Goal: Task Accomplishment & Management: Use online tool/utility

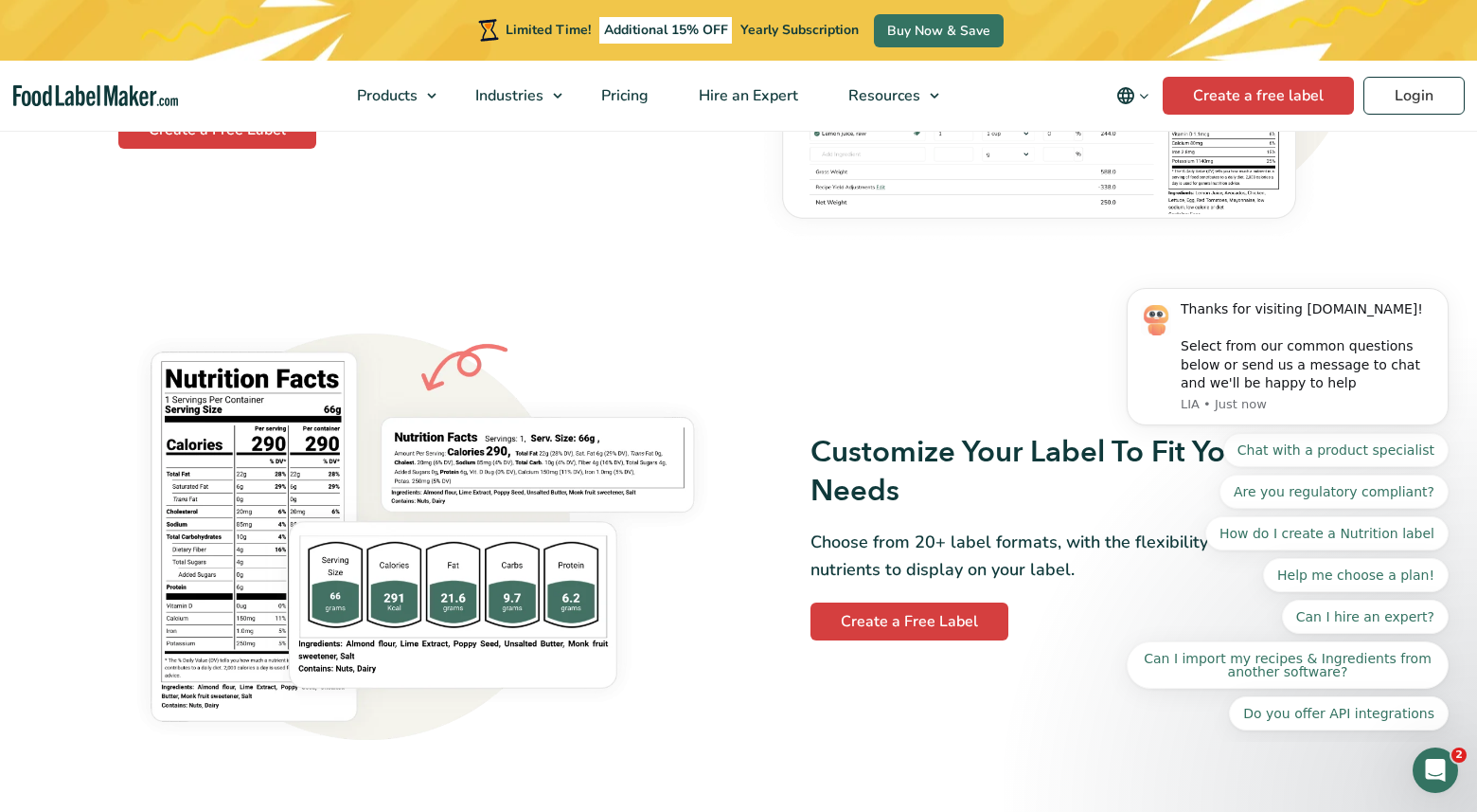
scroll to position [1377, 0]
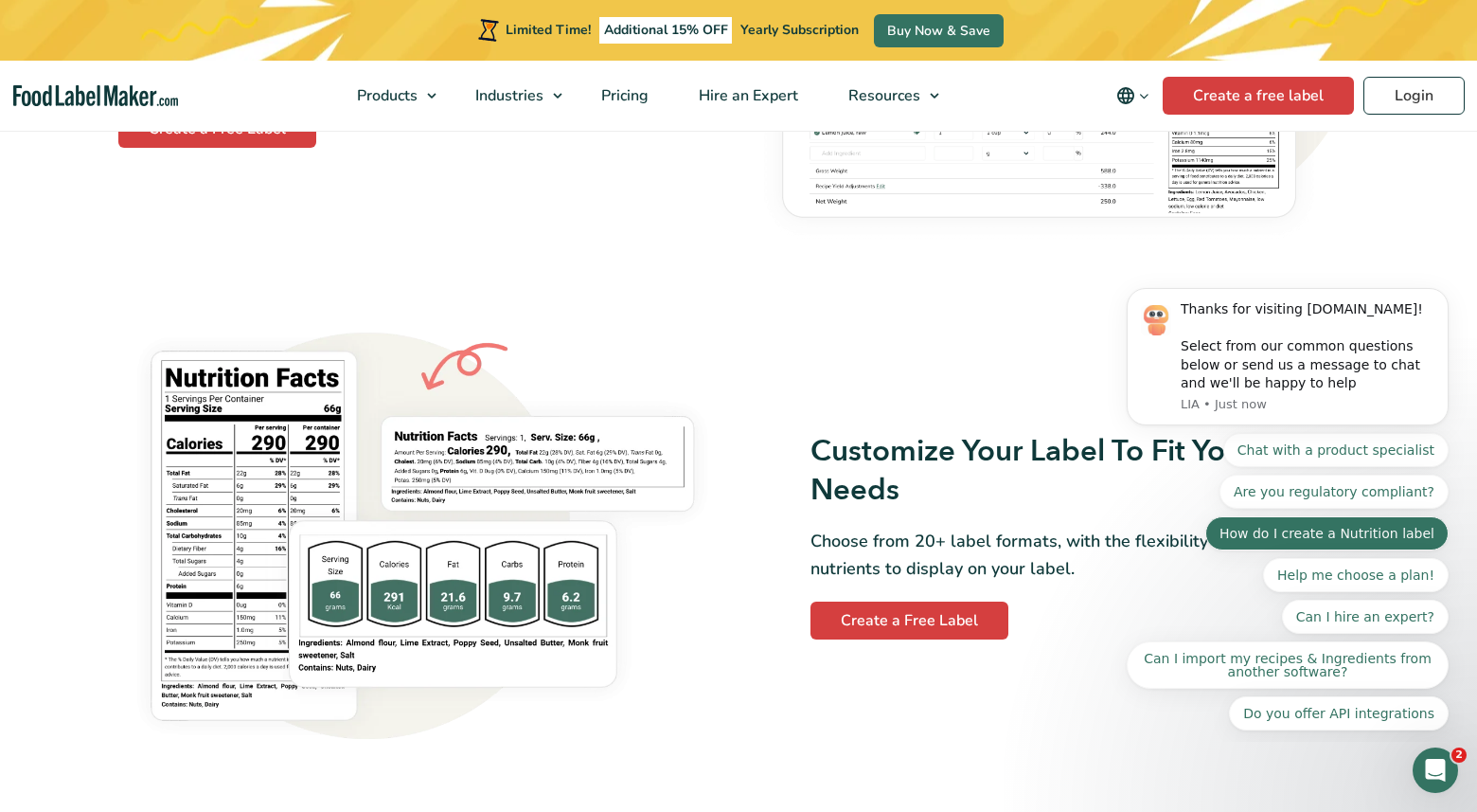
click at [1291, 534] on button "How do I create a Nutrition label" at bounding box center [1327, 533] width 243 height 34
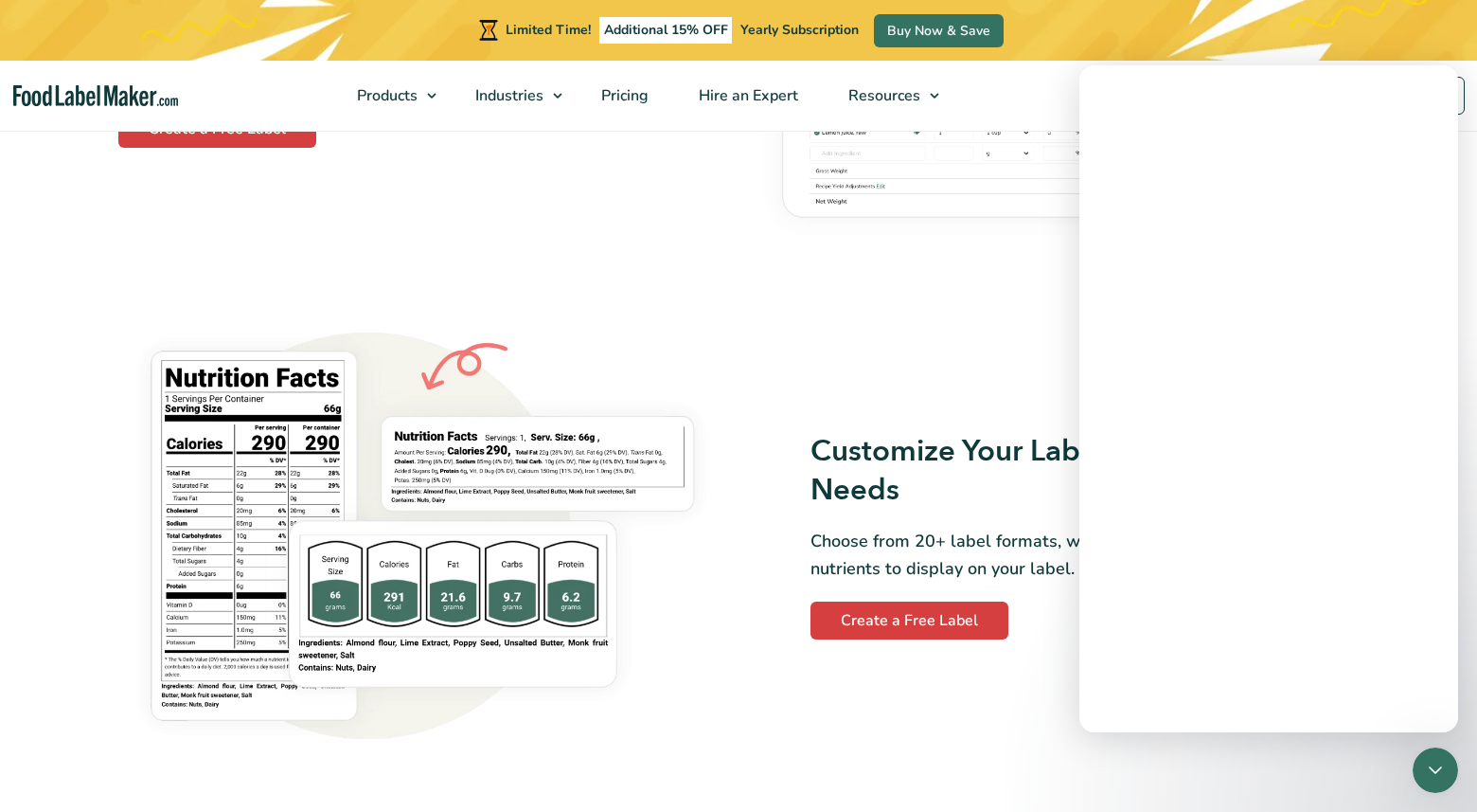
scroll to position [0, 0]
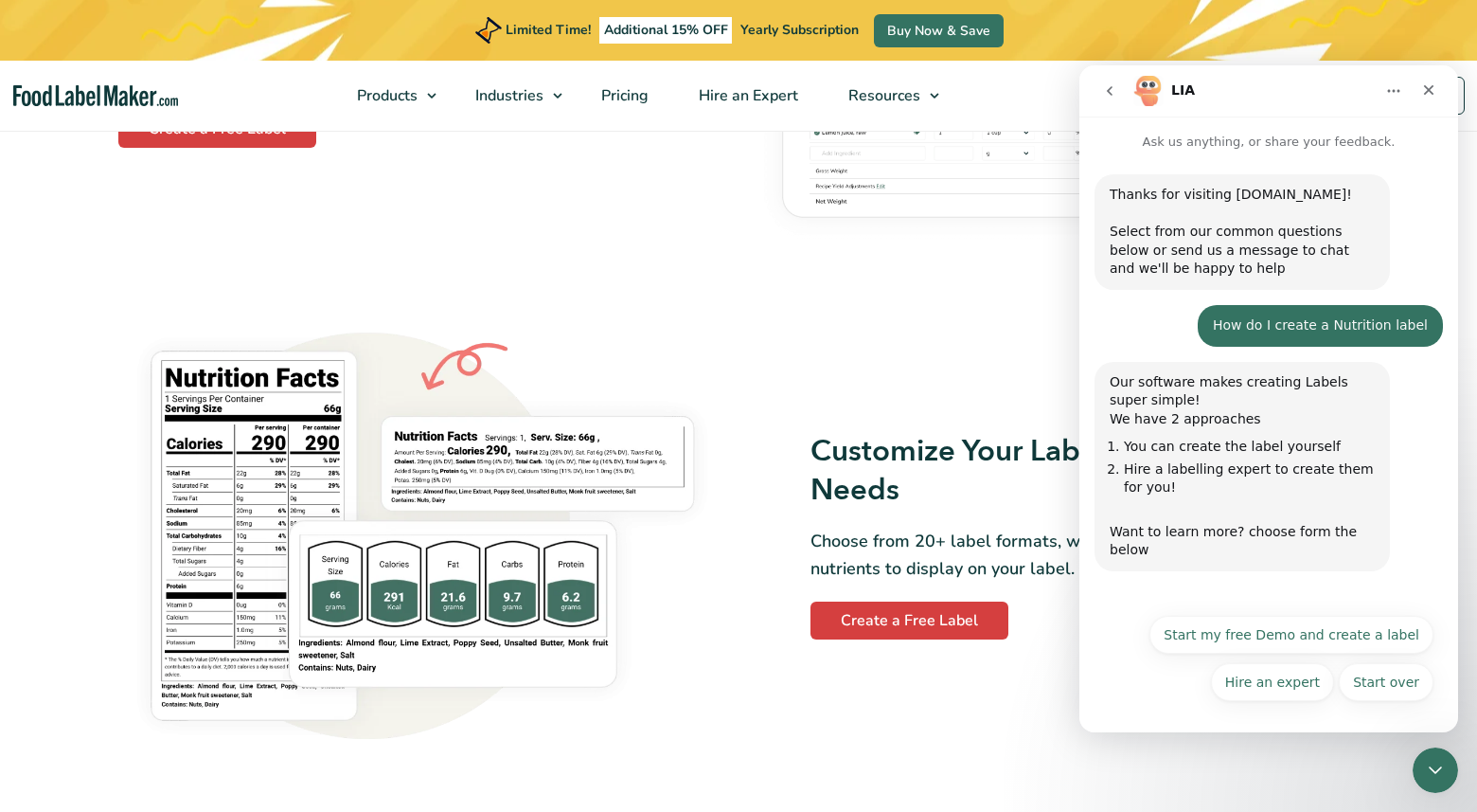
click at [1130, 143] on p "Ask us anything, or share your feedback." at bounding box center [1270, 133] width 379 height 35
click at [1197, 131] on p "Ask us anything, or share your feedback." at bounding box center [1270, 133] width 379 height 35
click at [1120, 696] on div "Start over Start my free Demo and create a label Hire an expert Start over" at bounding box center [1269, 662] width 330 height 94
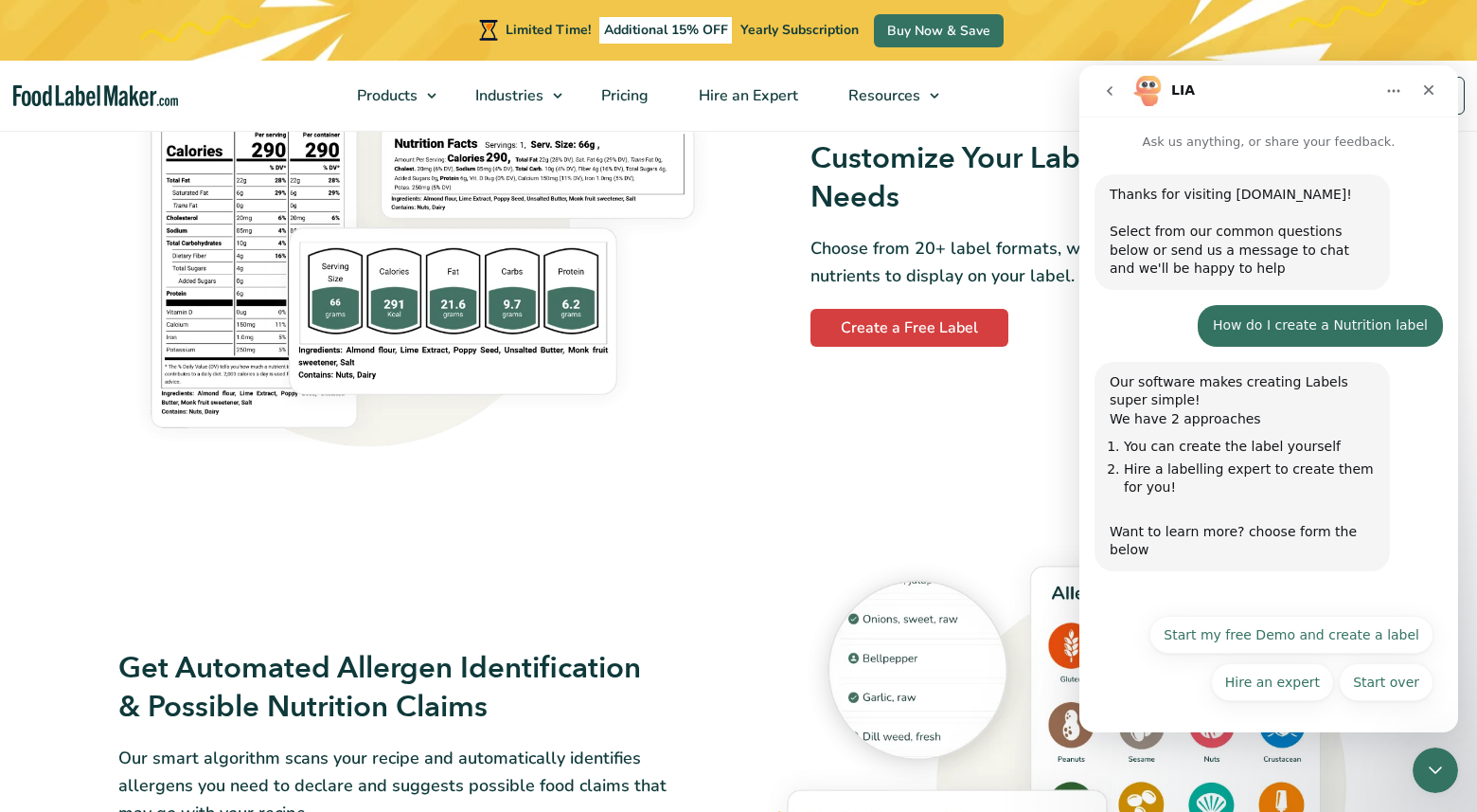
scroll to position [1662, 0]
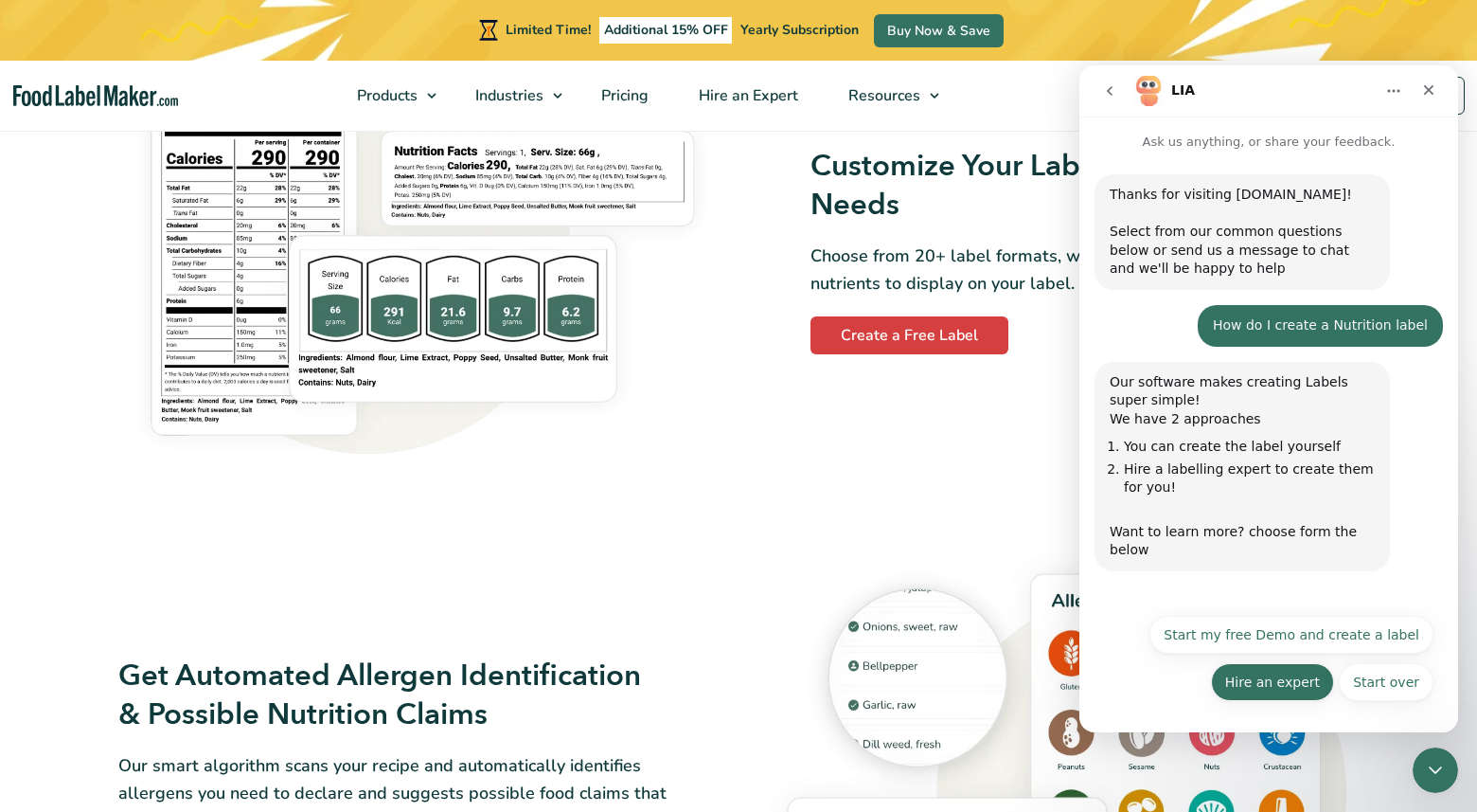
click at [1292, 682] on button "Hire an expert" at bounding box center [1273, 682] width 123 height 38
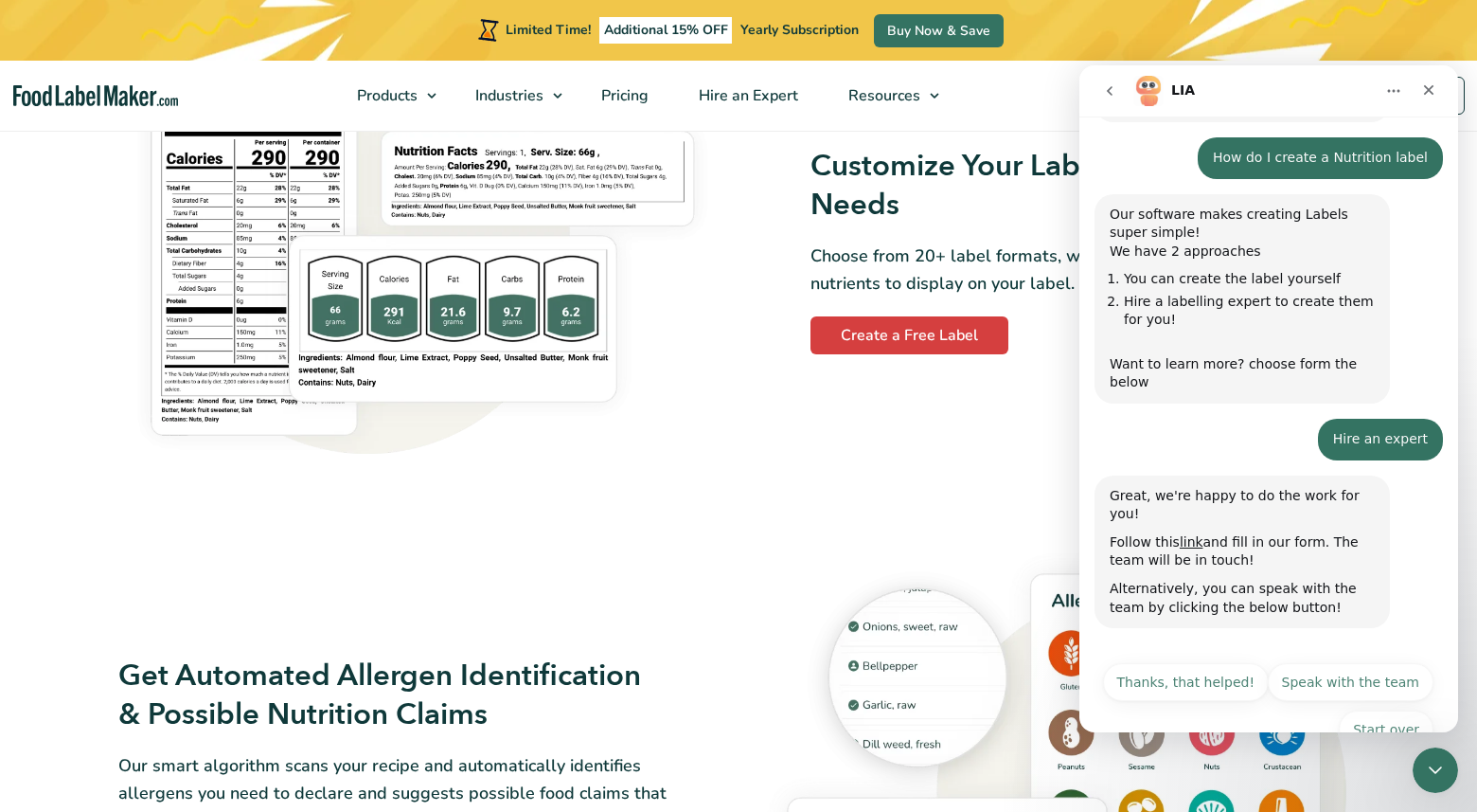
scroll to position [196, 0]
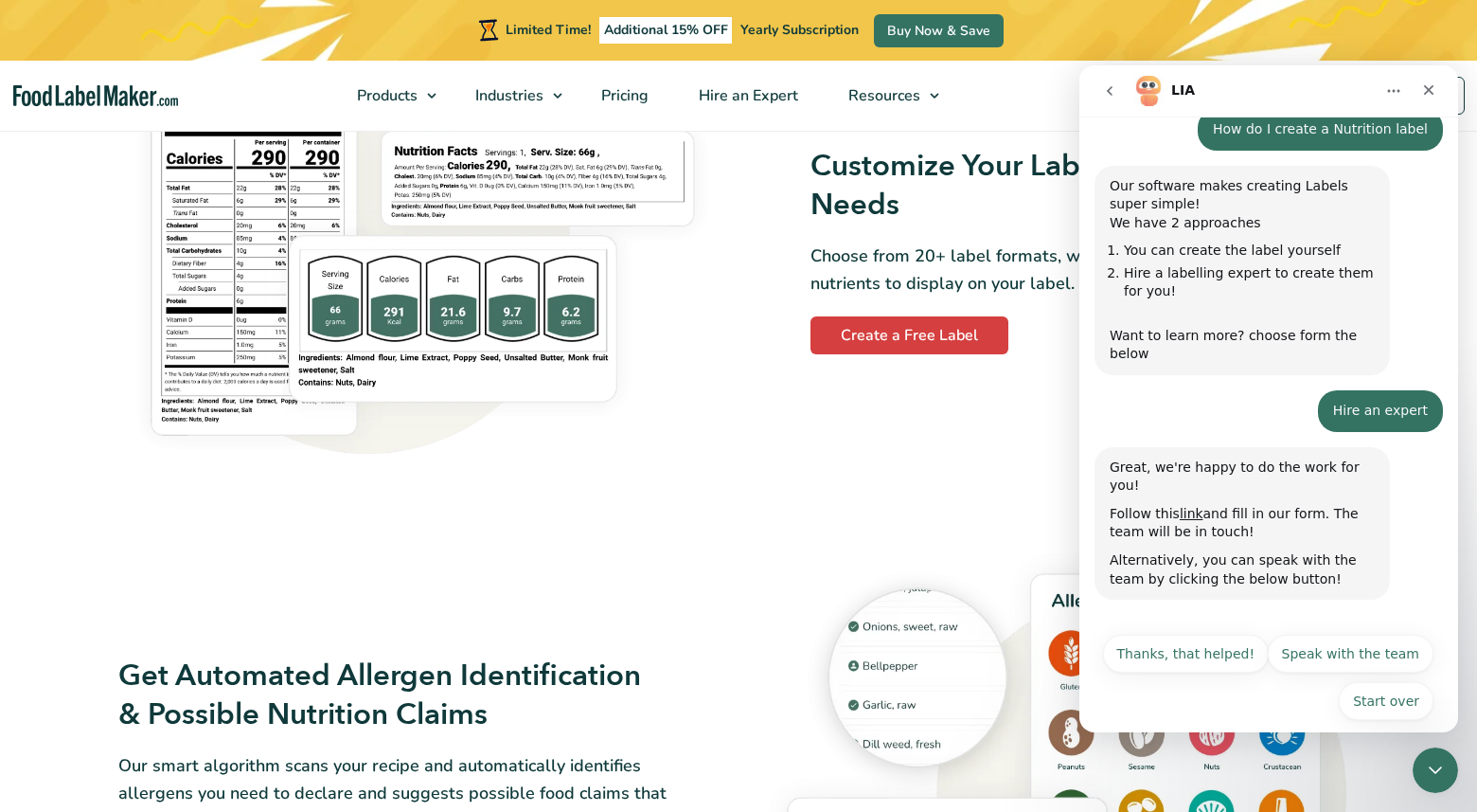
click at [1398, 513] on div "Great, we're happy to do the work for you! Follow this link and fill in our for…" at bounding box center [1269, 534] width 348 height 176
click at [1186, 505] on link "link" at bounding box center [1192, 512] width 24 height 15
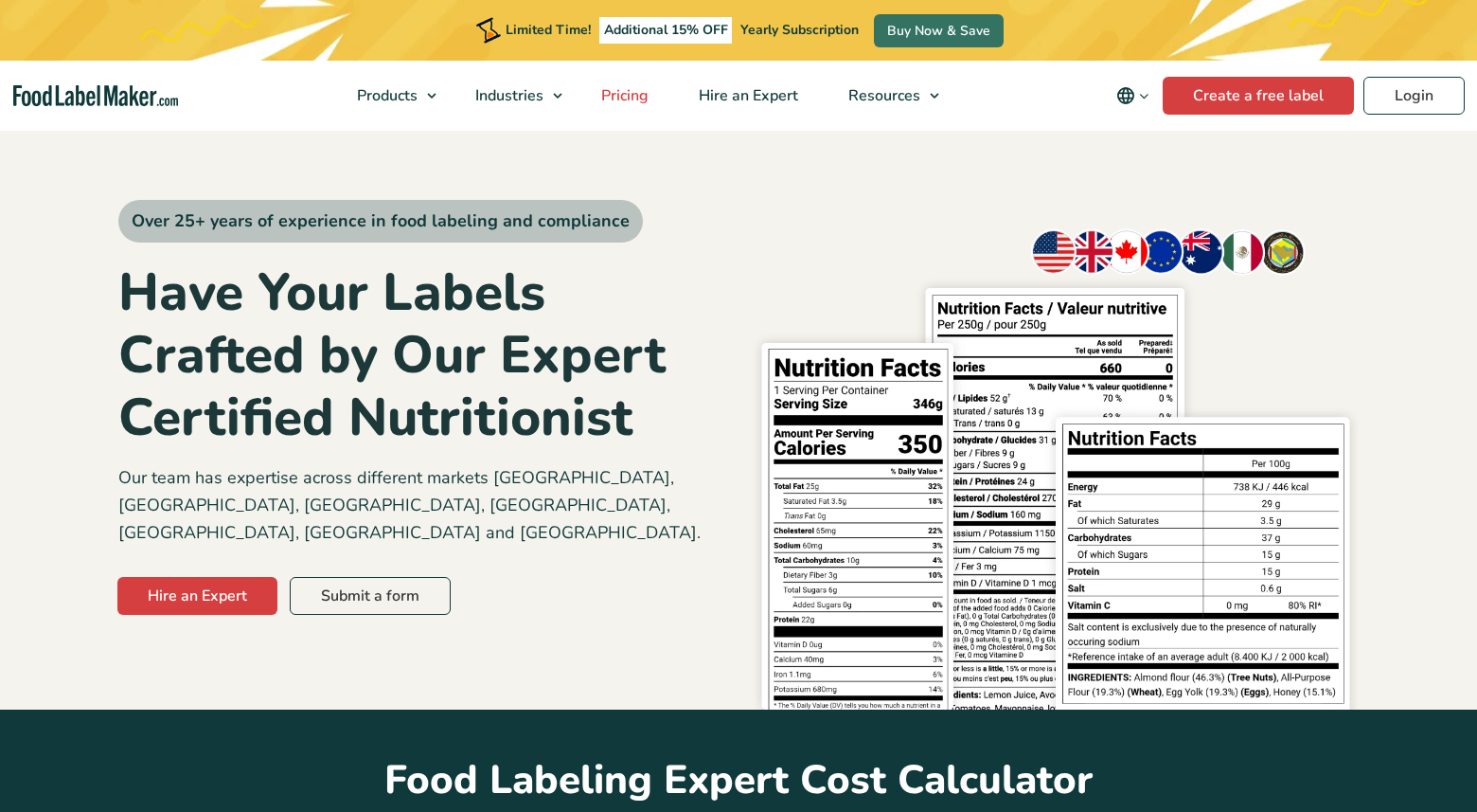
click at [626, 85] on span "Pricing" at bounding box center [622, 95] width 55 height 21
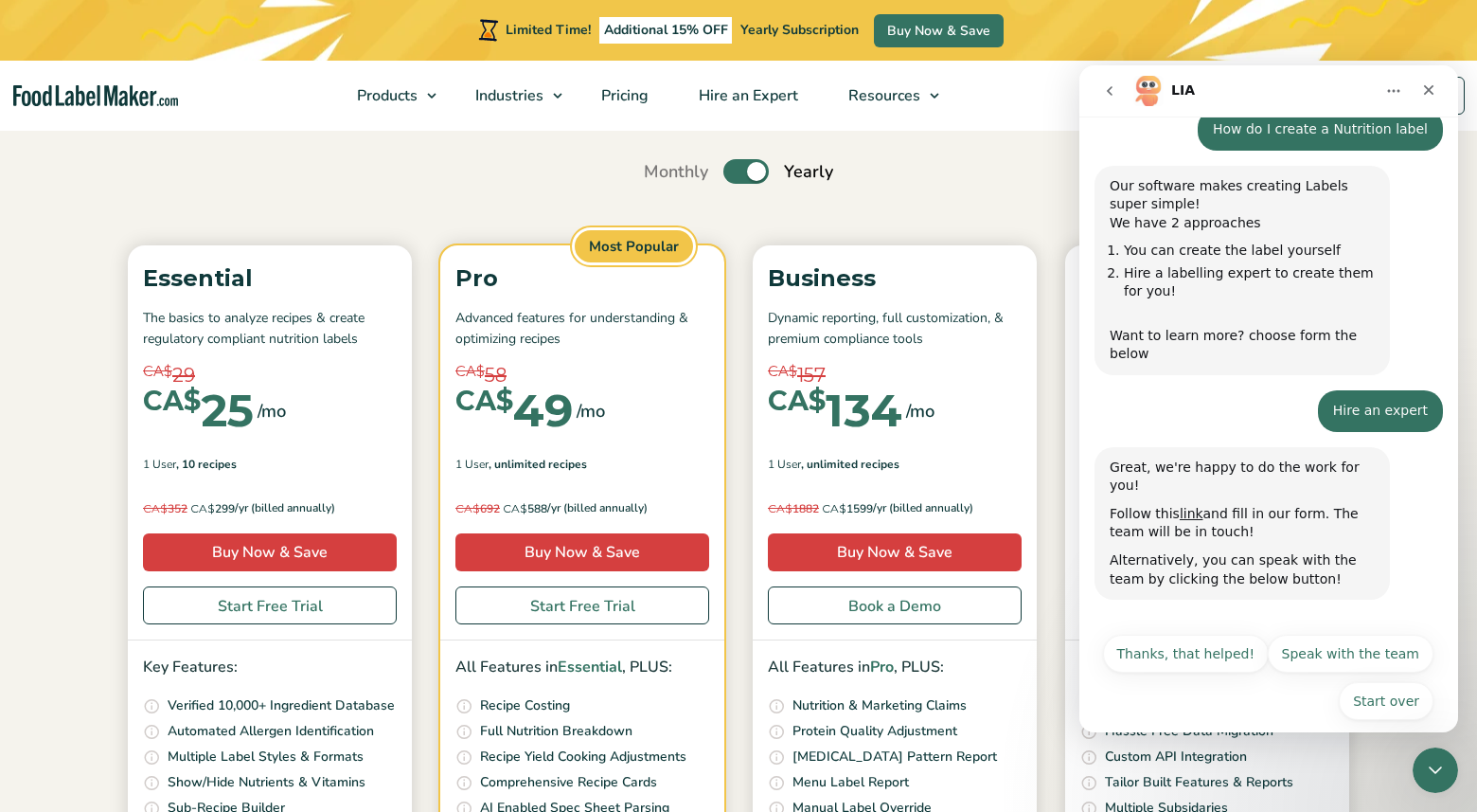
scroll to position [164, 0]
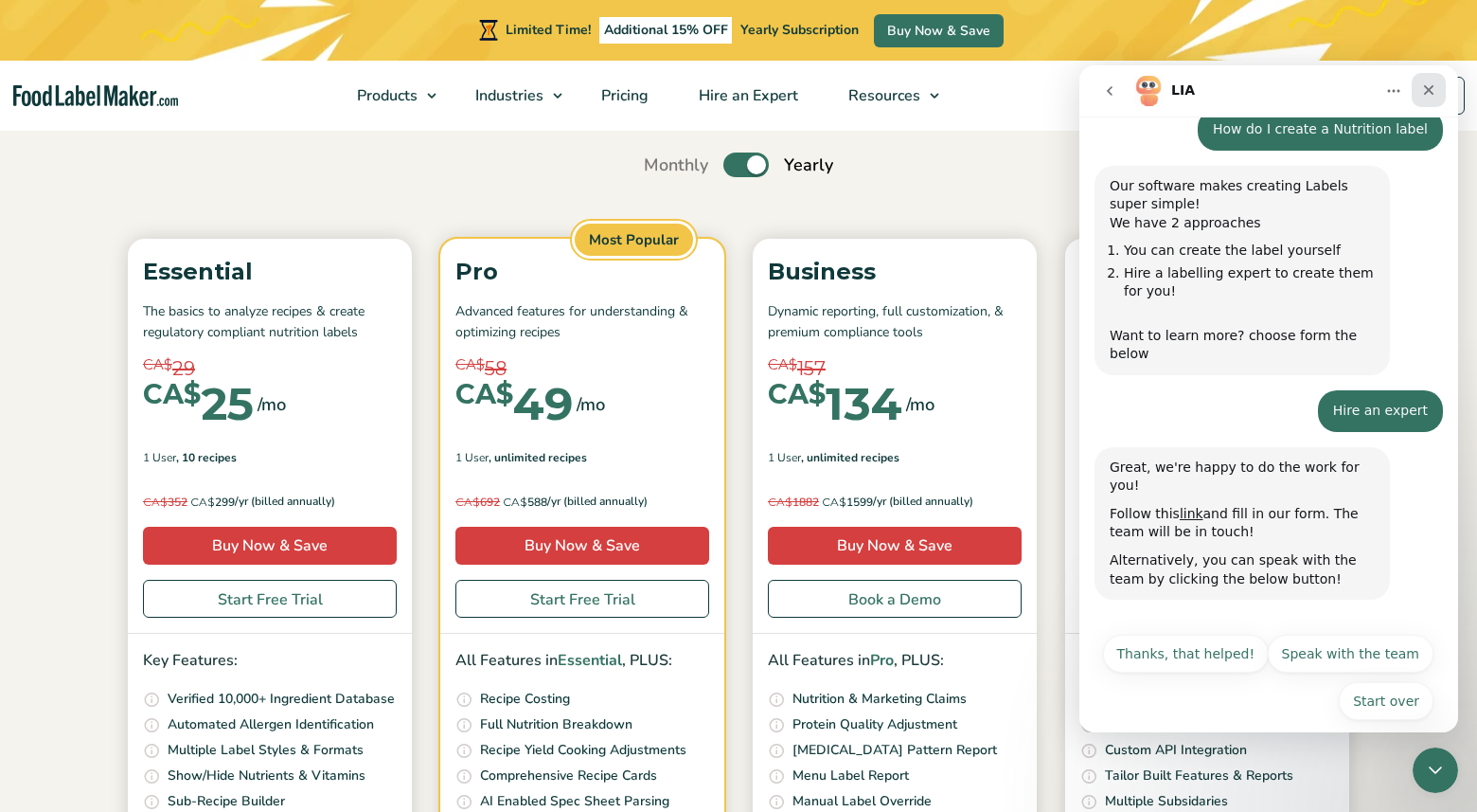
click at [1421, 93] on icon "Close" at bounding box center [1428, 89] width 15 height 15
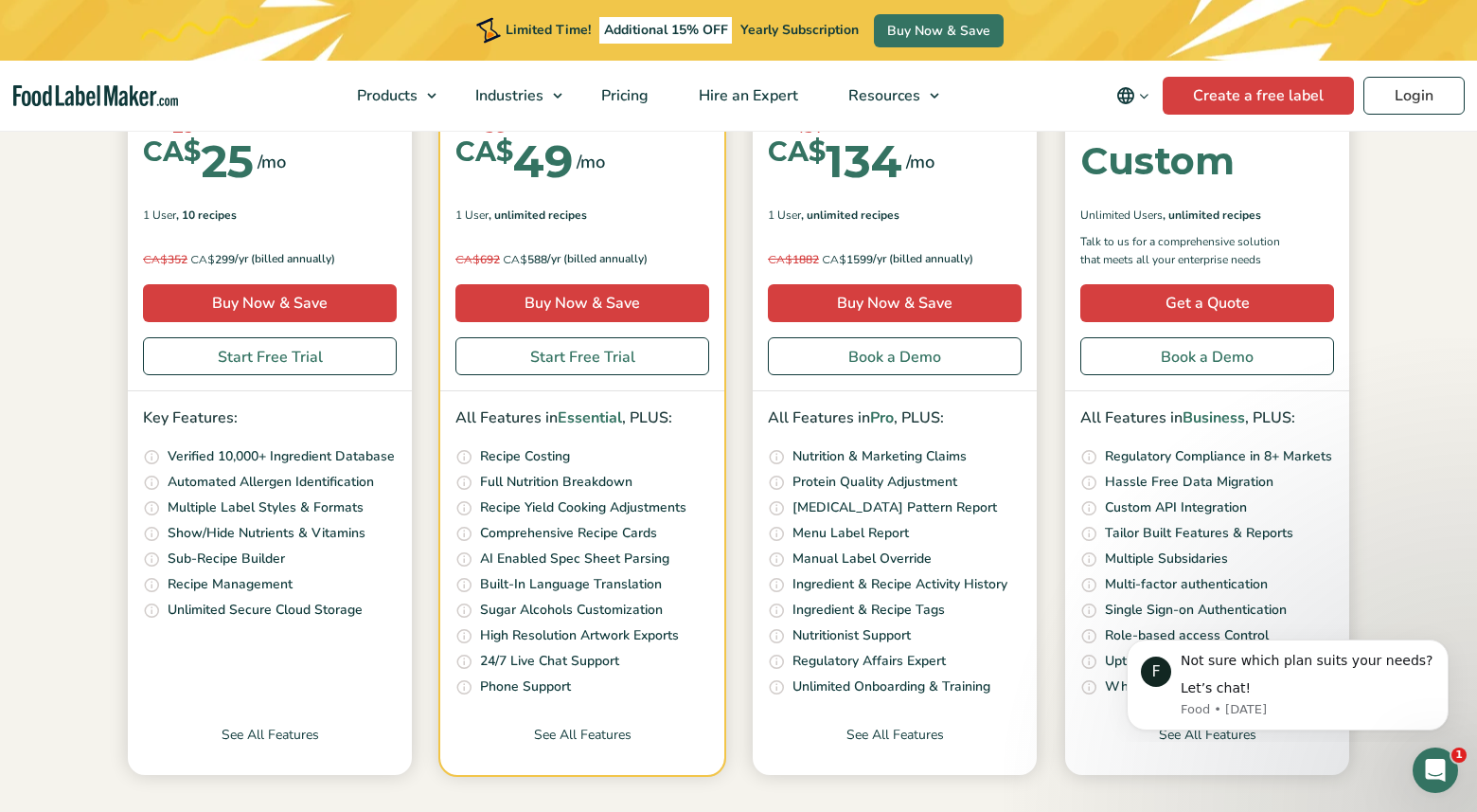
scroll to position [409, 0]
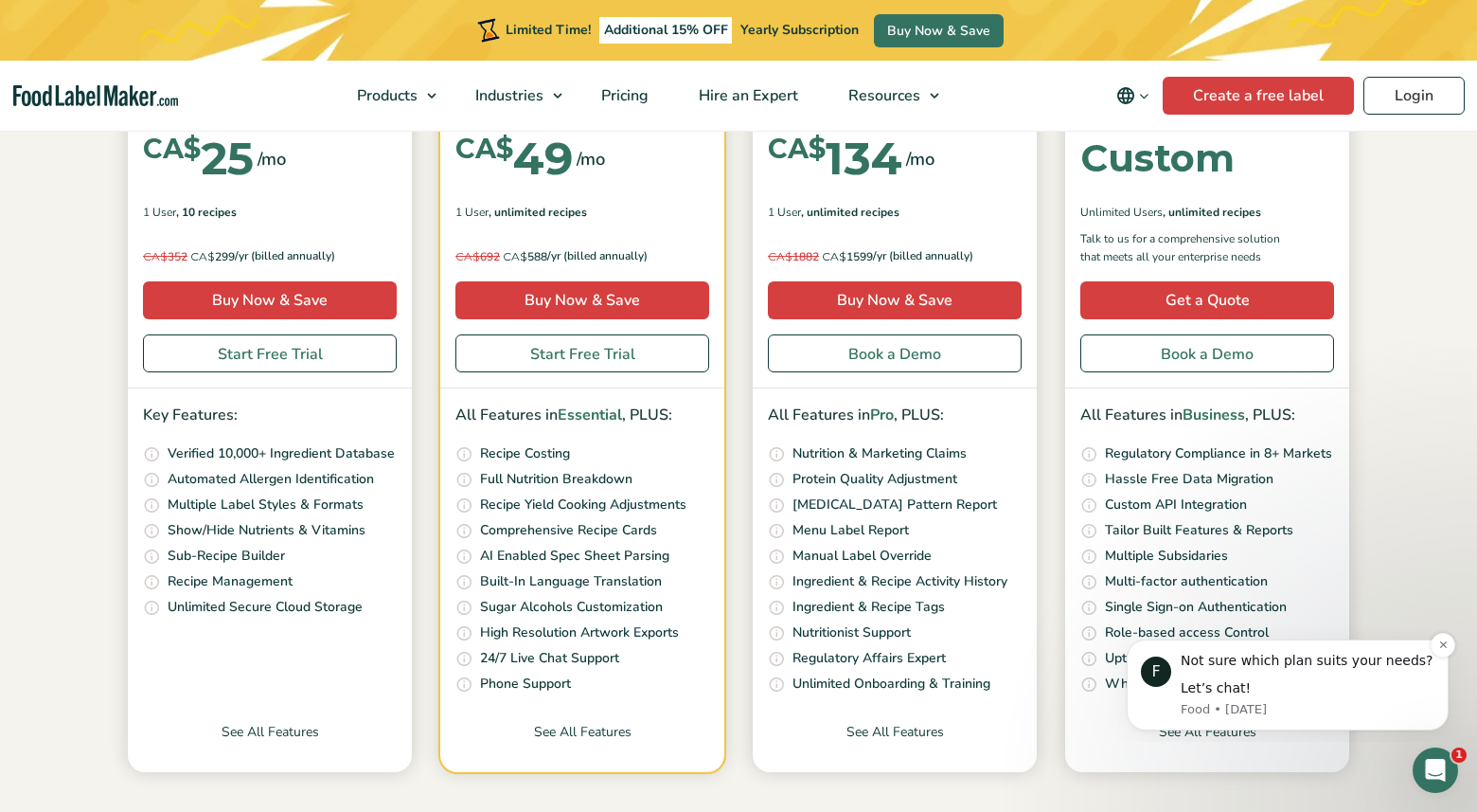
click at [1253, 653] on div "Not sure which plan suits your needs?" at bounding box center [1308, 660] width 254 height 19
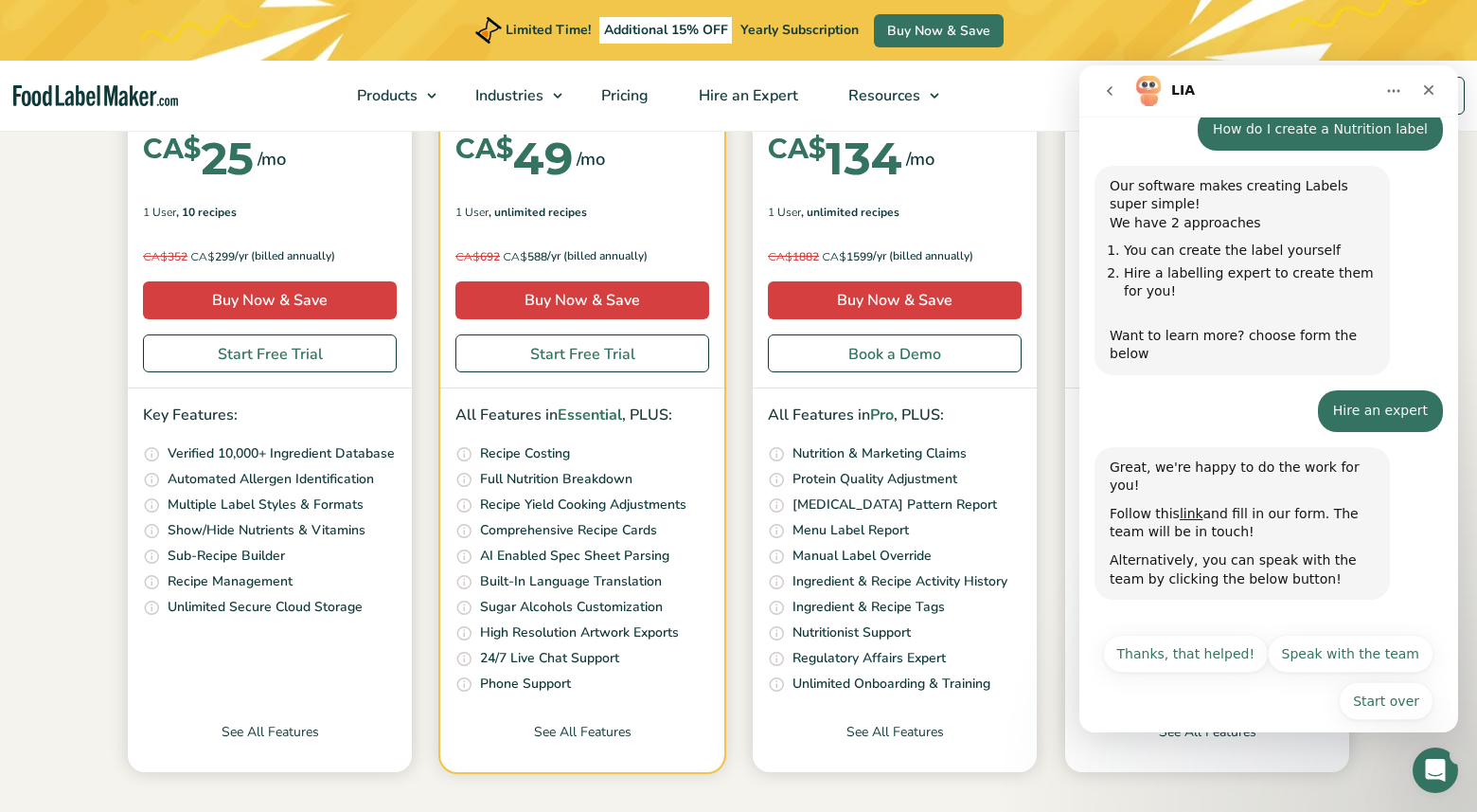
scroll to position [0, 0]
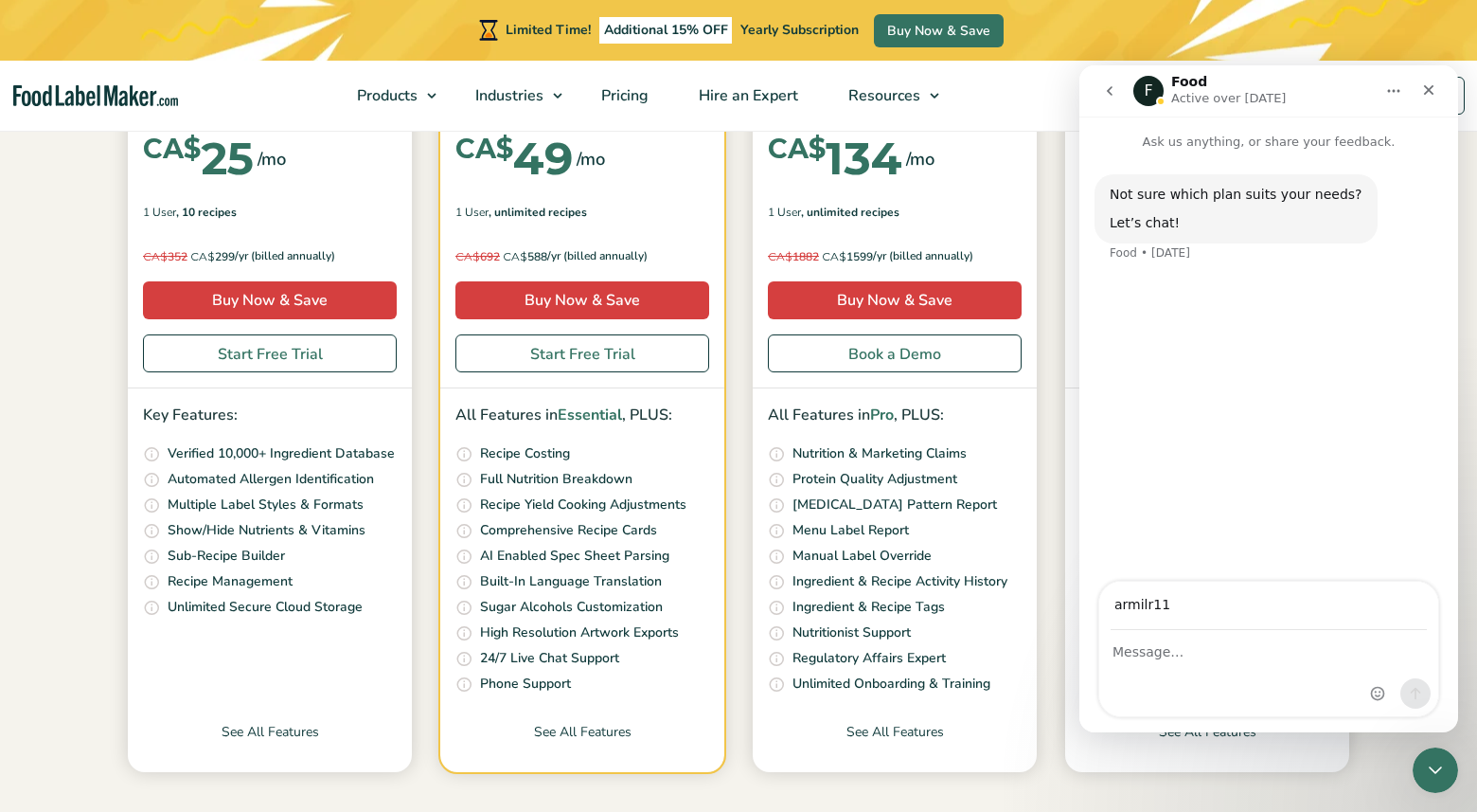
type input "[EMAIL_ADDRESS][DOMAIN_NAME]"
click at [1260, 673] on div "Intercom messenger" at bounding box center [1270, 673] width 339 height 85
click at [1245, 673] on div "Intercom messenger" at bounding box center [1270, 673] width 339 height 85
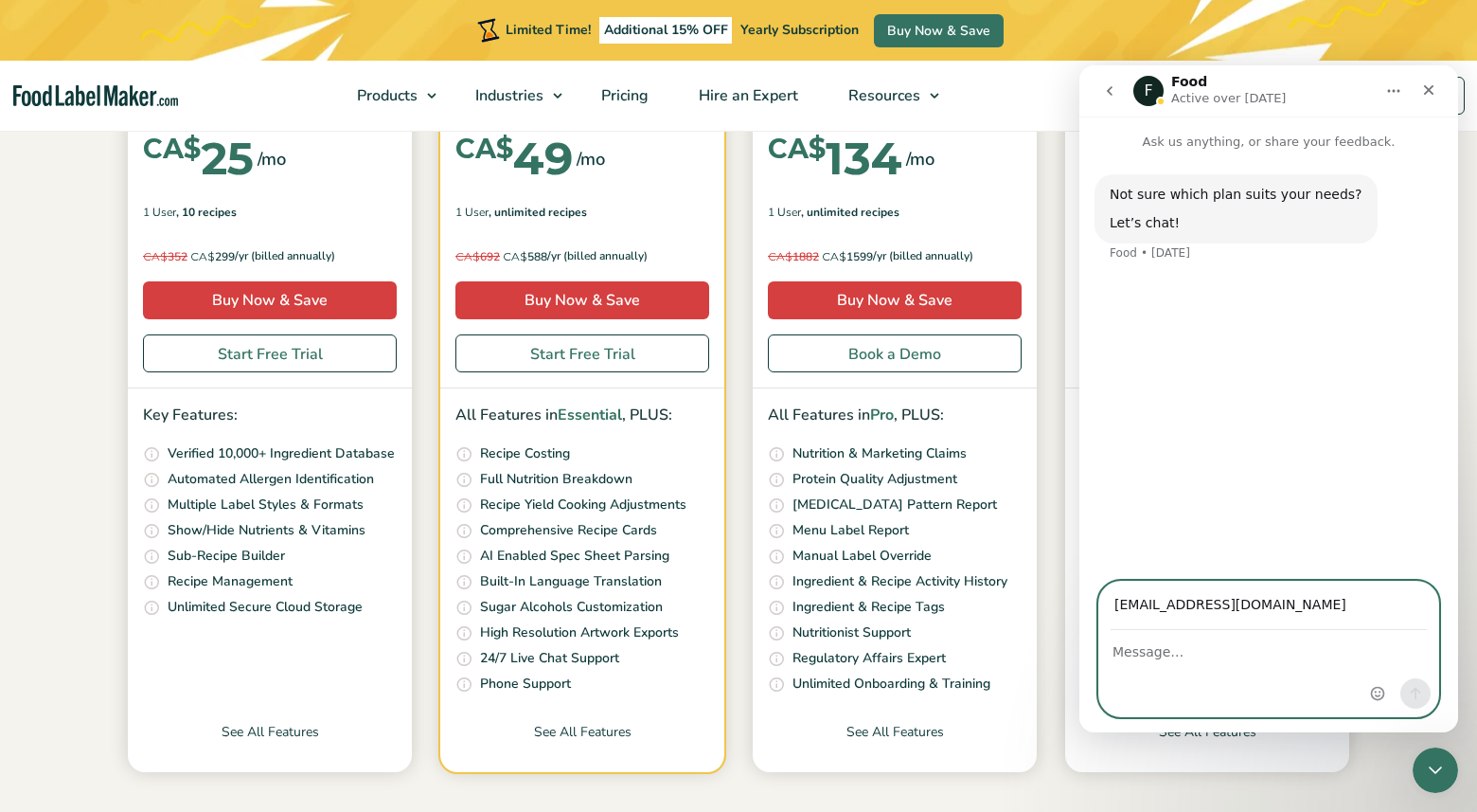
click at [1149, 648] on textarea "Message…" at bounding box center [1270, 646] width 339 height 32
type textarea "hi there, we are new company starting a manufacturing business."
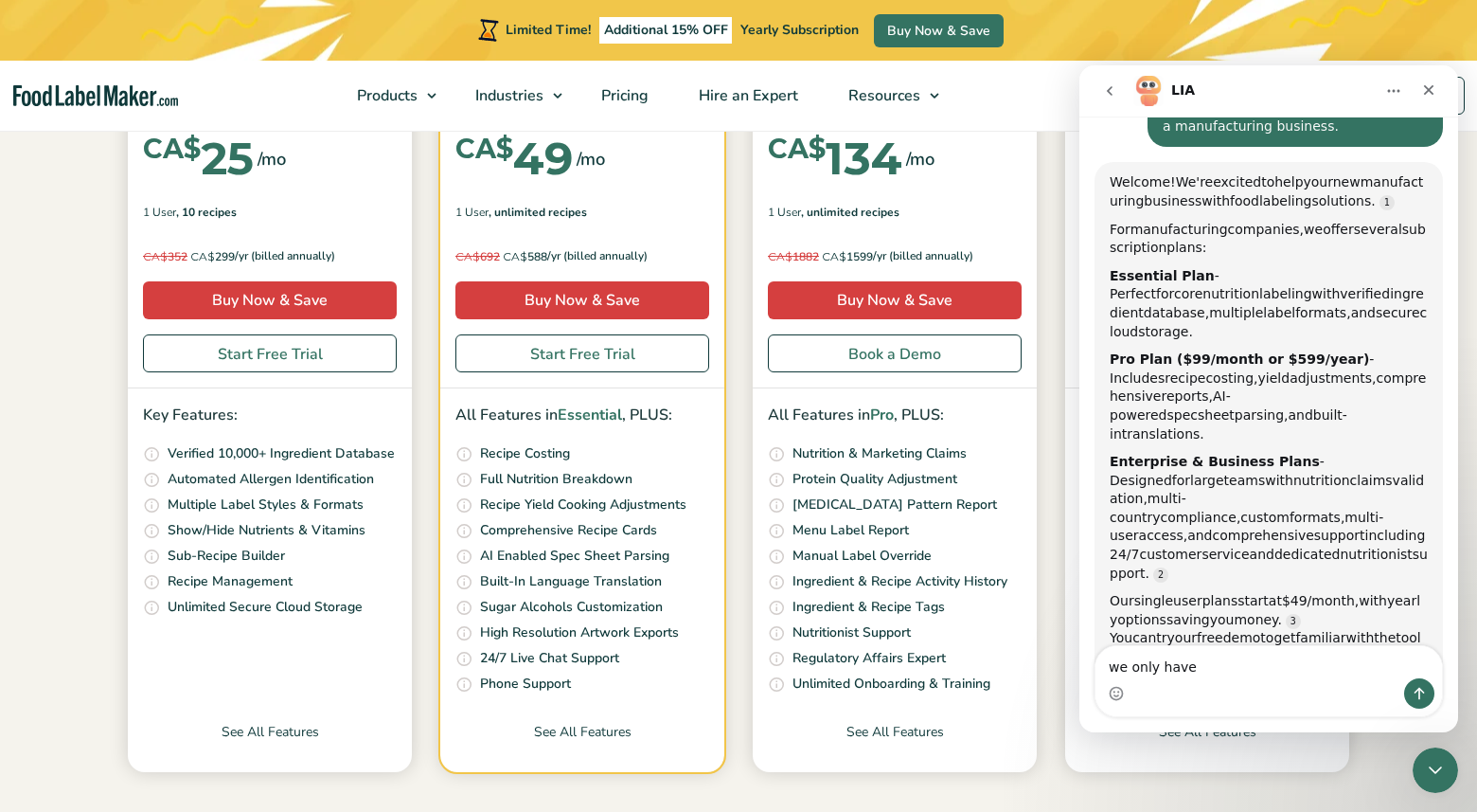
scroll to position [230, 0]
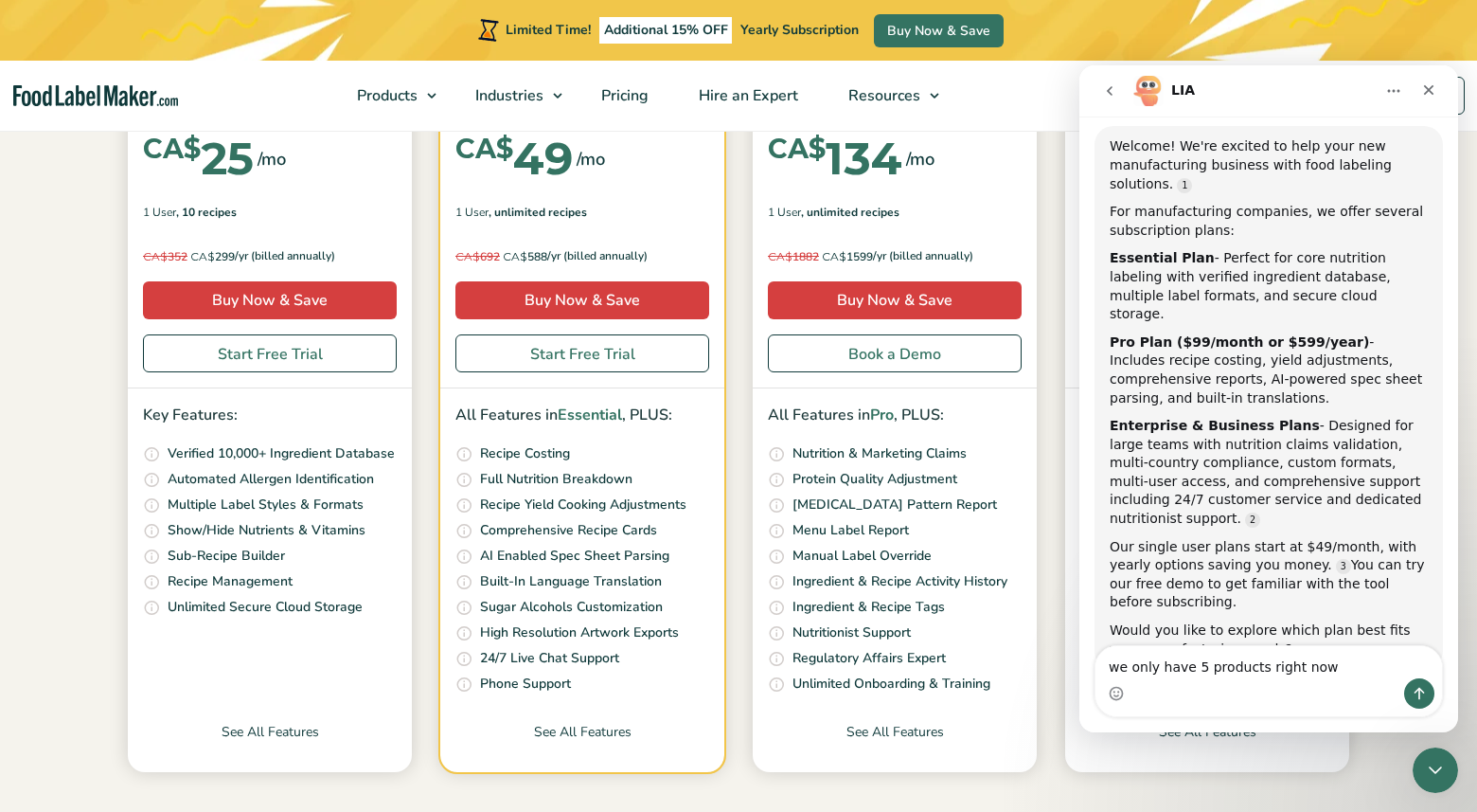
type textarea "we only have 5 products right now."
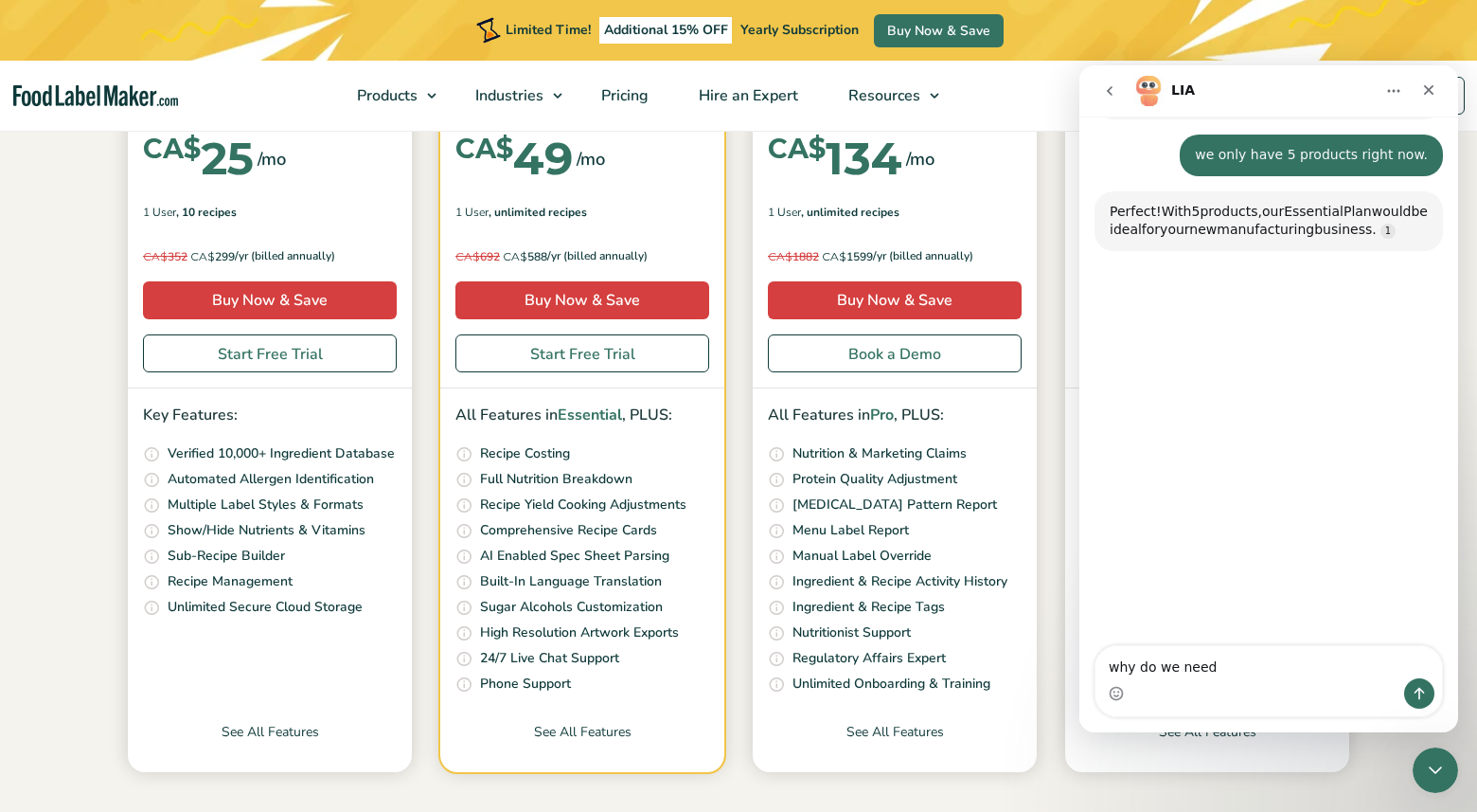
scroll to position [787, 0]
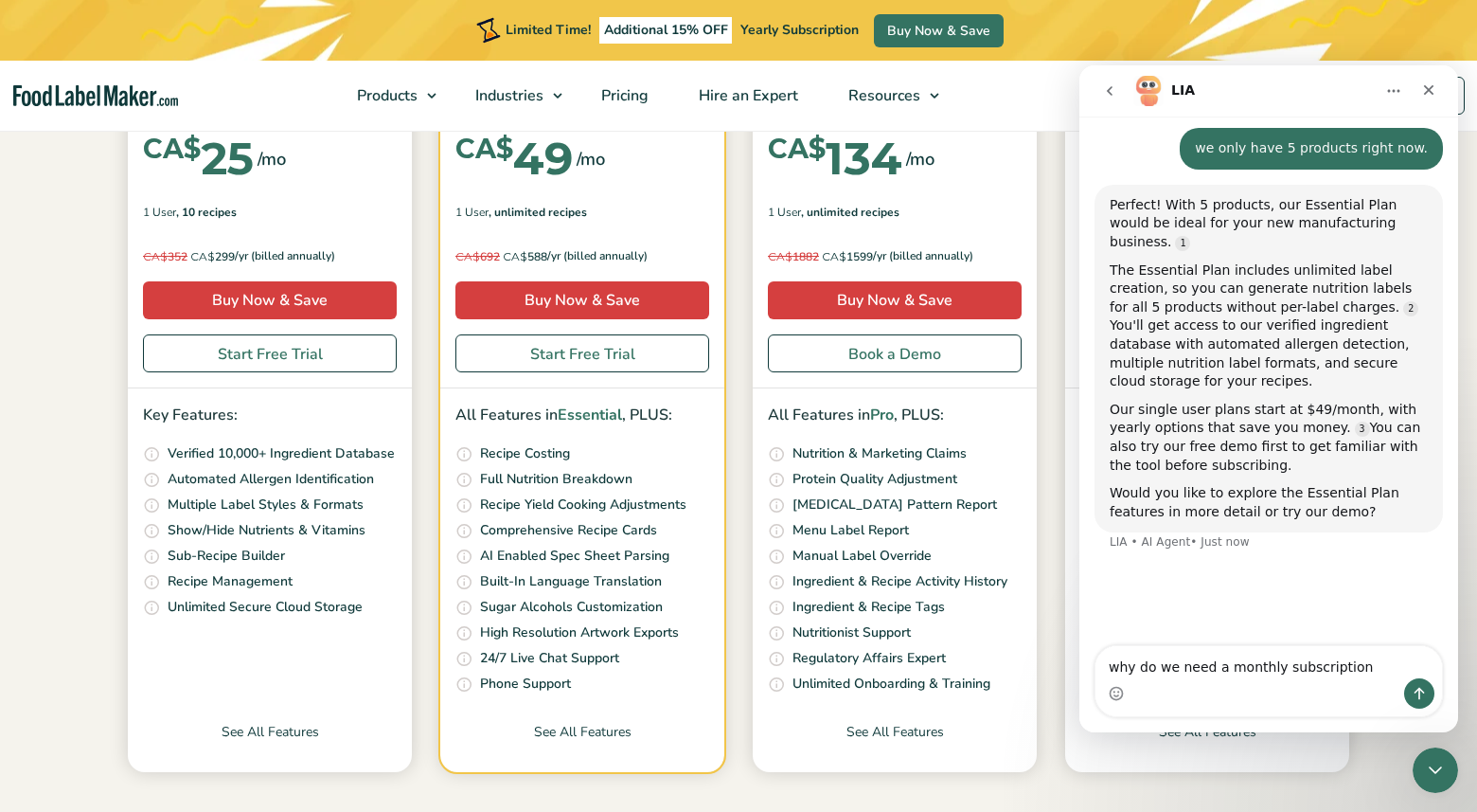
type textarea "why do we need a monthly subscription?"
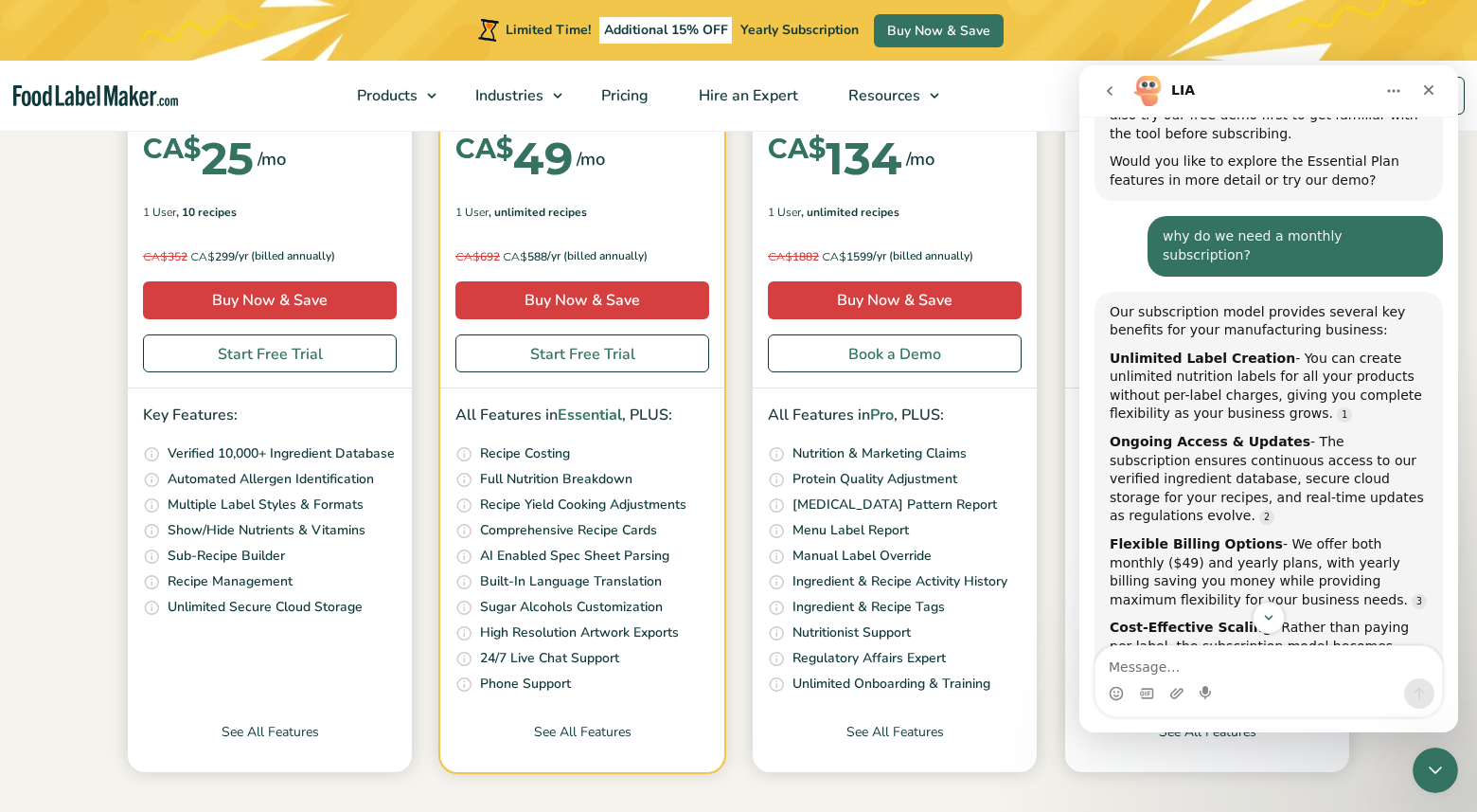
scroll to position [1272, 0]
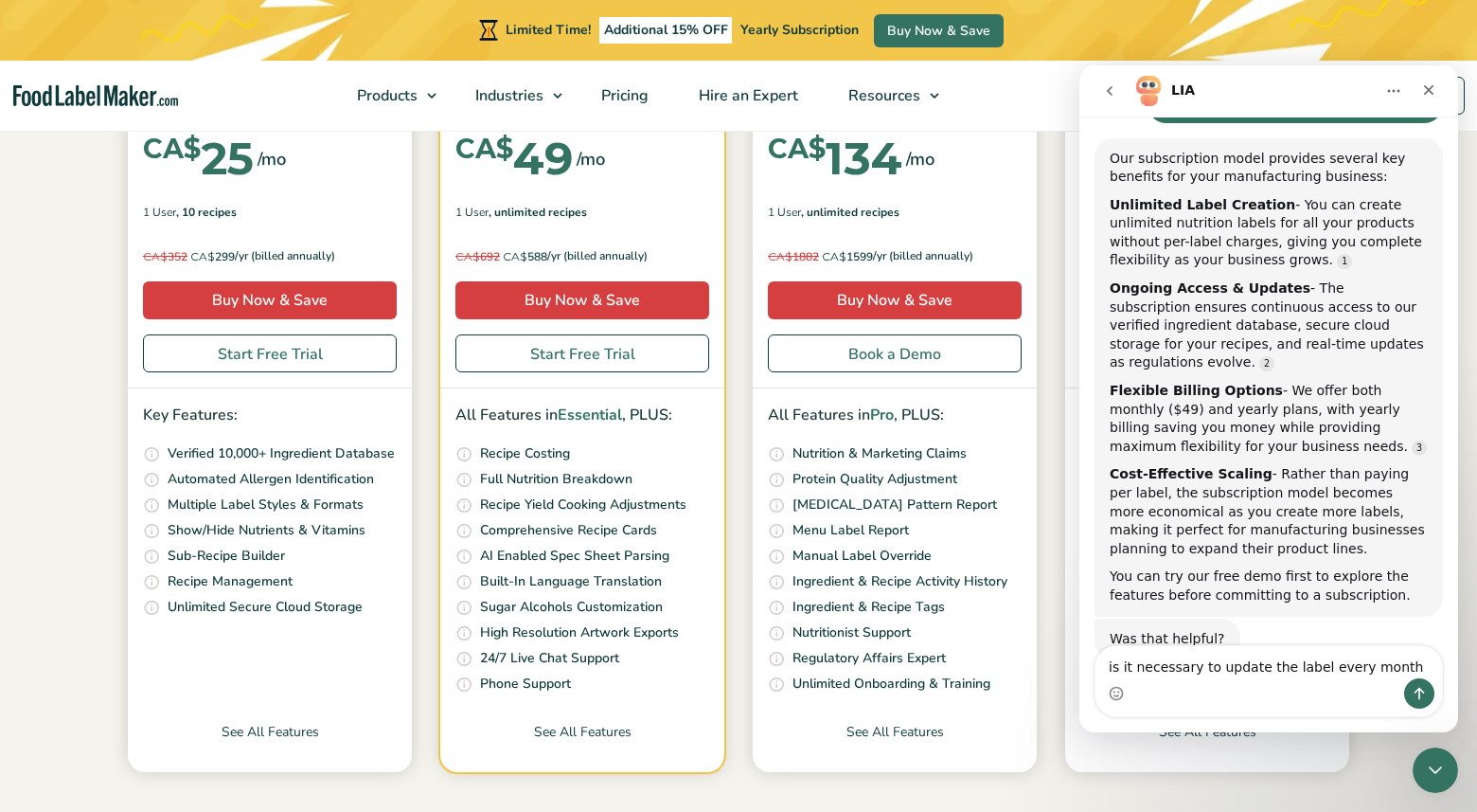
type textarea "is it necessary to update the label every month?"
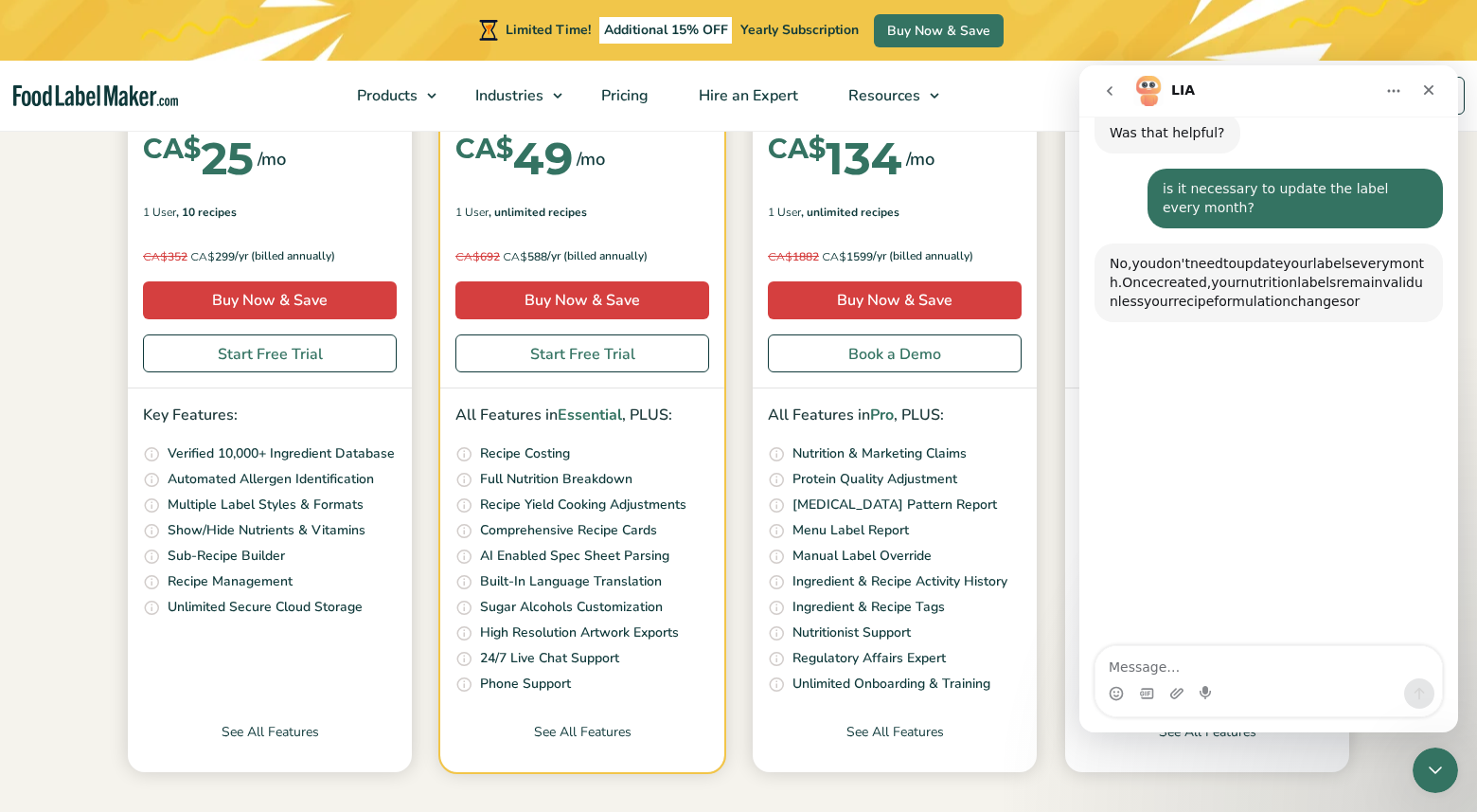
scroll to position [1782, 0]
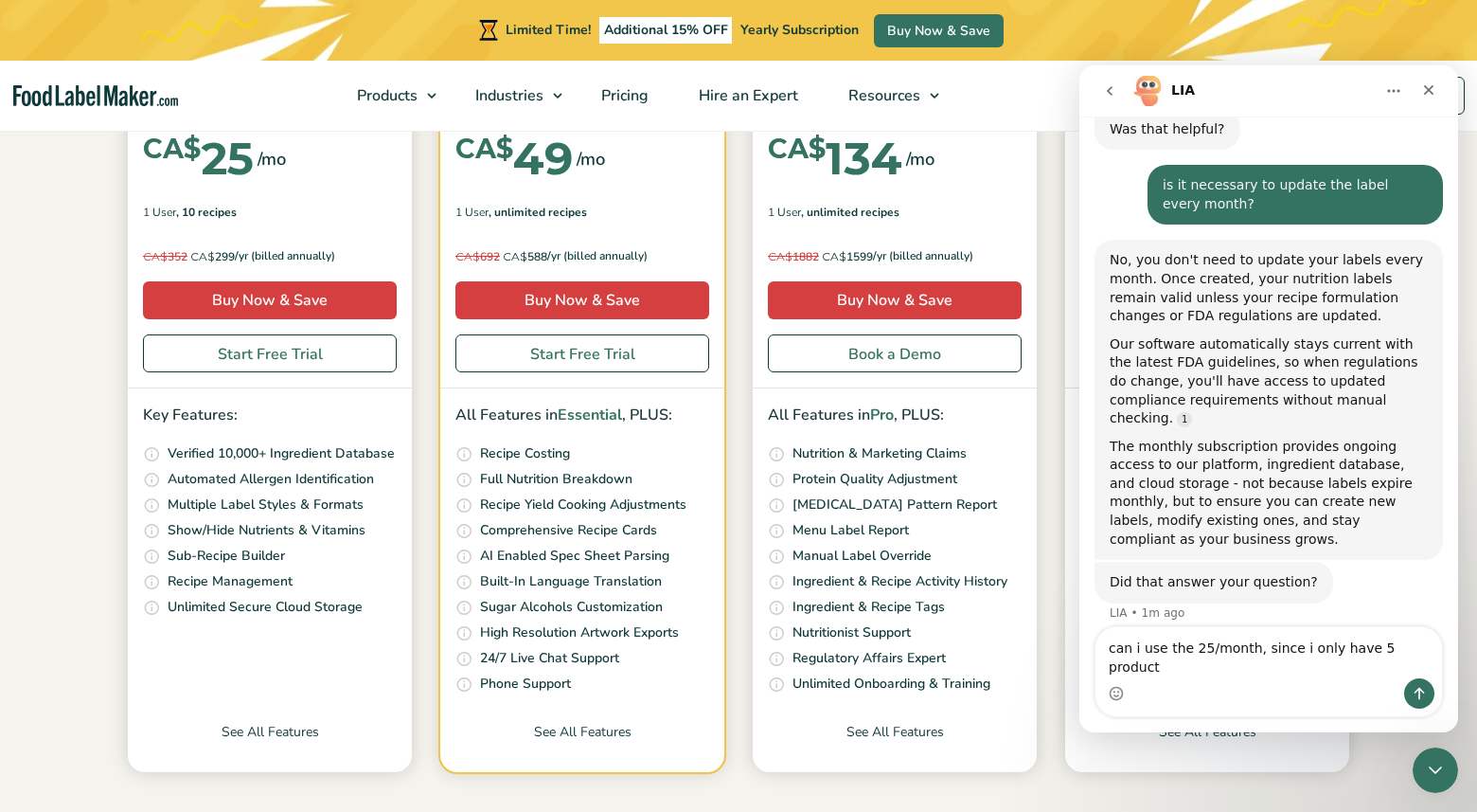
type textarea "can i use the 25/month, since i only have 5 products"
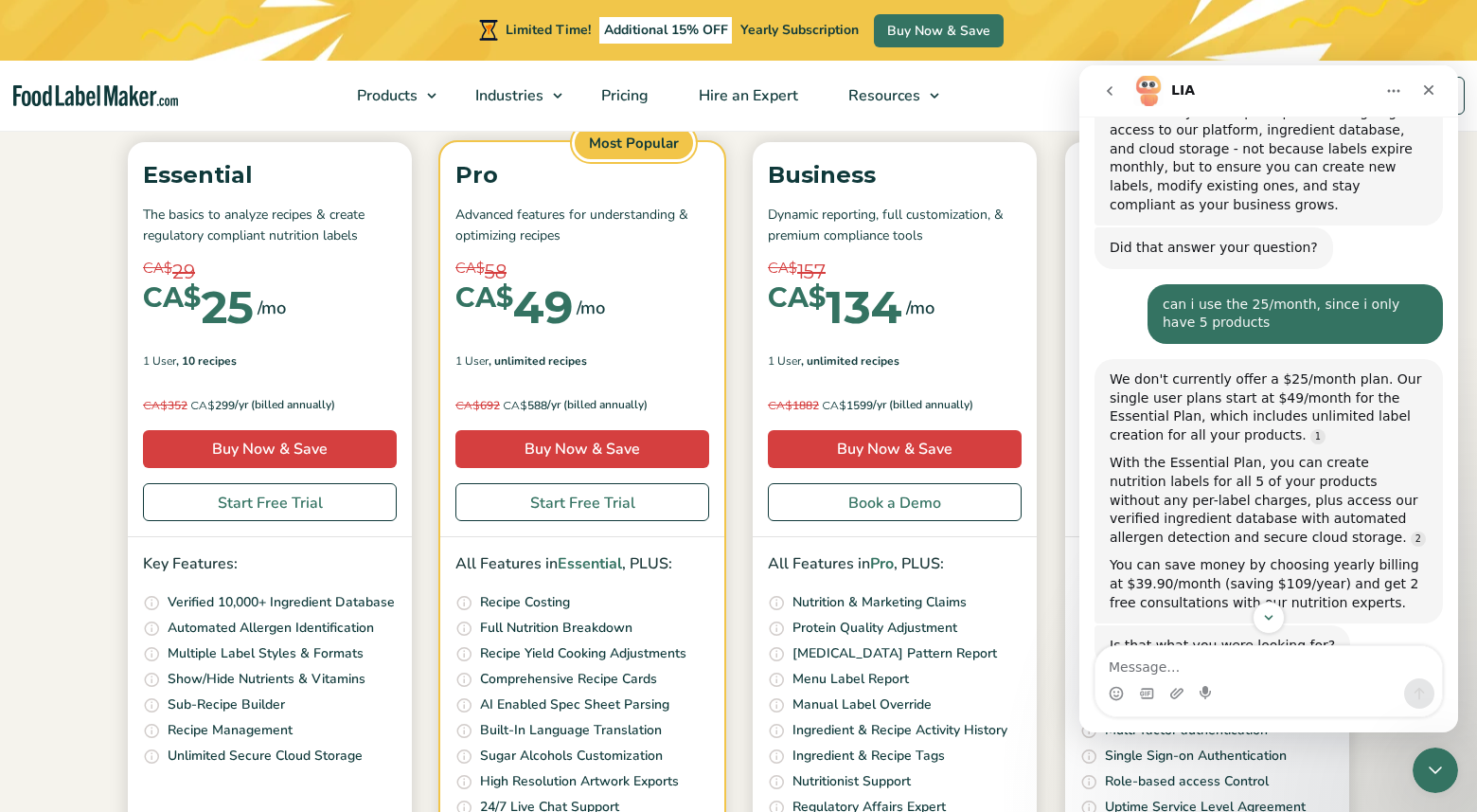
scroll to position [254, 0]
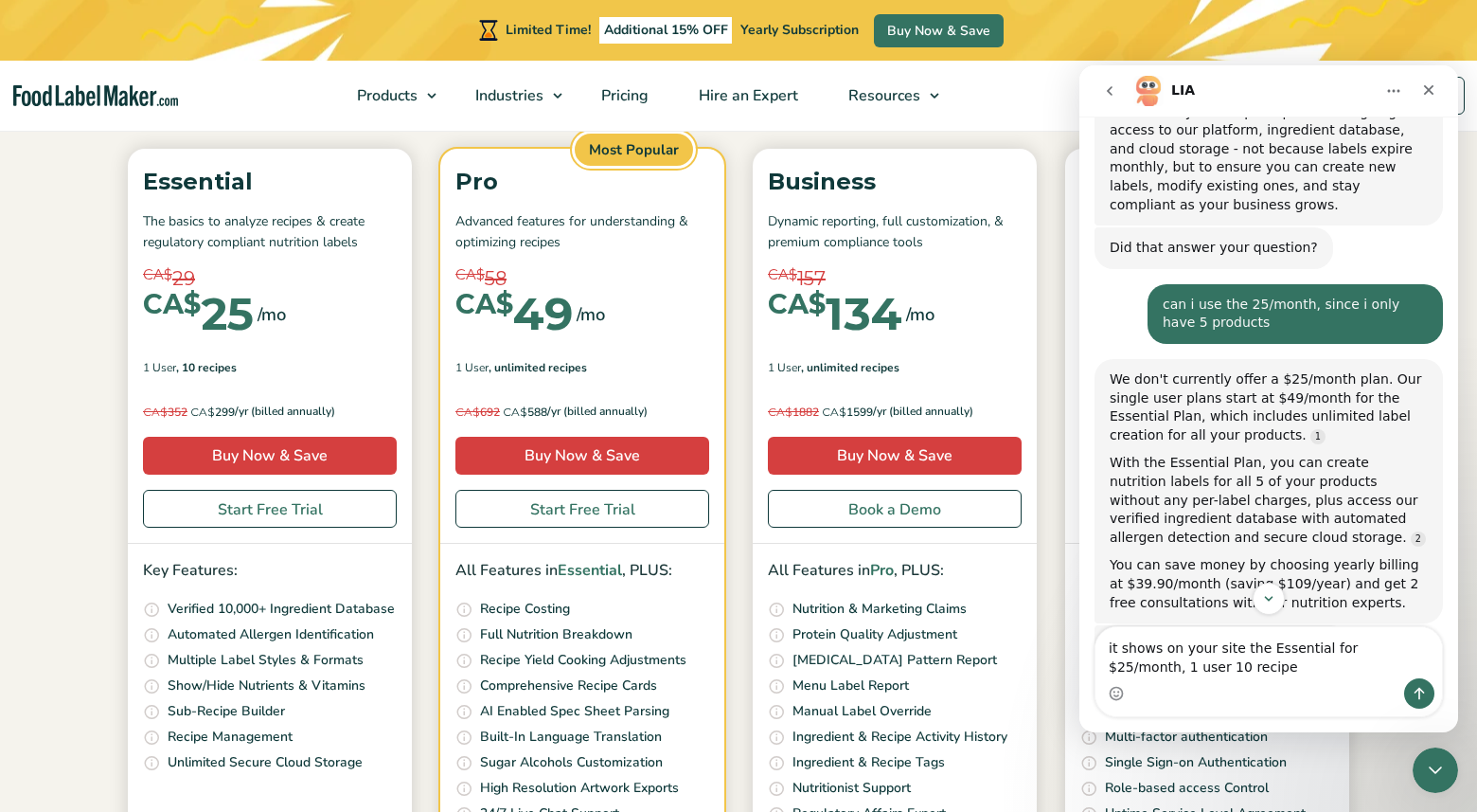
type textarea "it shows on your site the Essential for $25/month, 1 user 10 recipes"
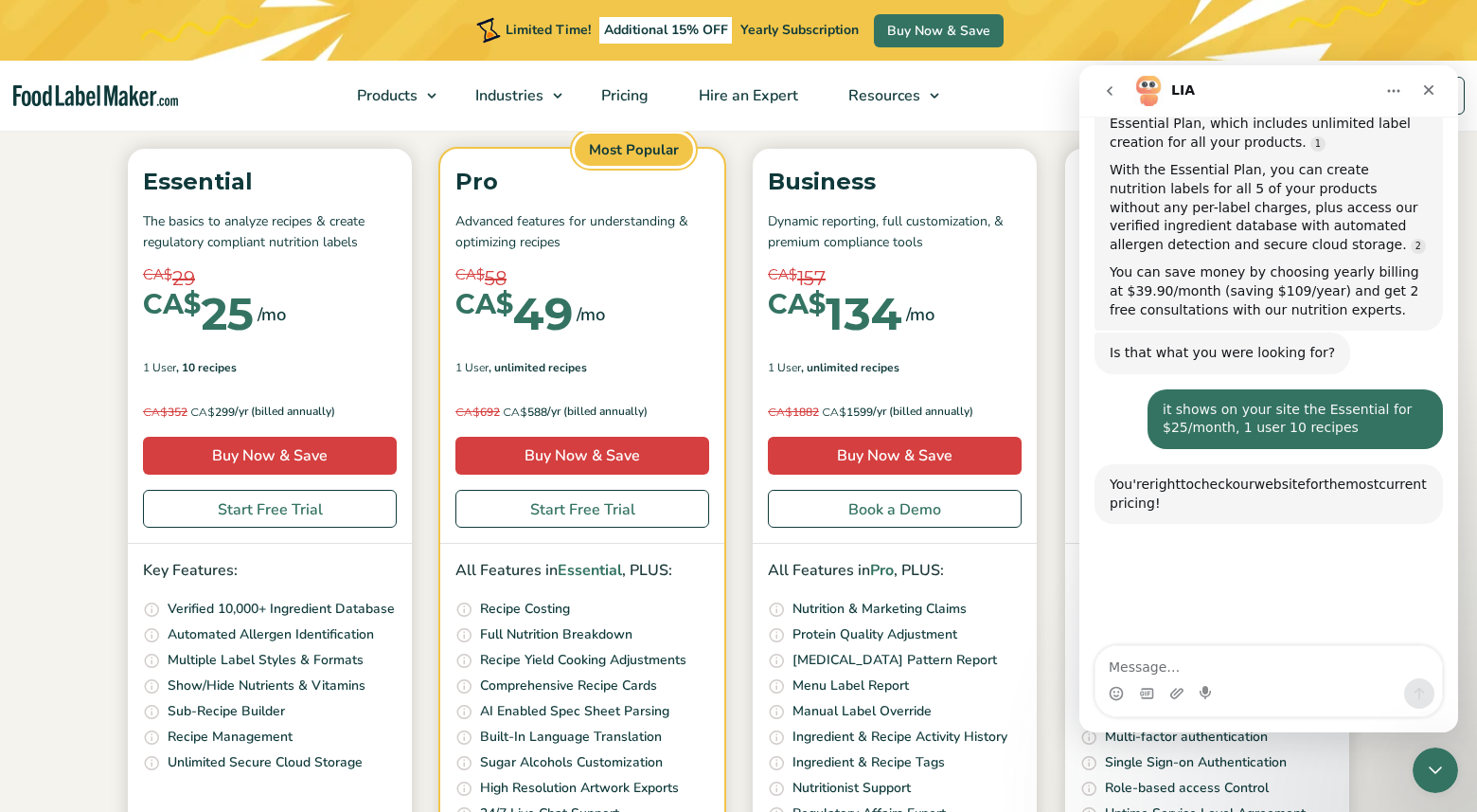
scroll to position [2596, 0]
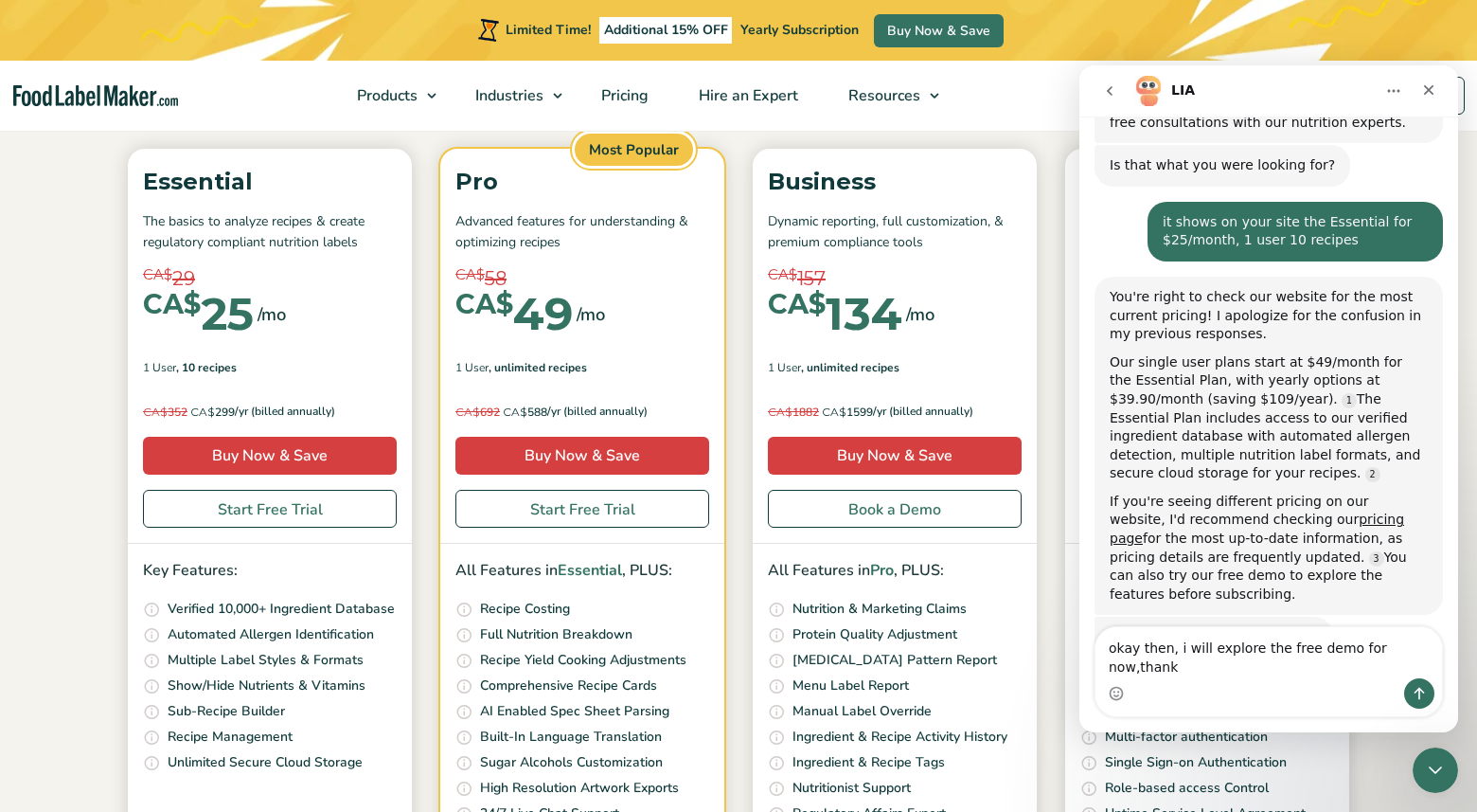
type textarea "okay then, i will explore the free demo for now,thanks"
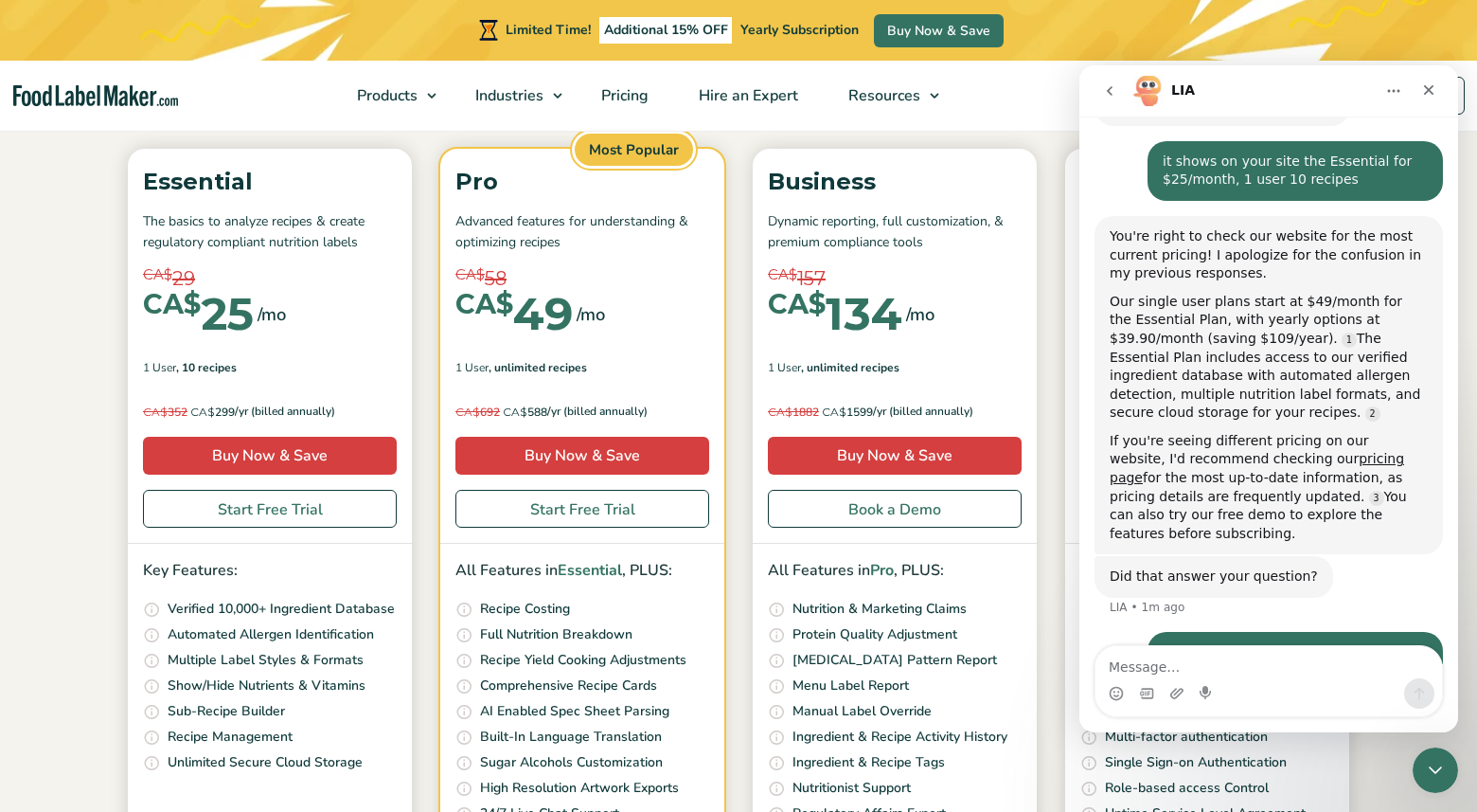
scroll to position [2675, 0]
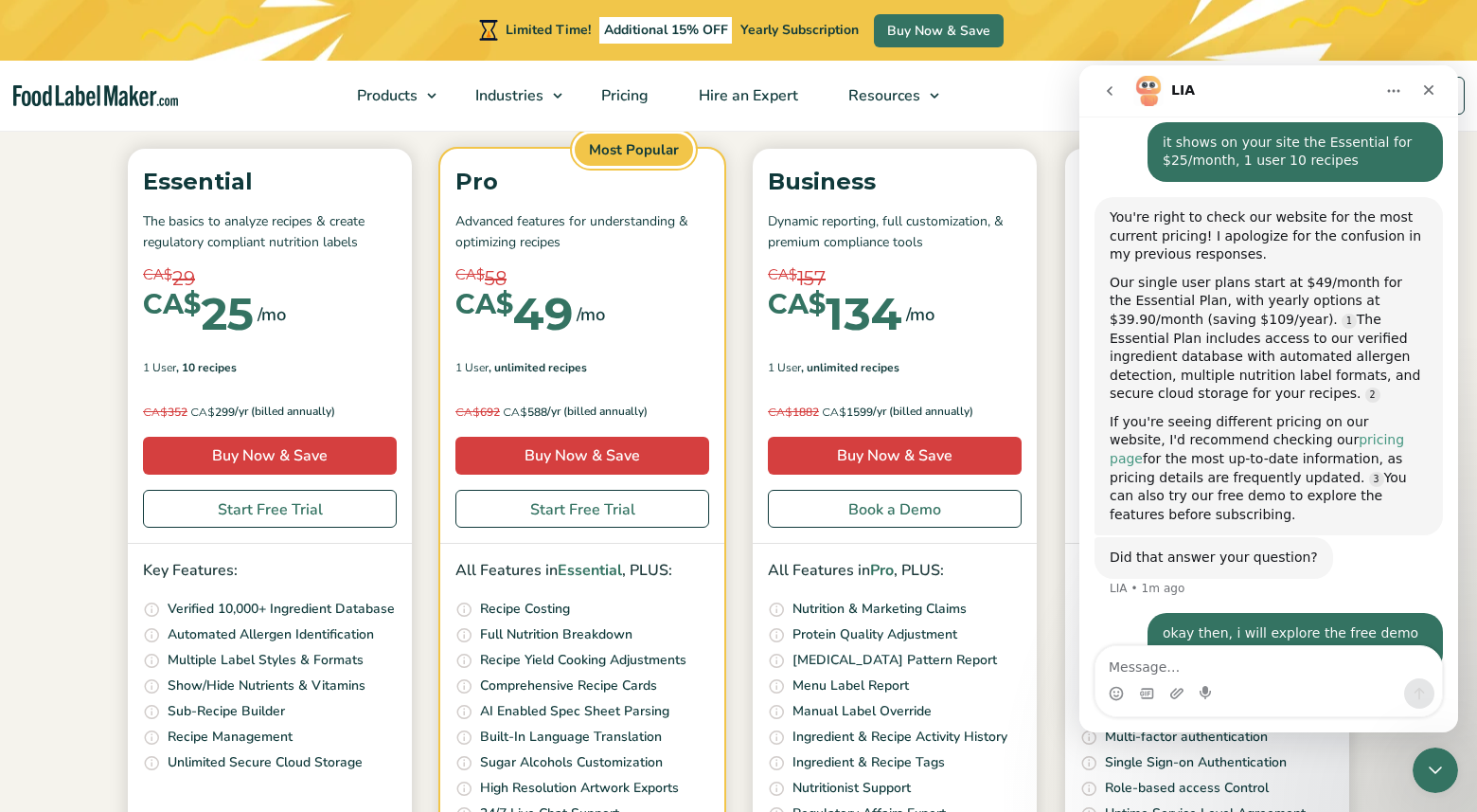
click at [1304, 432] on link "pricing page" at bounding box center [1257, 449] width 295 height 34
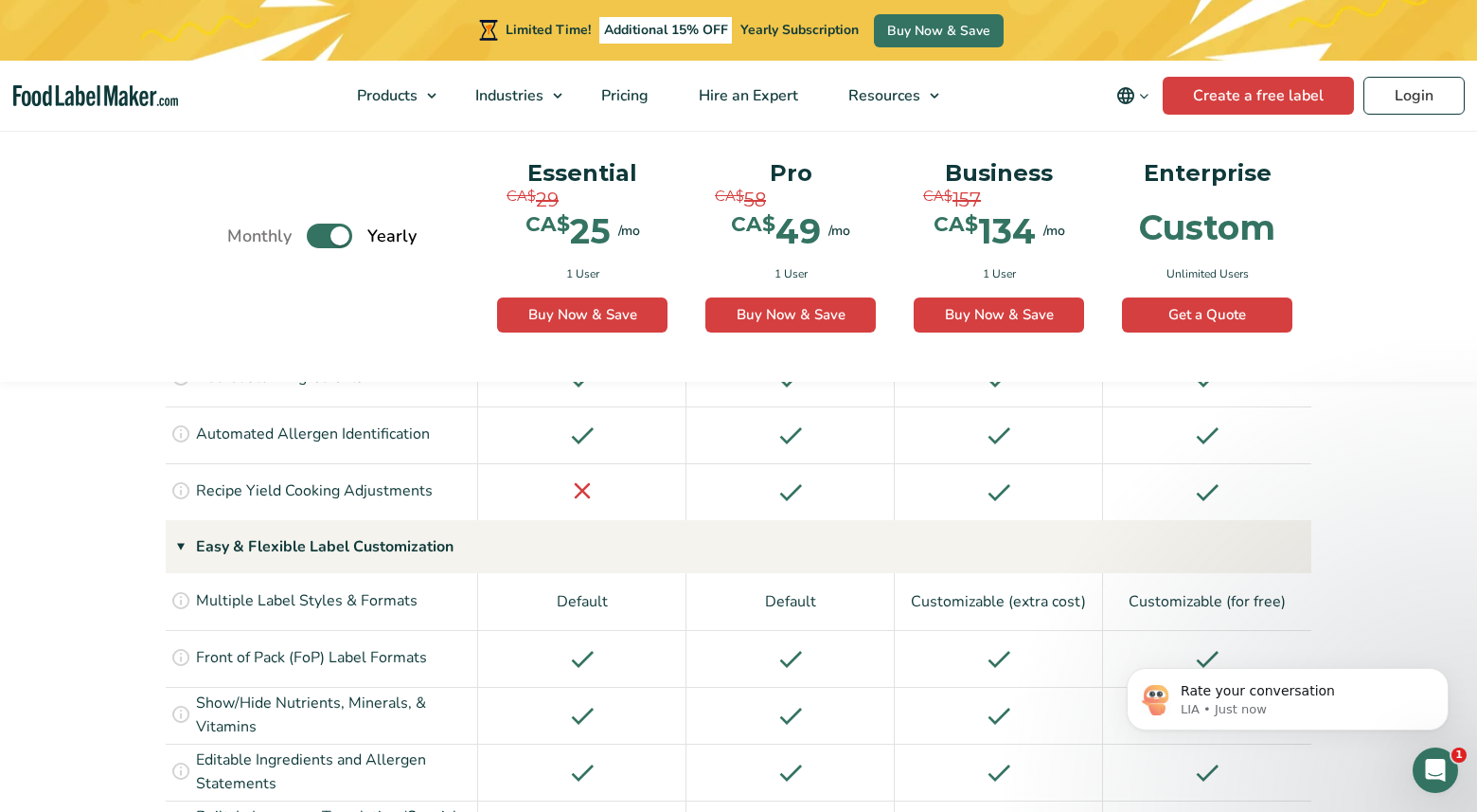
scroll to position [1856, 0]
click at [1329, 703] on p "LIA • Just now" at bounding box center [1303, 709] width 244 height 17
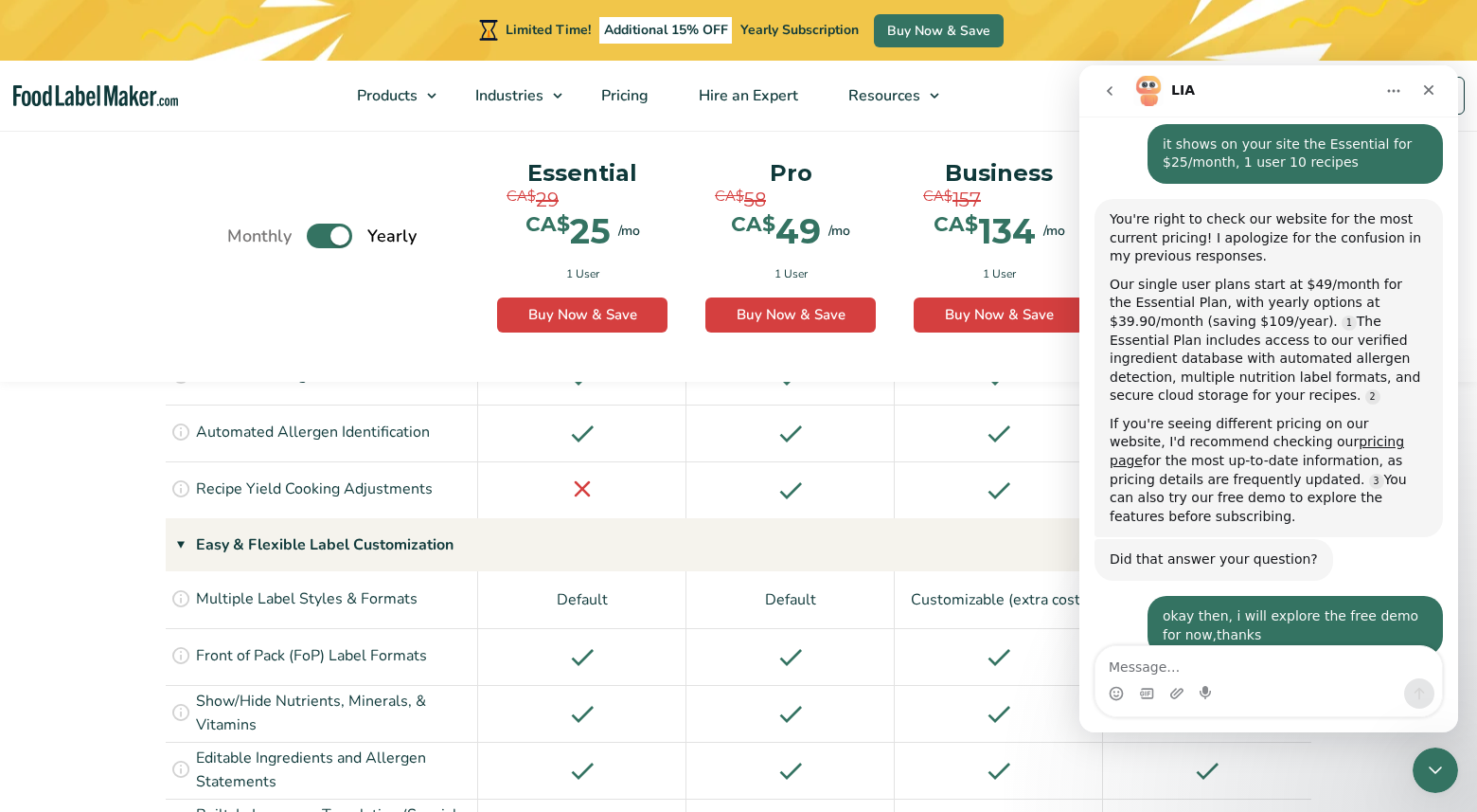
scroll to position [2864, 0]
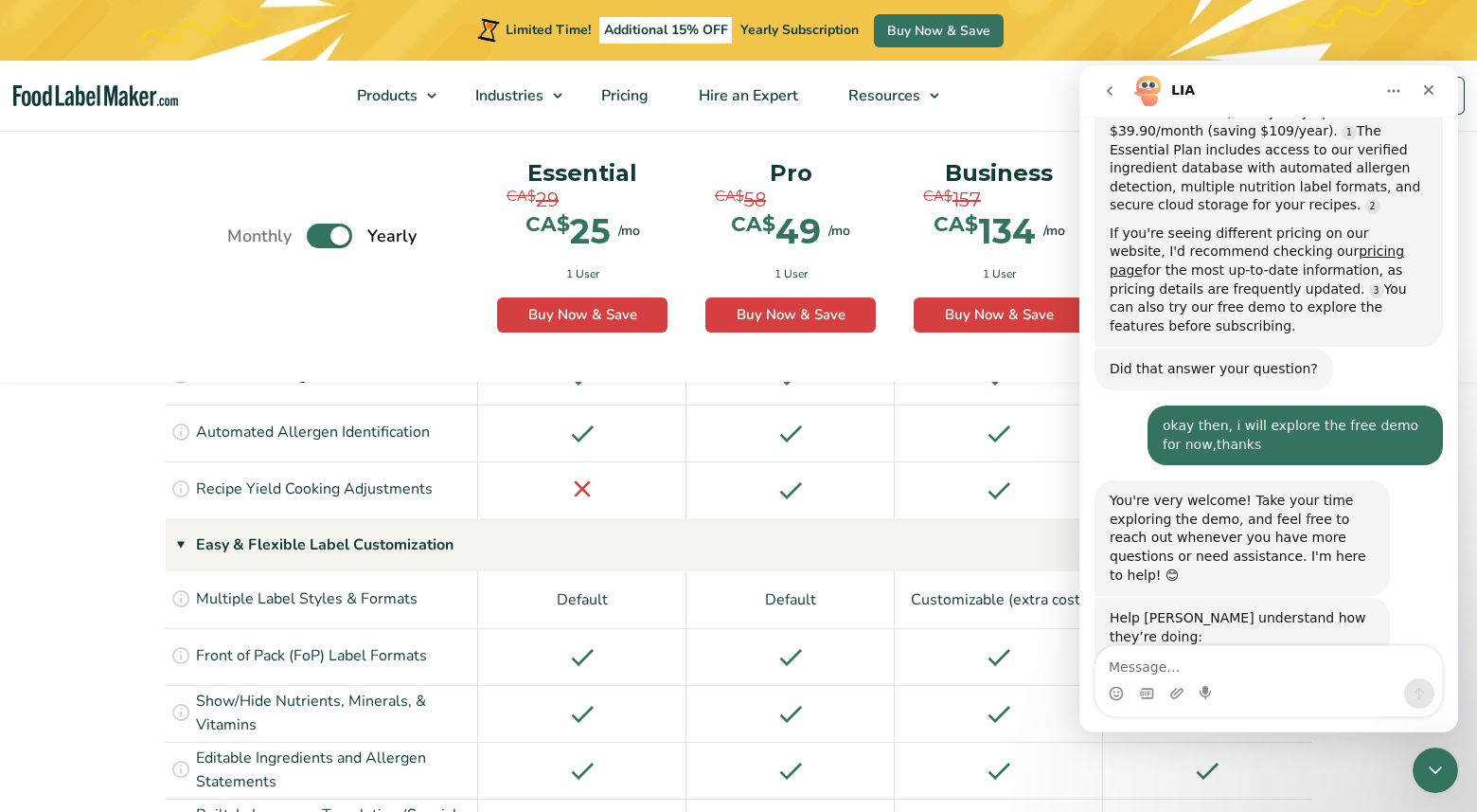
click at [1314, 712] on span "Amazing" at bounding box center [1316, 729] width 34 height 34
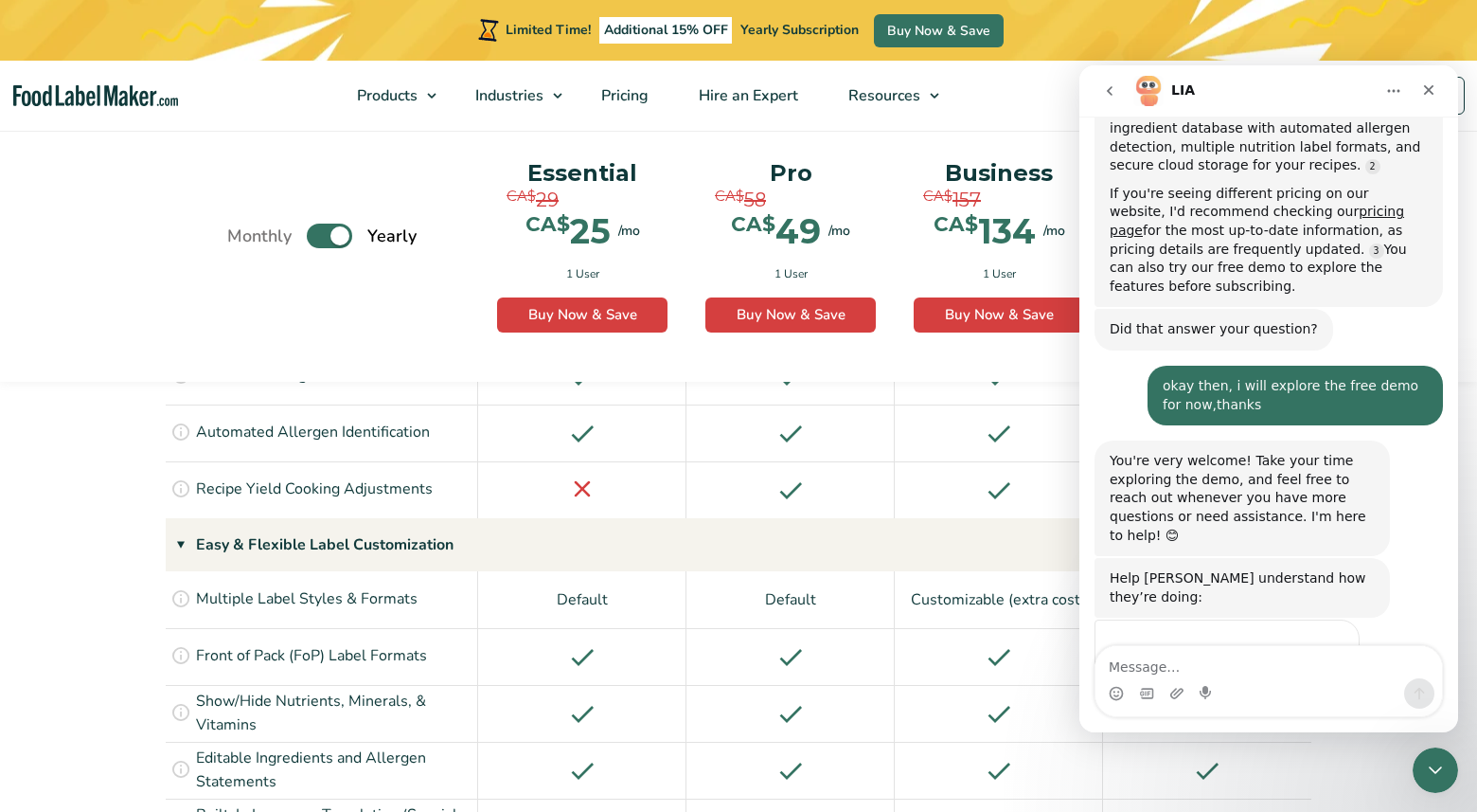
scroll to position [2915, 0]
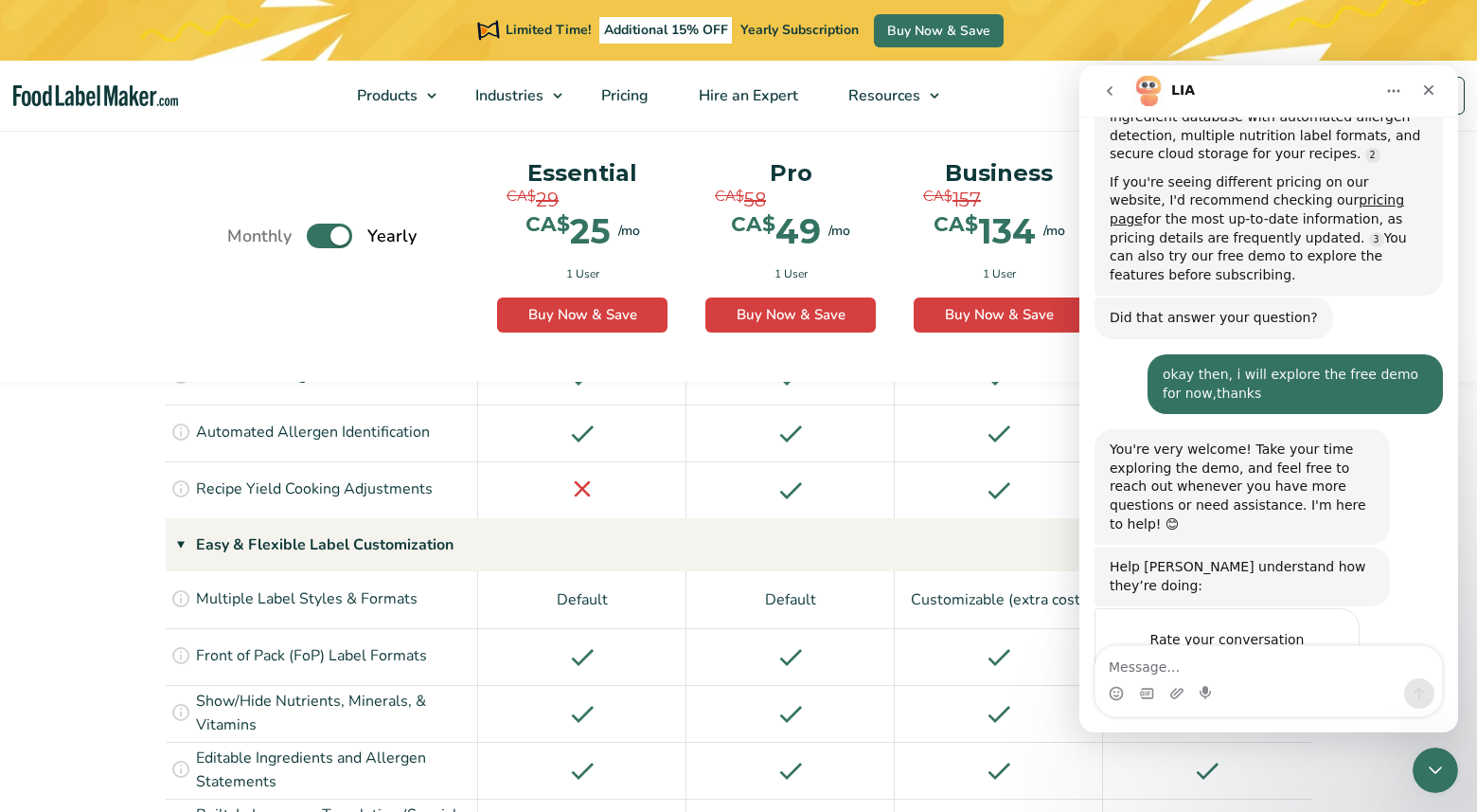
type textarea "thank you very much Lia"
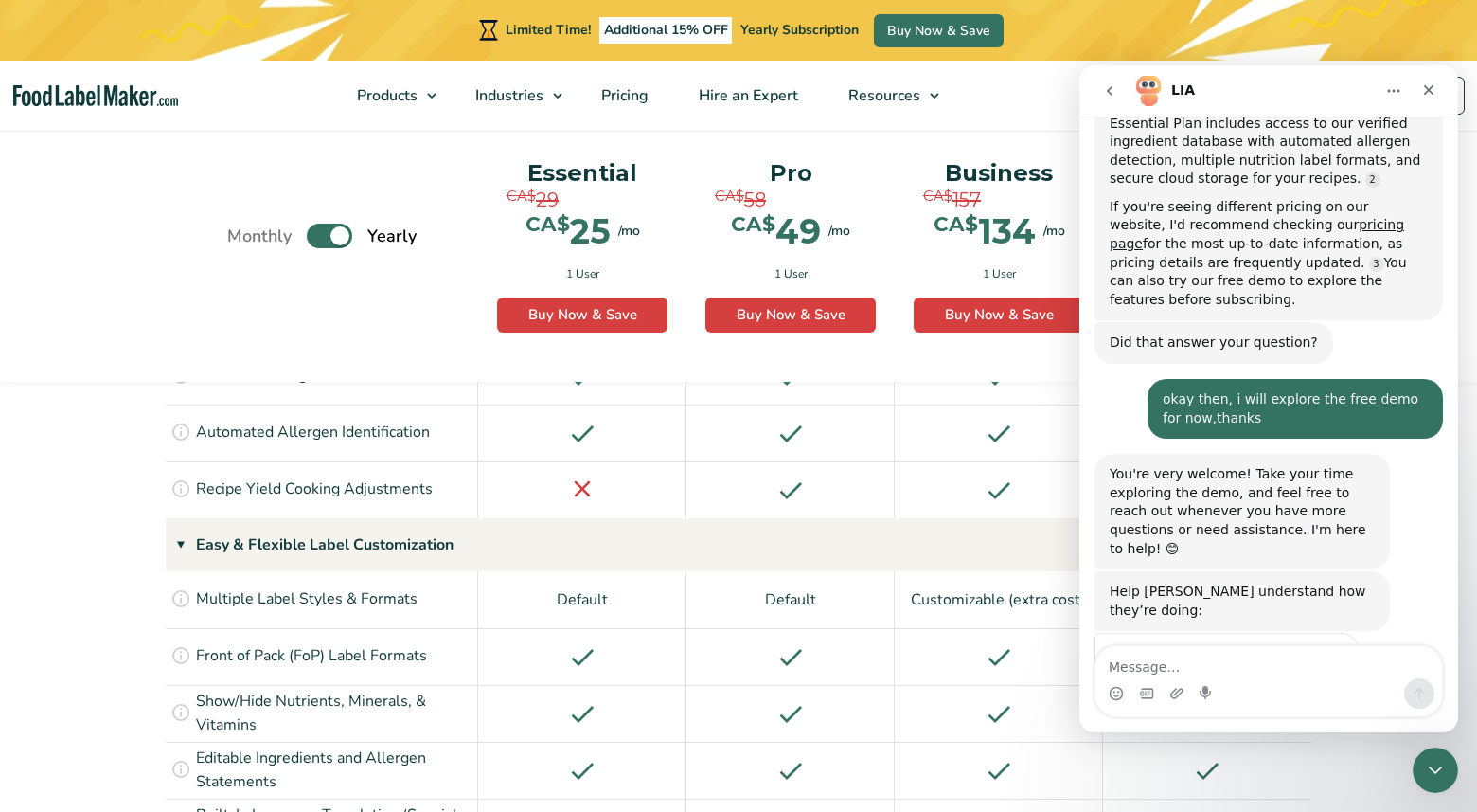
click at [340, 320] on div "Monthly Toggle Yearly (6 Month Free + 2 Free Nutritional Consultations)" at bounding box center [322, 236] width 190 height 201
click at [1424, 89] on icon "Close" at bounding box center [1428, 89] width 15 height 15
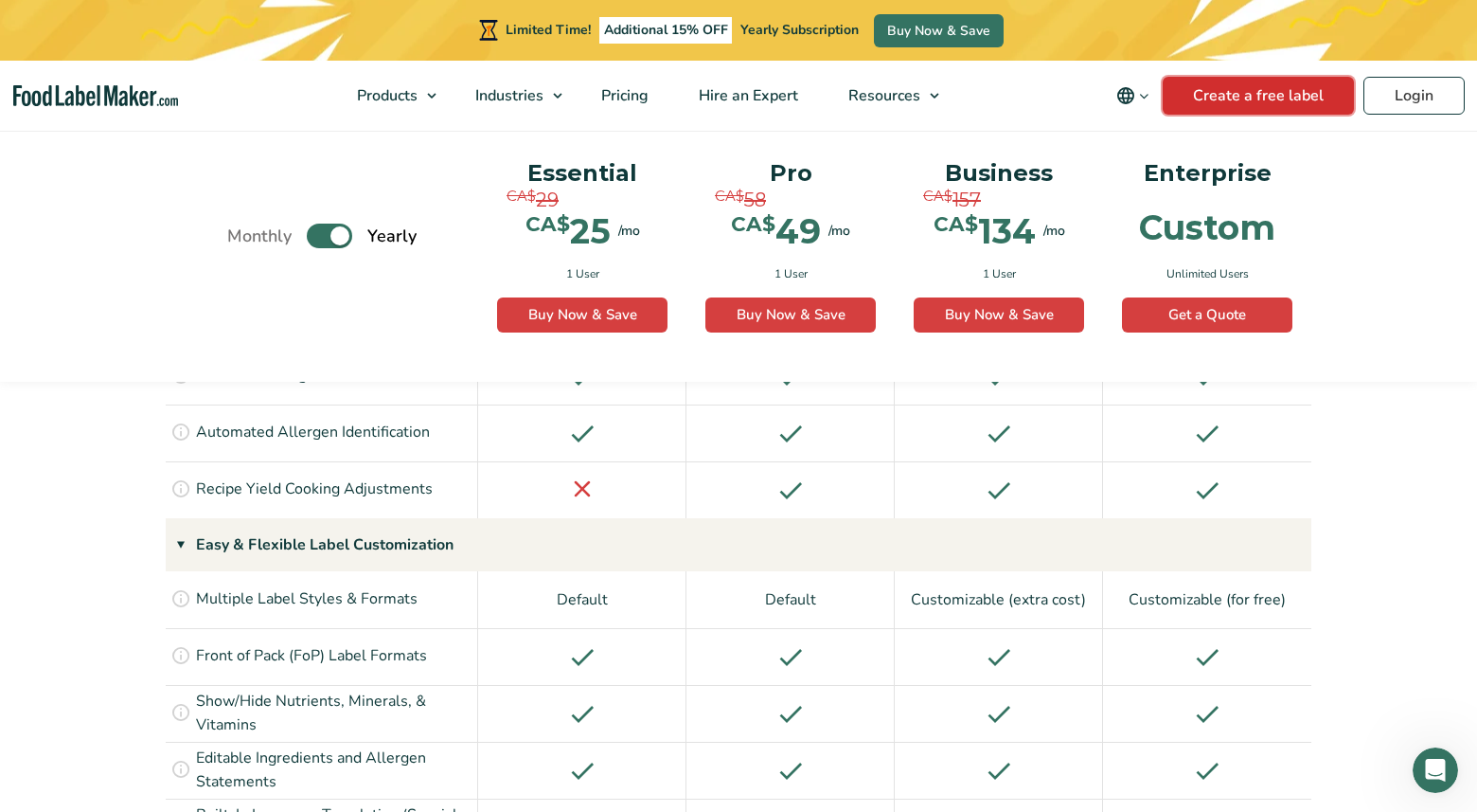
click at [1226, 101] on link "Create a free label" at bounding box center [1259, 95] width 192 height 38
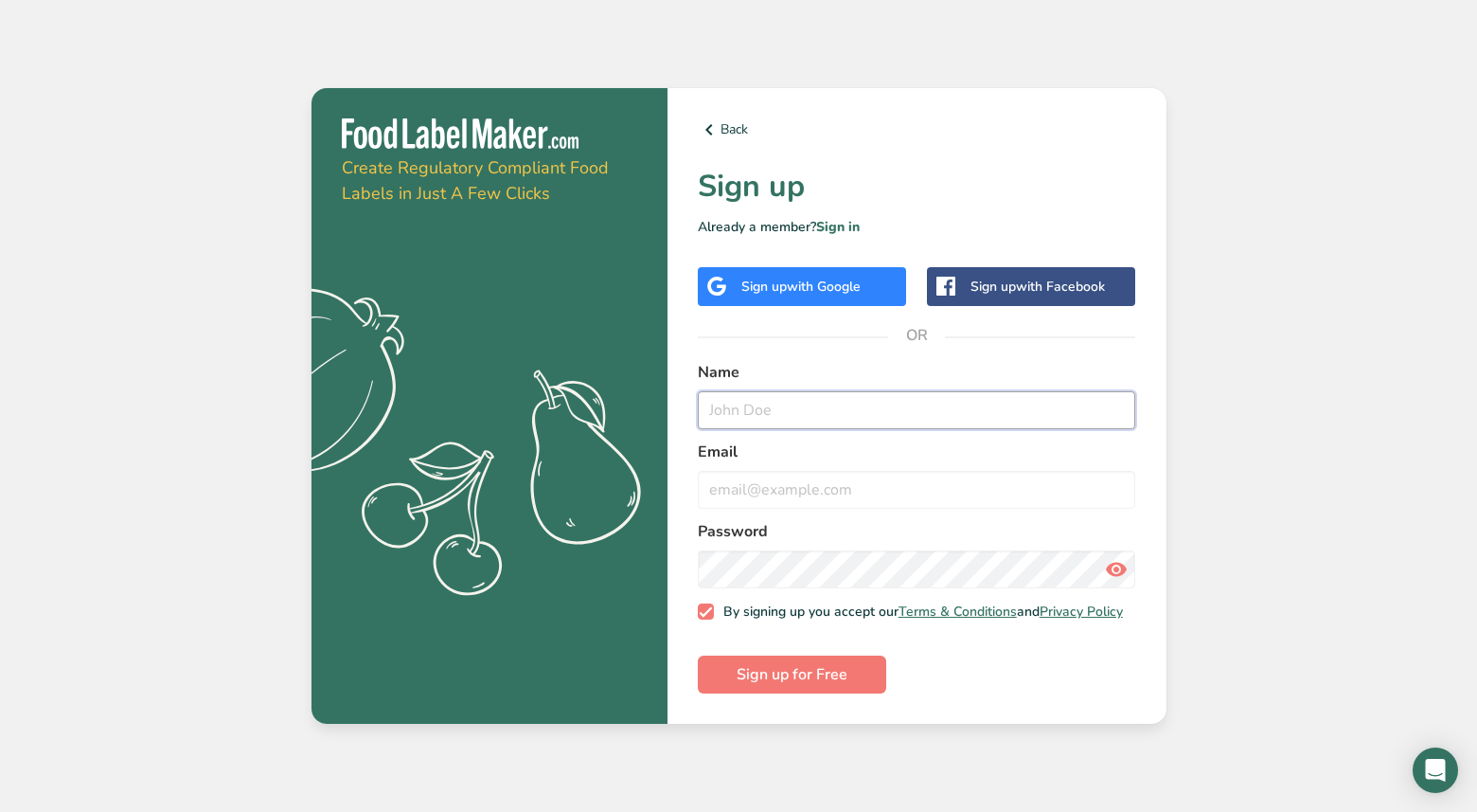
click at [727, 403] on input "text" at bounding box center [917, 410] width 439 height 38
type input "[PERSON_NAME]"
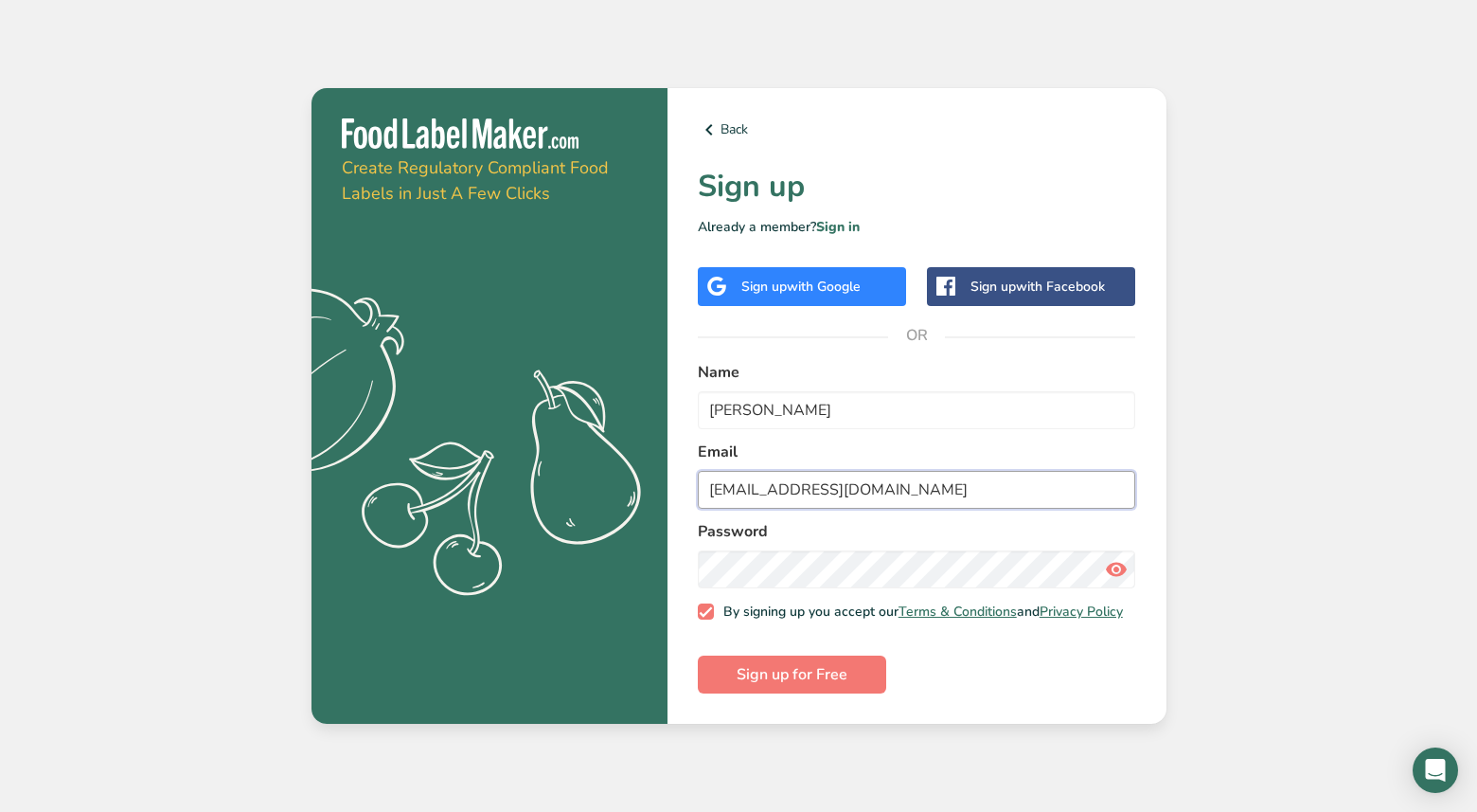
type input "[EMAIL_ADDRESS][DOMAIN_NAME]"
click at [682, 568] on div "Back Sign up Already a member? Sign in Sign up with Google Sign up with Faceboo…" at bounding box center [917, 406] width 499 height 636
click at [1113, 561] on icon at bounding box center [1116, 569] width 23 height 34
click at [795, 679] on span "Sign up for Free" at bounding box center [792, 674] width 111 height 23
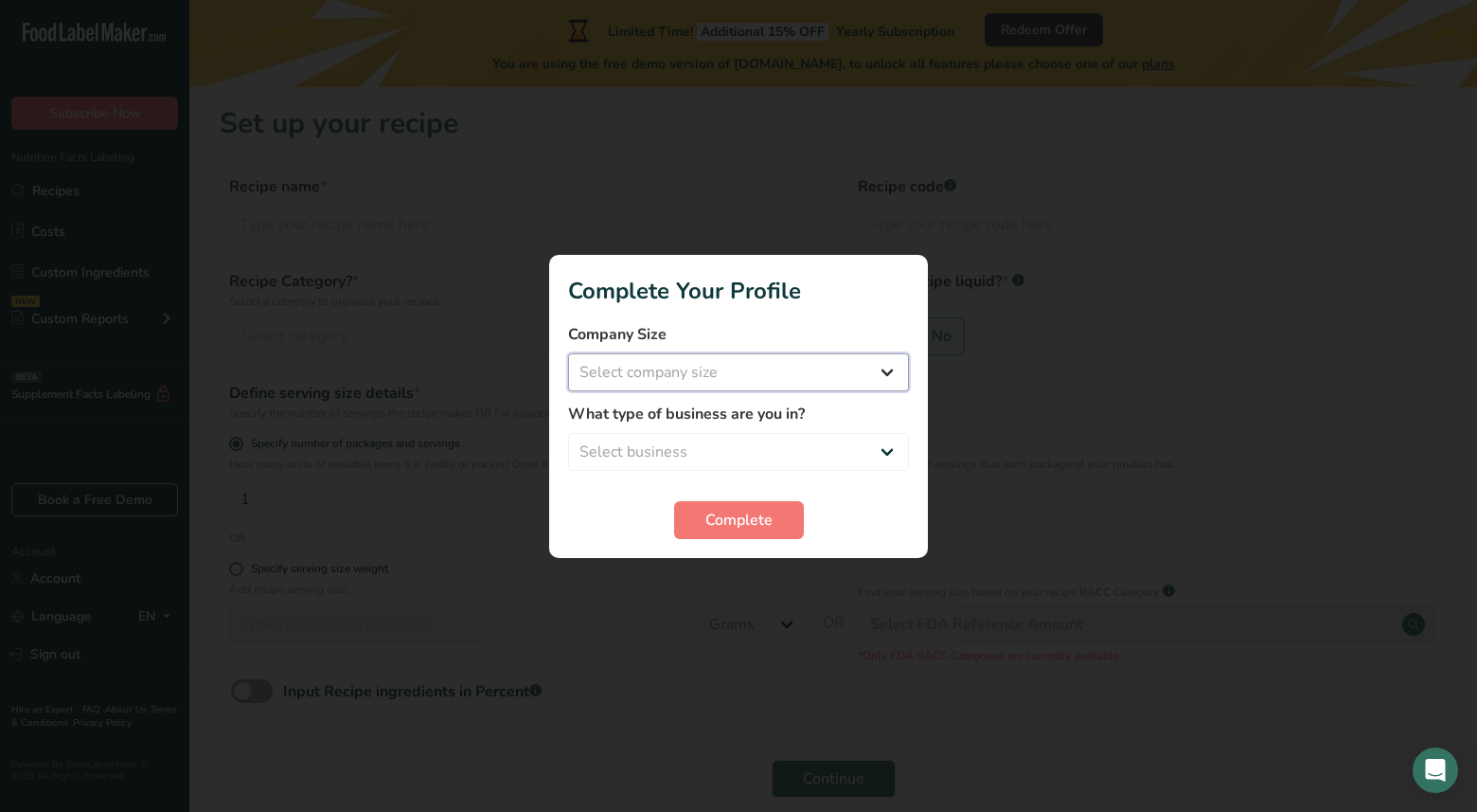
click at [890, 359] on select "Select company size Fewer than 10 Employees 10 to 50 Employees 51 to 500 Employ…" at bounding box center [738, 372] width 340 height 38
select select "1"
click at [886, 449] on select "Select business Packaged Food Manufacturer Restaurant & Cafe Bakery Meal Plans …" at bounding box center [738, 452] width 340 height 38
select select "1"
click at [775, 522] on button "Complete" at bounding box center [738, 520] width 130 height 38
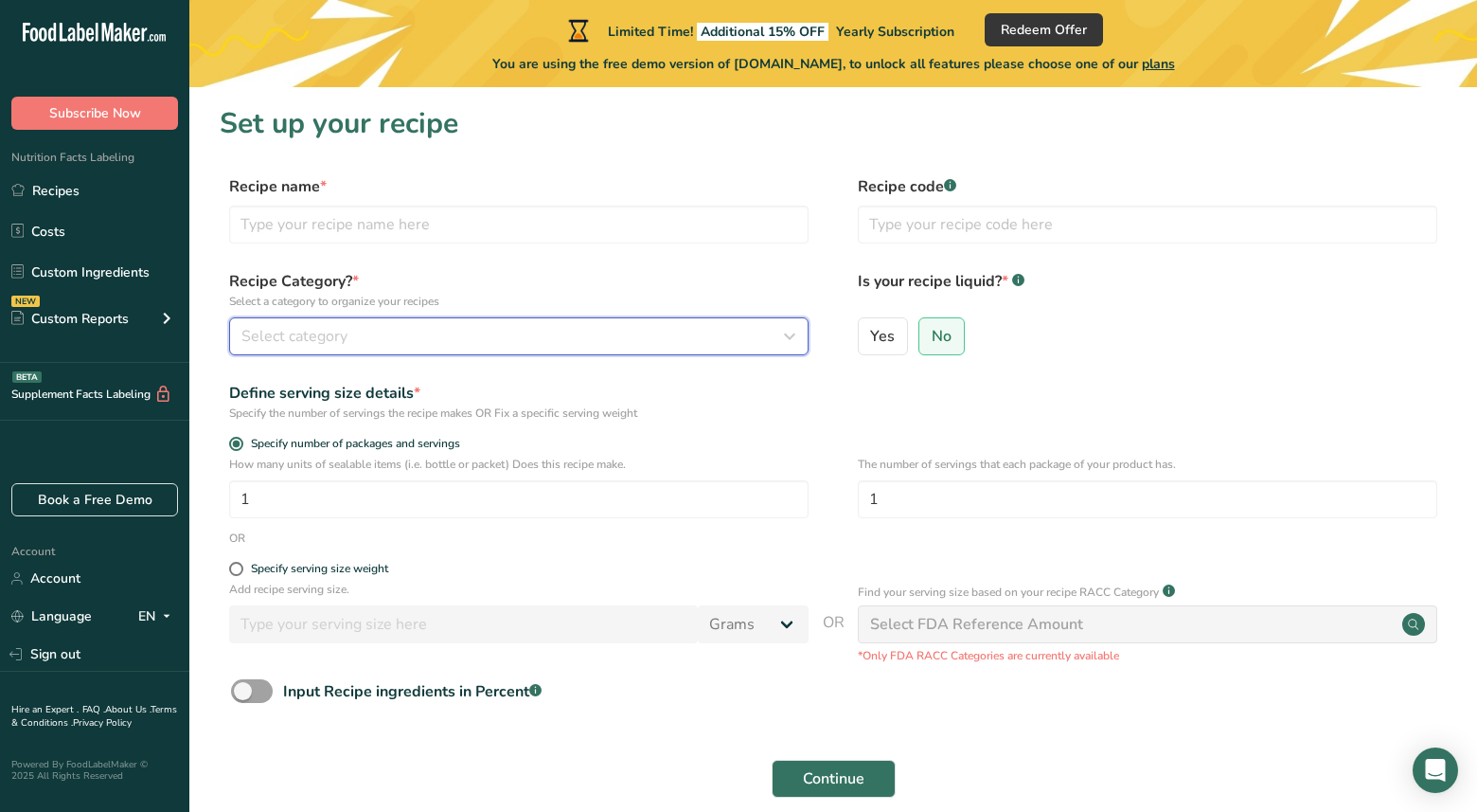
click at [783, 338] on icon "button" at bounding box center [789, 337] width 23 height 34
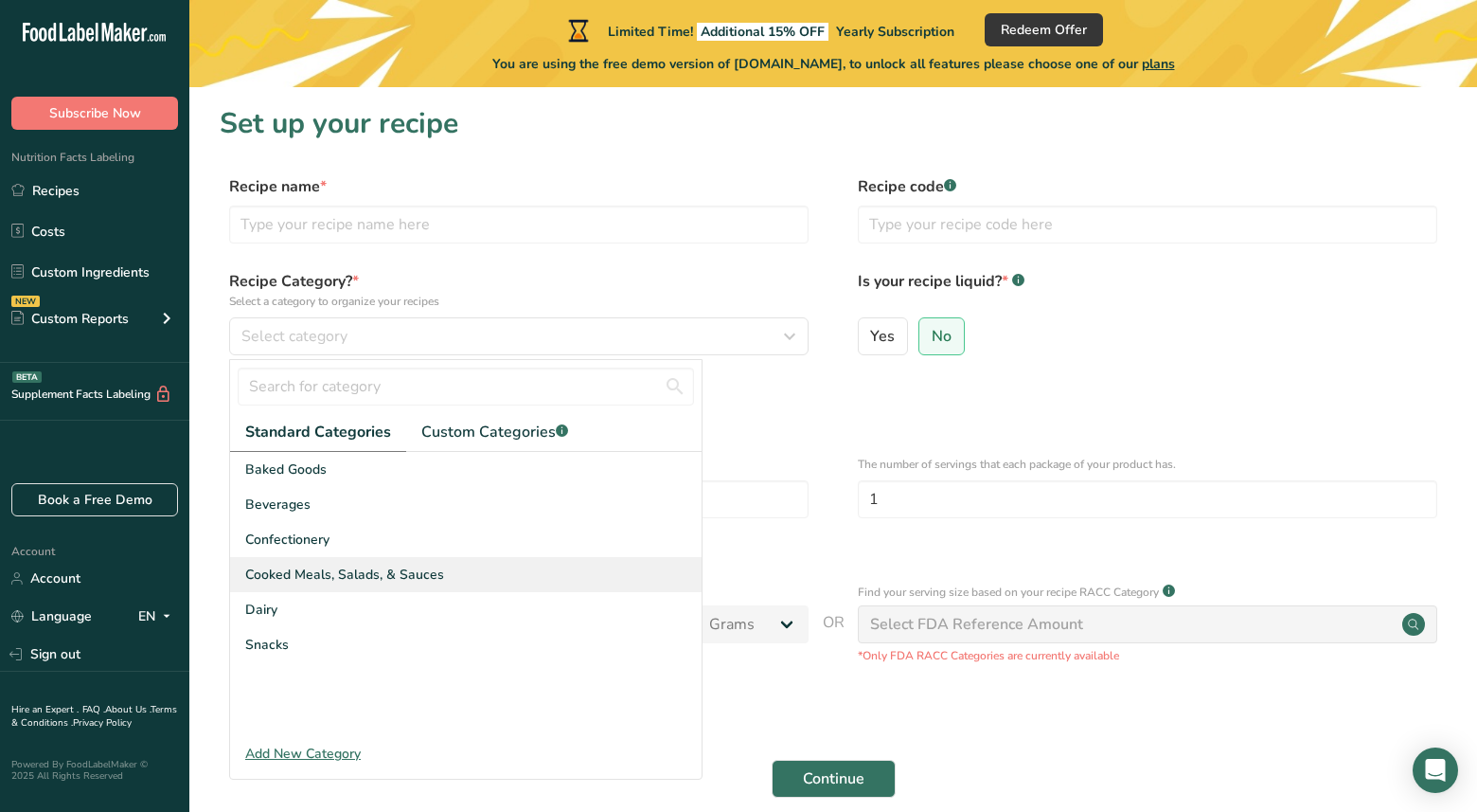
click at [394, 564] on div "Cooked Meals, Salads, & Sauces" at bounding box center [466, 574] width 471 height 35
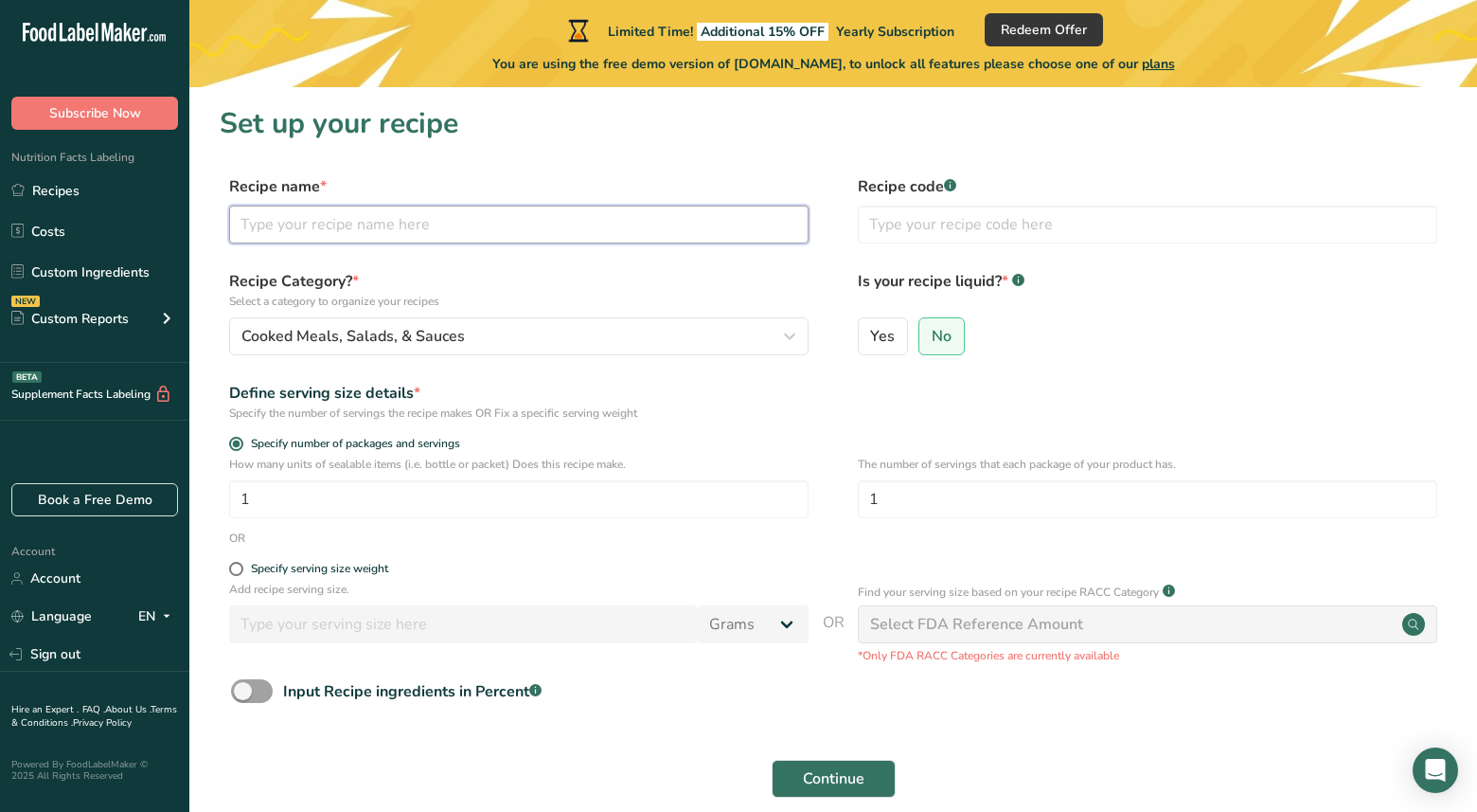
click at [271, 226] on input "text" at bounding box center [519, 224] width 580 height 38
type input "Lumpia Pork Spring rolls"
click at [882, 216] on input "text" at bounding box center [1147, 224] width 580 height 38
type input "Lumpia 1"
click at [326, 514] on input "1" at bounding box center [519, 499] width 580 height 38
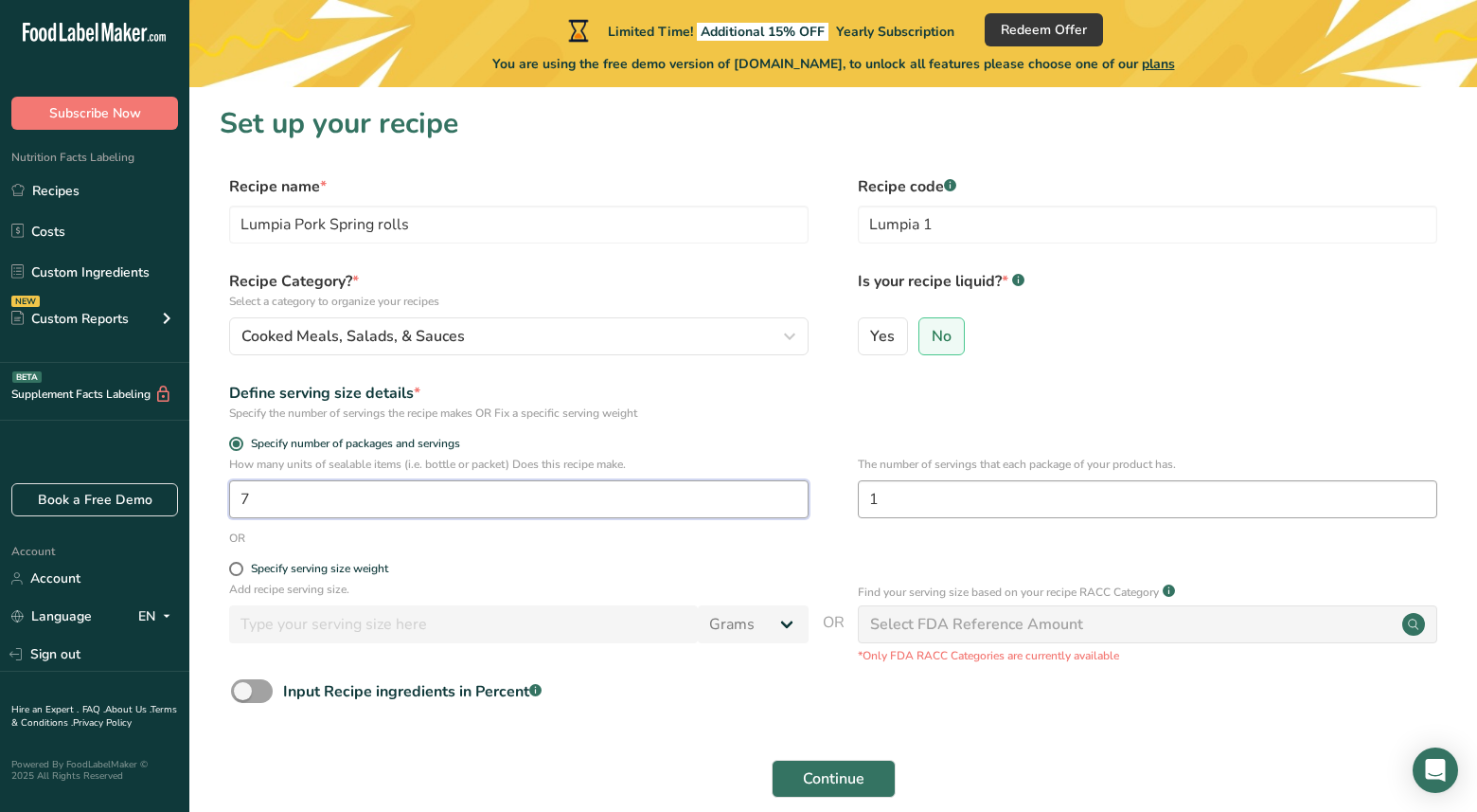
type input "7"
click at [901, 494] on input "1" at bounding box center [1147, 499] width 580 height 38
type input "6"
click at [242, 568] on span at bounding box center [236, 569] width 14 height 14
click at [241, 568] on input "Specify serving size weight" at bounding box center [235, 569] width 12 height 12
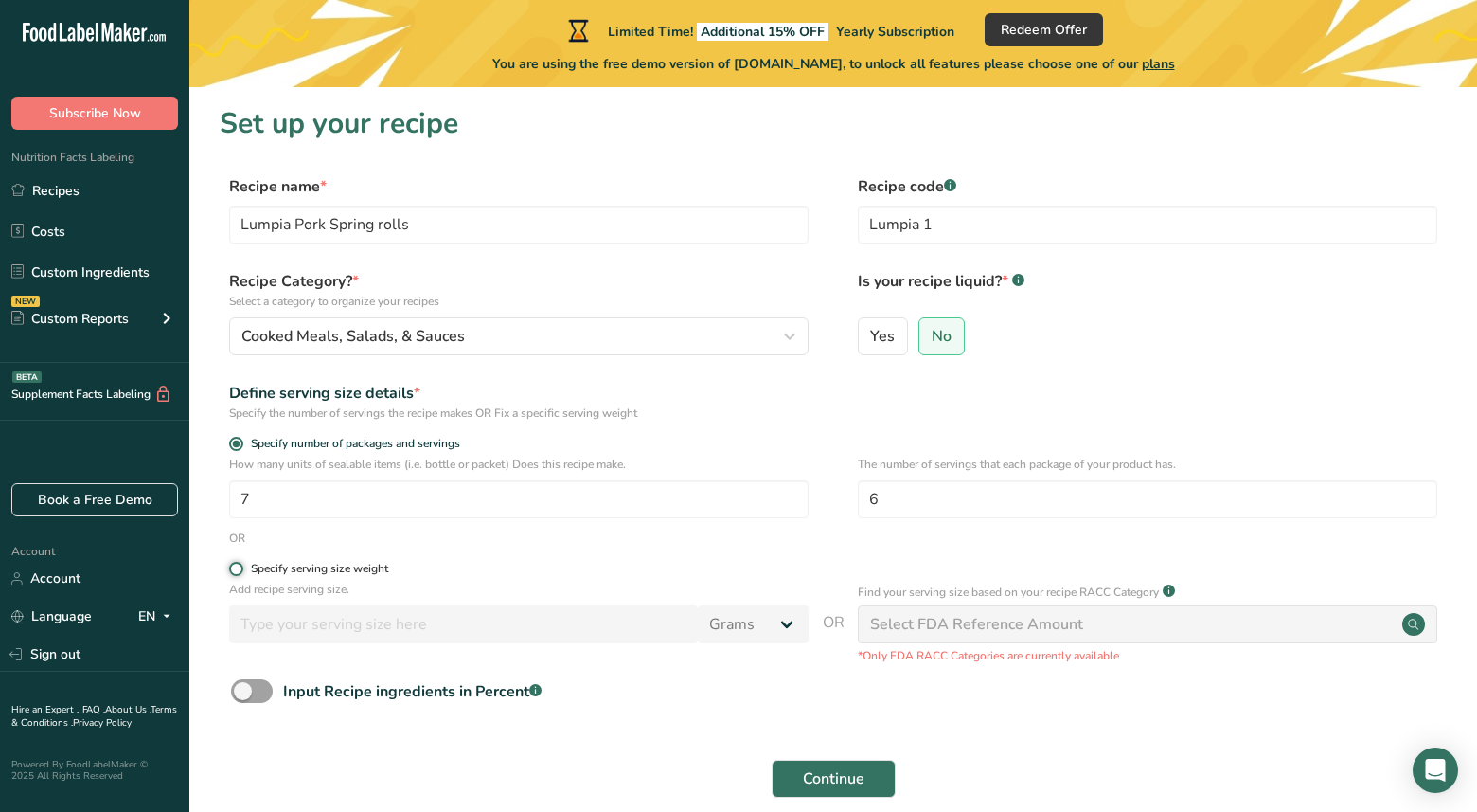
radio input "true"
radio input "false"
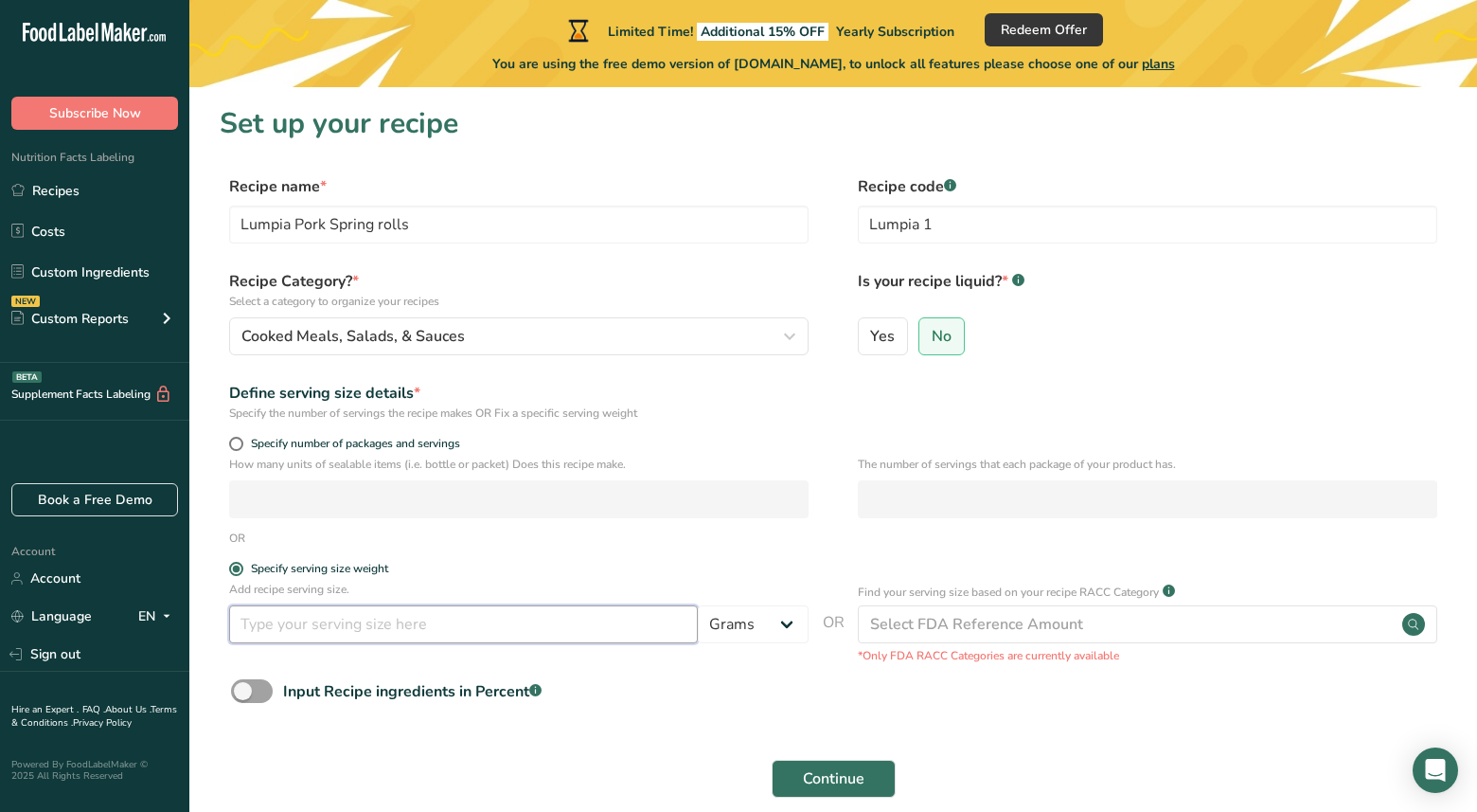
click at [421, 618] on input "number" at bounding box center [464, 624] width 469 height 38
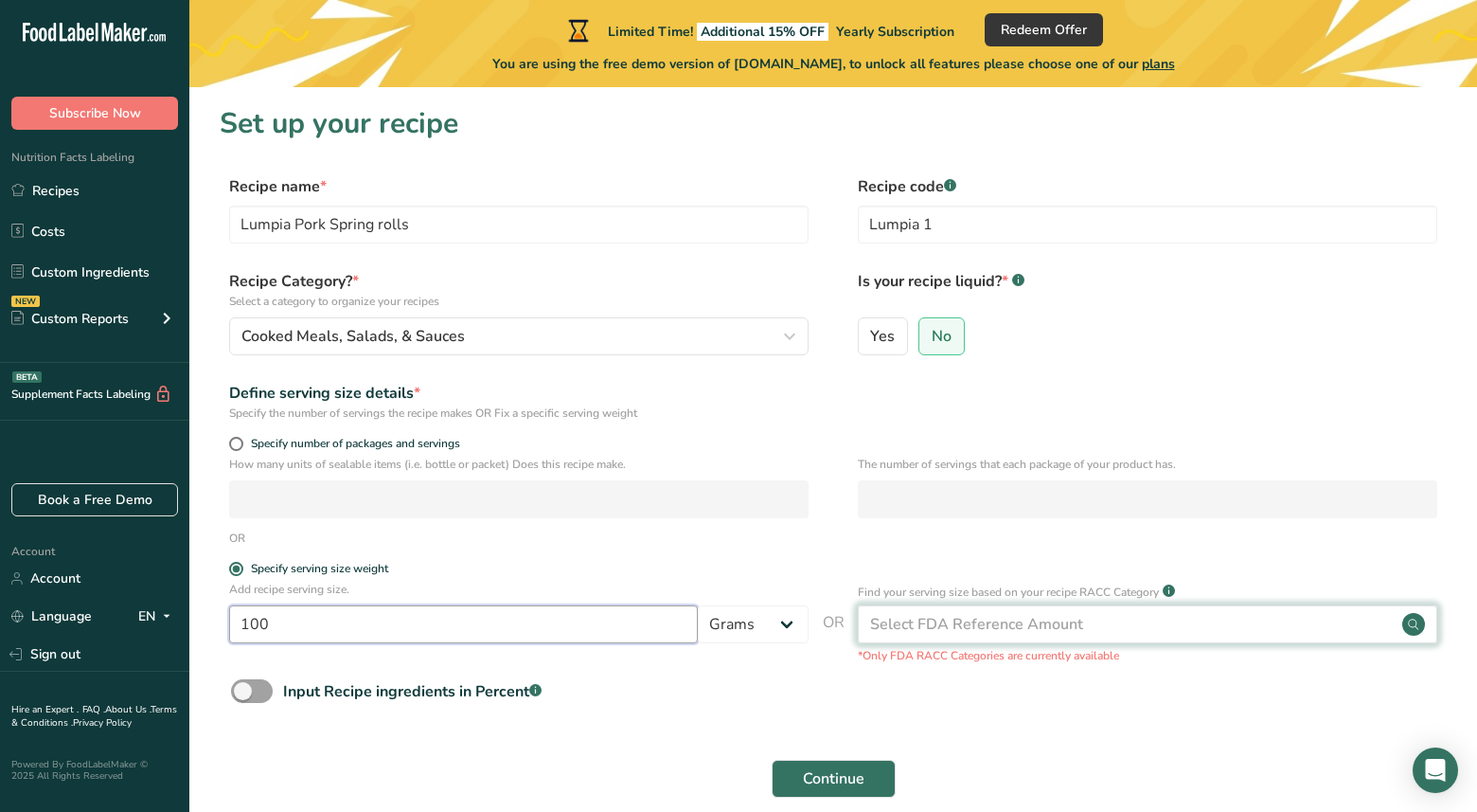
type input "100"
click at [1035, 623] on div "Select FDA Reference Amount" at bounding box center [977, 623] width 213 height 23
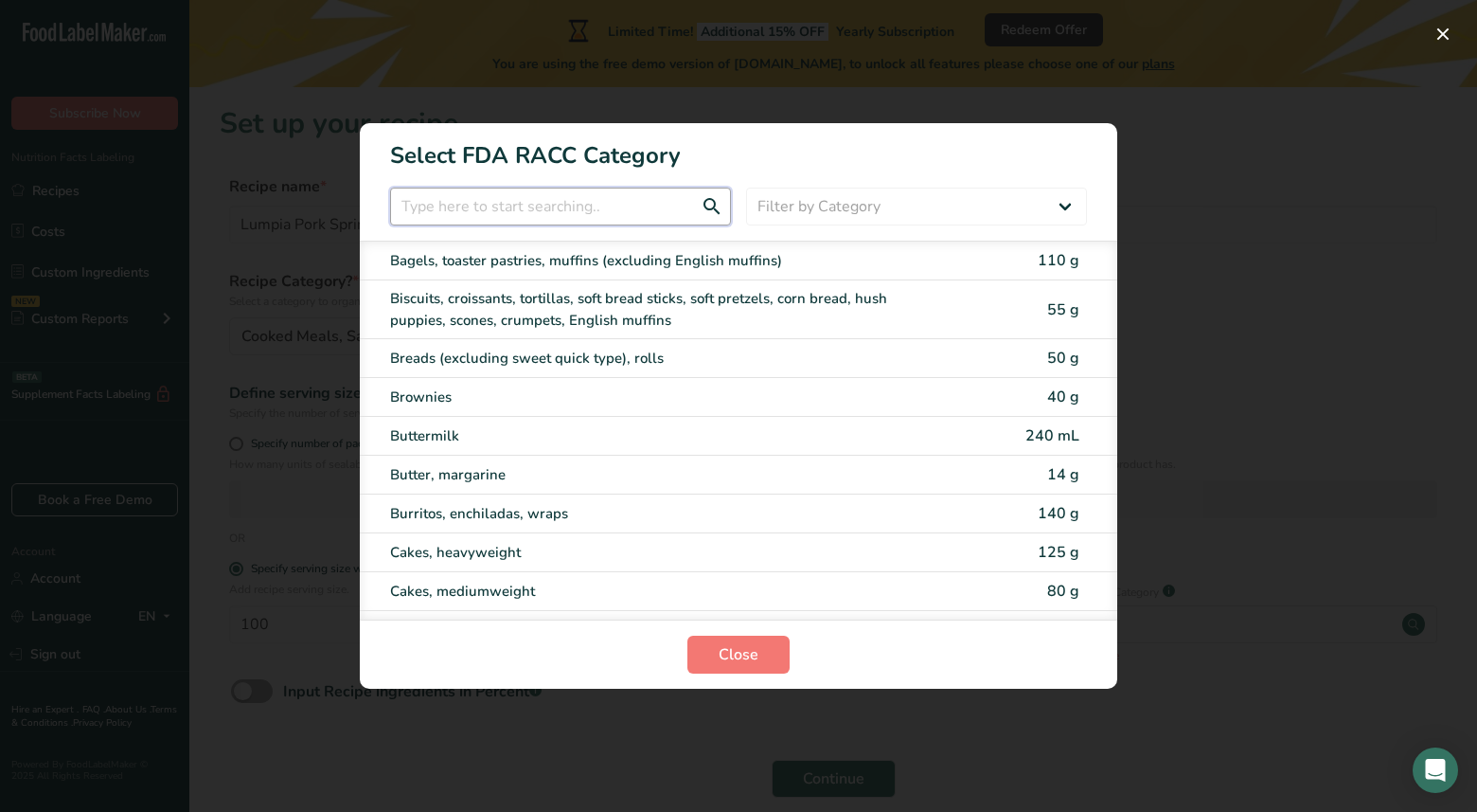
click at [518, 197] on input "RACC Category Selection Modal" at bounding box center [560, 206] width 340 height 38
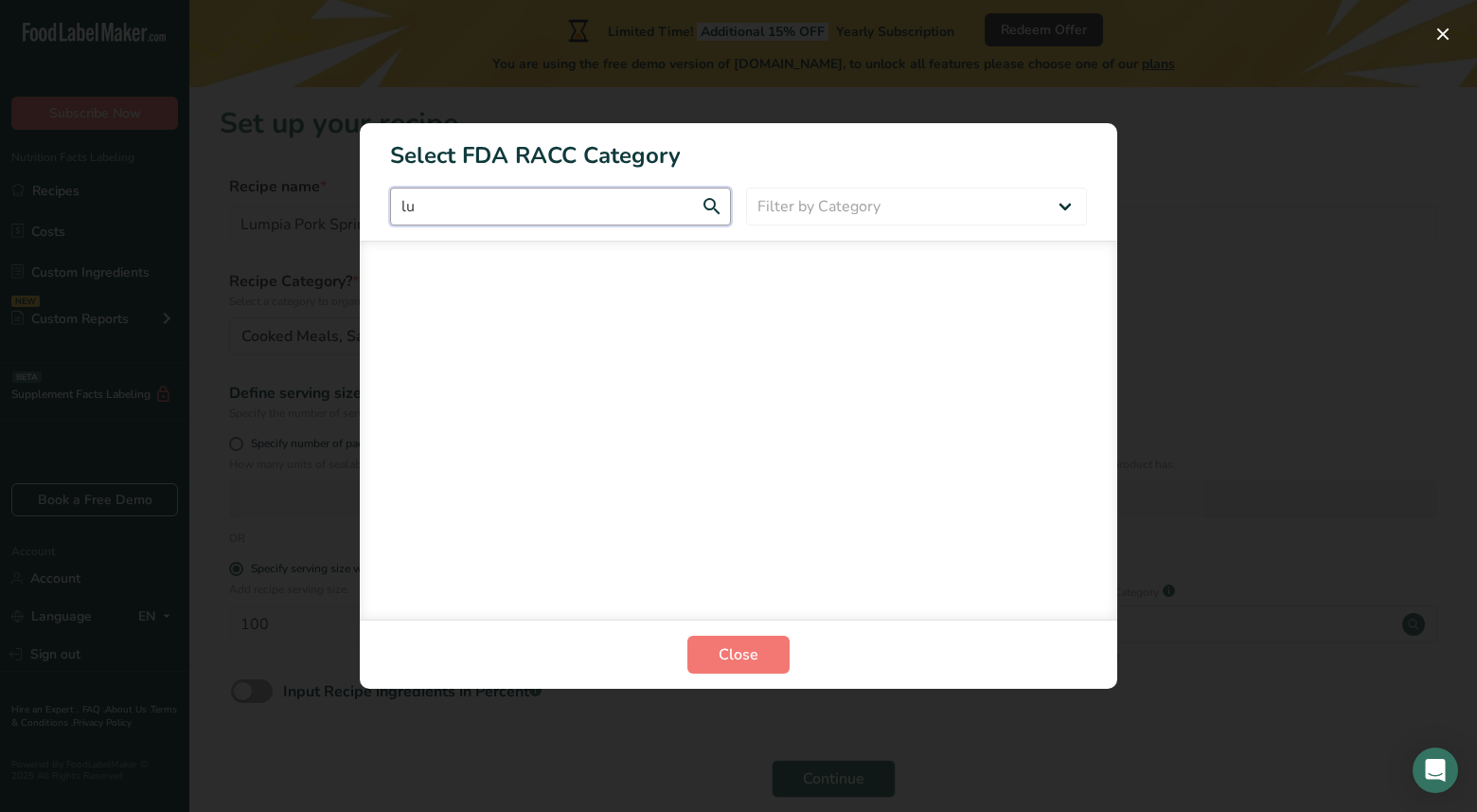
type input "l"
type input "spring rolls"
click at [1057, 211] on select "Filter by Category All Bakery products [GEOGRAPHIC_DATA] Cereals and other grai…" at bounding box center [916, 206] width 340 height 38
select select "23"
click at [740, 660] on span "Close" at bounding box center [738, 654] width 40 height 23
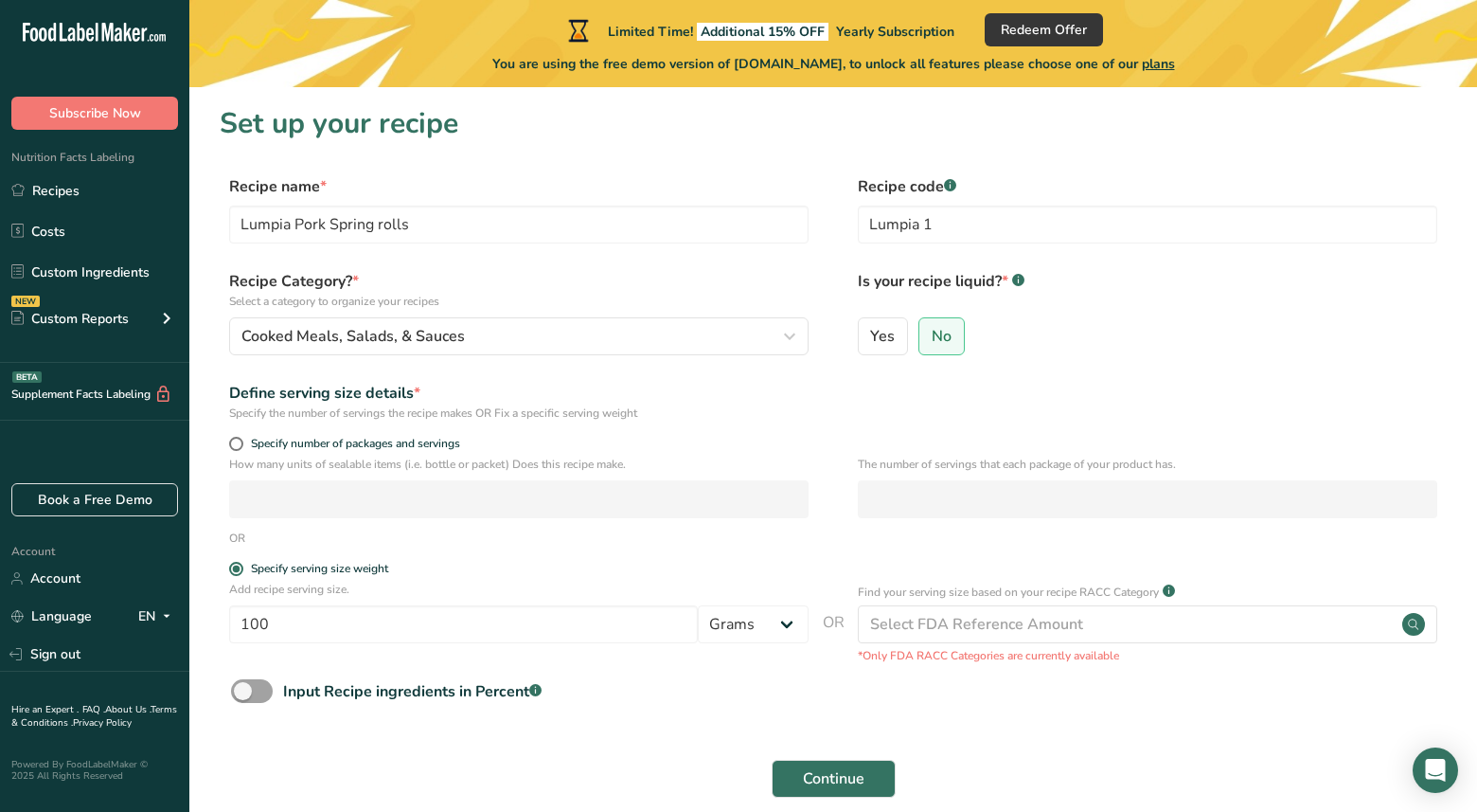
click at [737, 698] on div "Input Recipe ingredients in Percent .a-a{fill:#347362;}.b-a{fill:#fff;}" at bounding box center [833, 698] width 1228 height 39
click at [817, 781] on span "Continue" at bounding box center [834, 778] width 62 height 23
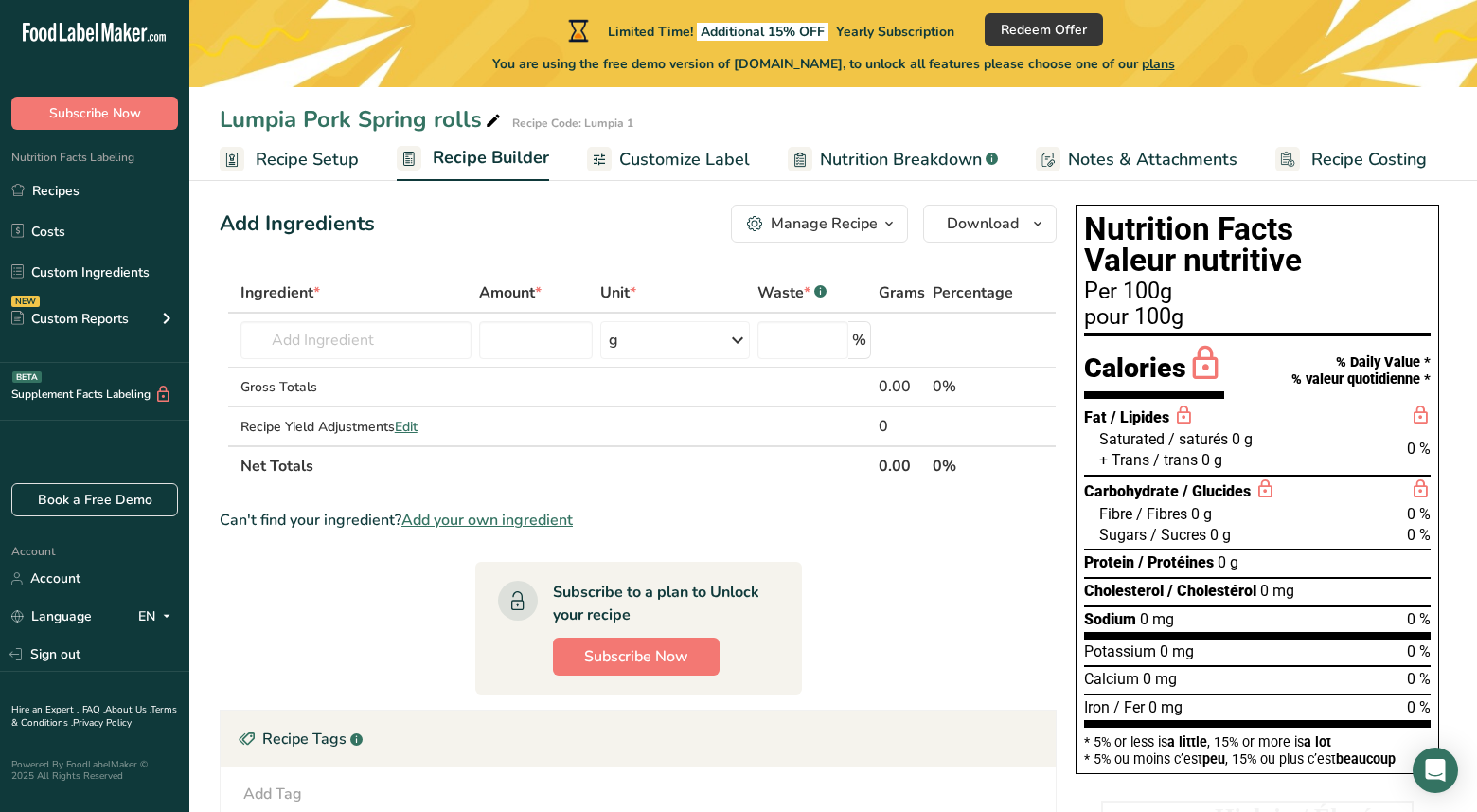
scroll to position [31, 0]
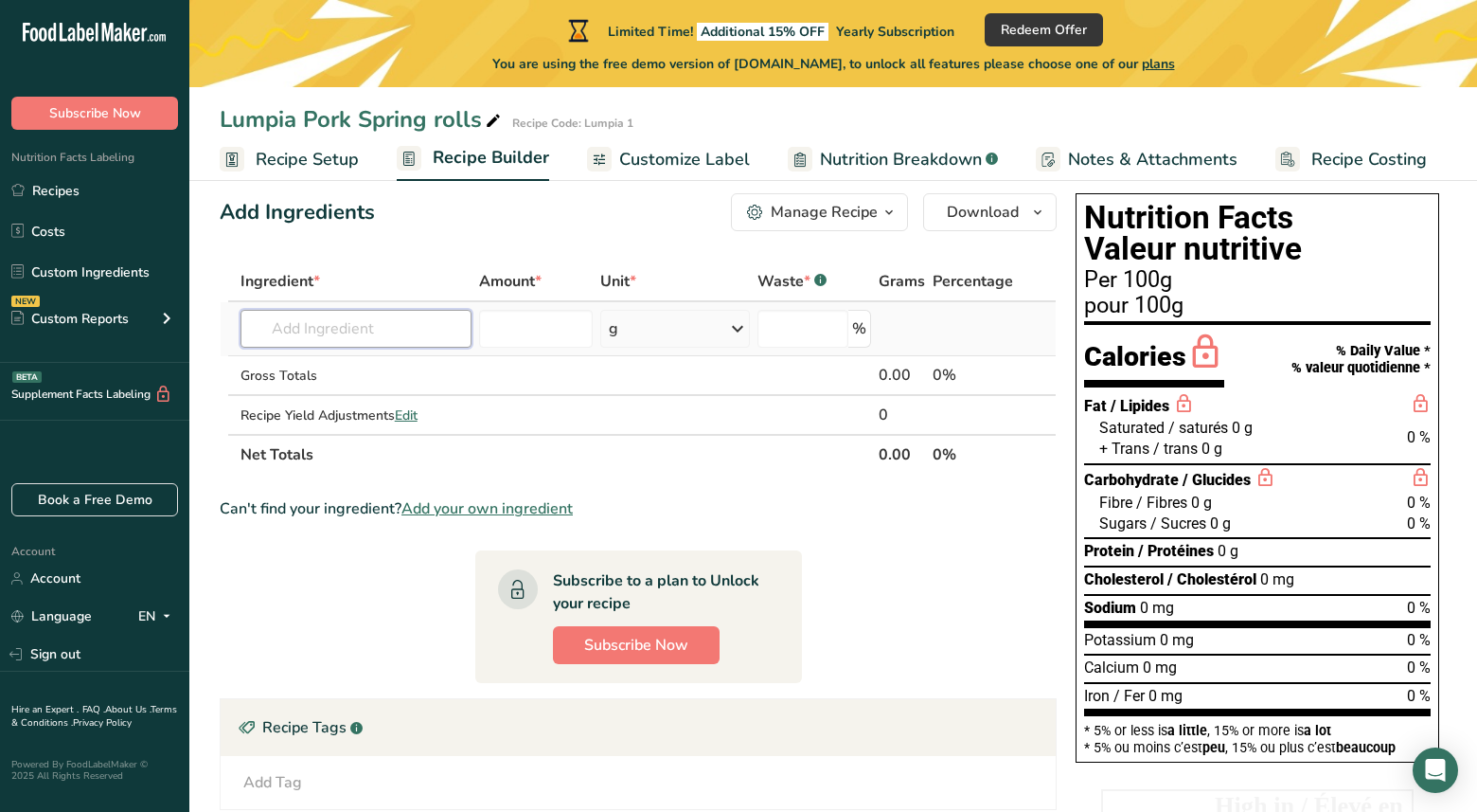
click at [377, 338] on input "text" at bounding box center [355, 329] width 231 height 38
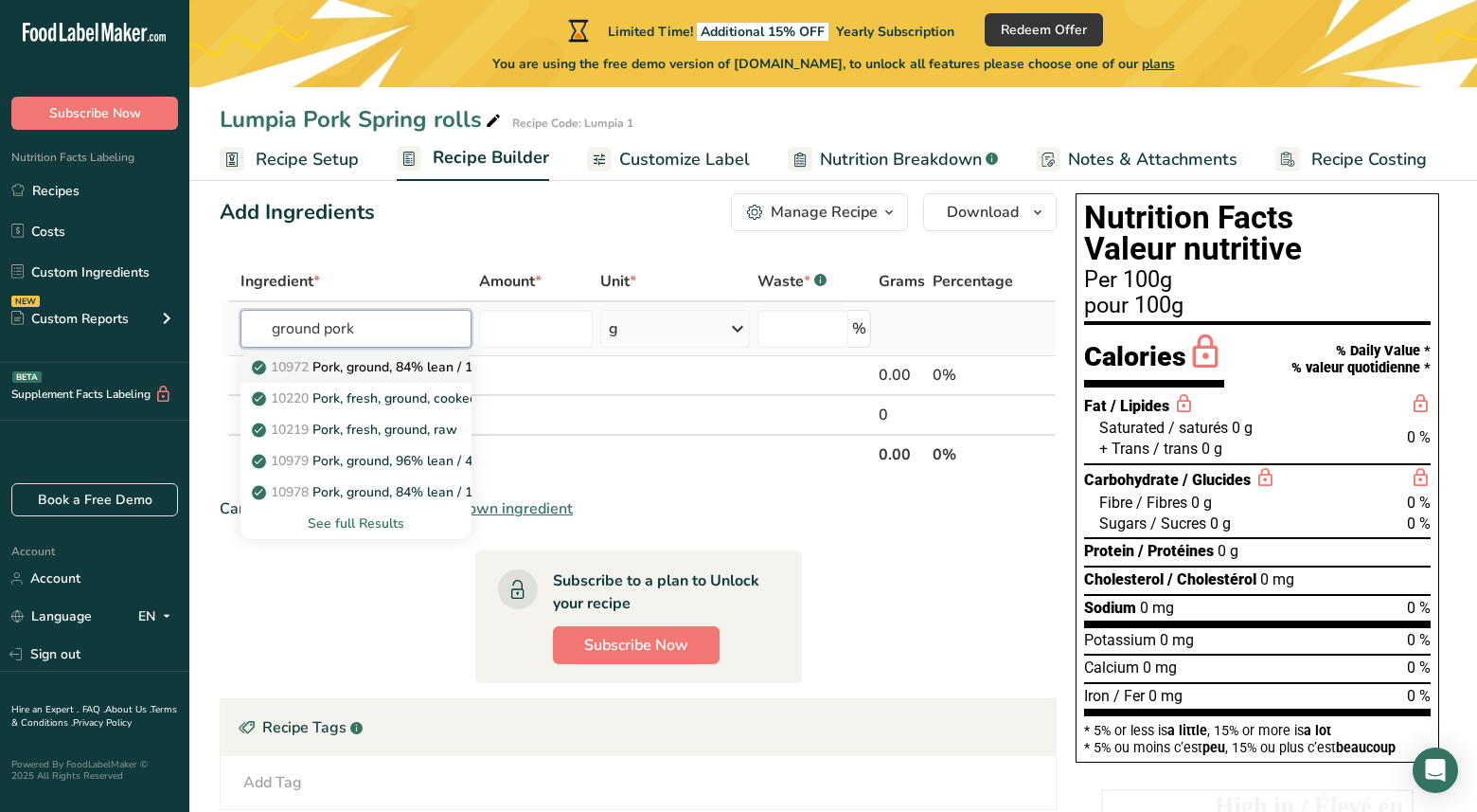
type input "ground pork"
click at [397, 366] on p "10972 Pork, ground, 84% lean / 16% fat, raw" at bounding box center [400, 367] width 288 height 20
type input "Pork, ground, 84% lean / 16% fat, raw"
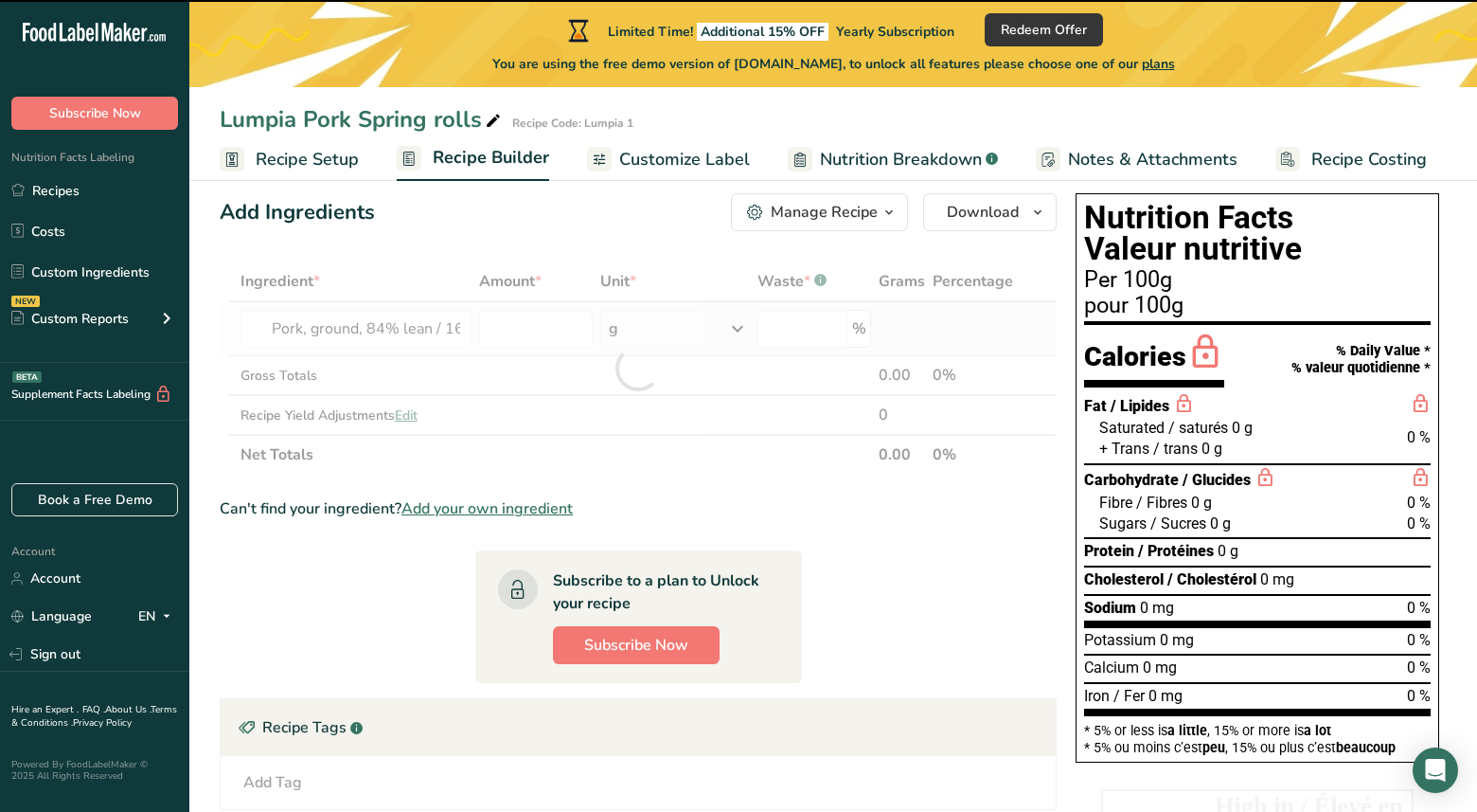
type input "0"
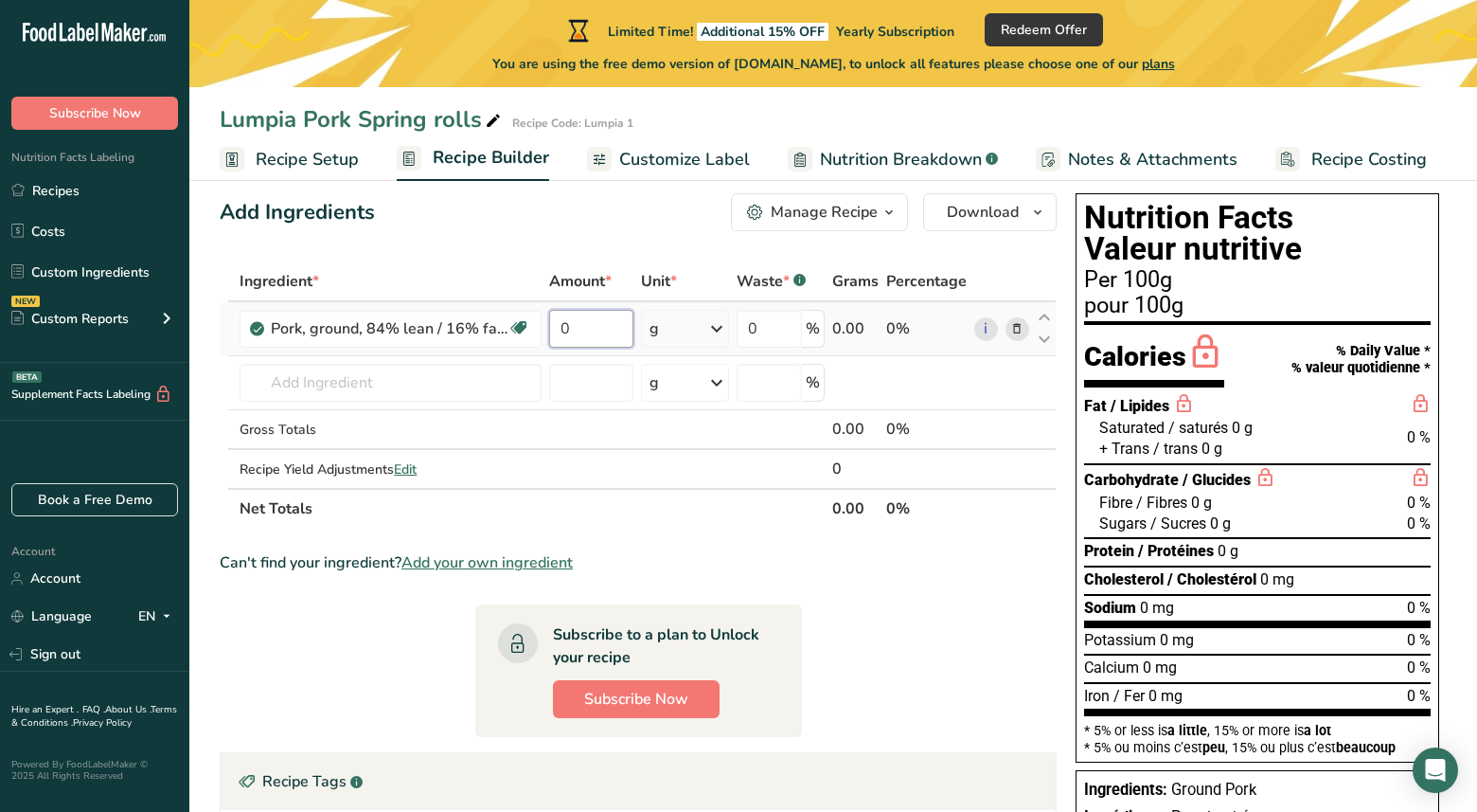
click at [592, 327] on input "0" at bounding box center [591, 329] width 84 height 38
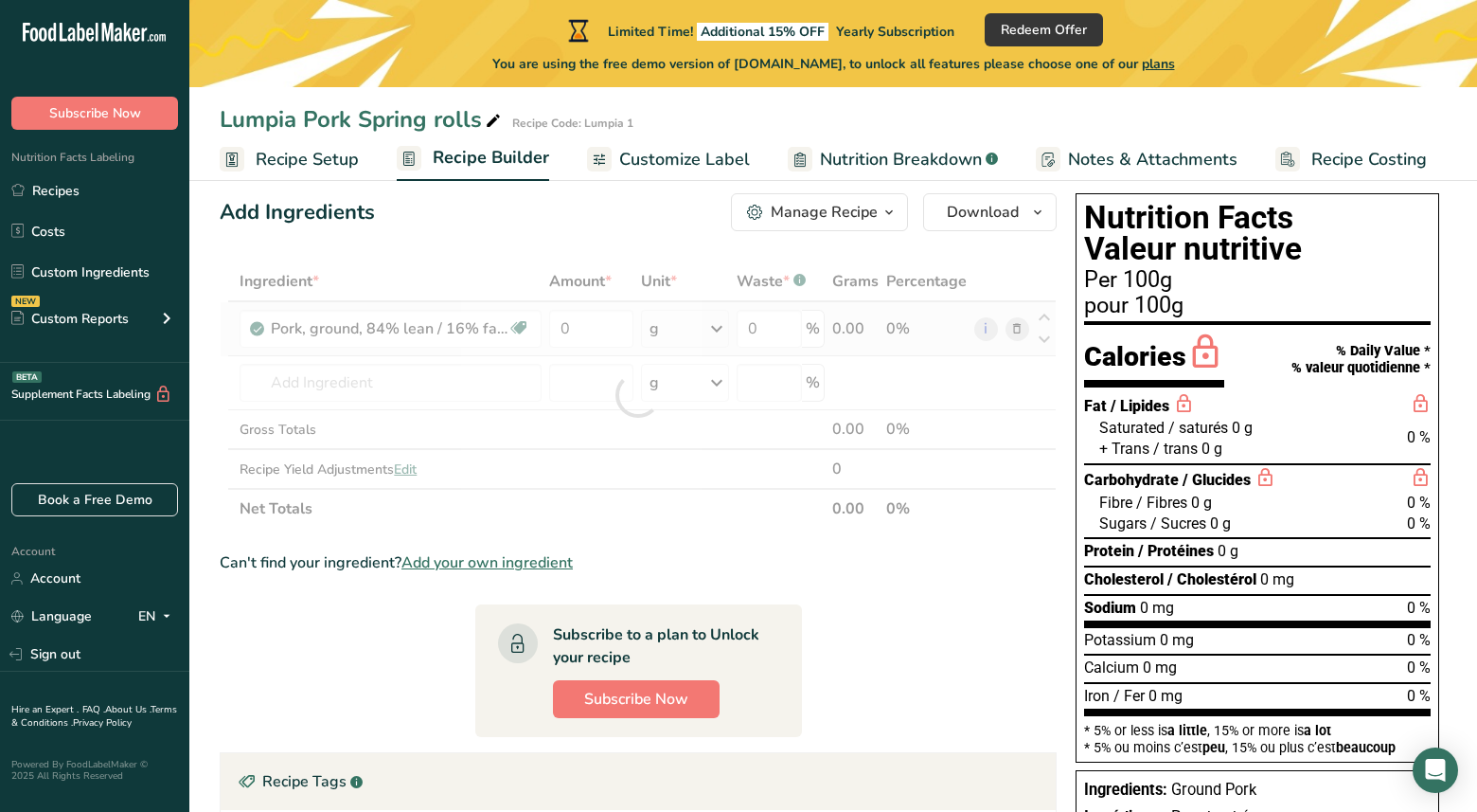
click at [721, 325] on div "Ingredient * Amount * Unit * Waste * .a-a{fill:#347362;}.b-a{fill:#fff;} Grams …" at bounding box center [637, 394] width 837 height 267
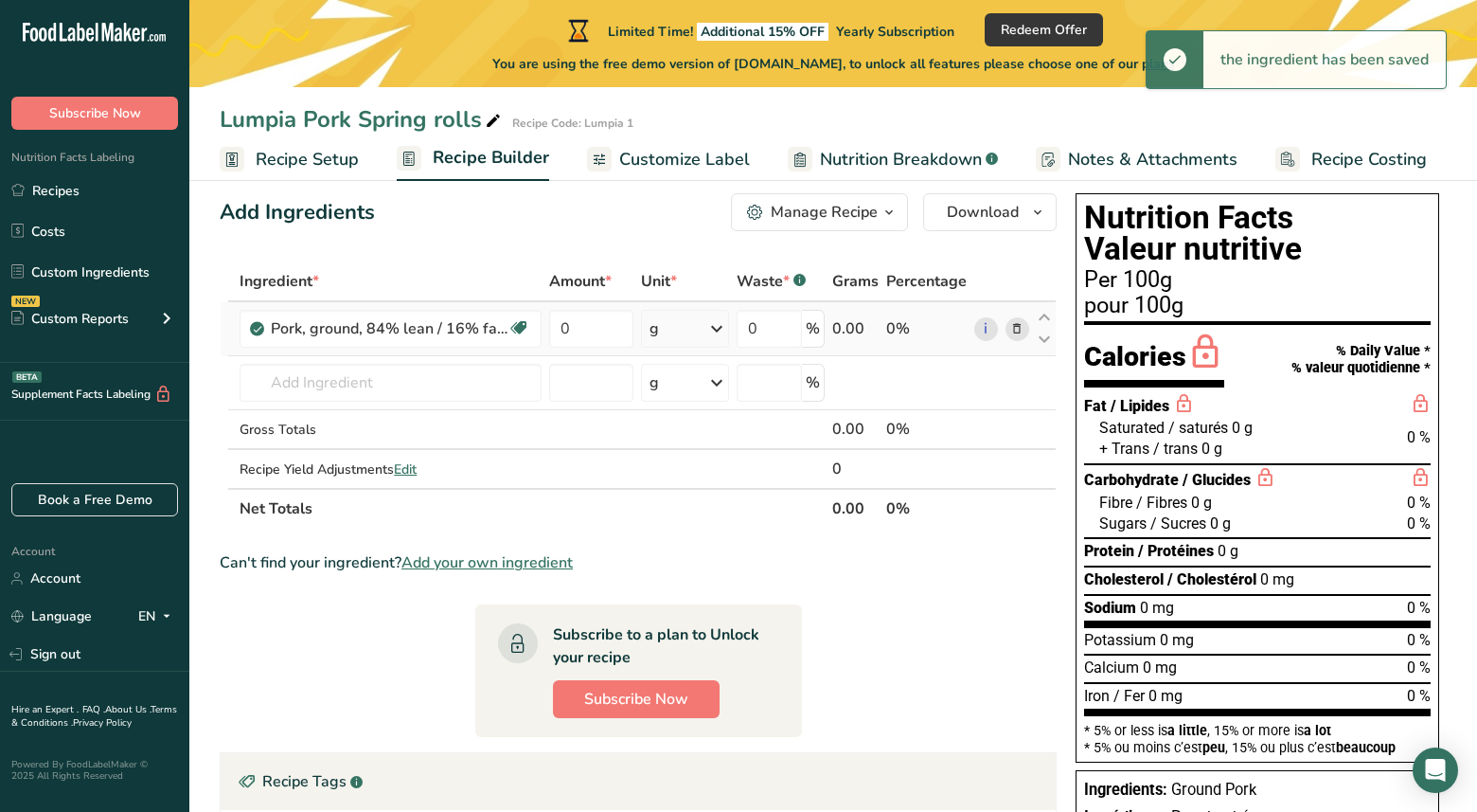
click at [721, 329] on icon at bounding box center [717, 329] width 23 height 34
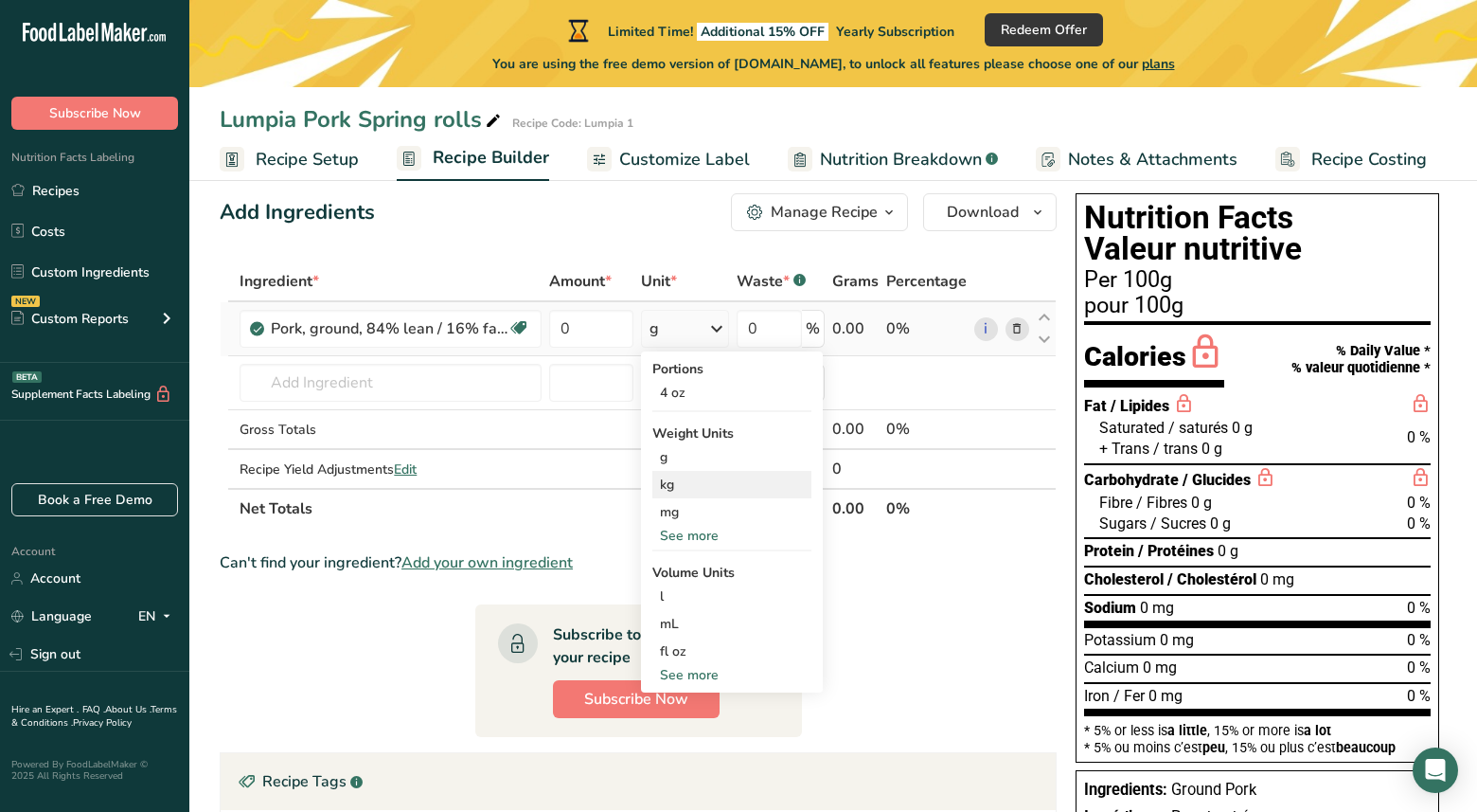
click at [686, 486] on div "kg" at bounding box center [732, 484] width 159 height 28
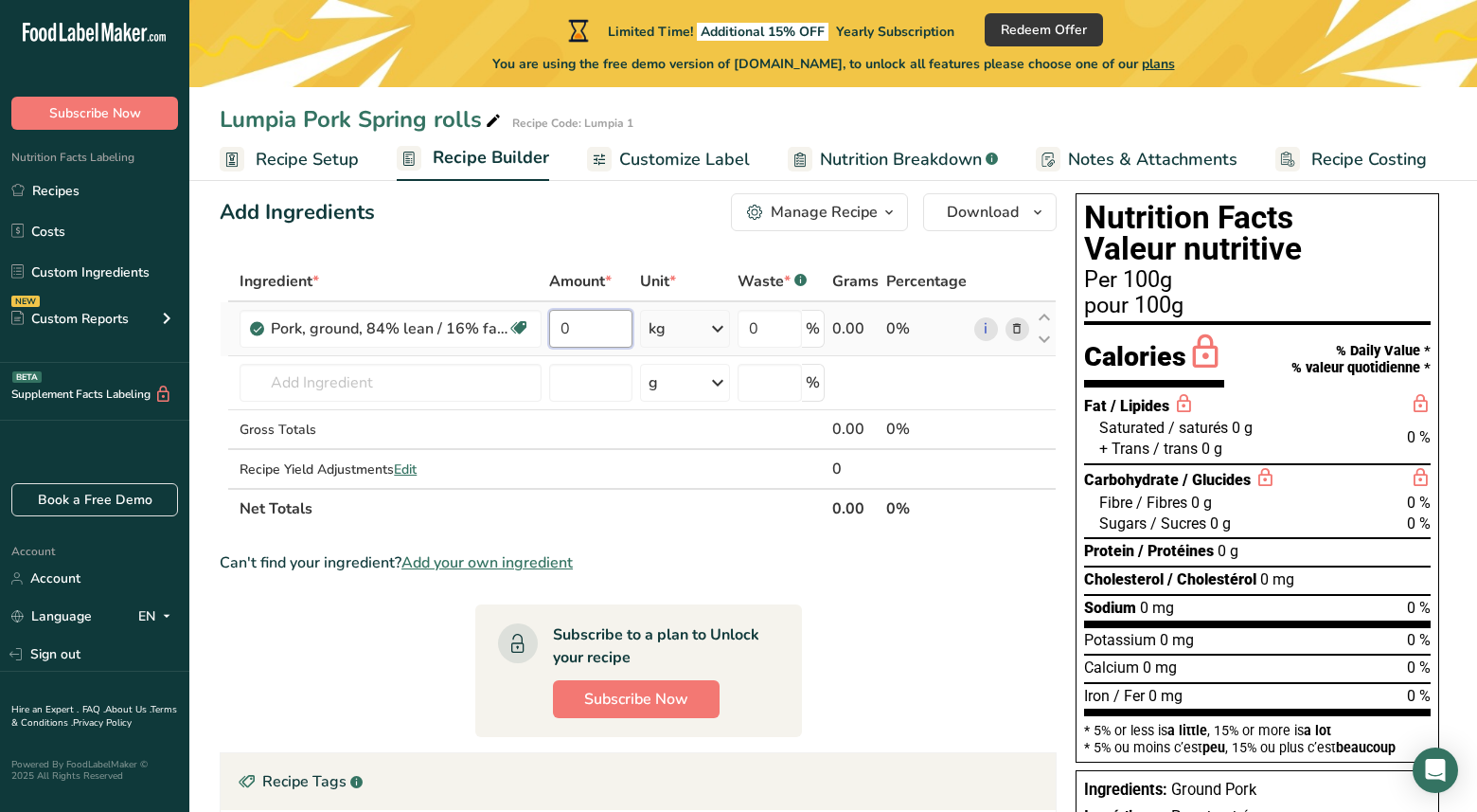
click at [580, 321] on input "0" at bounding box center [591, 329] width 83 height 38
type input "2"
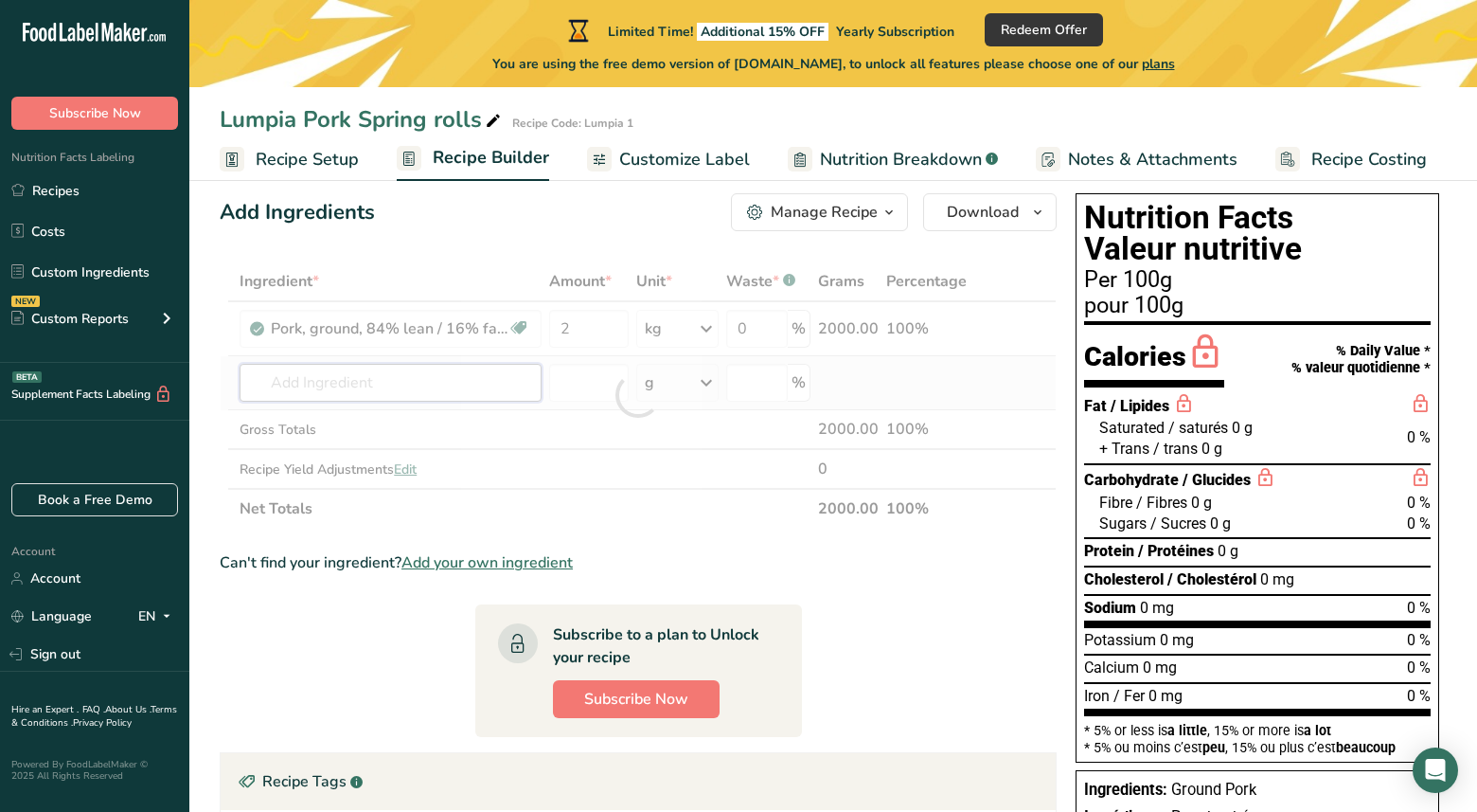
click at [358, 388] on div "Ingredient * Amount * Unit * Waste * .a-a{fill:#347362;}.b-a{fill:#fff;} Grams …" at bounding box center [637, 394] width 837 height 267
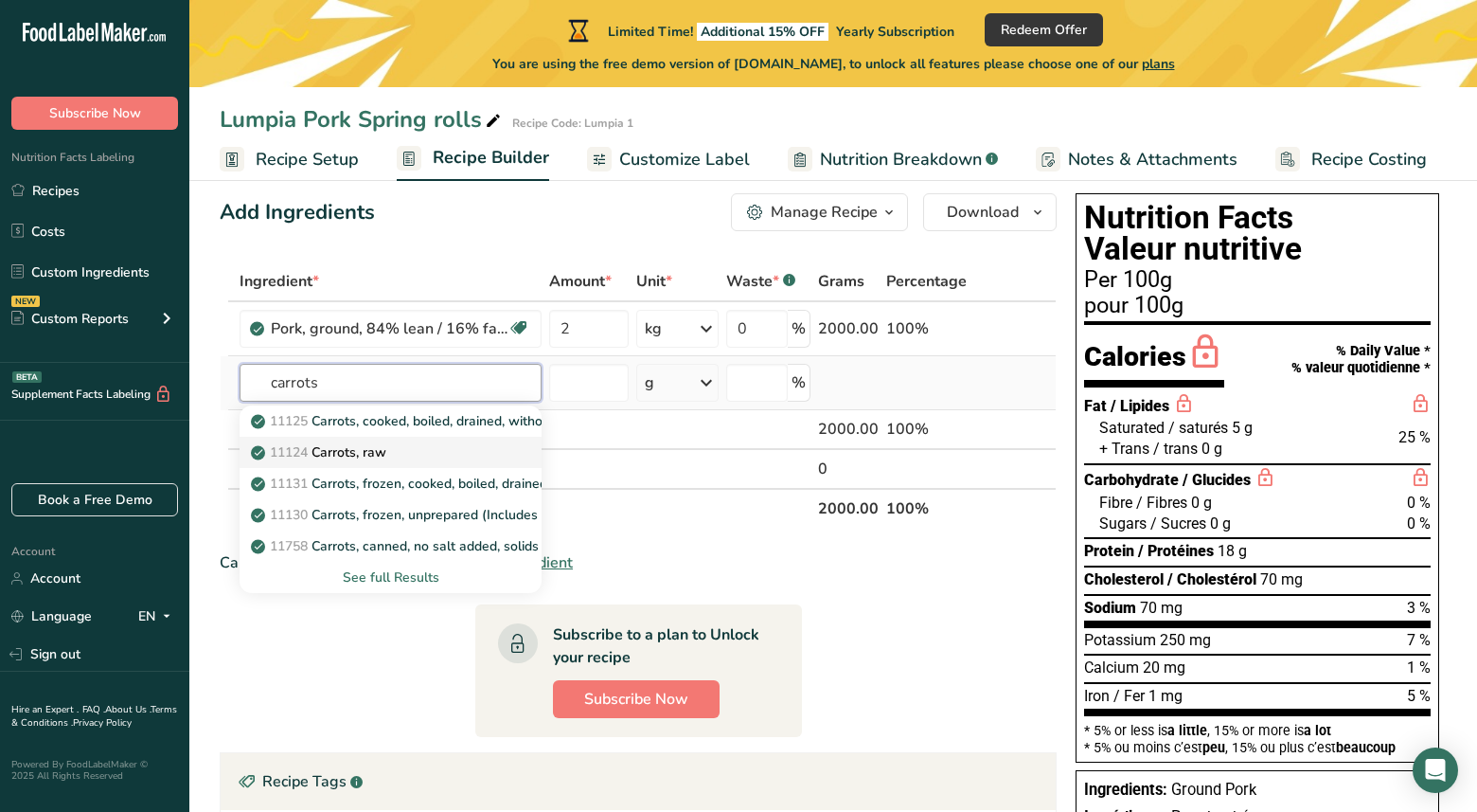
type input "carrots"
click at [351, 450] on p "11124 [GEOGRAPHIC_DATA], raw" at bounding box center [321, 453] width 132 height 20
type input "Carrots, raw"
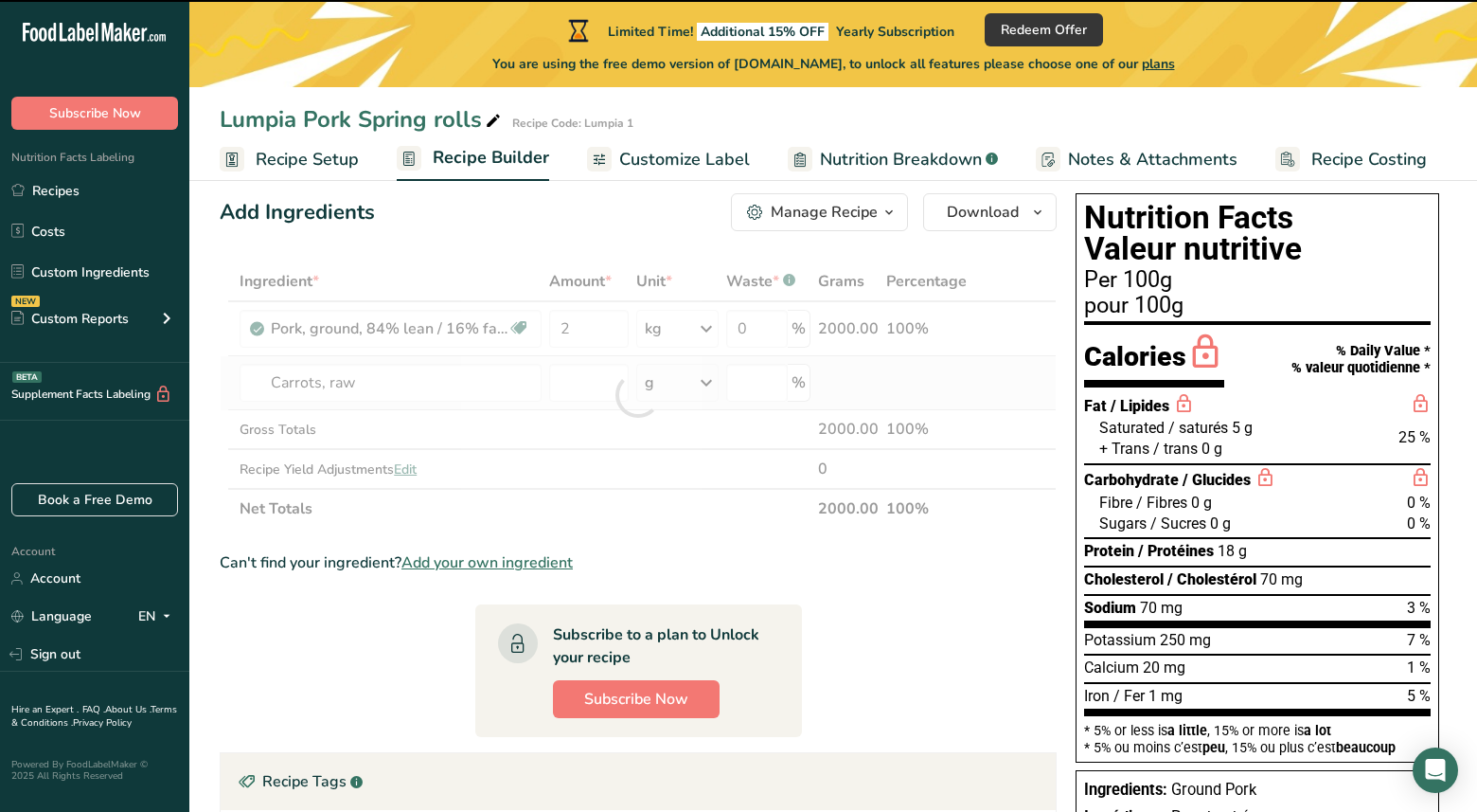
type input "0"
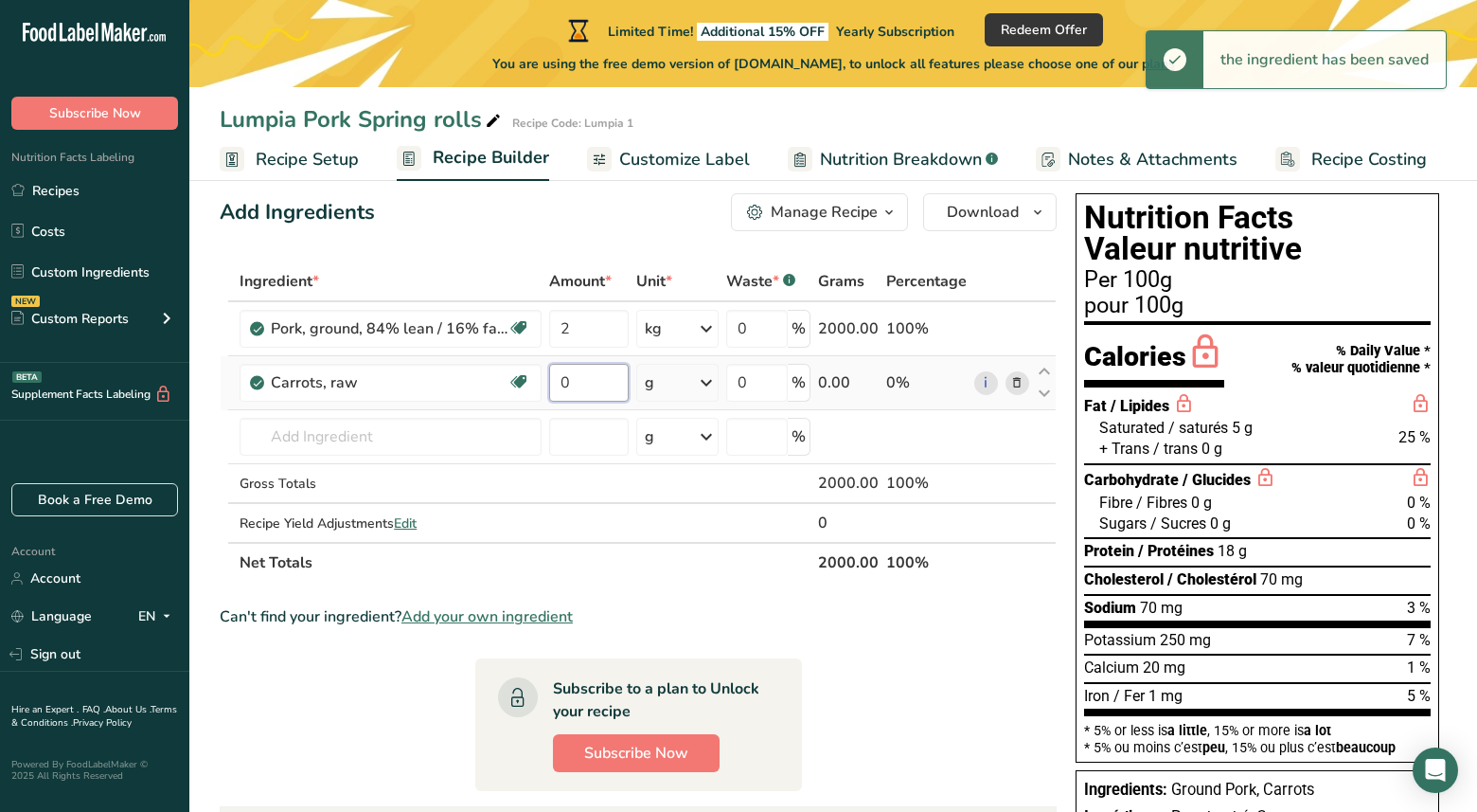
click at [590, 380] on input "0" at bounding box center [589, 382] width 79 height 38
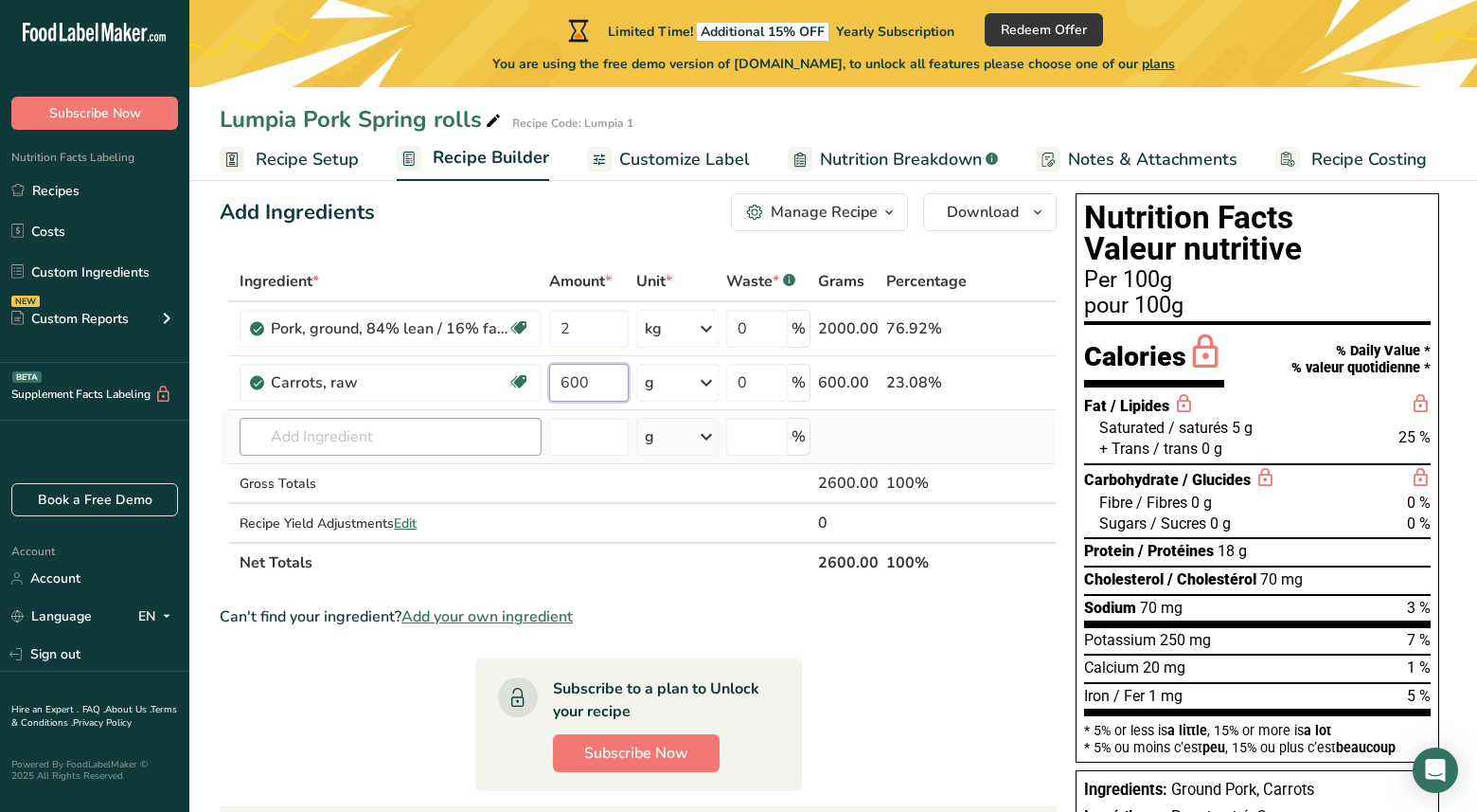
type input "600"
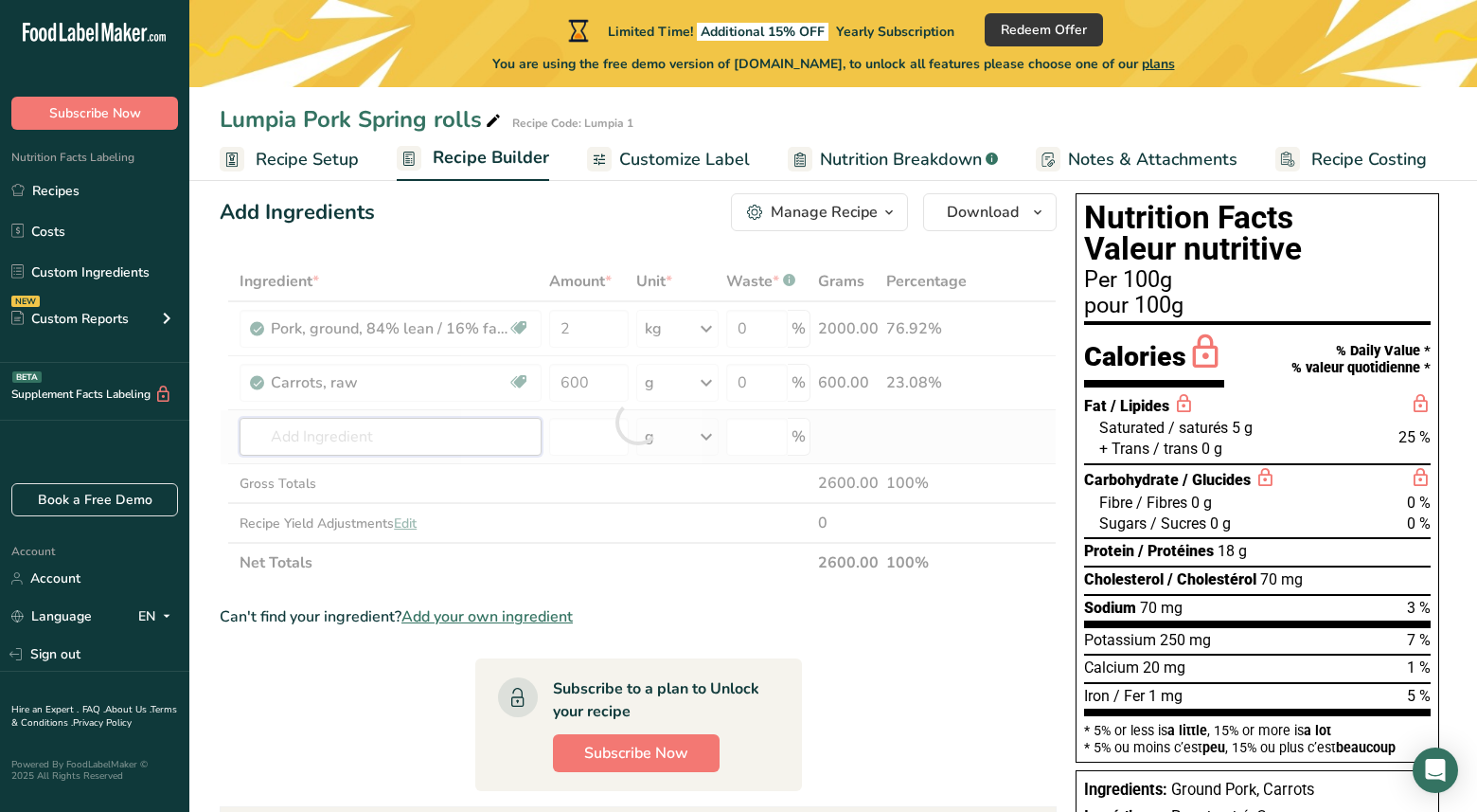
click at [355, 434] on div "Ingredient * Amount * Unit * Waste * .a-a{fill:#347362;}.b-a{fill:#fff;} Grams …" at bounding box center [637, 421] width 837 height 321
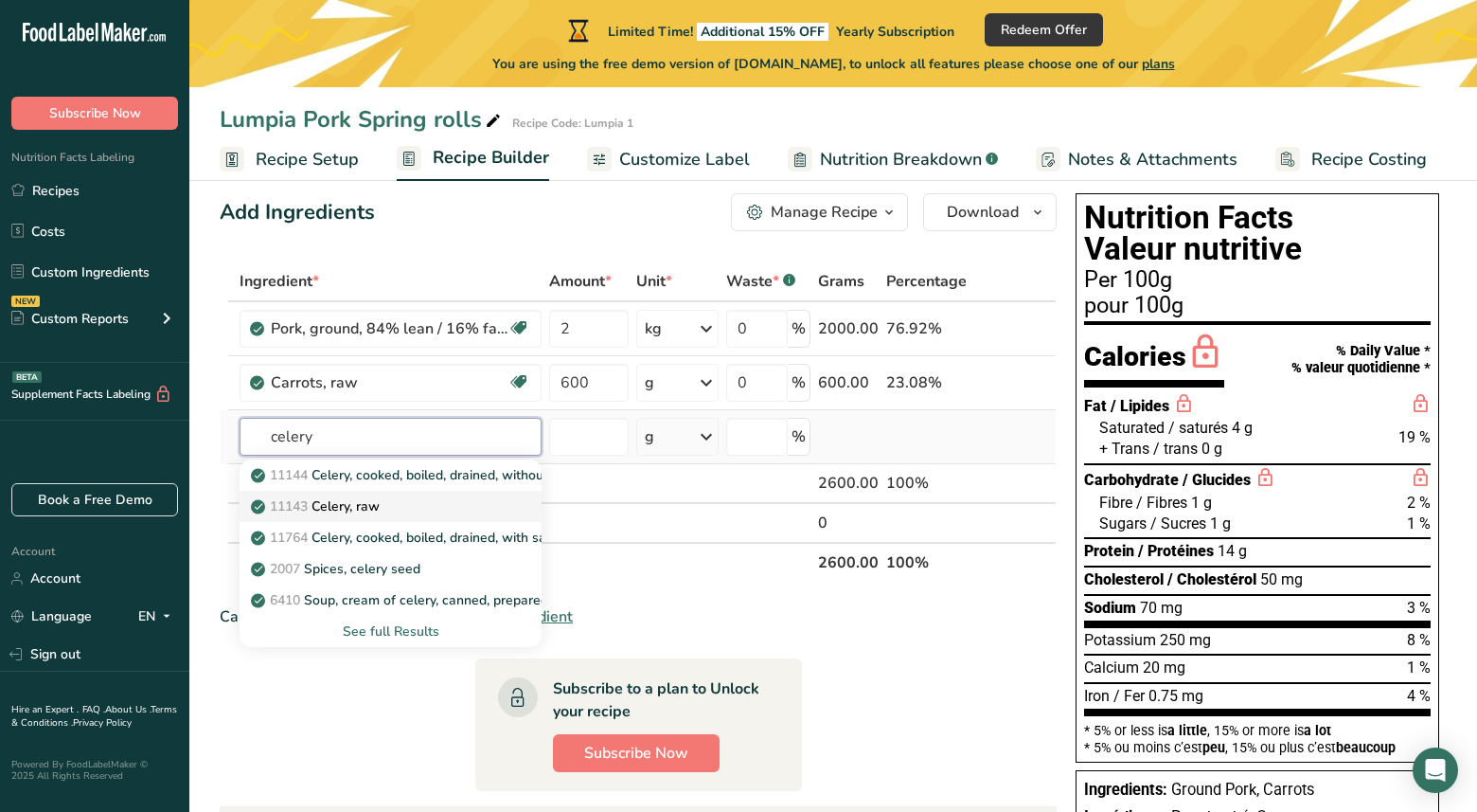
type input "celery"
click at [376, 511] on p "11143 Celery, raw" at bounding box center [318, 506] width 125 height 20
type input "Celery, raw"
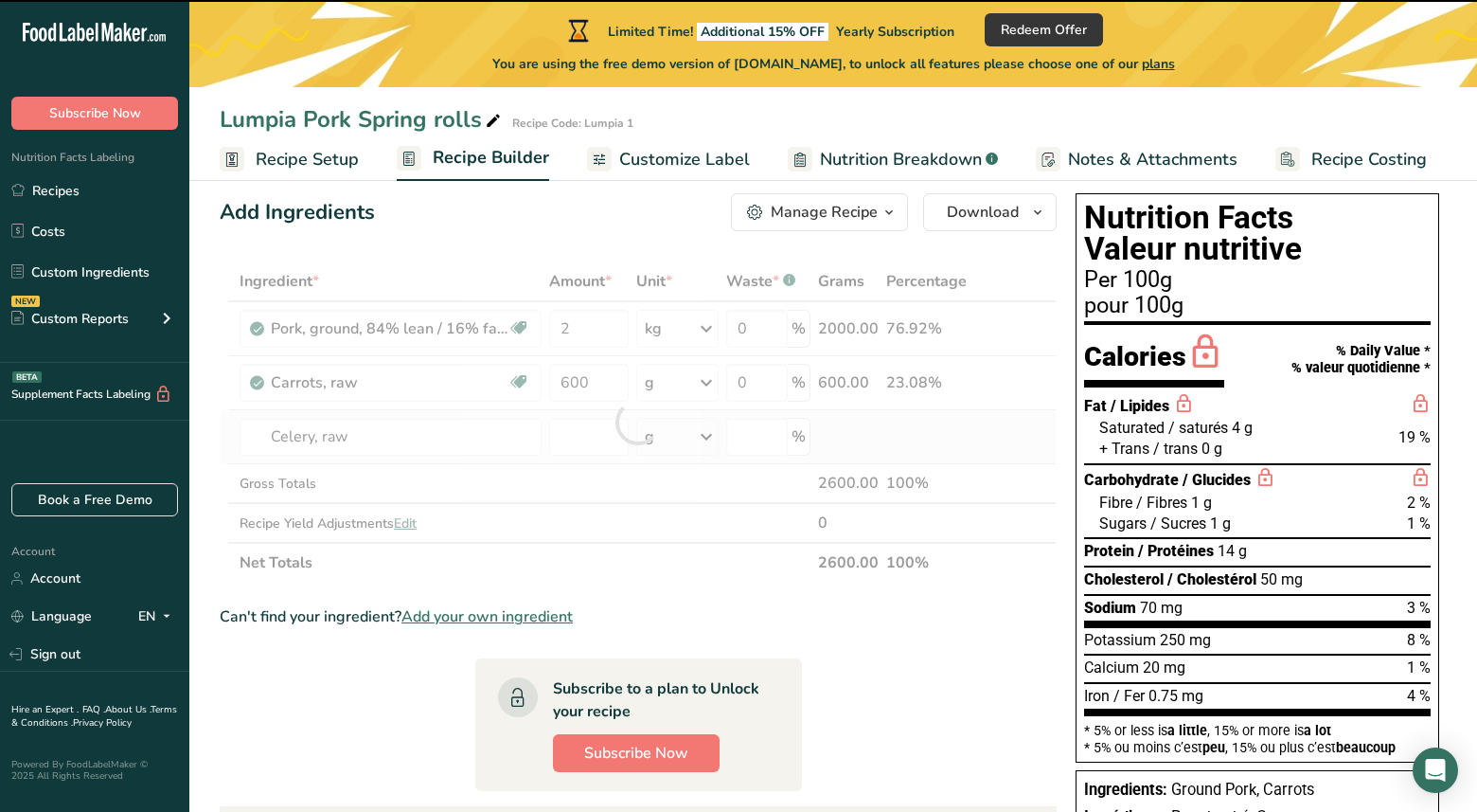
type input "0"
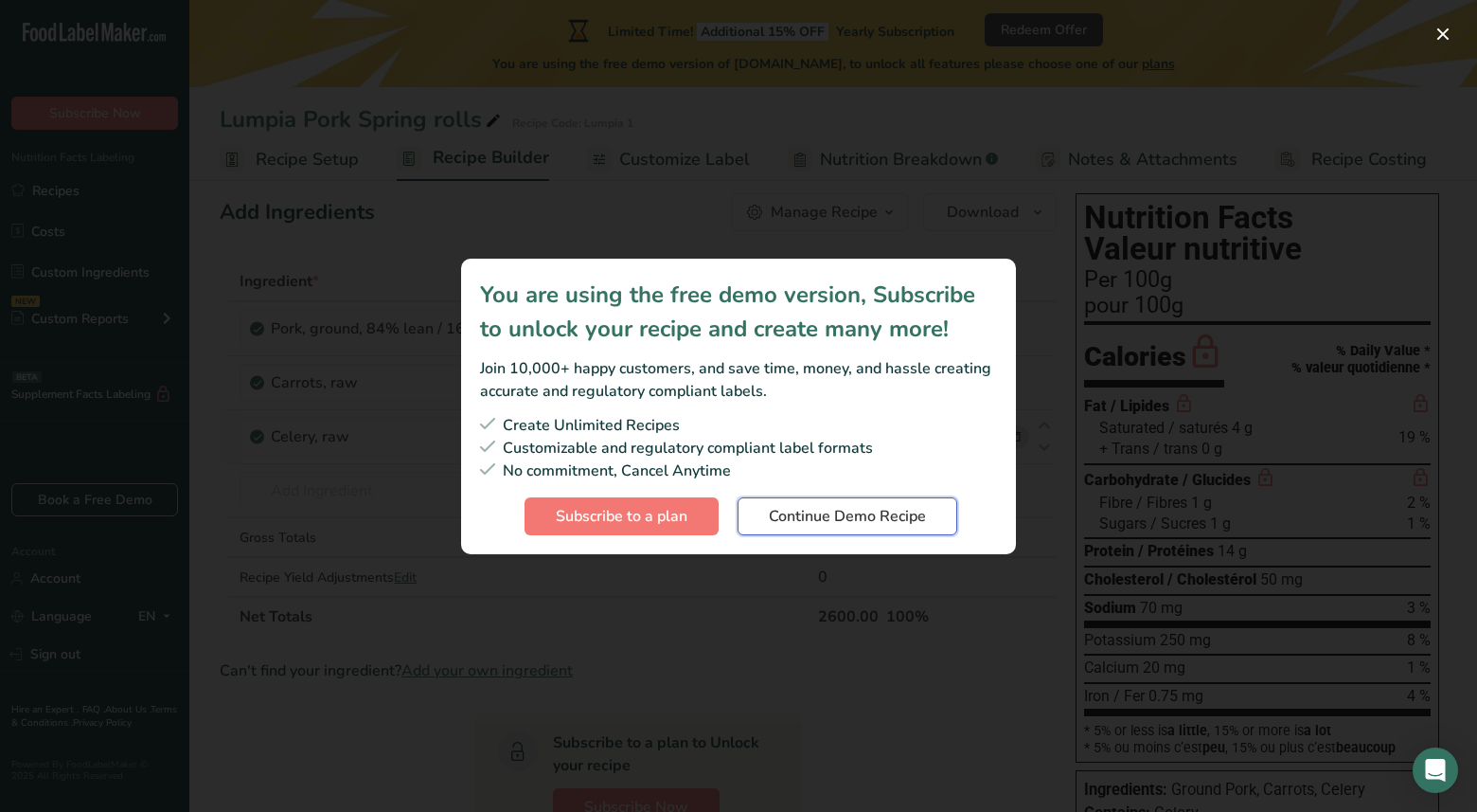
click at [827, 507] on span "Continue Demo Recipe" at bounding box center [848, 516] width 157 height 23
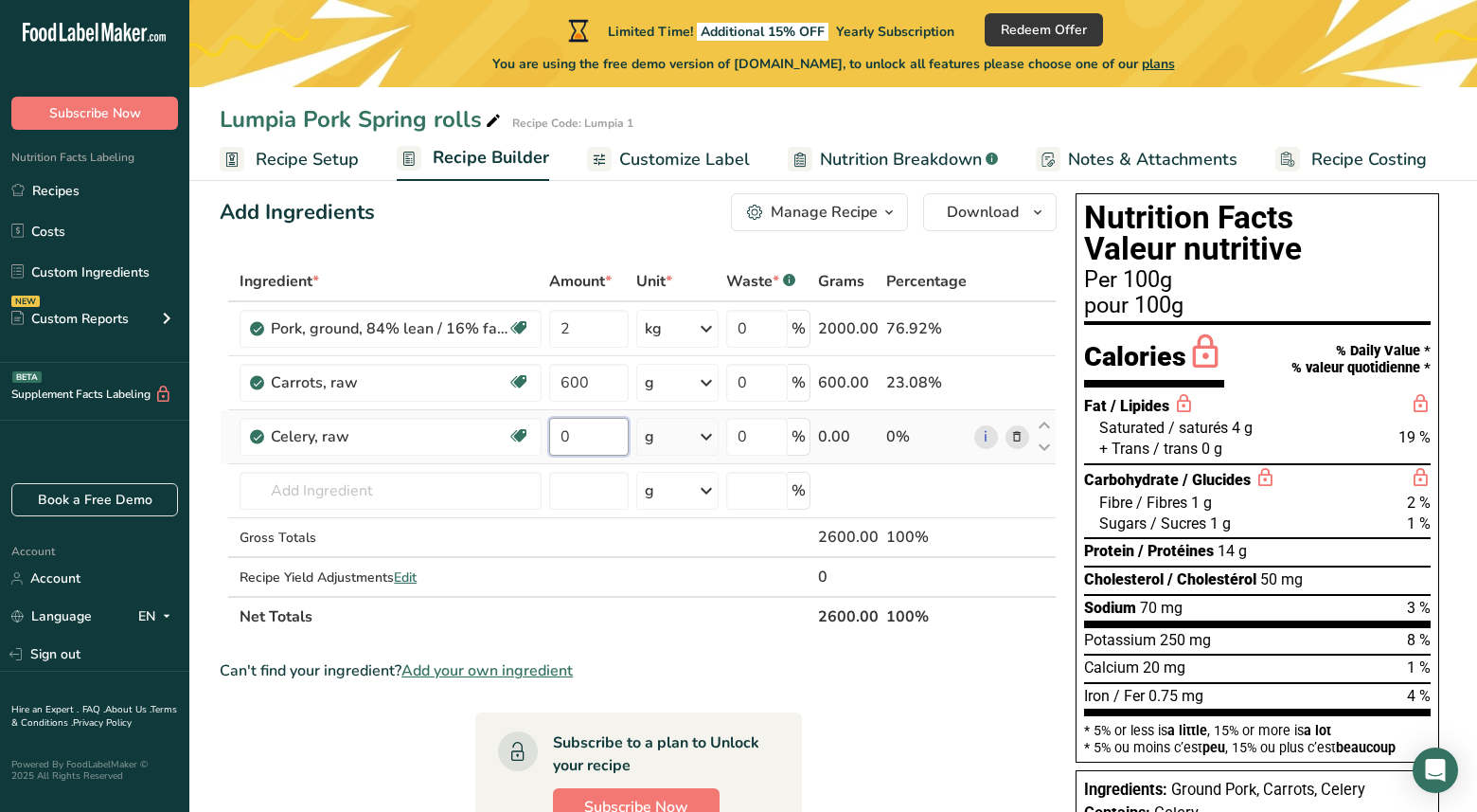
click at [588, 434] on input "0" at bounding box center [589, 437] width 79 height 38
type input "600"
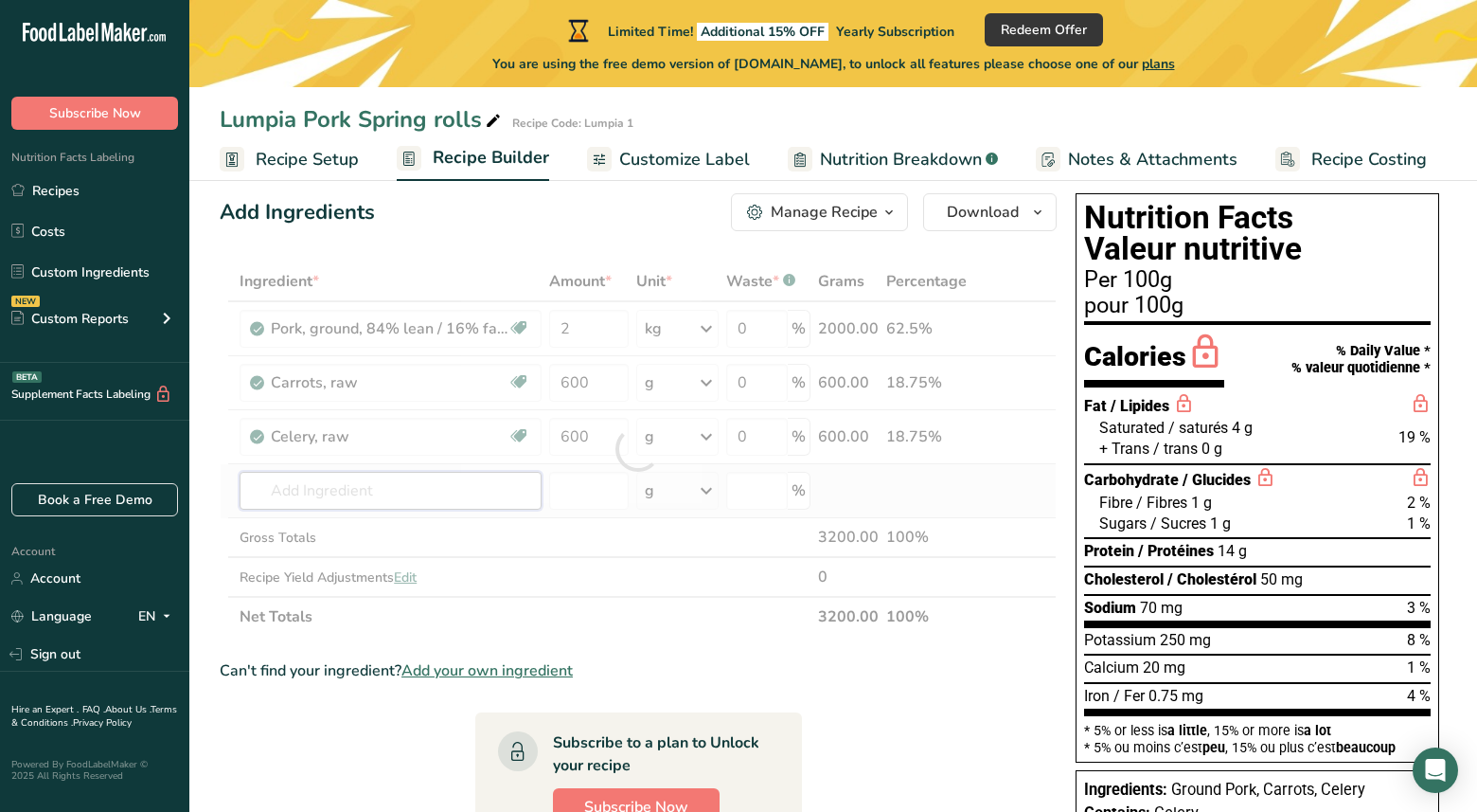
click at [368, 484] on div "Ingredient * Amount * Unit * Waste * .a-a{fill:#347362;}.b-a{fill:#fff;} Grams …" at bounding box center [637, 449] width 837 height 375
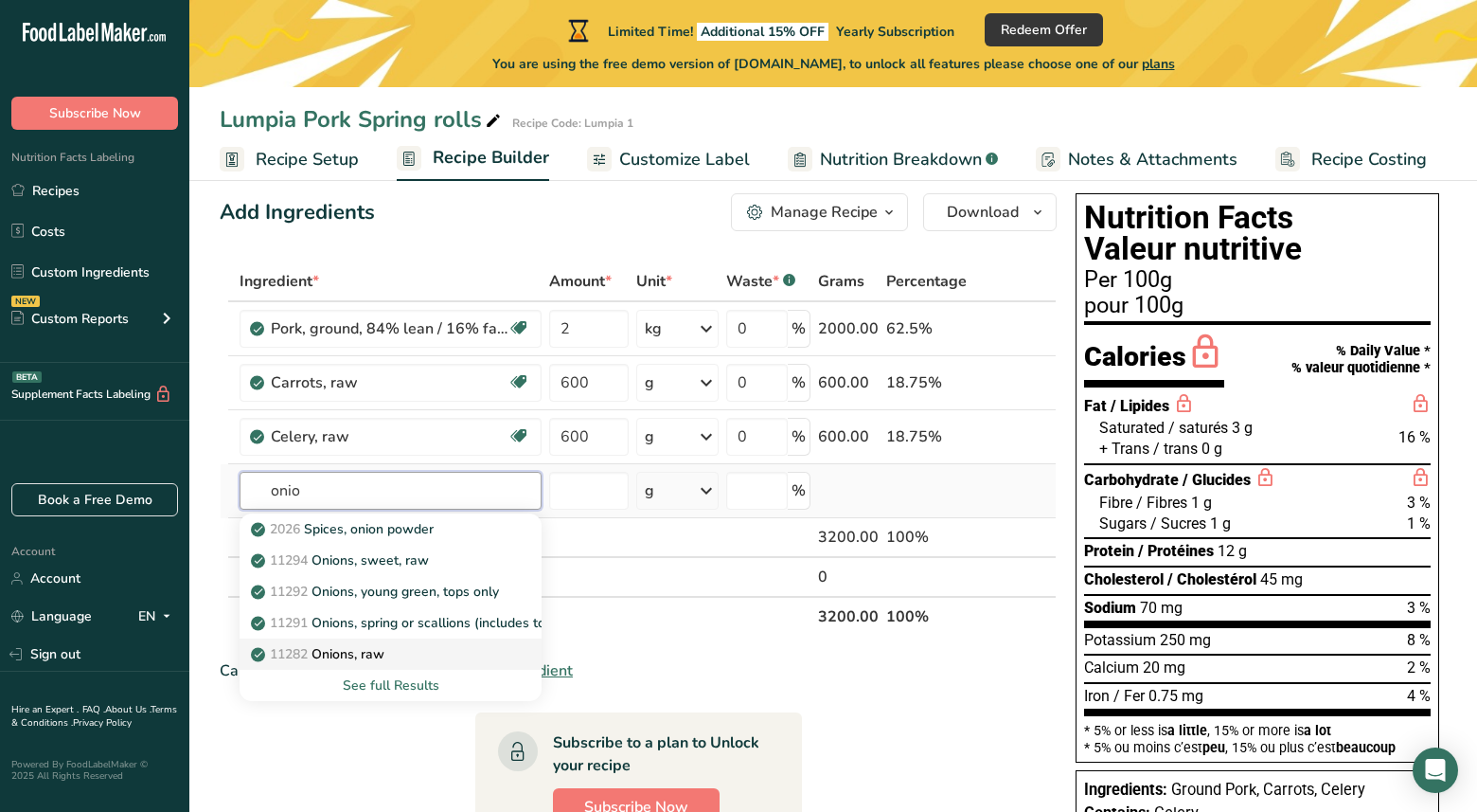
type input "onio"
click at [359, 658] on p "11282 Onions, raw" at bounding box center [320, 654] width 130 height 20
type input "Onions, raw"
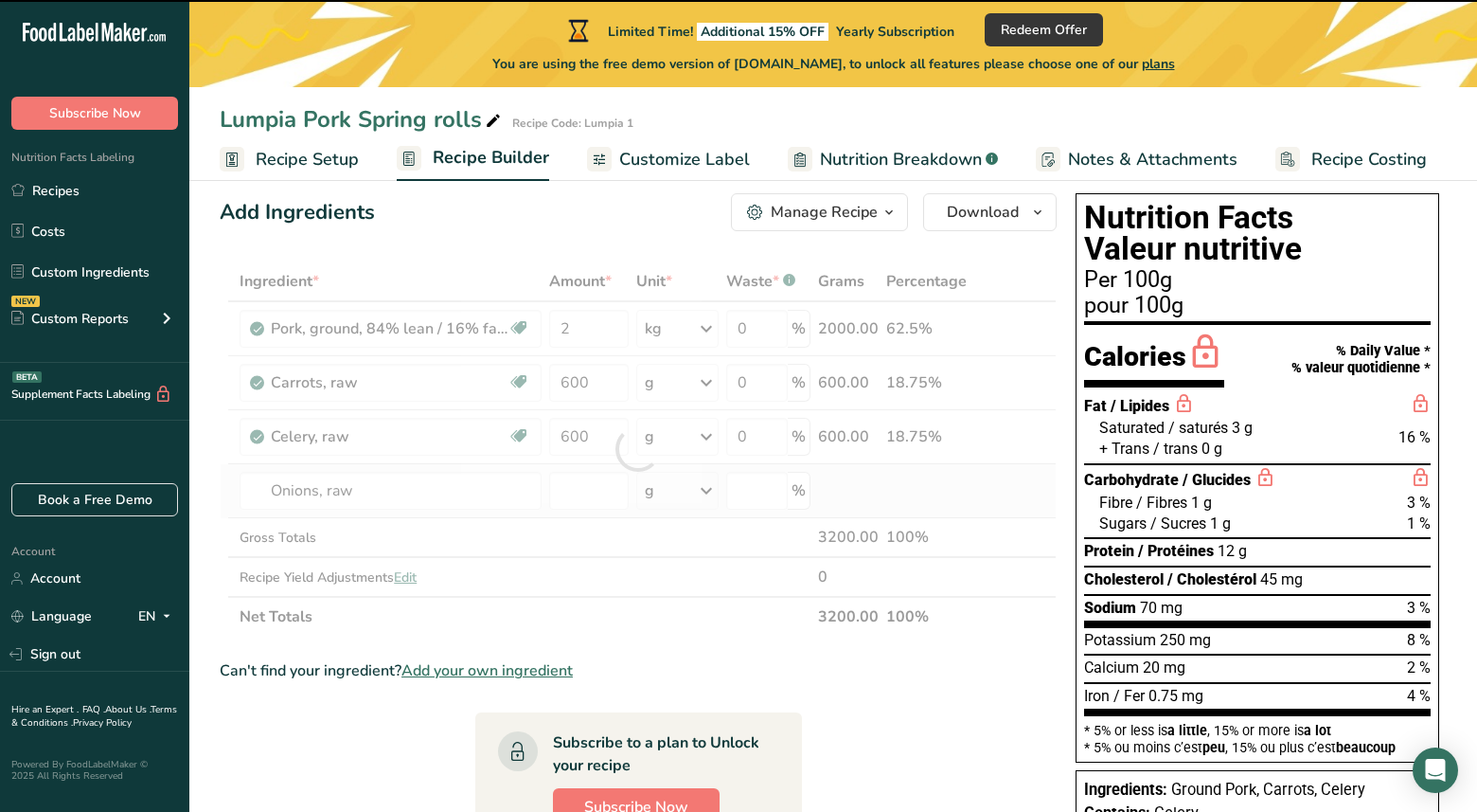
type input "0"
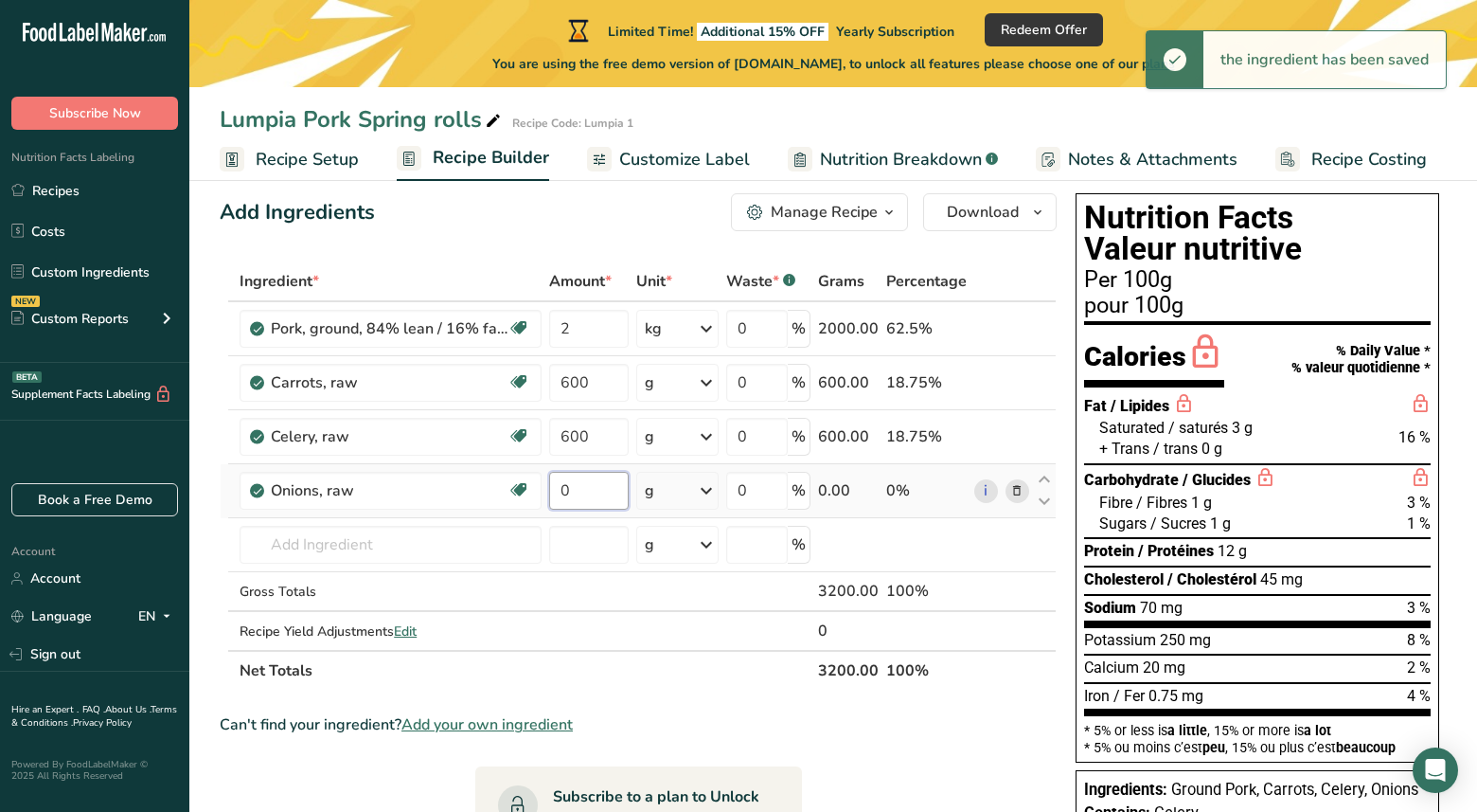
click at [585, 498] on input "0" at bounding box center [589, 490] width 79 height 38
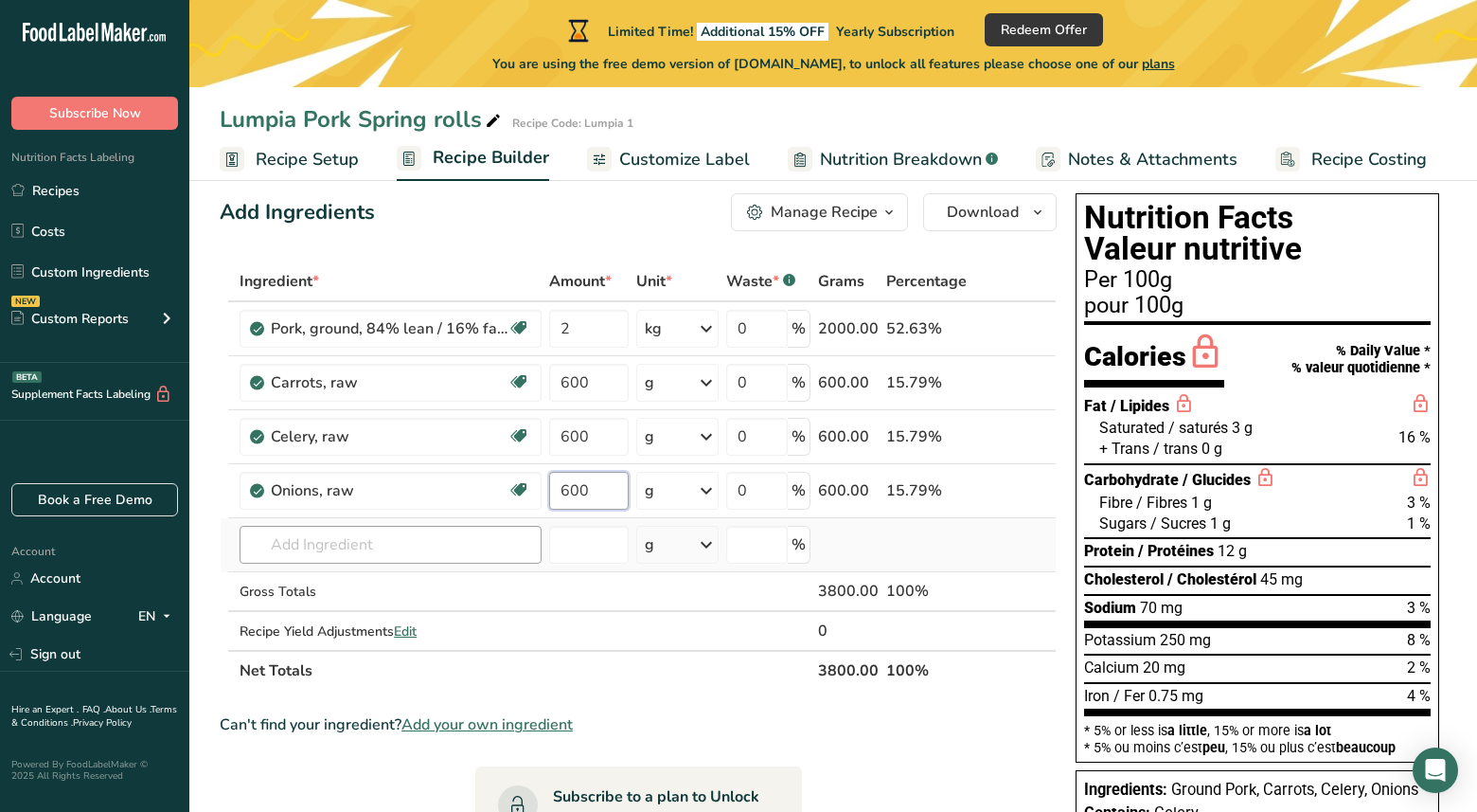
type input "600"
click at [343, 541] on div "Ingredient * Amount * Unit * Waste * .a-a{fill:#347362;}.b-a{fill:#fff;} Grams …" at bounding box center [637, 475] width 837 height 429
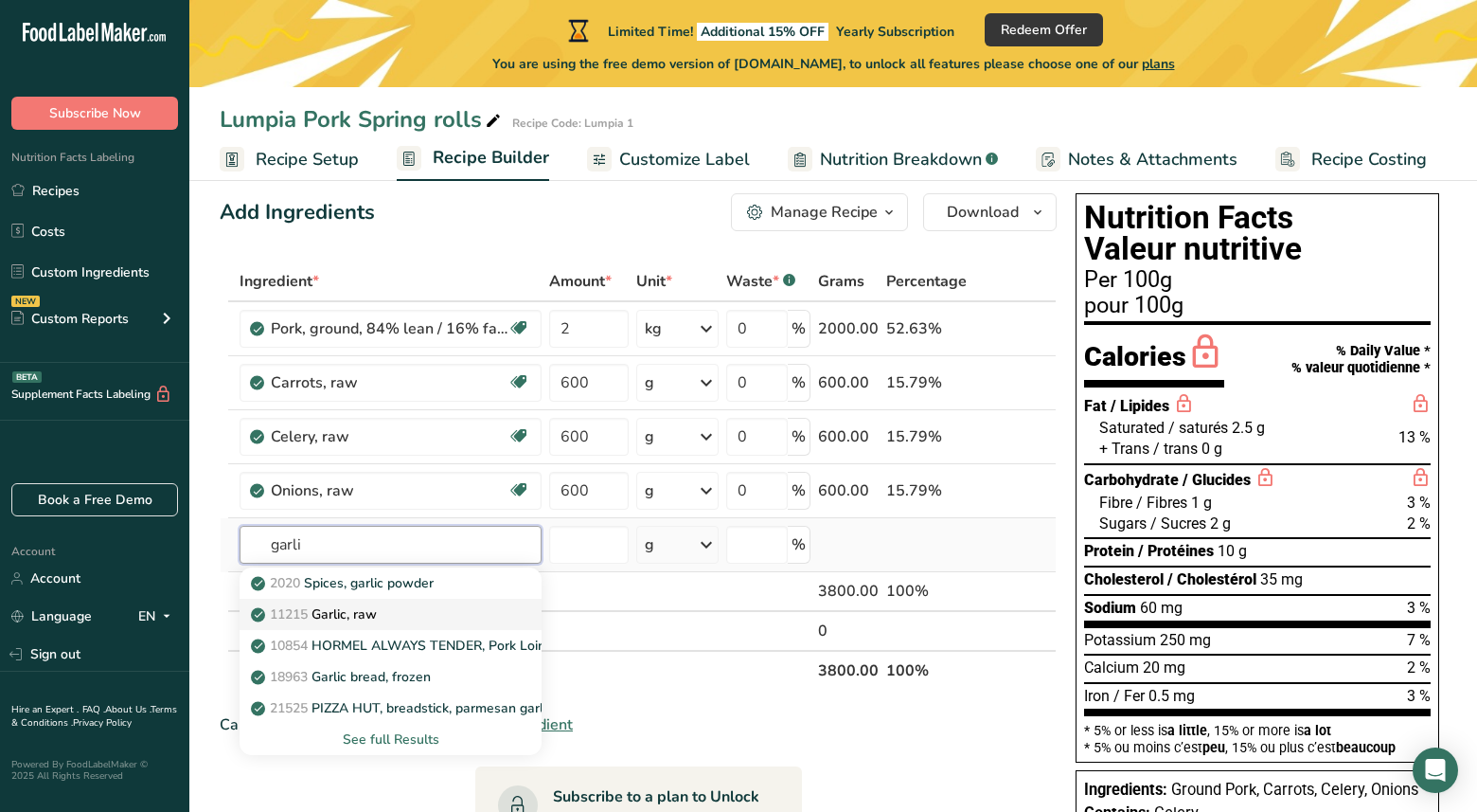
type input "garli"
click at [351, 609] on p "11215 Garlic, raw" at bounding box center [316, 614] width 122 height 20
type input "Garlic, raw"
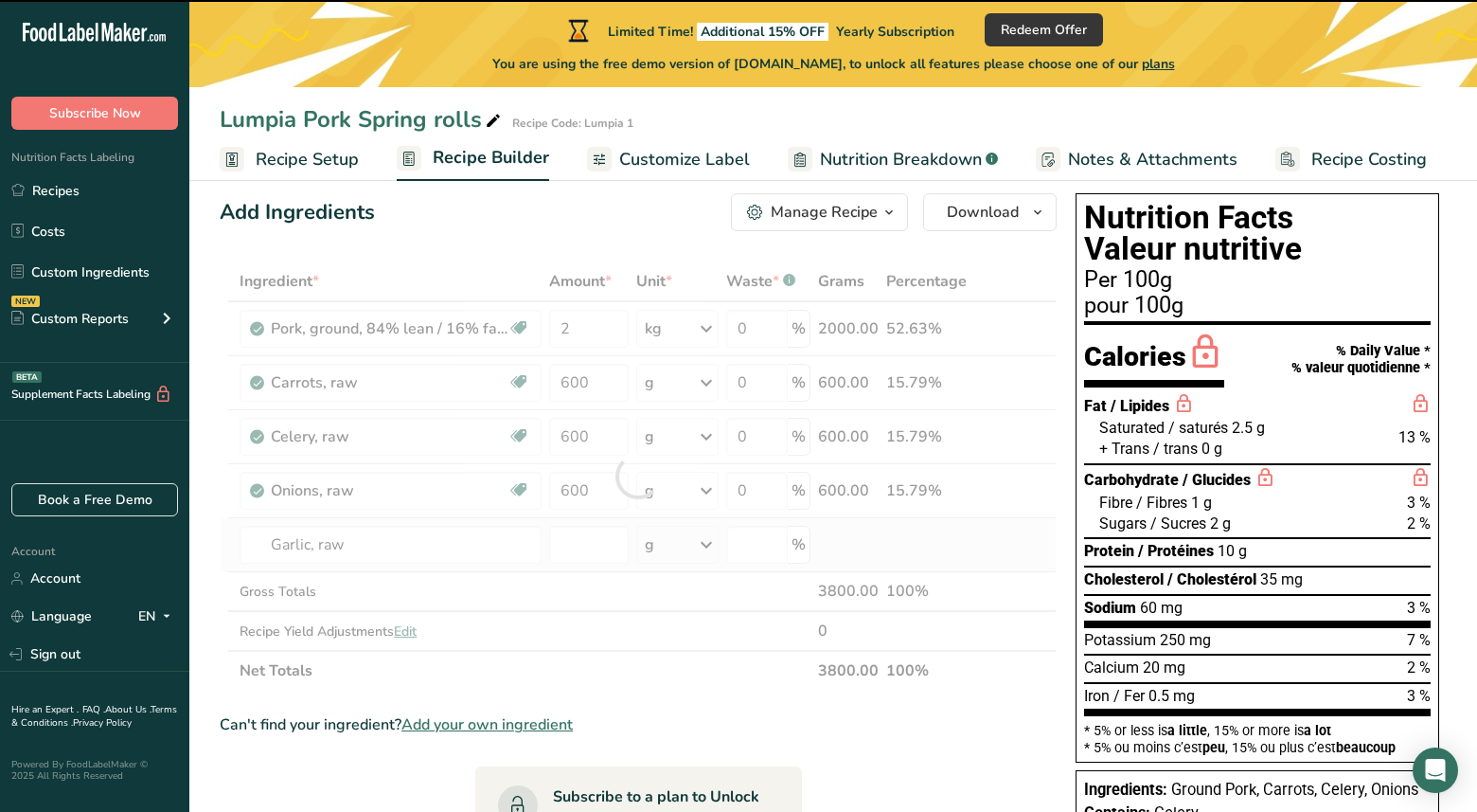
type input "0"
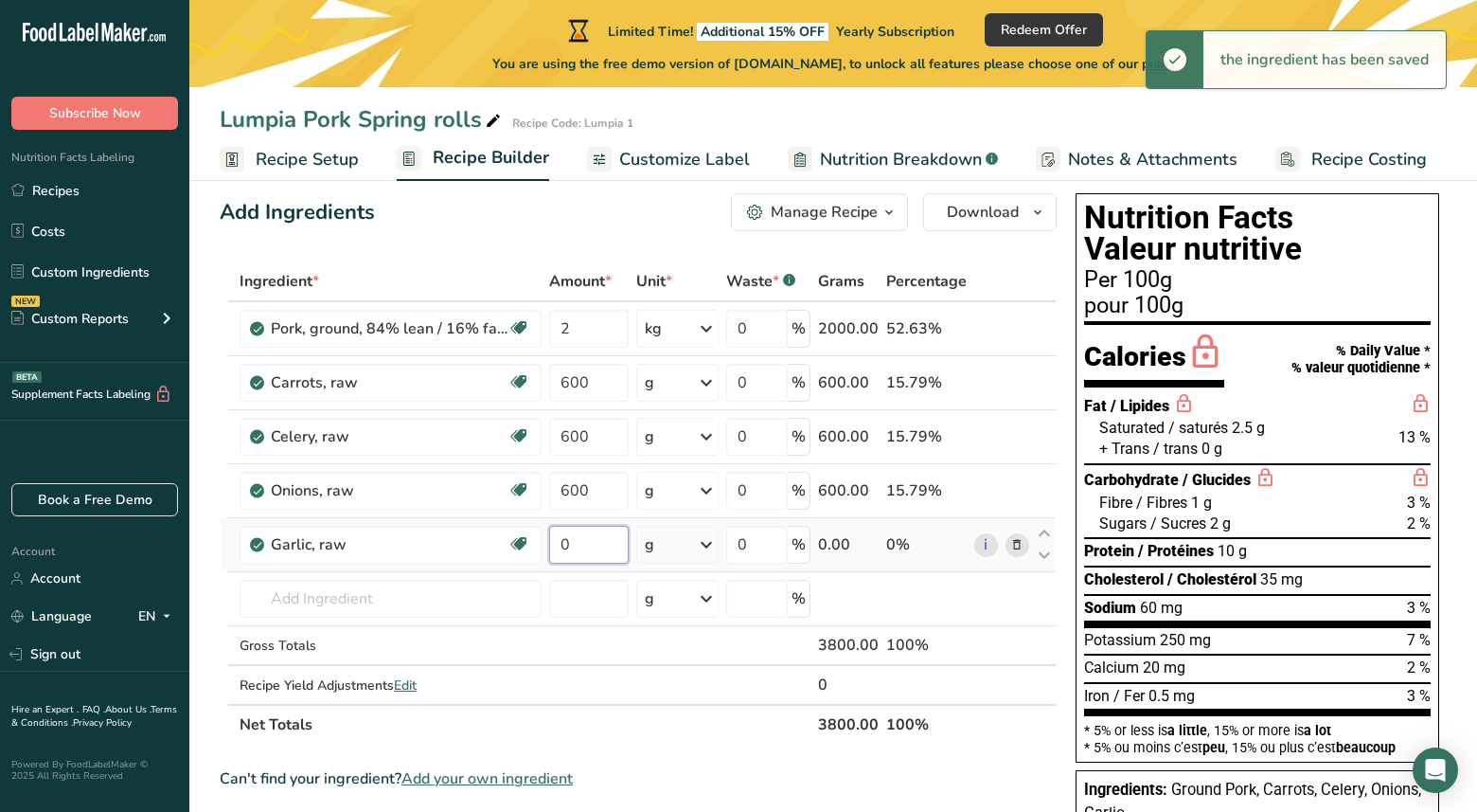
click at [608, 540] on input "0" at bounding box center [589, 545] width 79 height 38
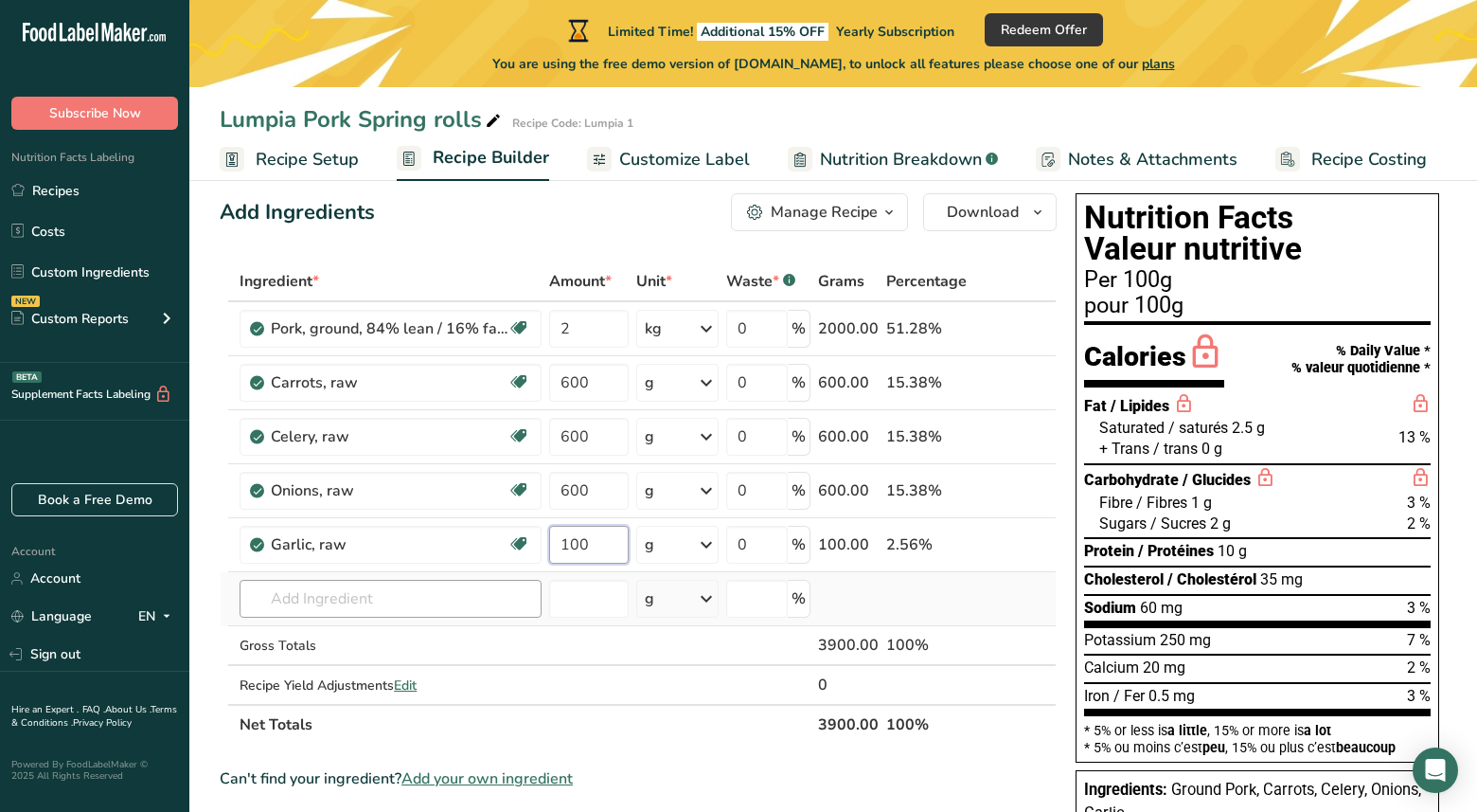
type input "100"
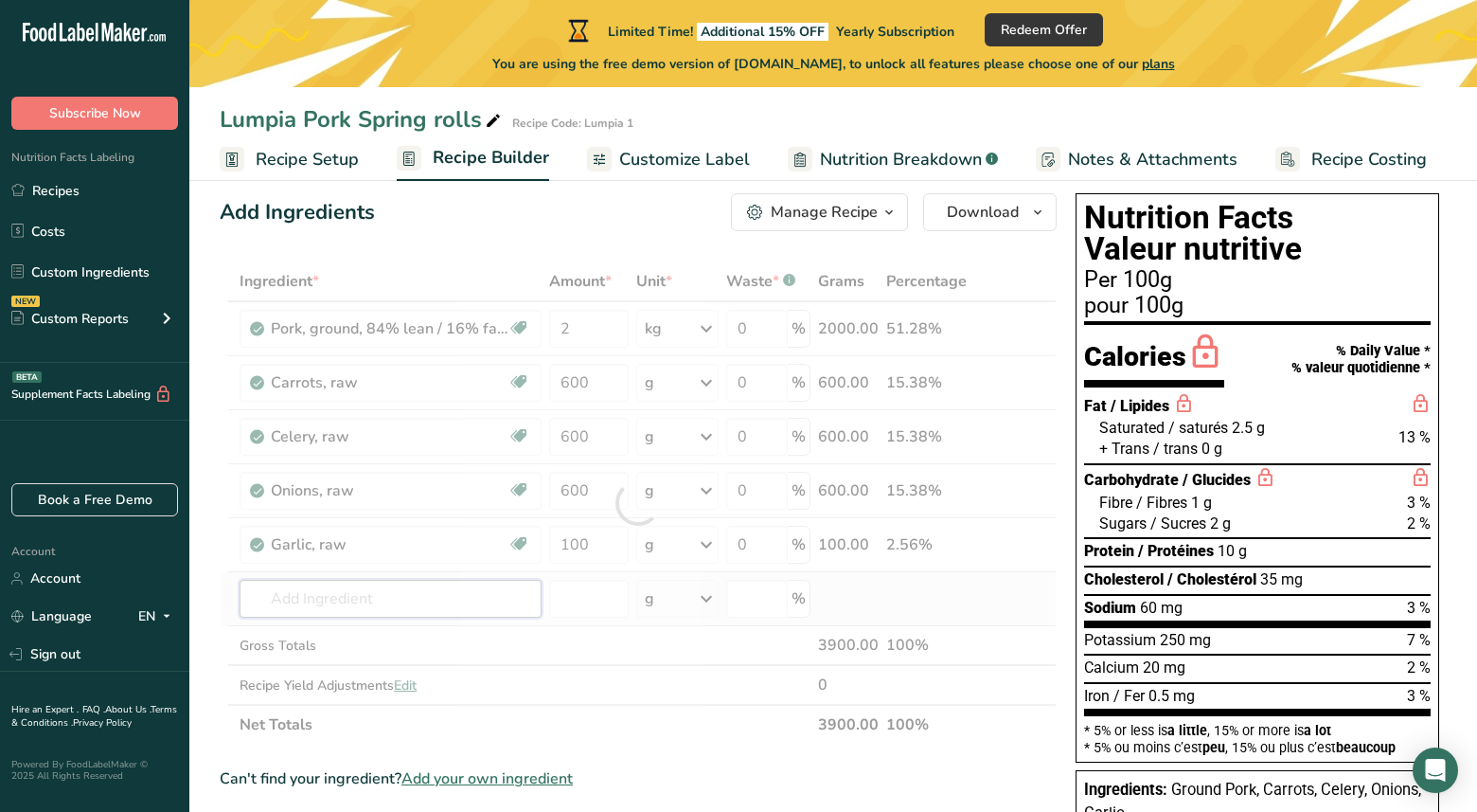
click at [463, 603] on div "Ingredient * Amount * Unit * Waste * .a-a{fill:#347362;}.b-a{fill:#fff;} Grams …" at bounding box center [637, 502] width 837 height 483
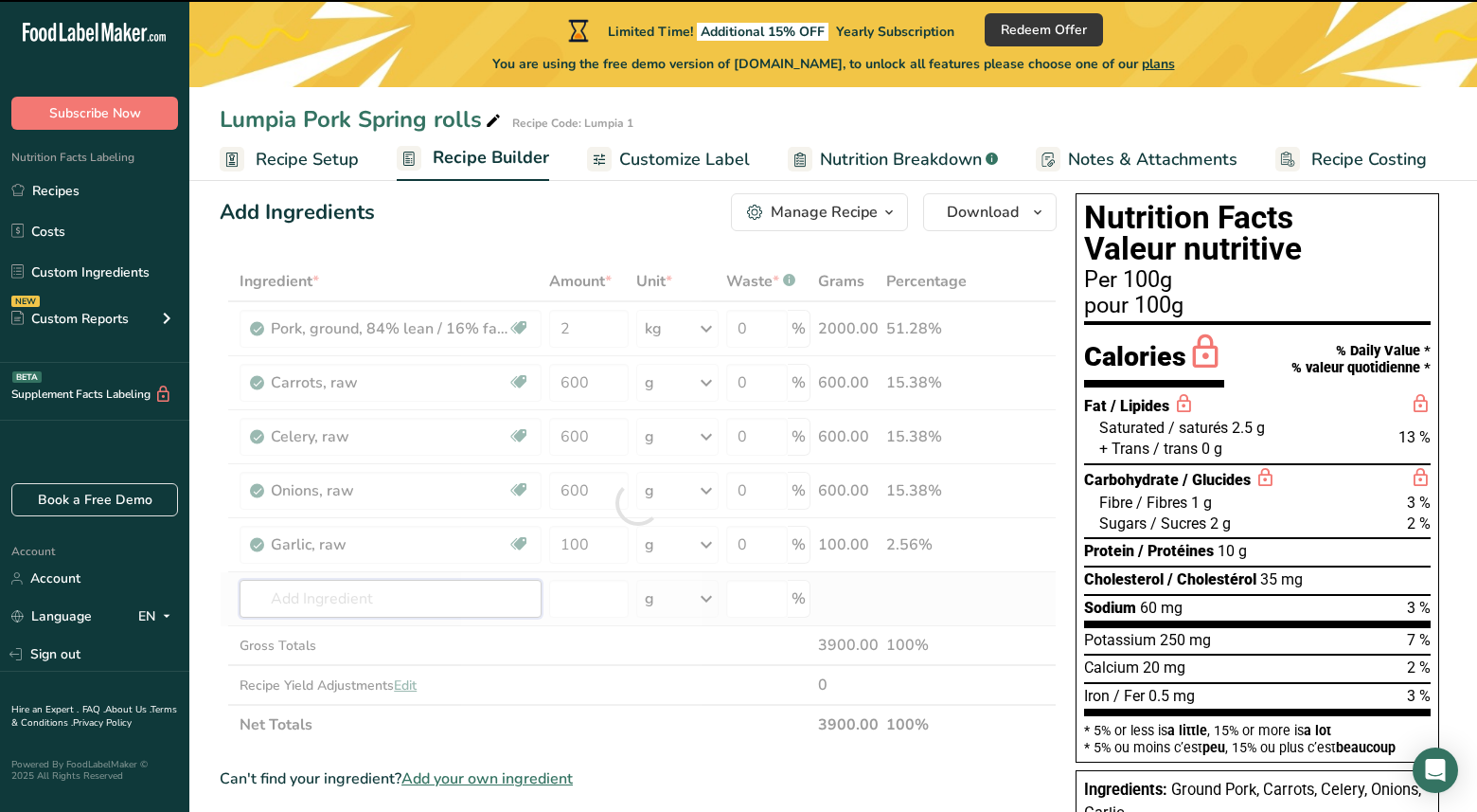
type input "w"
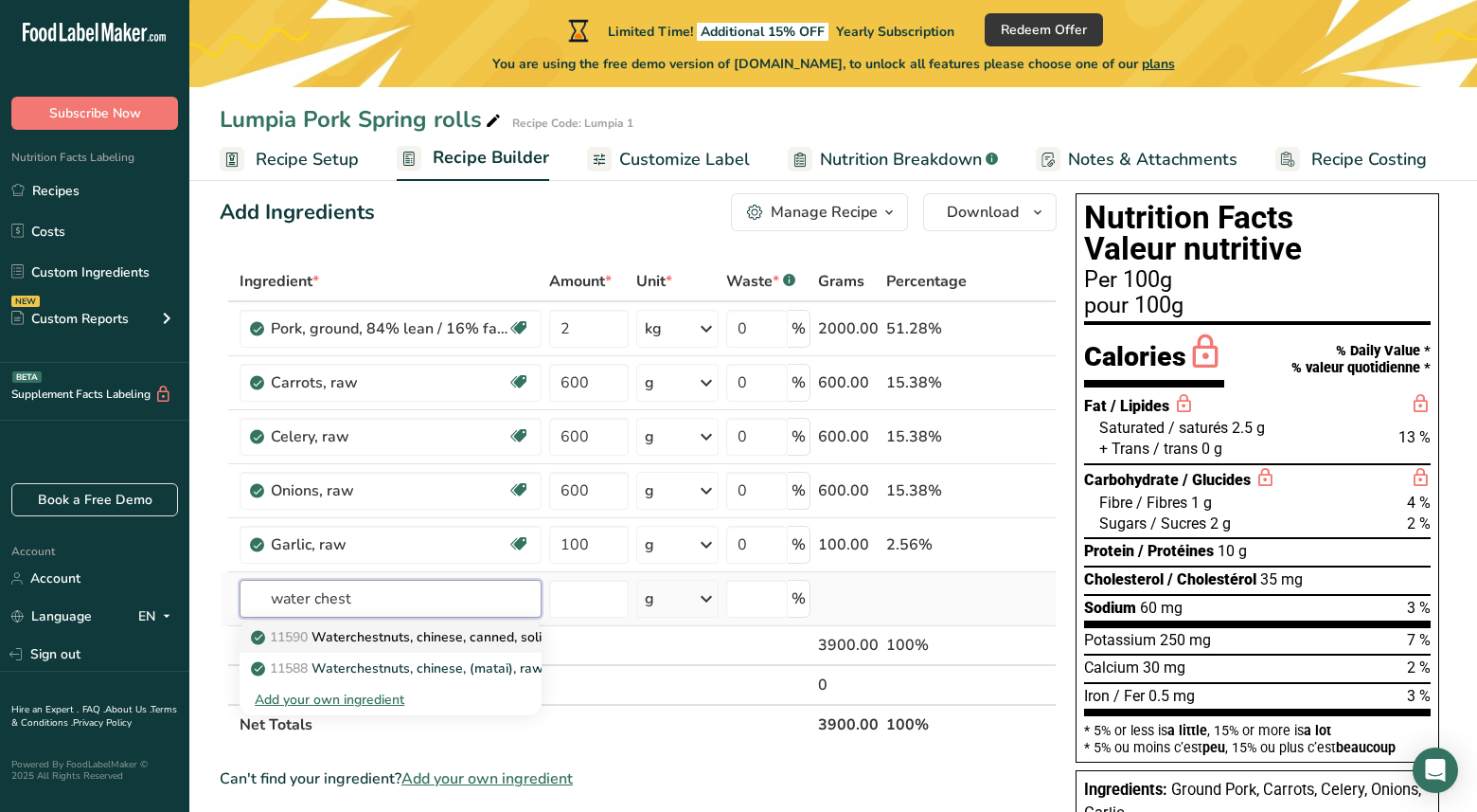
type input "water chest"
click at [490, 640] on p "11590 Waterchestnuts, chinese, canned, solids and liquids" at bounding box center [440, 637] width 370 height 20
type input "Waterchestnuts, chinese, canned, solids and liquids"
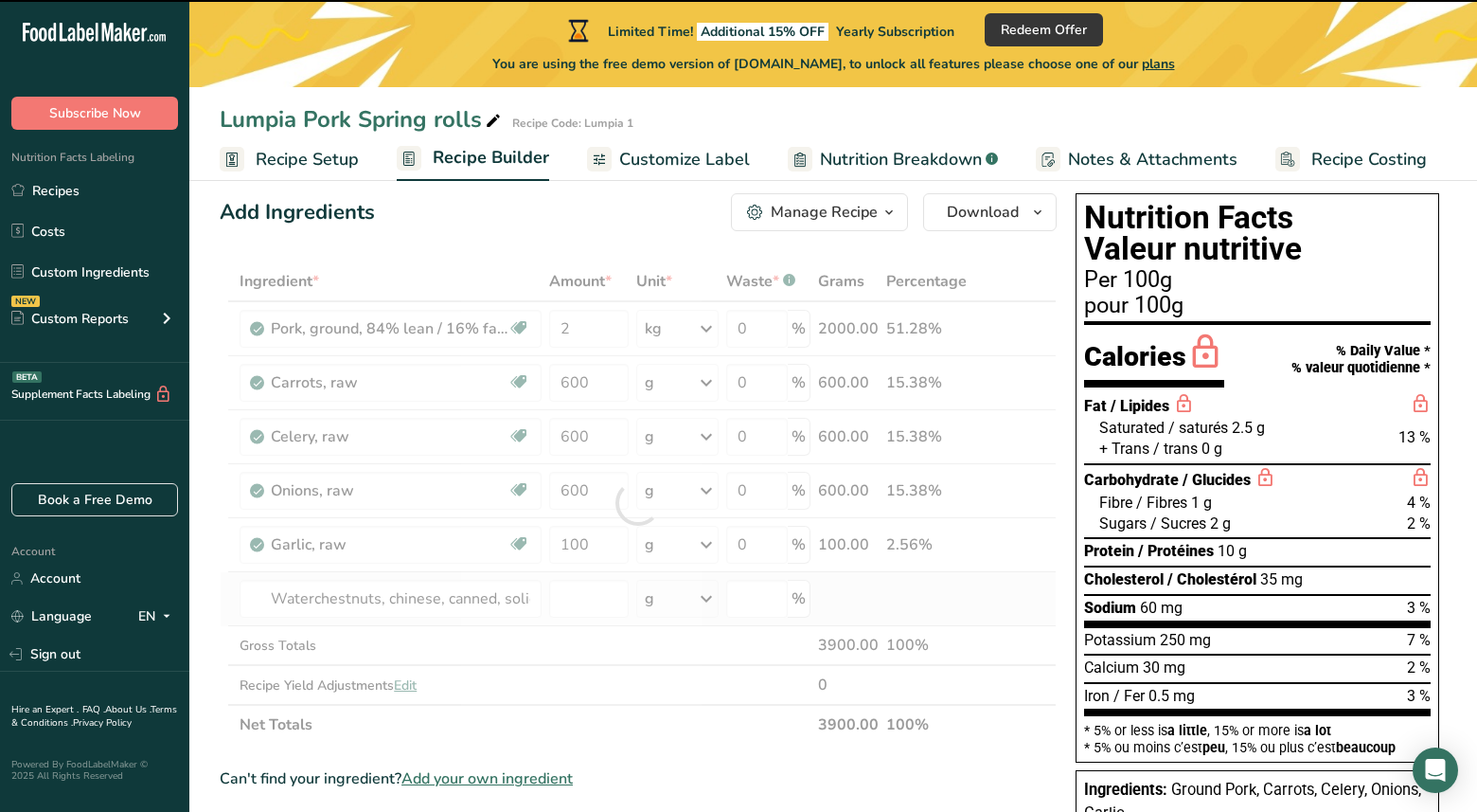
type input "0"
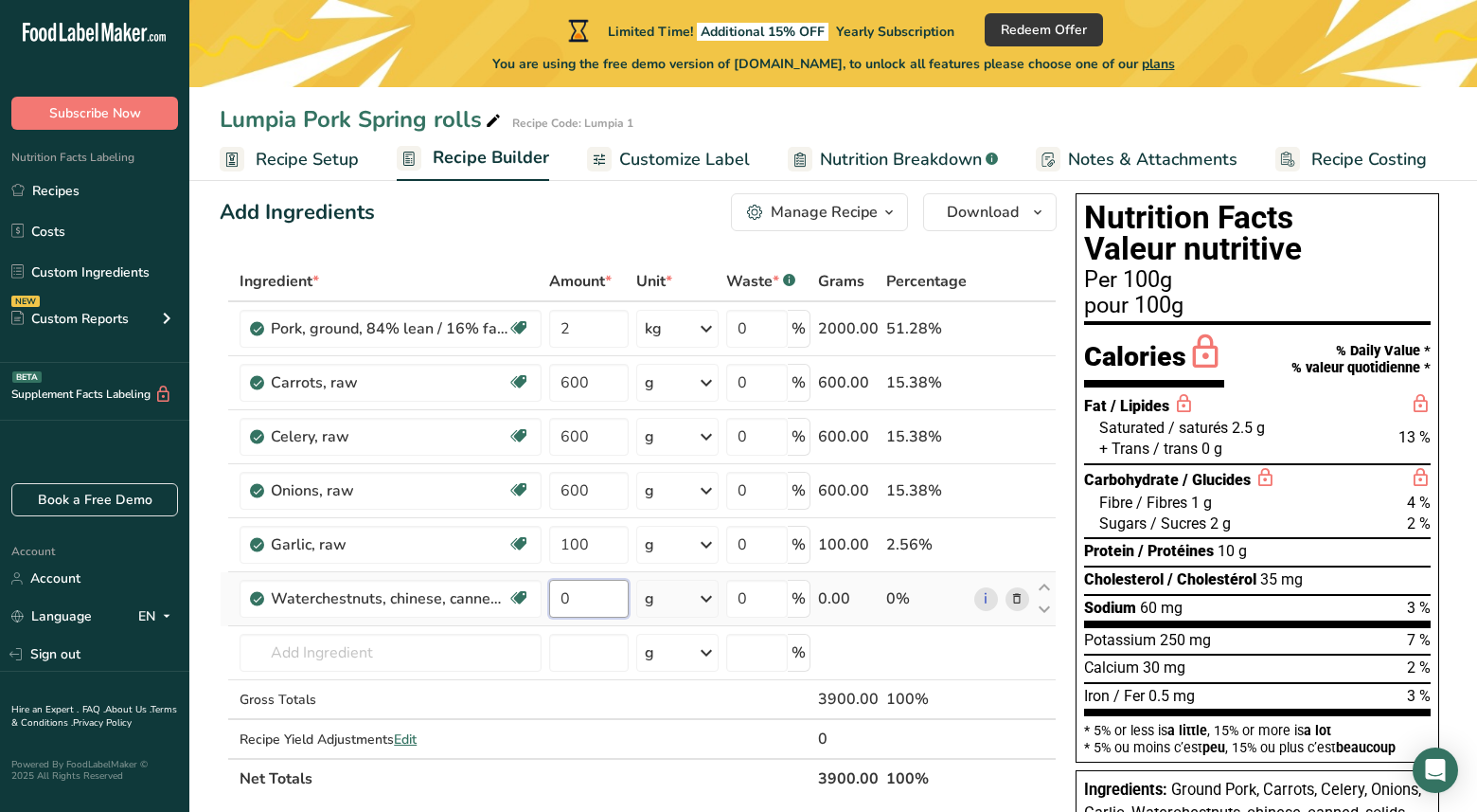
click at [589, 581] on input "0" at bounding box center [589, 599] width 79 height 38
type input "300"
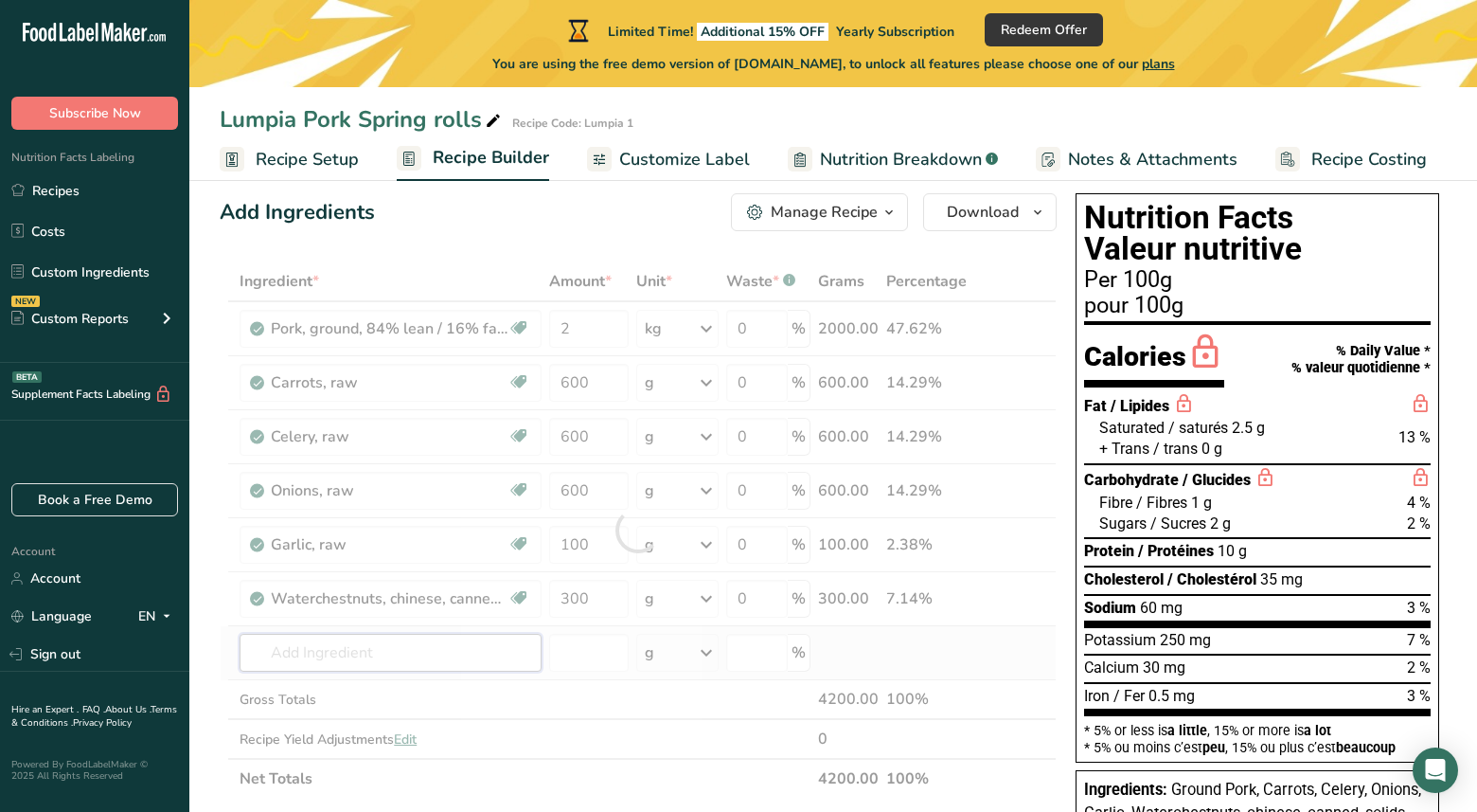
click at [382, 657] on div "Ingredient * Amount * Unit * Waste * .a-a{fill:#347362;}.b-a{fill:#fff;} Grams …" at bounding box center [637, 529] width 837 height 537
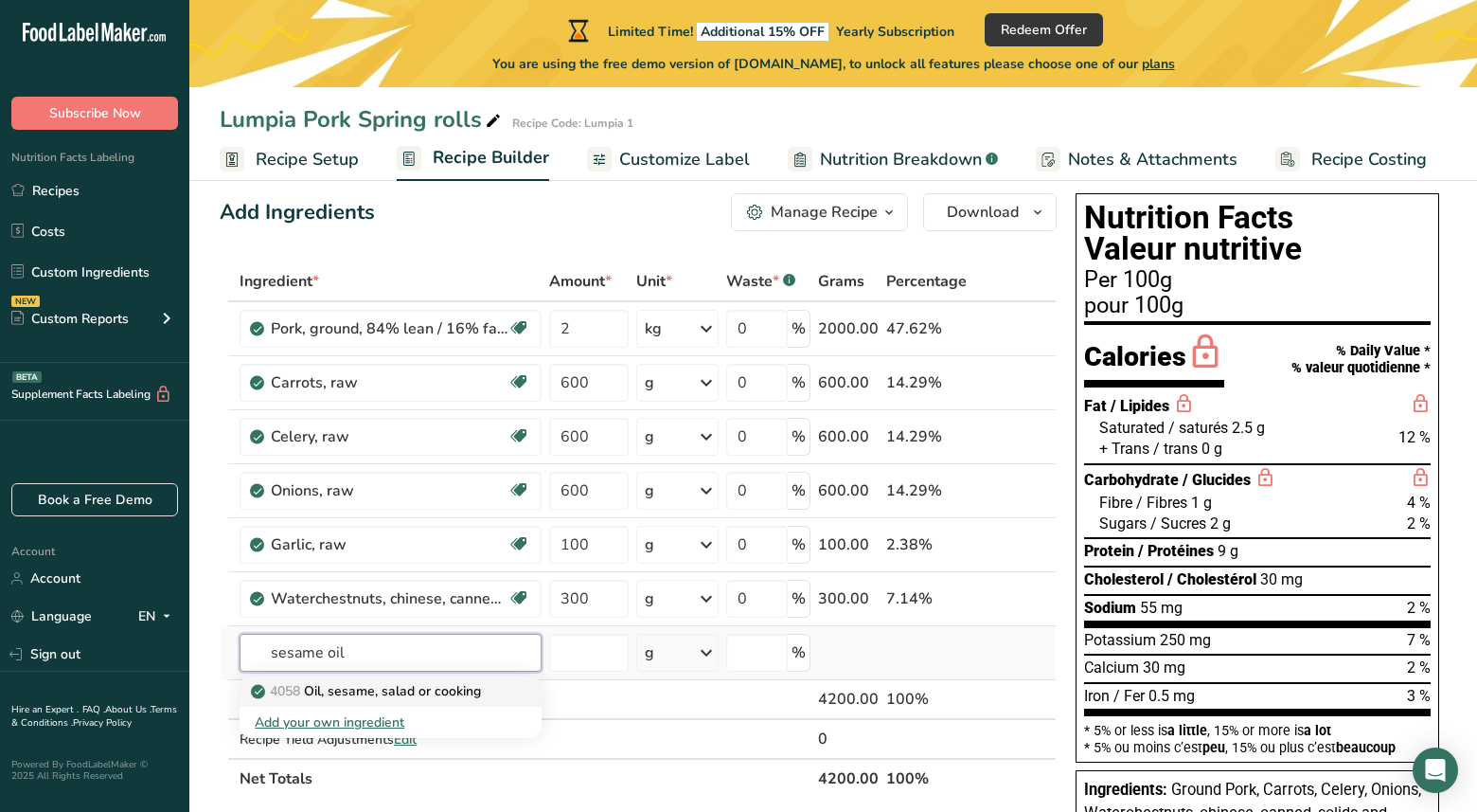
type input "sesame oil"
click at [376, 687] on p "4058 Oil, sesame, salad or cooking" at bounding box center [368, 691] width 226 height 20
type input "Oil, sesame, salad or cooking"
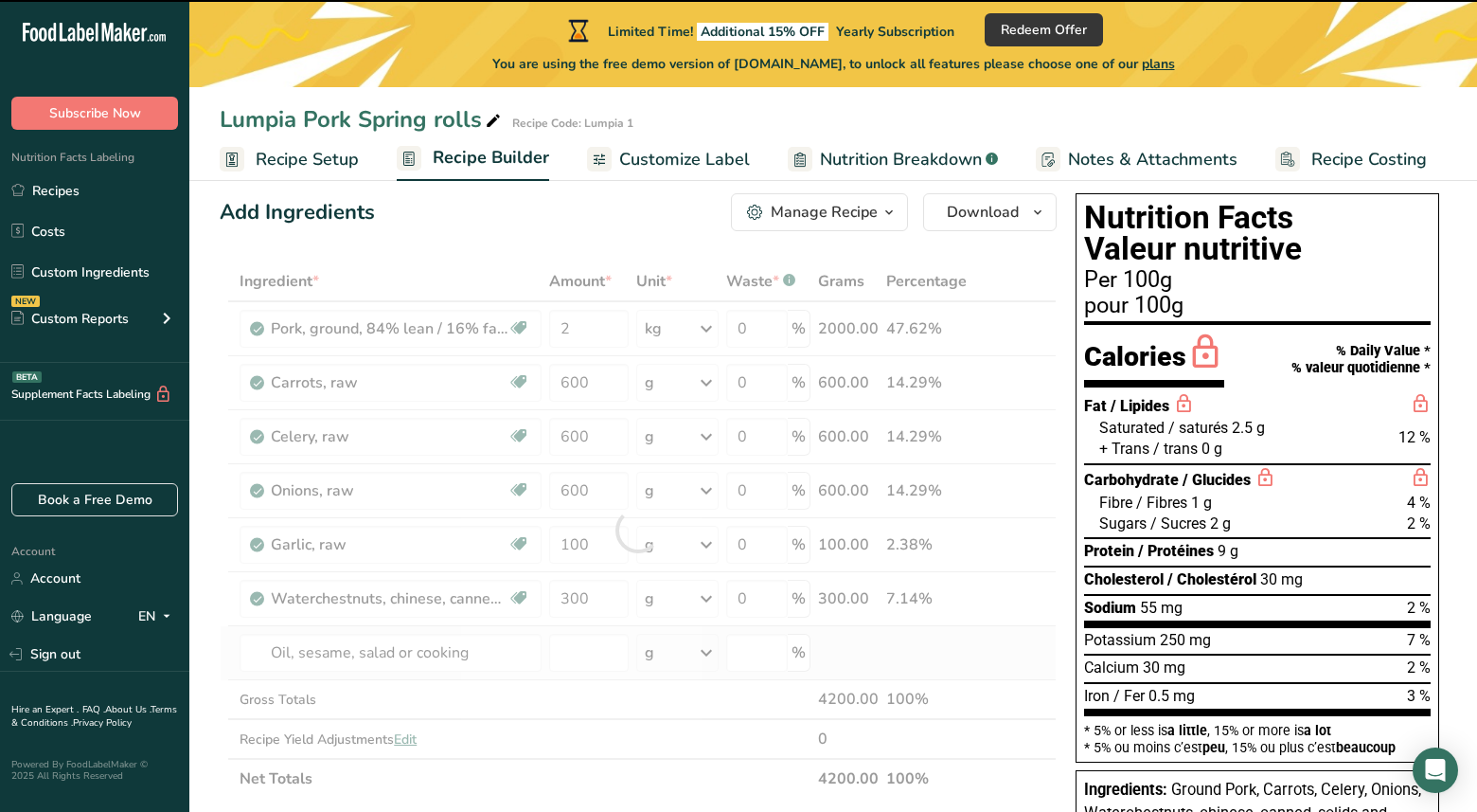
type input "0"
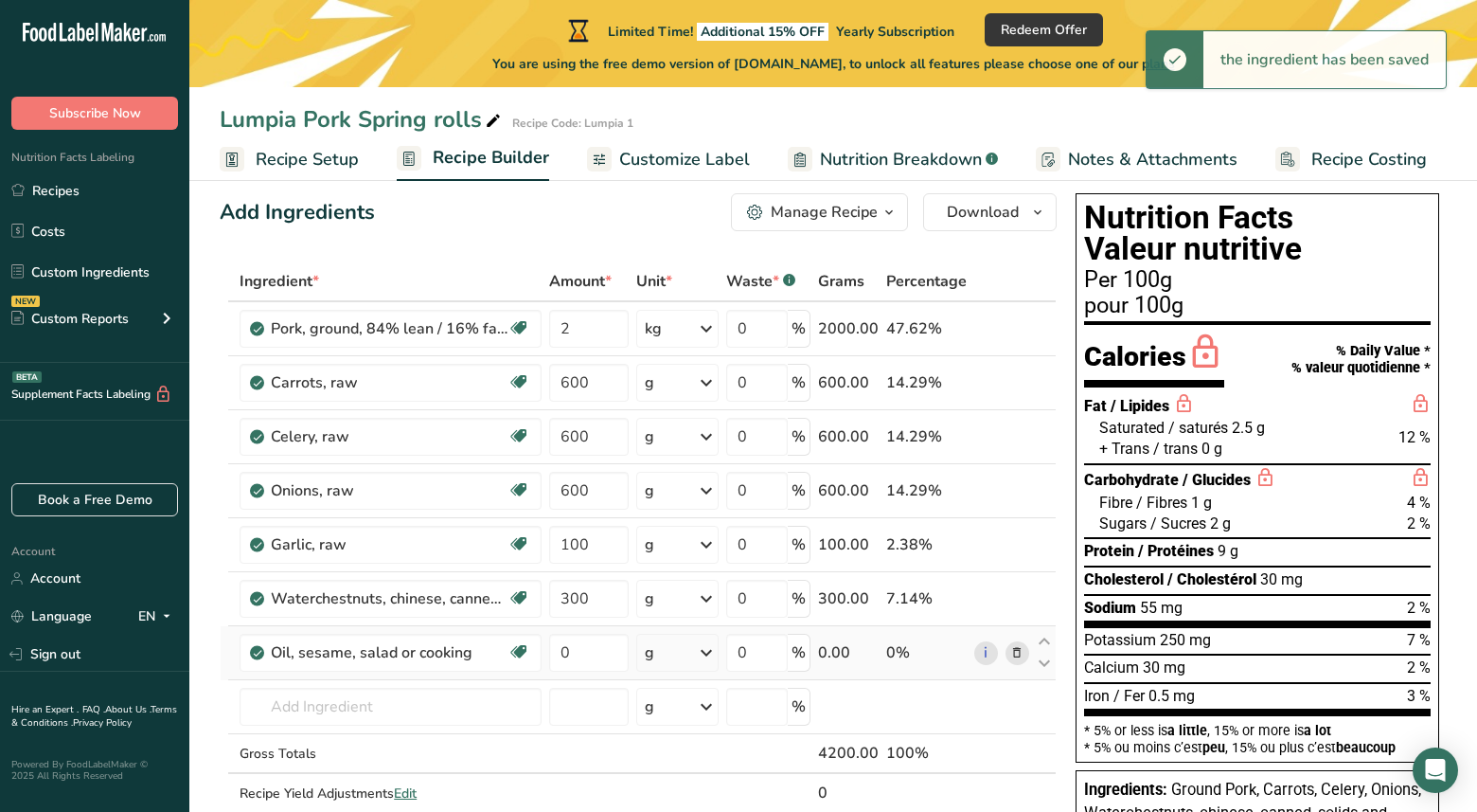
click at [711, 653] on icon at bounding box center [706, 652] width 23 height 34
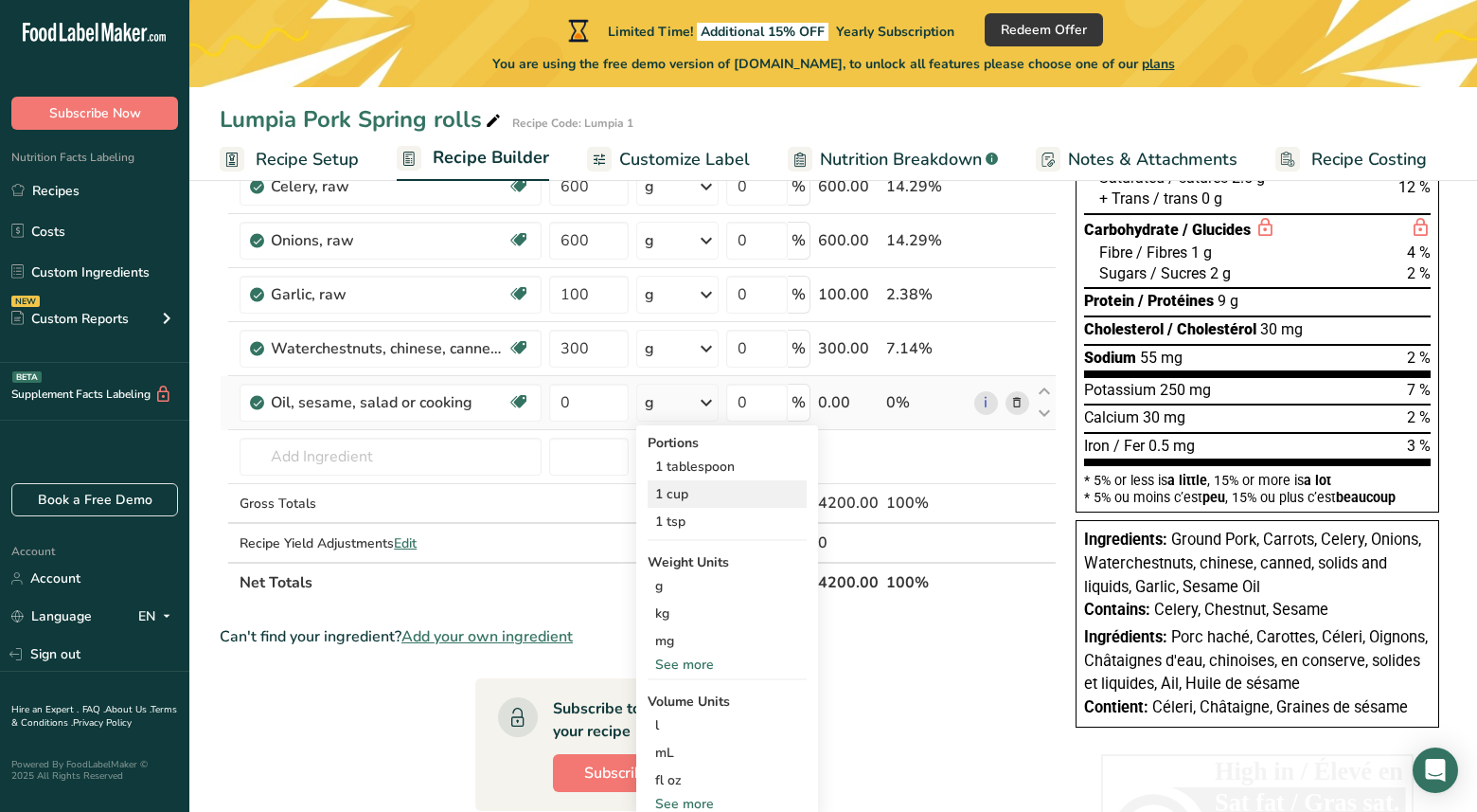
scroll to position [298, 0]
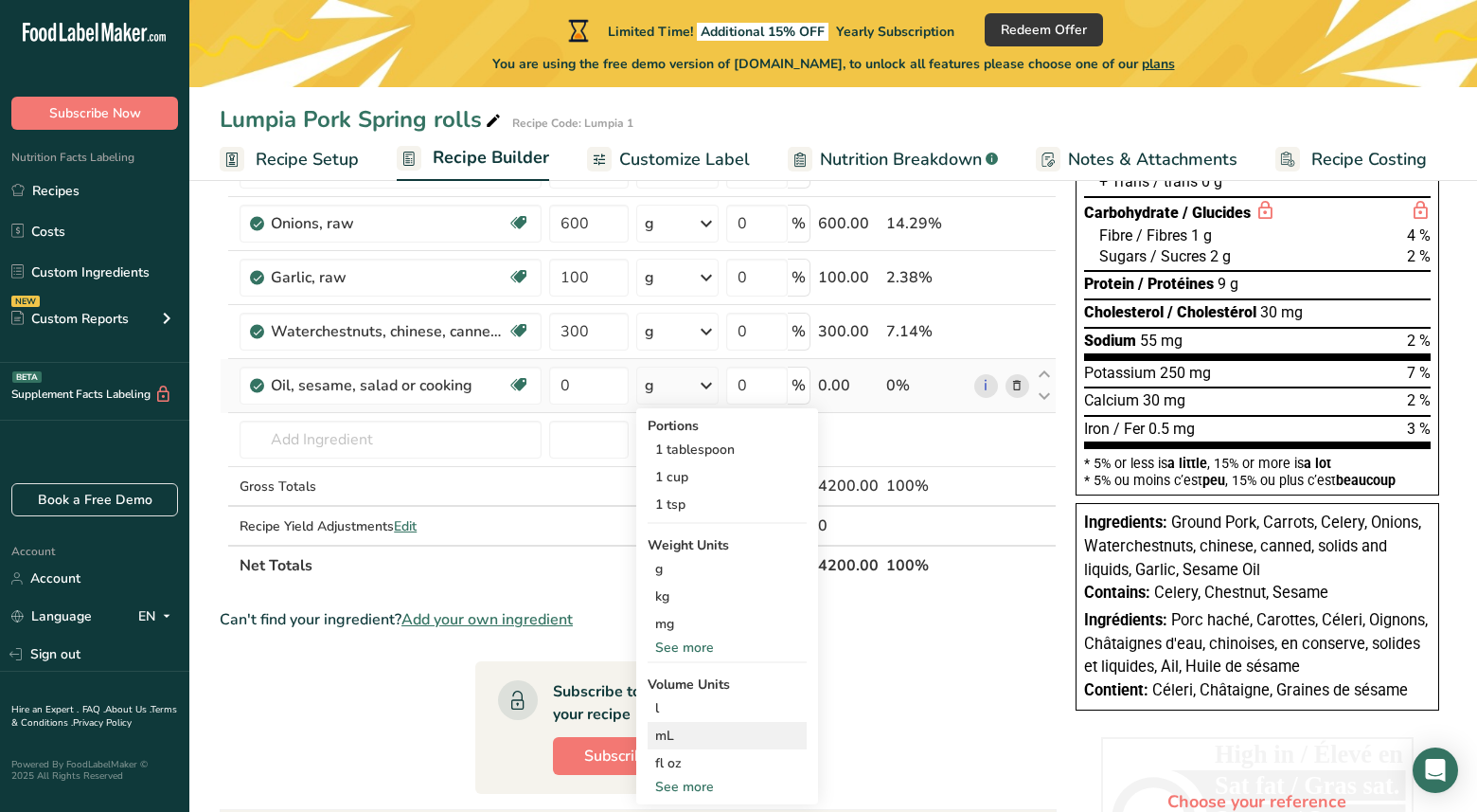
click at [665, 732] on div "mL" at bounding box center [727, 736] width 144 height 20
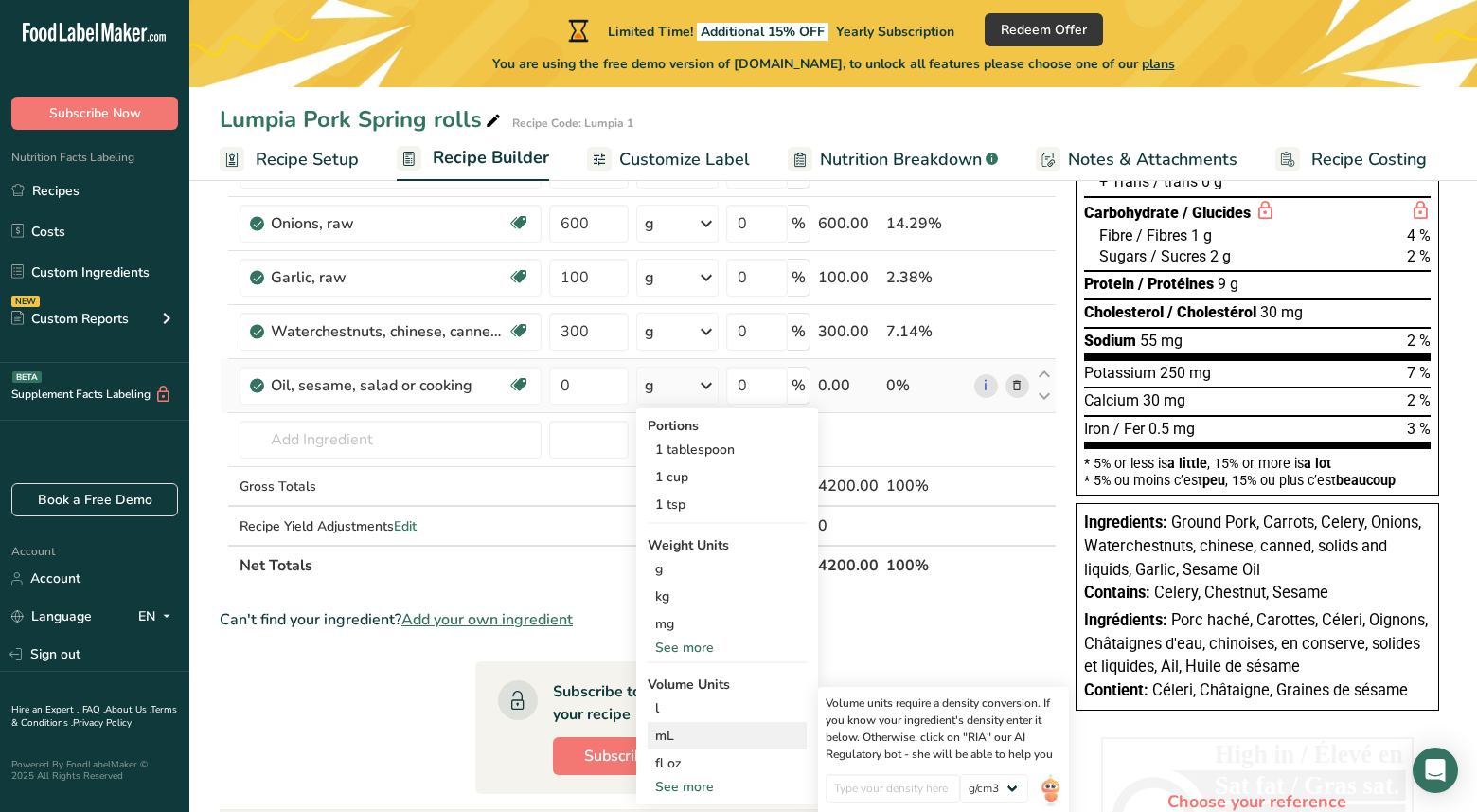
click at [673, 738] on div "mL" at bounding box center [727, 736] width 144 height 20
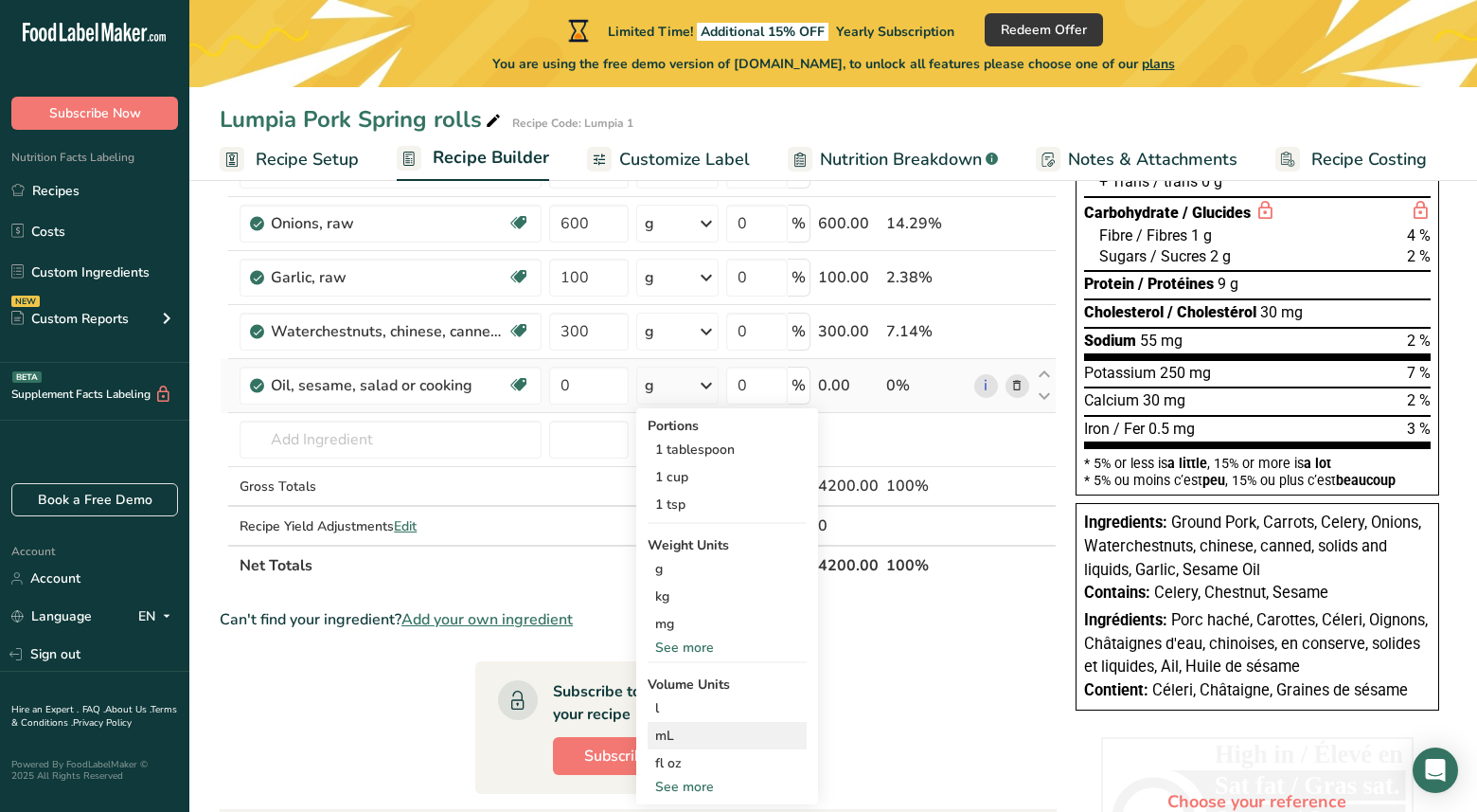
click at [662, 736] on div "mL" at bounding box center [727, 736] width 144 height 20
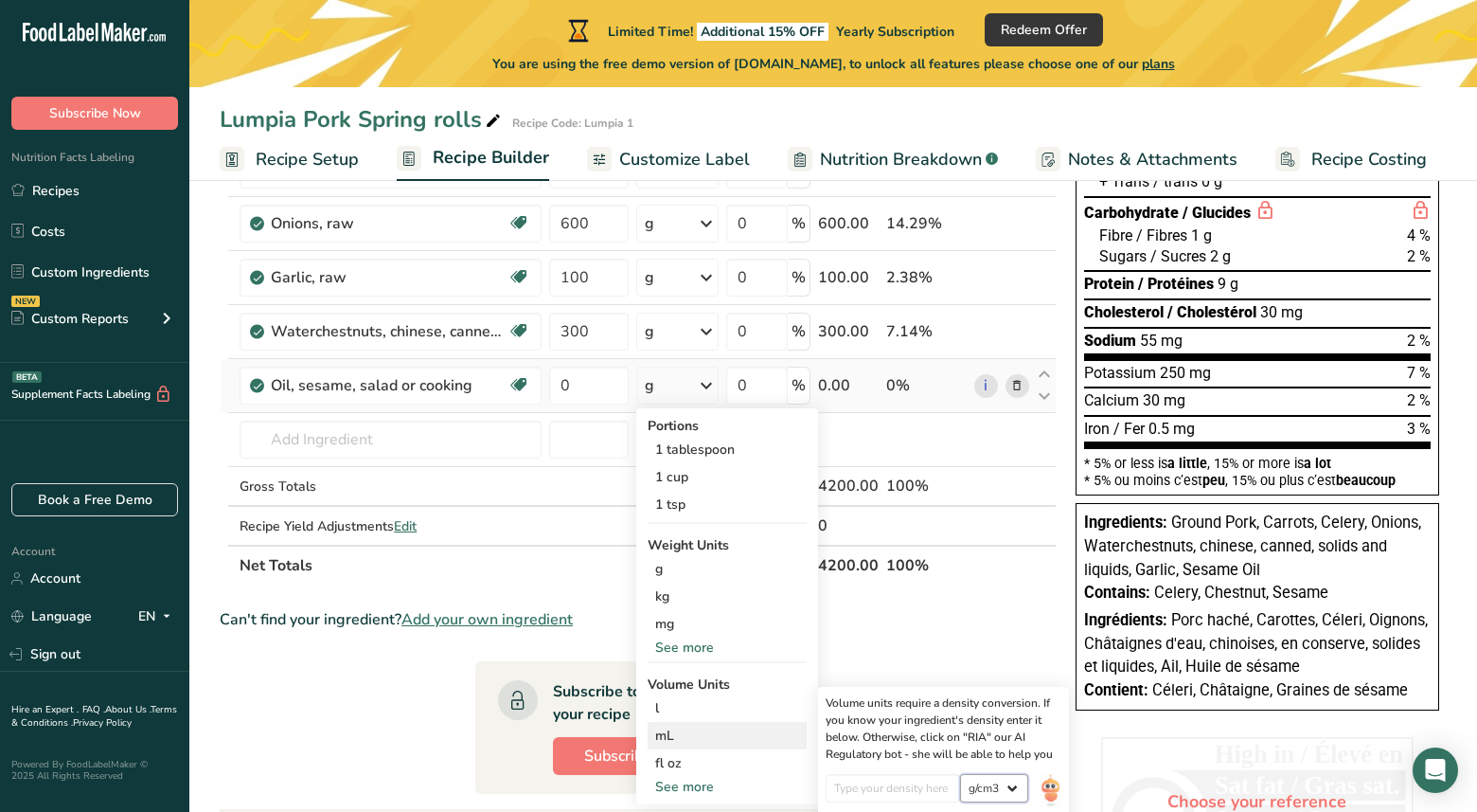
click at [1019, 788] on select "lb/ft3 g/cm3" at bounding box center [994, 788] width 68 height 29
click at [893, 784] on input "number" at bounding box center [893, 788] width 135 height 29
type input "3"
click at [1015, 786] on select "lb/ft3 g/cm3" at bounding box center [994, 788] width 68 height 29
click at [705, 737] on div "mL" at bounding box center [727, 736] width 144 height 20
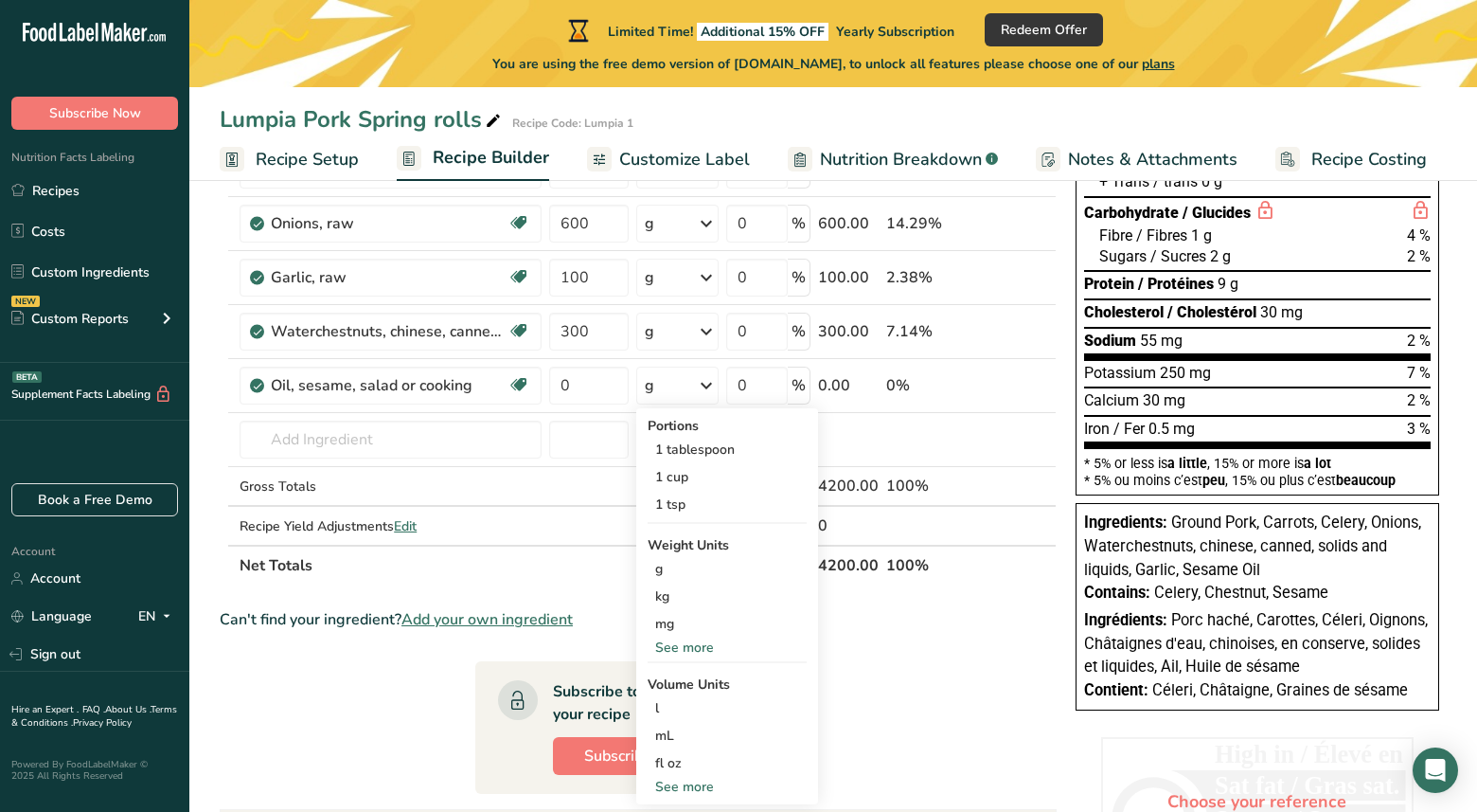
click at [1001, 689] on section "Ingredient * Amount * Unit * Waste * .a-a{fill:#347362;}.b-a{fill:#fff;} Grams …" at bounding box center [637, 562] width 837 height 1136
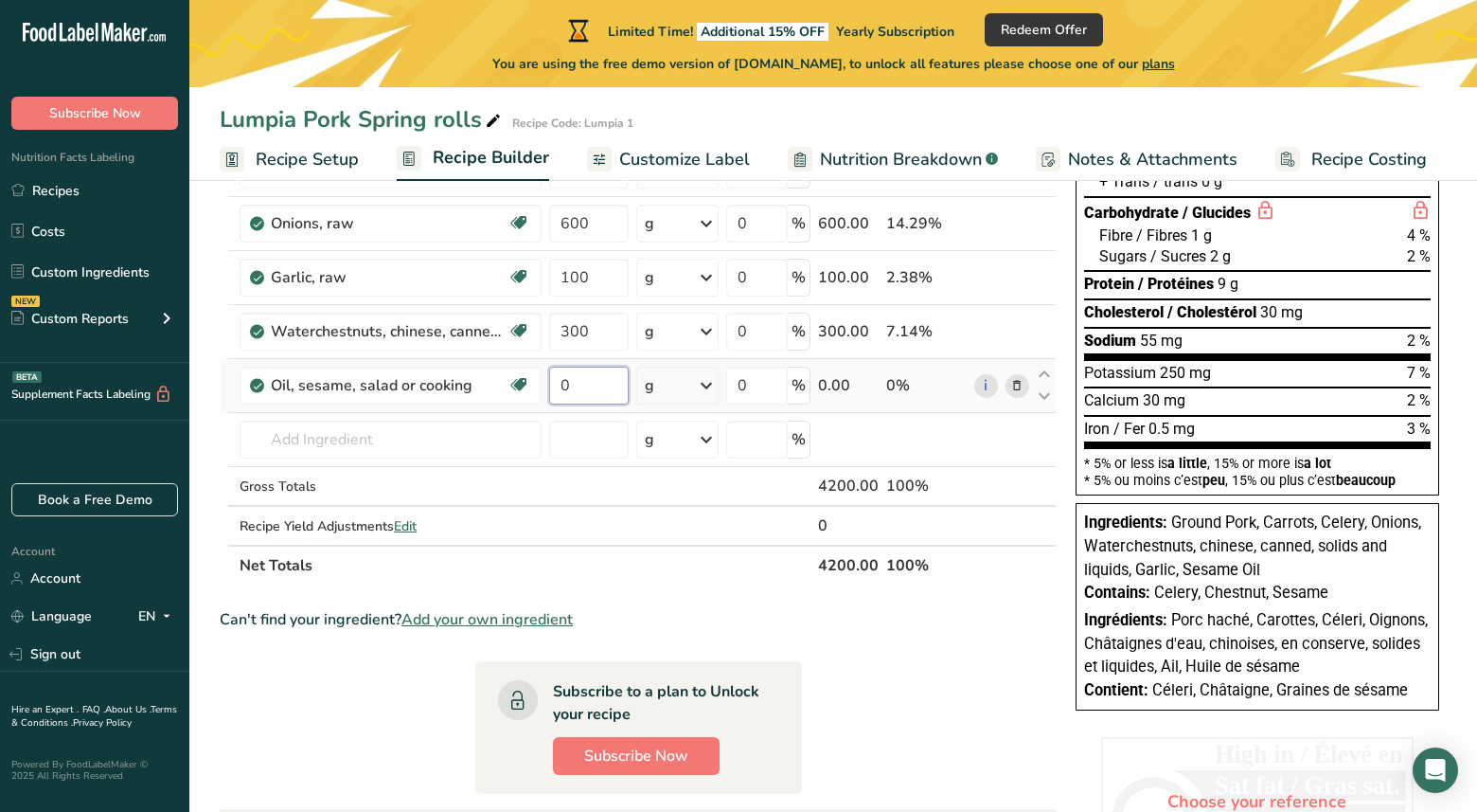
click at [564, 385] on input "0" at bounding box center [589, 385] width 79 height 38
type input "3"
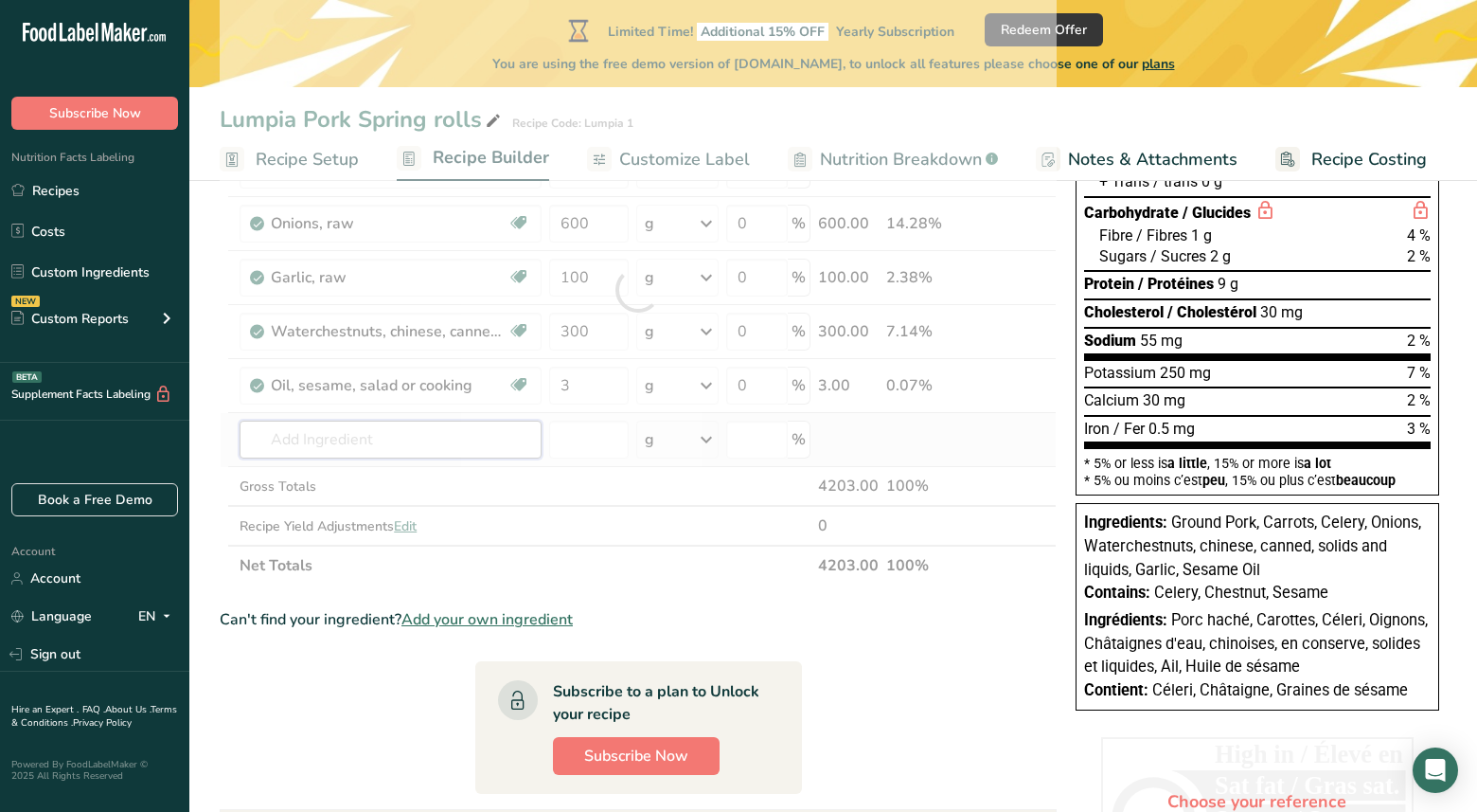
click at [258, 442] on div "Ingredient * Amount * Unit * Waste * .a-a{fill:#347362;}.b-a{fill:#fff;} Grams …" at bounding box center [637, 289] width 837 height 591
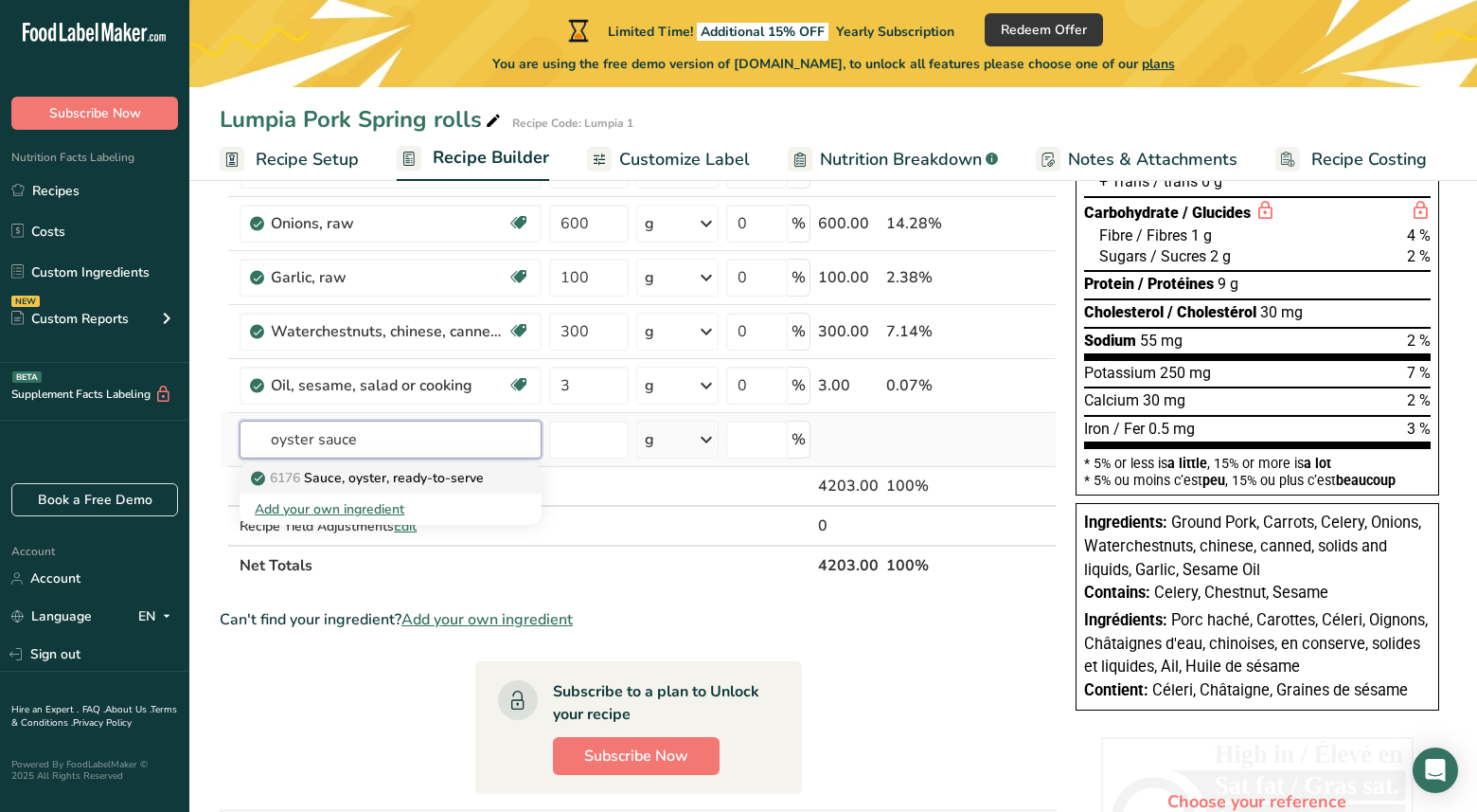
type input "oyster sauce"
click at [379, 482] on p "6176 Sauce, oyster, ready-to-serve" at bounding box center [369, 477] width 229 height 20
type input "Sauce, oyster, ready-to-serve"
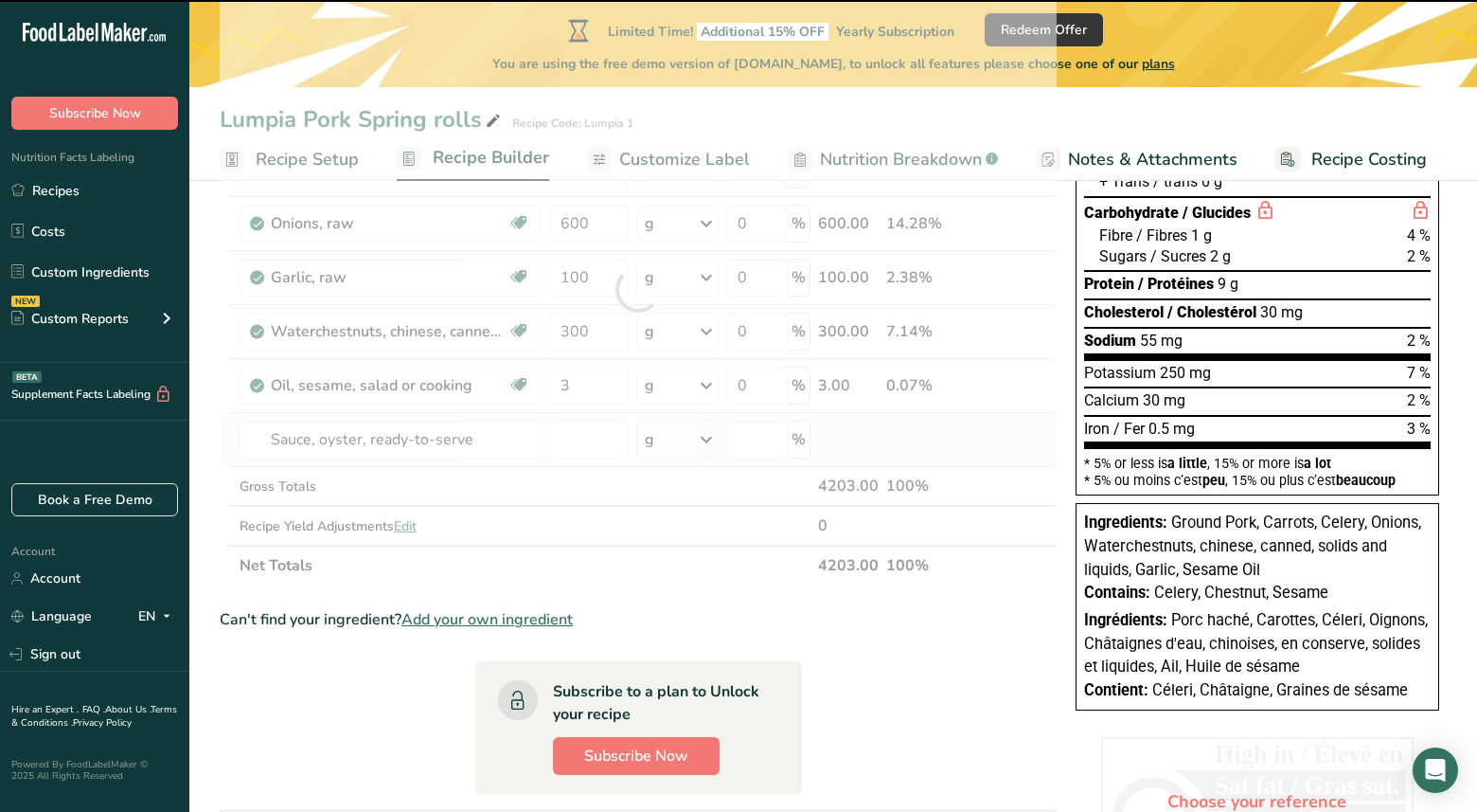
type input "0"
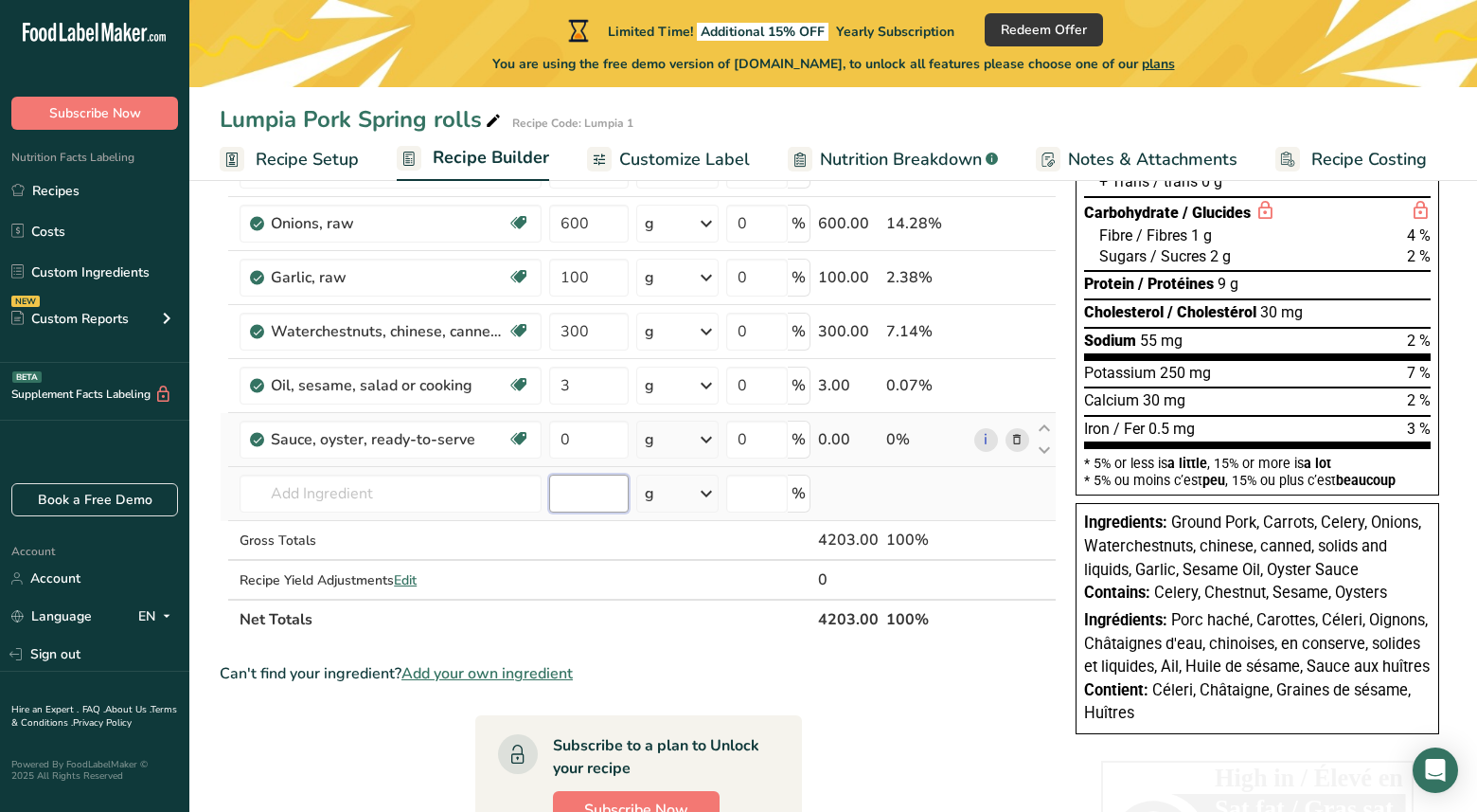
click at [596, 499] on input "number" at bounding box center [589, 493] width 79 height 38
type input "40"
click at [593, 444] on input "0" at bounding box center [589, 440] width 79 height 38
type input "40"
click at [611, 507] on div "Ingredient * Amount * Unit * Waste * .a-a{fill:#347362;}.b-a{fill:#fff;} Grams …" at bounding box center [637, 317] width 837 height 645
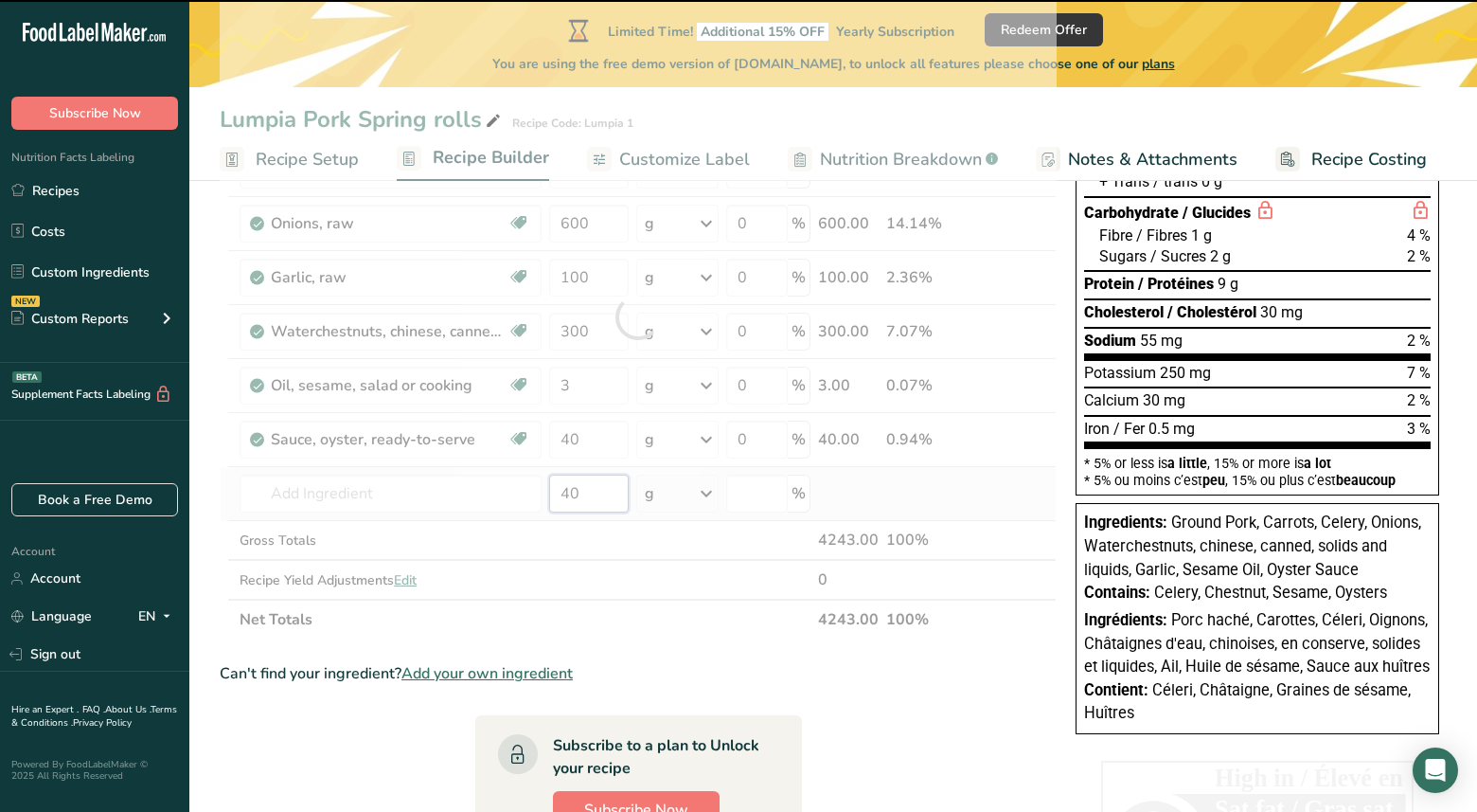
type input "4"
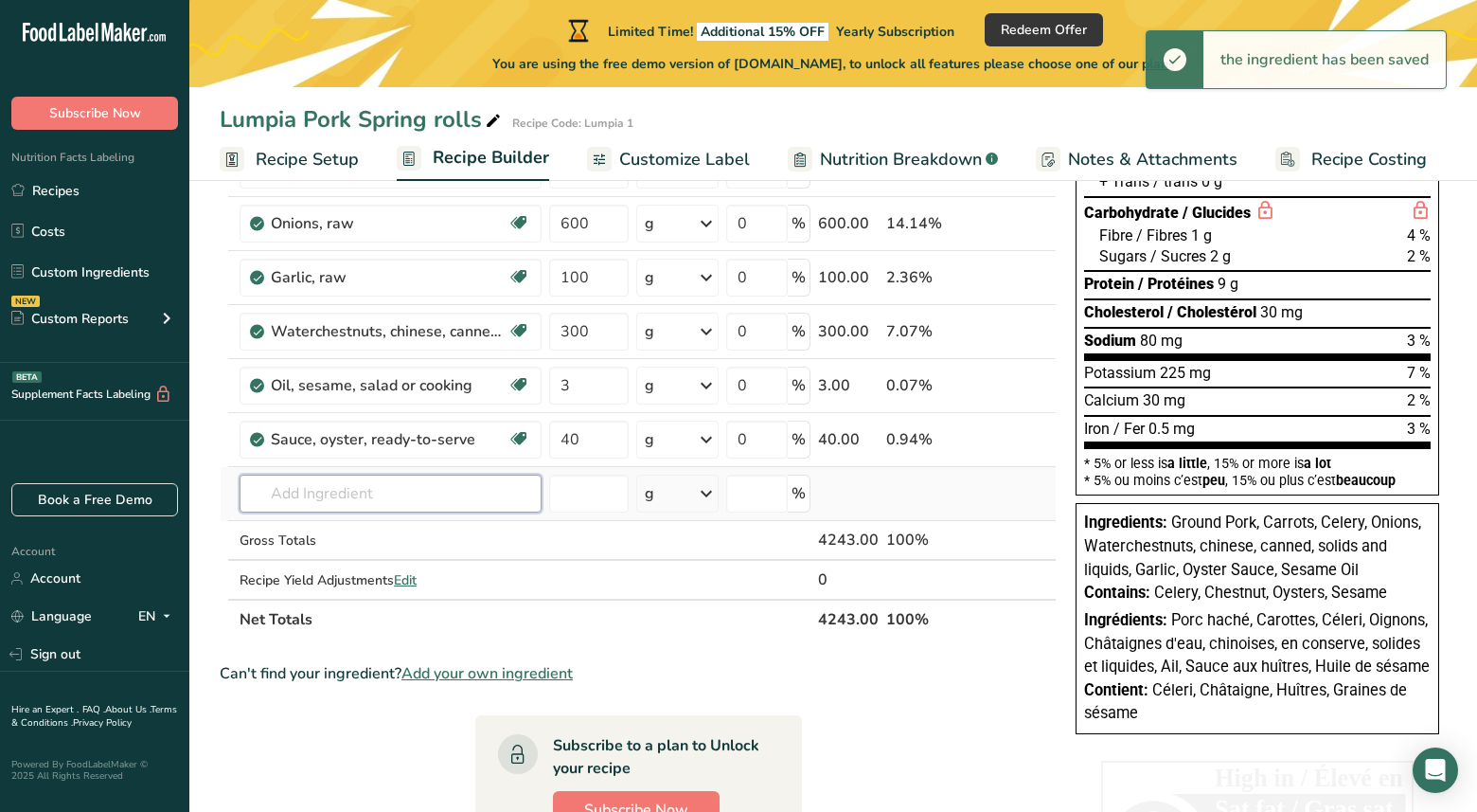
click at [309, 500] on input "text" at bounding box center [390, 493] width 302 height 38
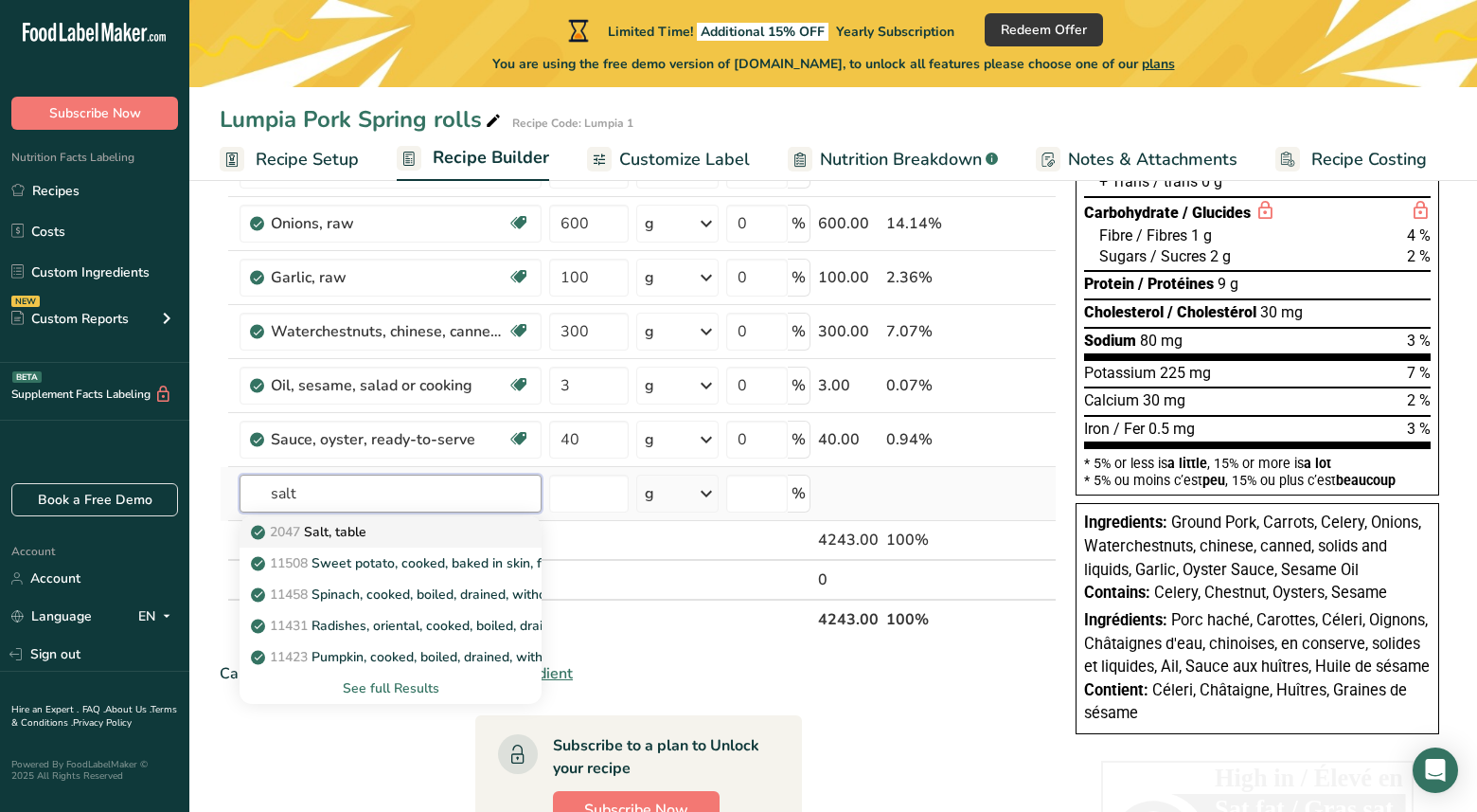
type input "salt"
click at [323, 524] on p "2047 Salt, table" at bounding box center [311, 532] width 112 height 20
type input "Salt, table"
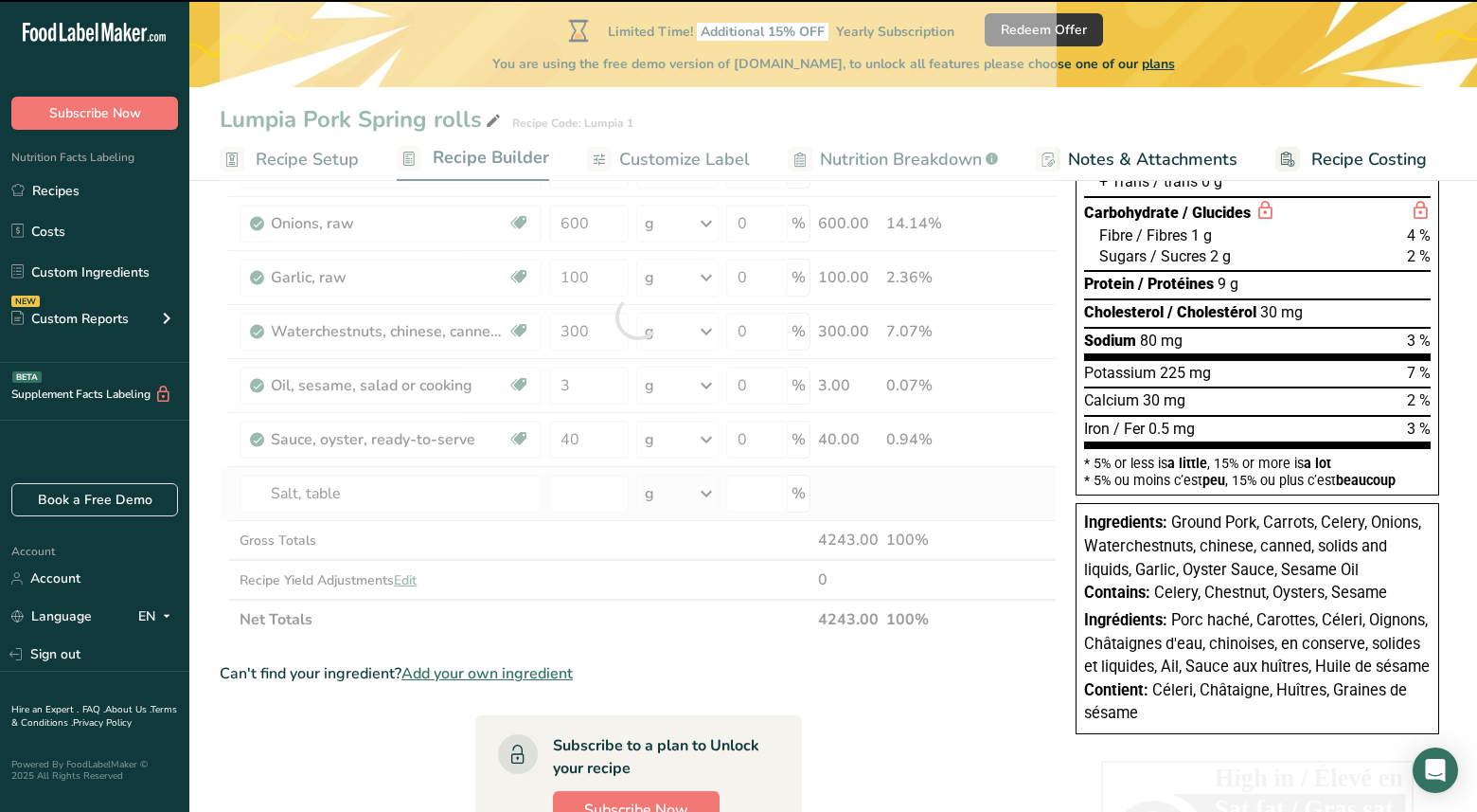
type input "0"
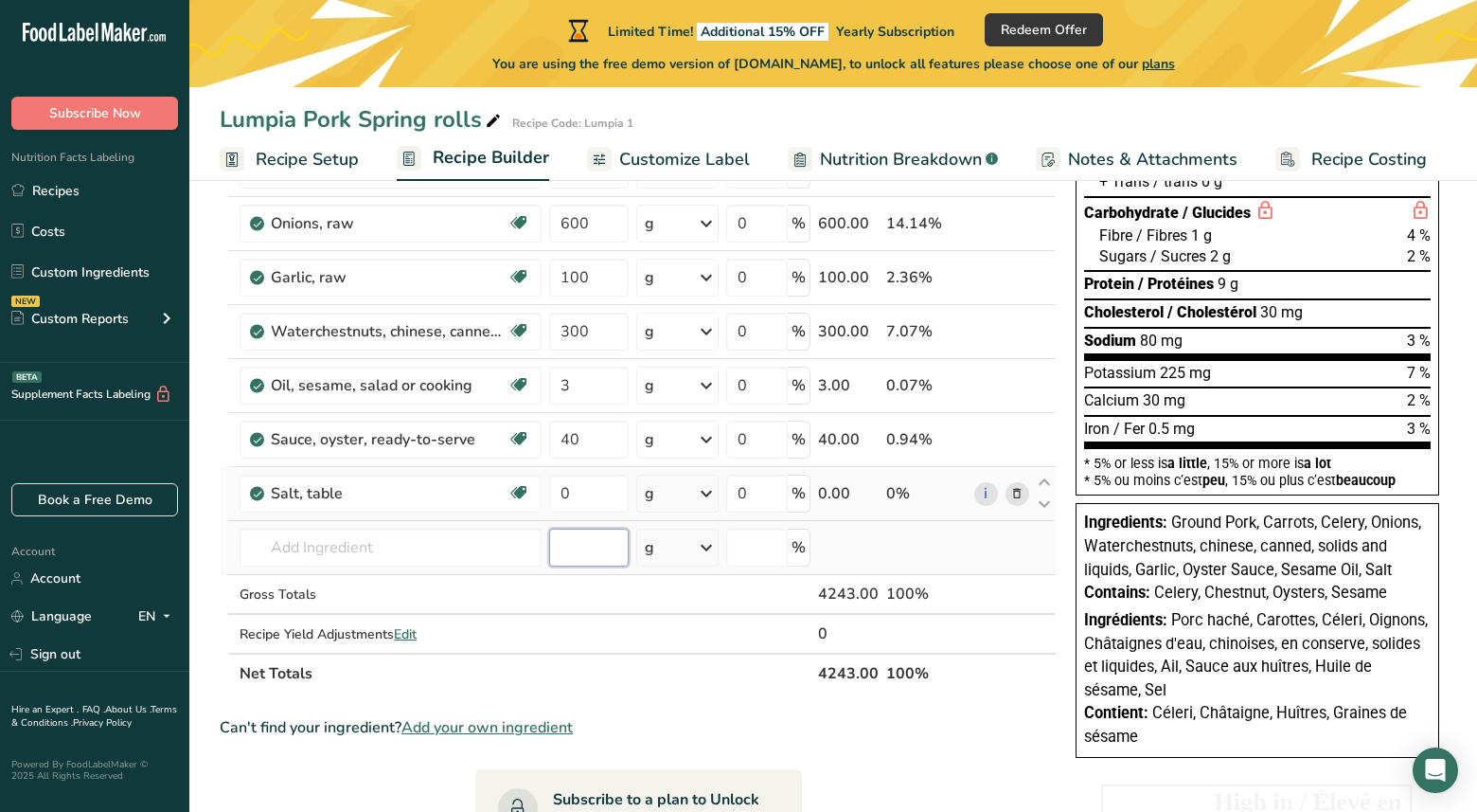
click at [564, 557] on input "number" at bounding box center [589, 547] width 79 height 38
type input "18"
click at [585, 489] on input "0" at bounding box center [589, 493] width 79 height 38
type input "18"
click at [317, 546] on div "Ingredient * Amount * Unit * Waste * .a-a{fill:#347362;}.b-a{fill:#fff;} Grams …" at bounding box center [637, 343] width 837 height 699
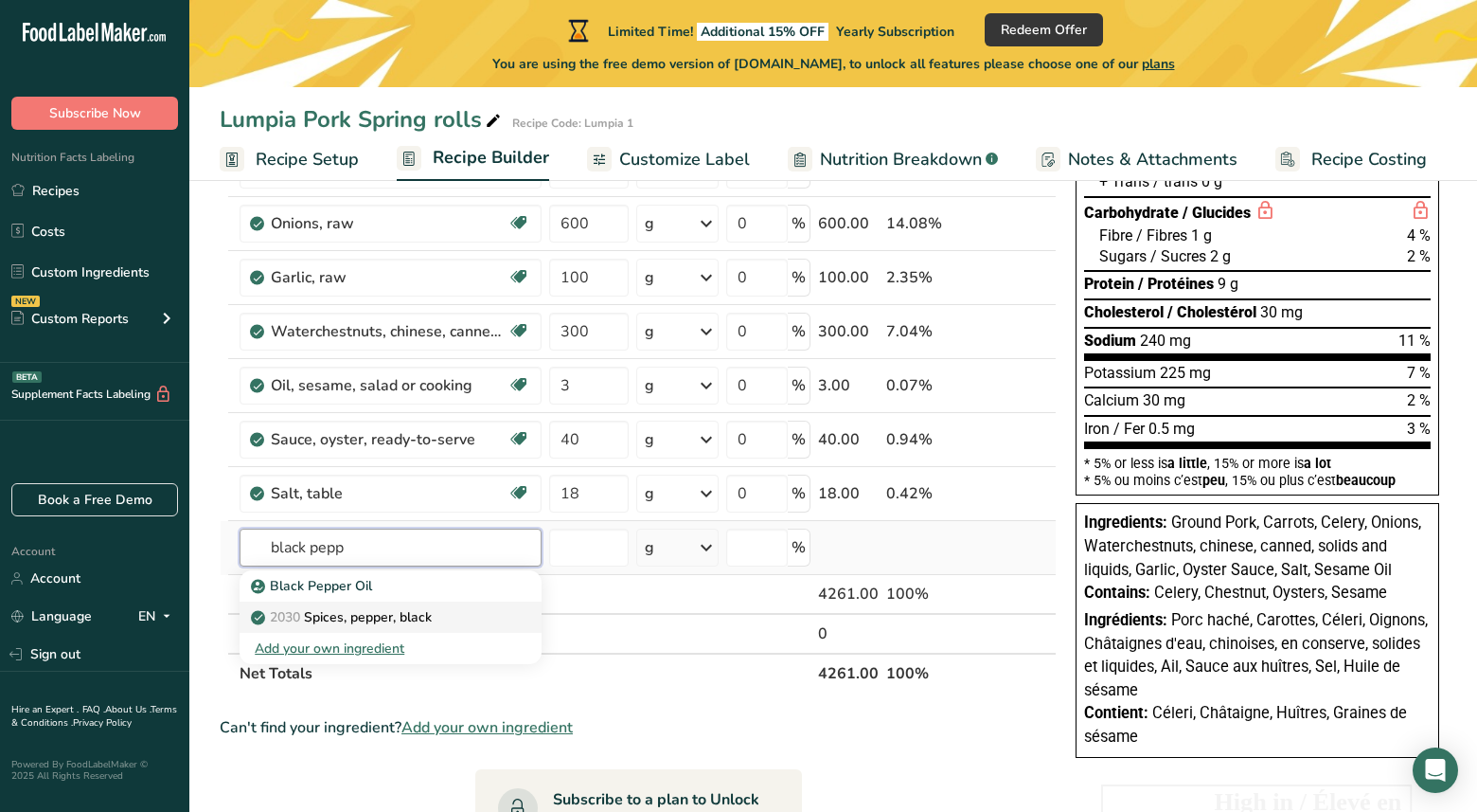
type input "black pepp"
click at [337, 612] on p "2030 Spices, pepper, black" at bounding box center [343, 617] width 177 height 20
type input "Spices, pepper, black"
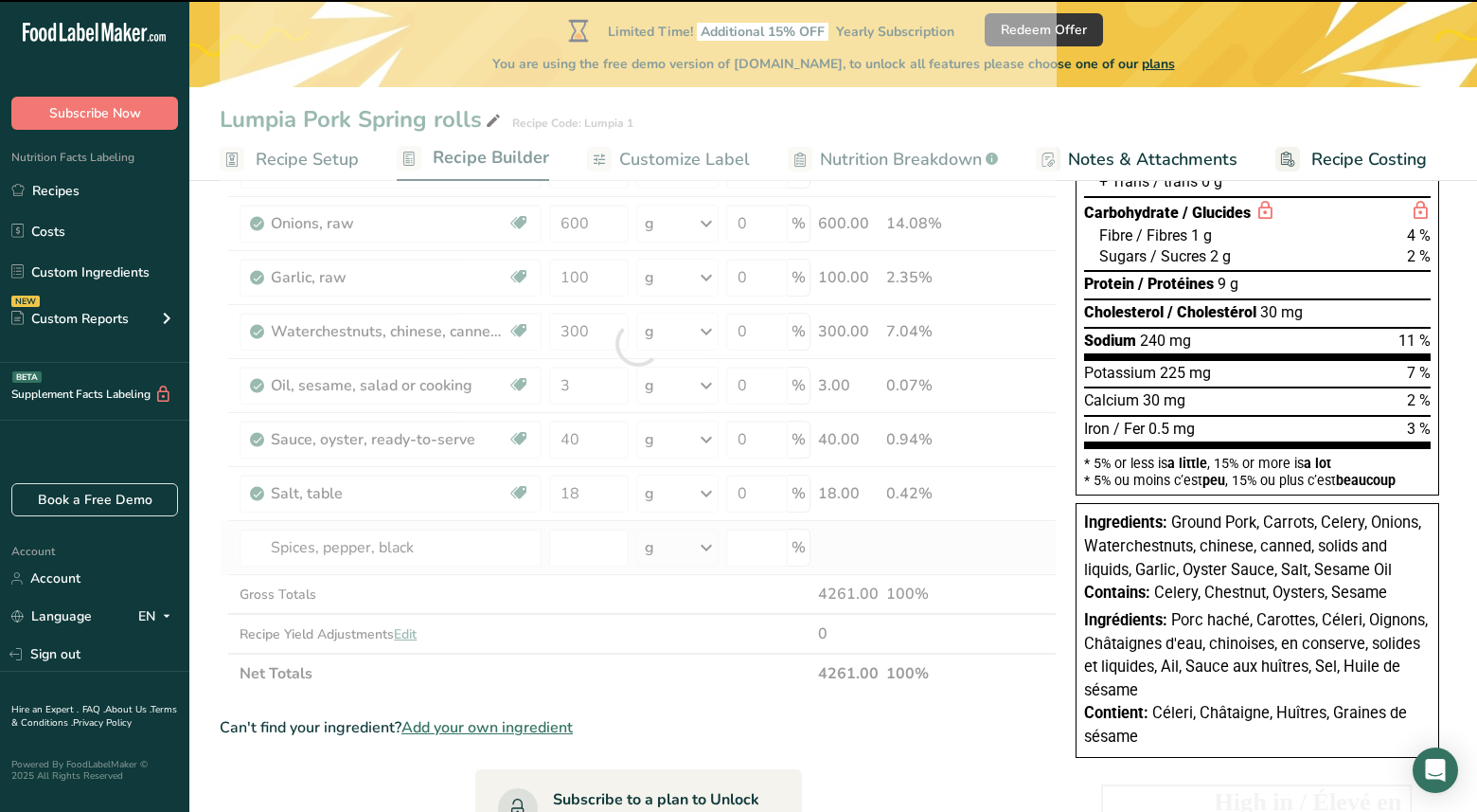
type input "0"
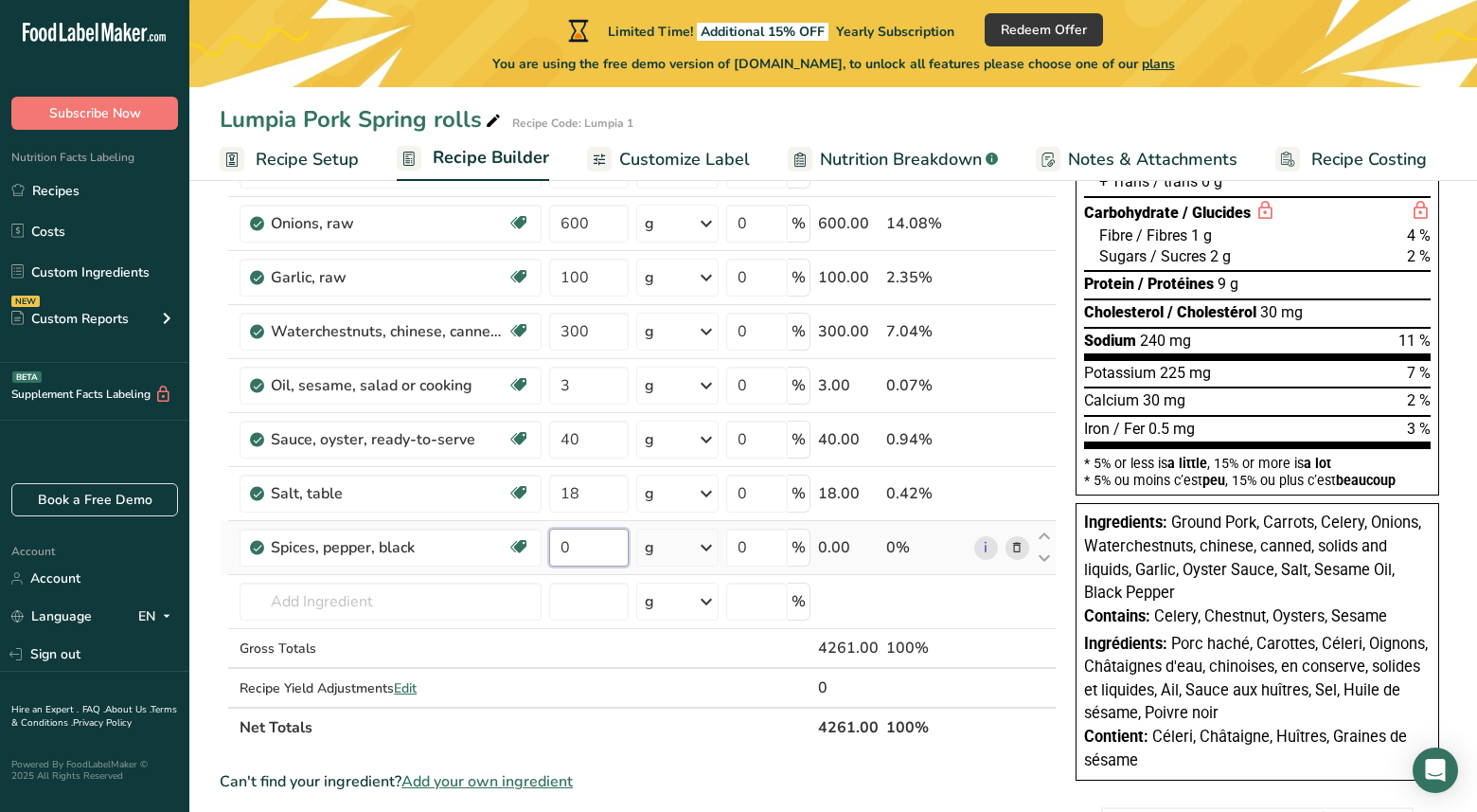
click at [590, 547] on input "0" at bounding box center [589, 547] width 79 height 38
type input "3"
click at [406, 602] on div "Ingredient * Amount * Unit * Waste * .a-a{fill:#347362;}.b-a{fill:#fff;} Grams …" at bounding box center [637, 370] width 837 height 753
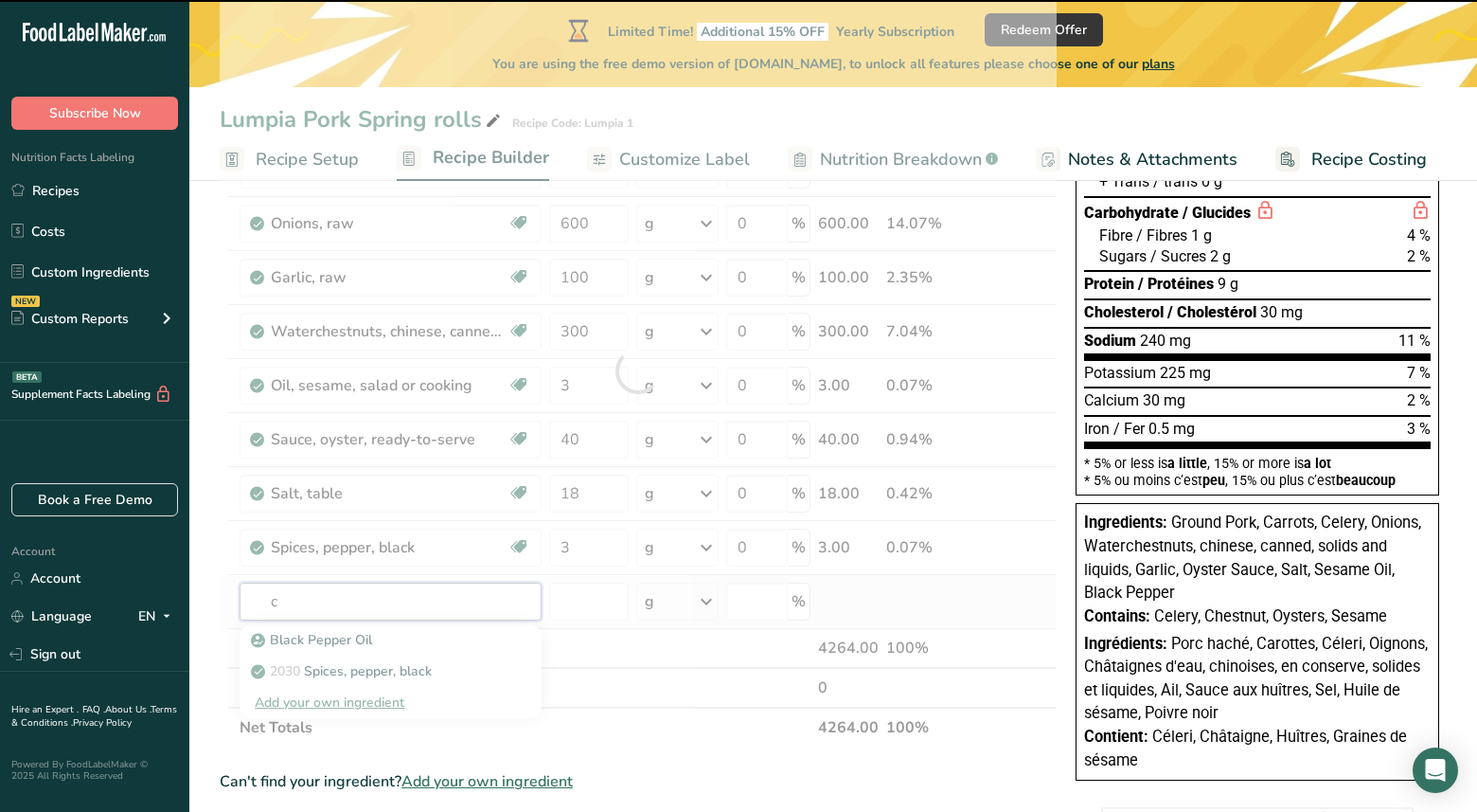
type input "ch"
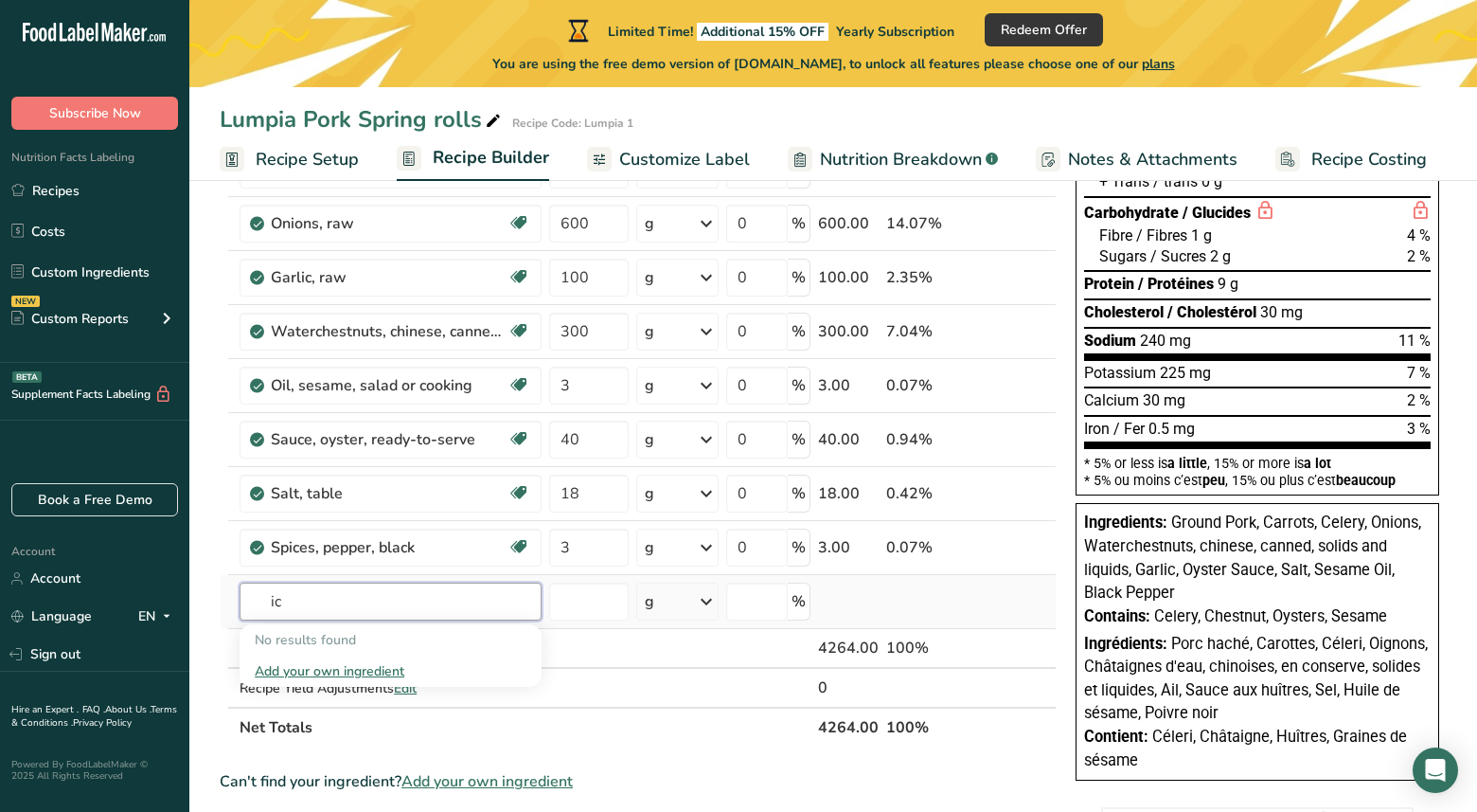
type input "i"
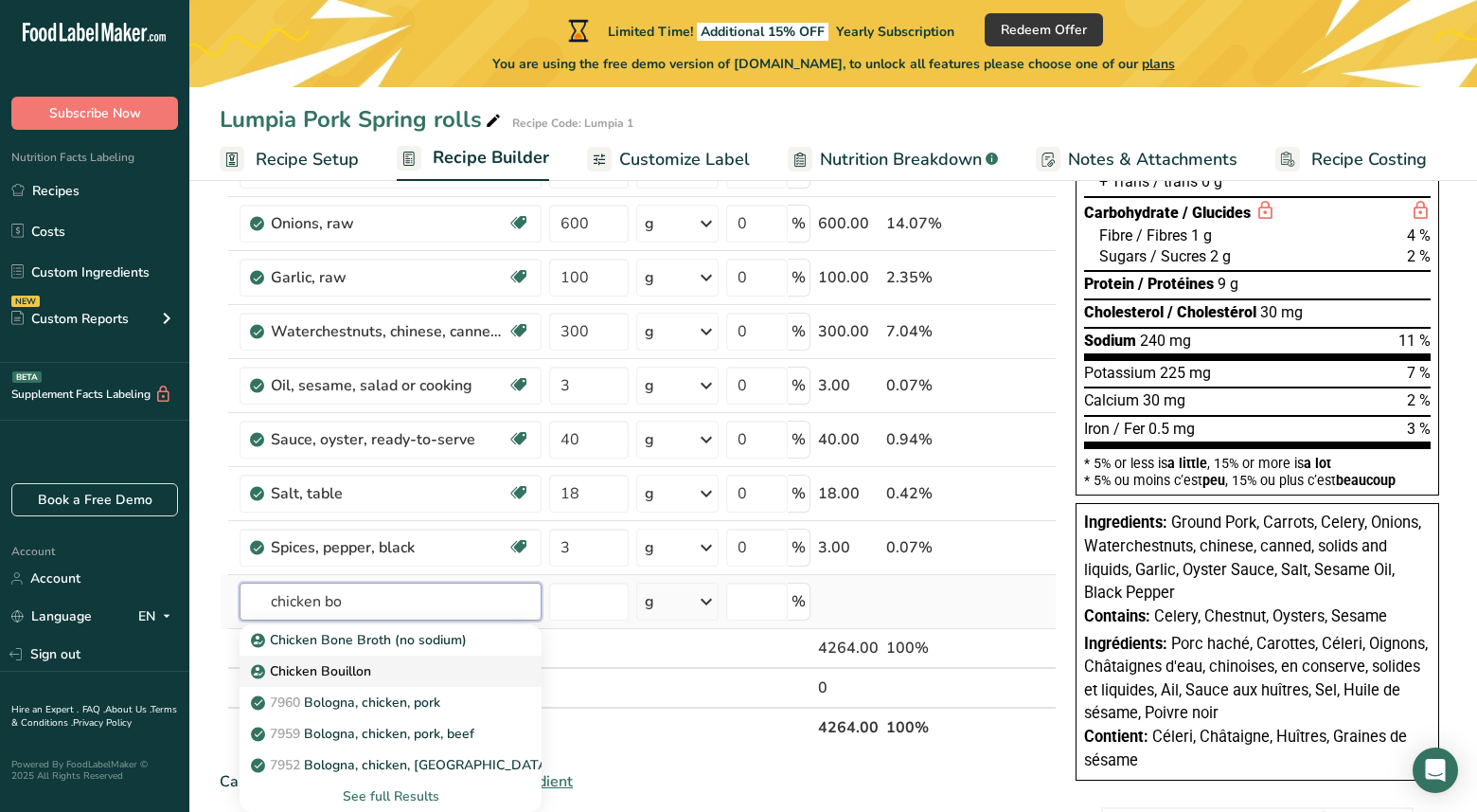
type input "chicken bo"
click at [362, 671] on p "Chicken Bouillon" at bounding box center [313, 671] width 116 height 20
type input "Chicken Bouillon"
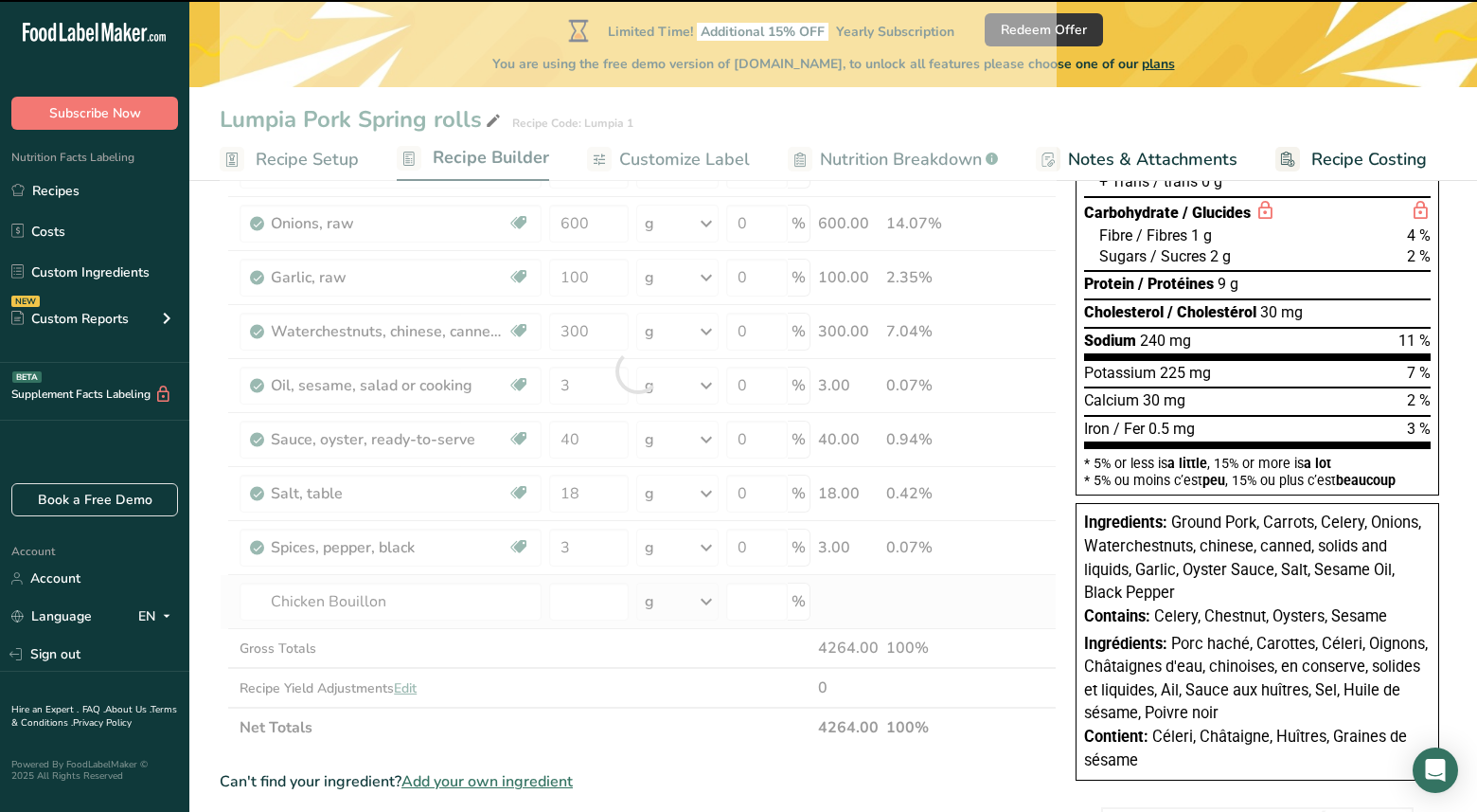
type input "0"
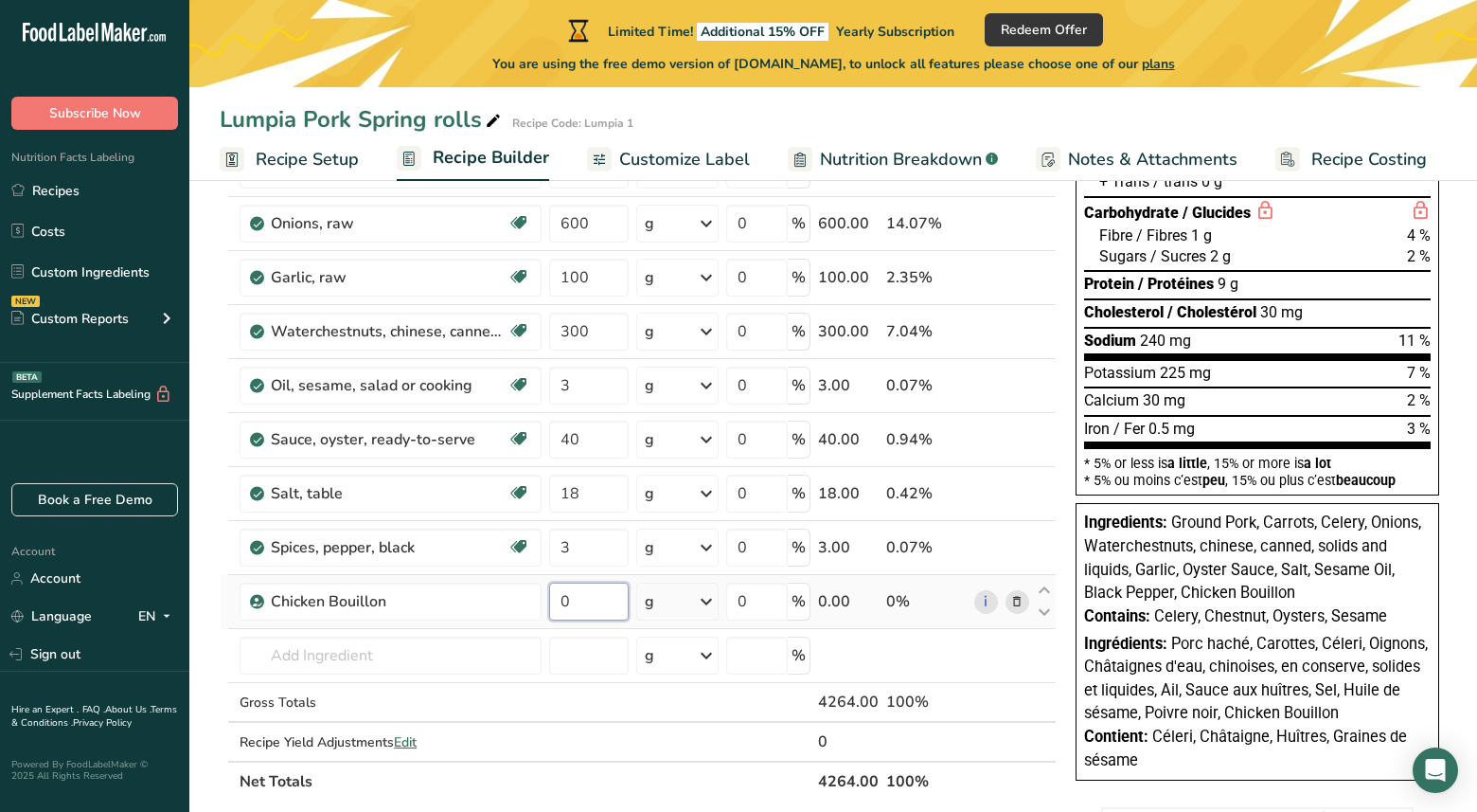
click at [591, 607] on input "0" at bounding box center [589, 602] width 79 height 38
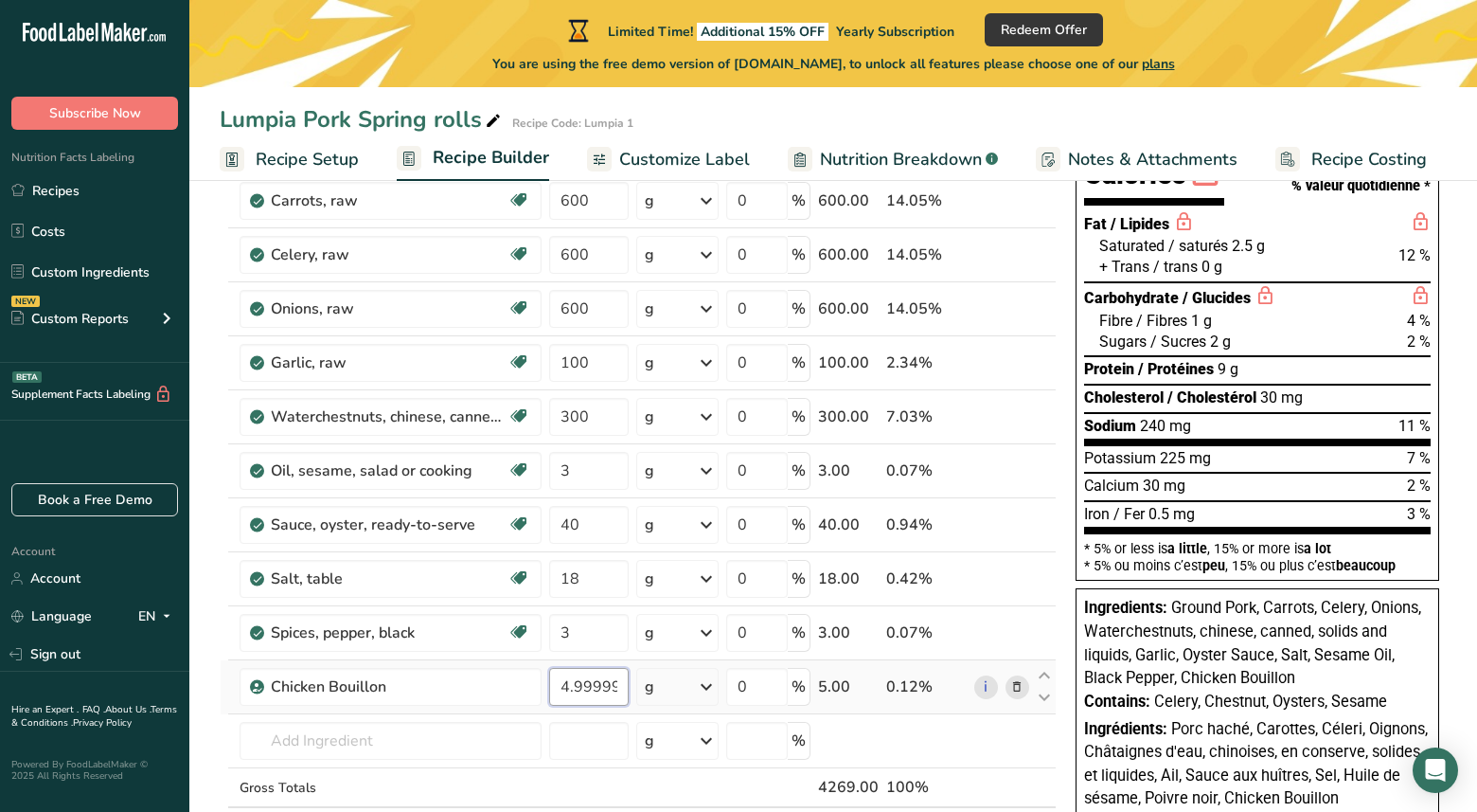
scroll to position [227, 0]
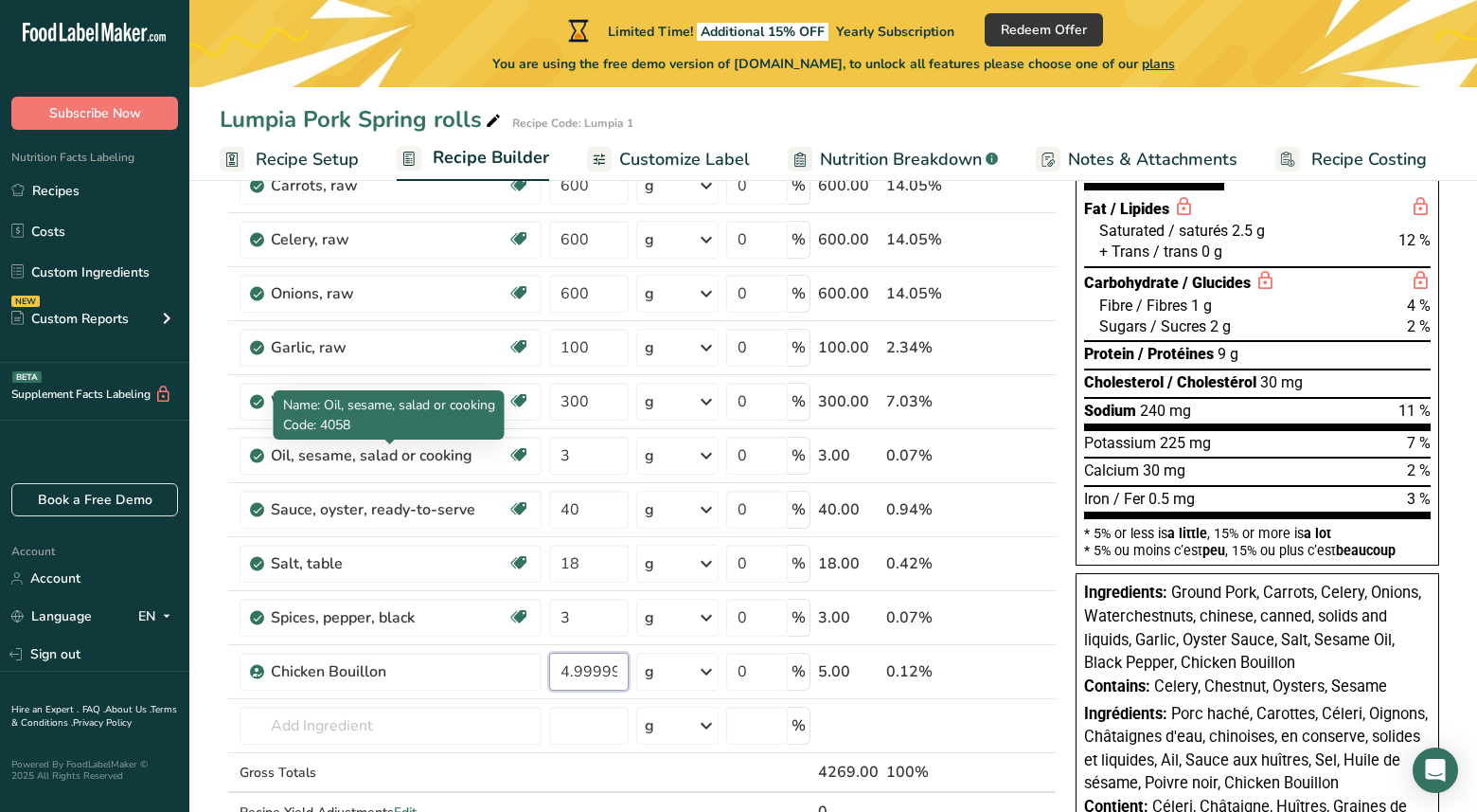
type input "4.999999"
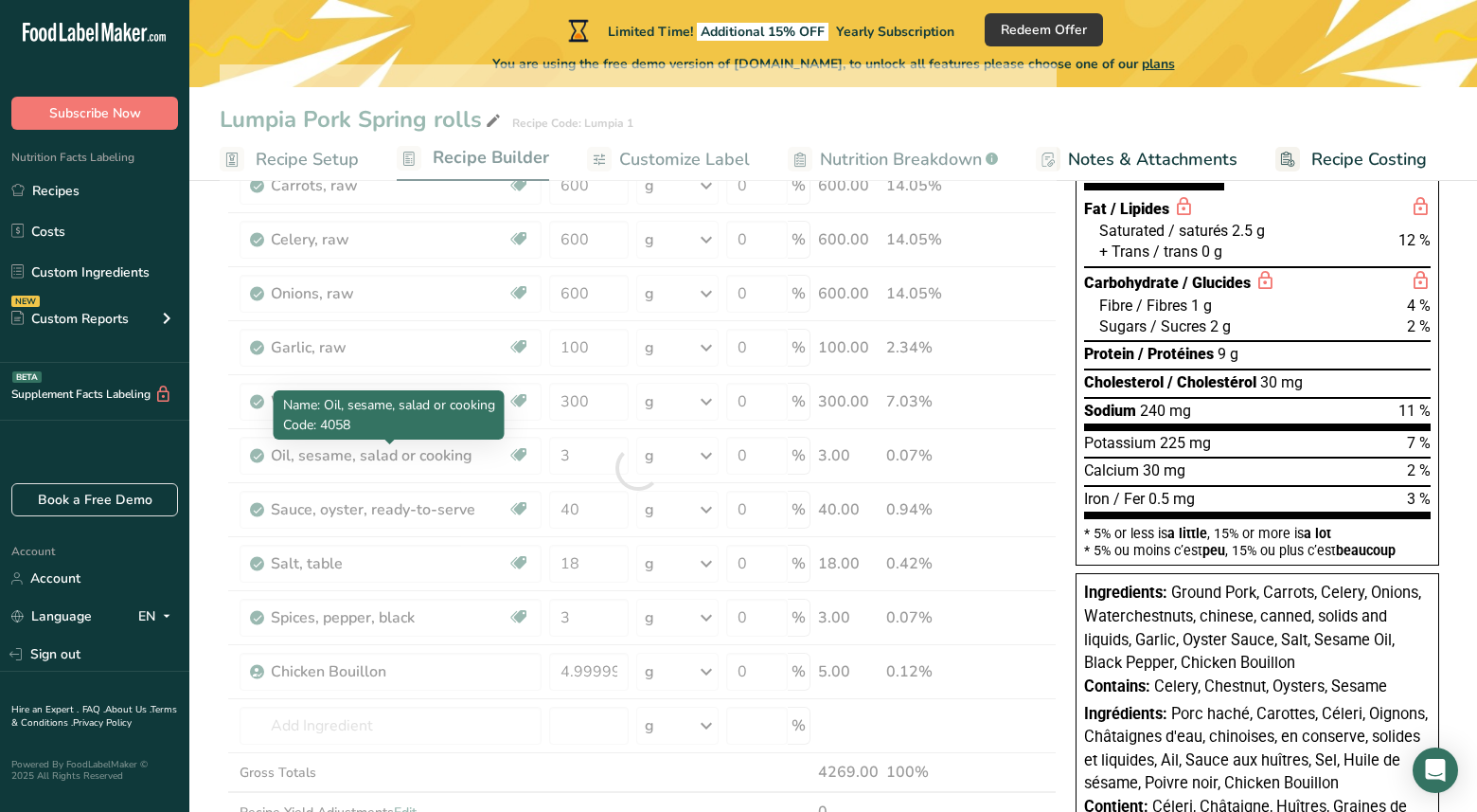
click at [457, 405] on span "Name: Oil, sesame, salad or cooking" at bounding box center [389, 405] width 212 height 18
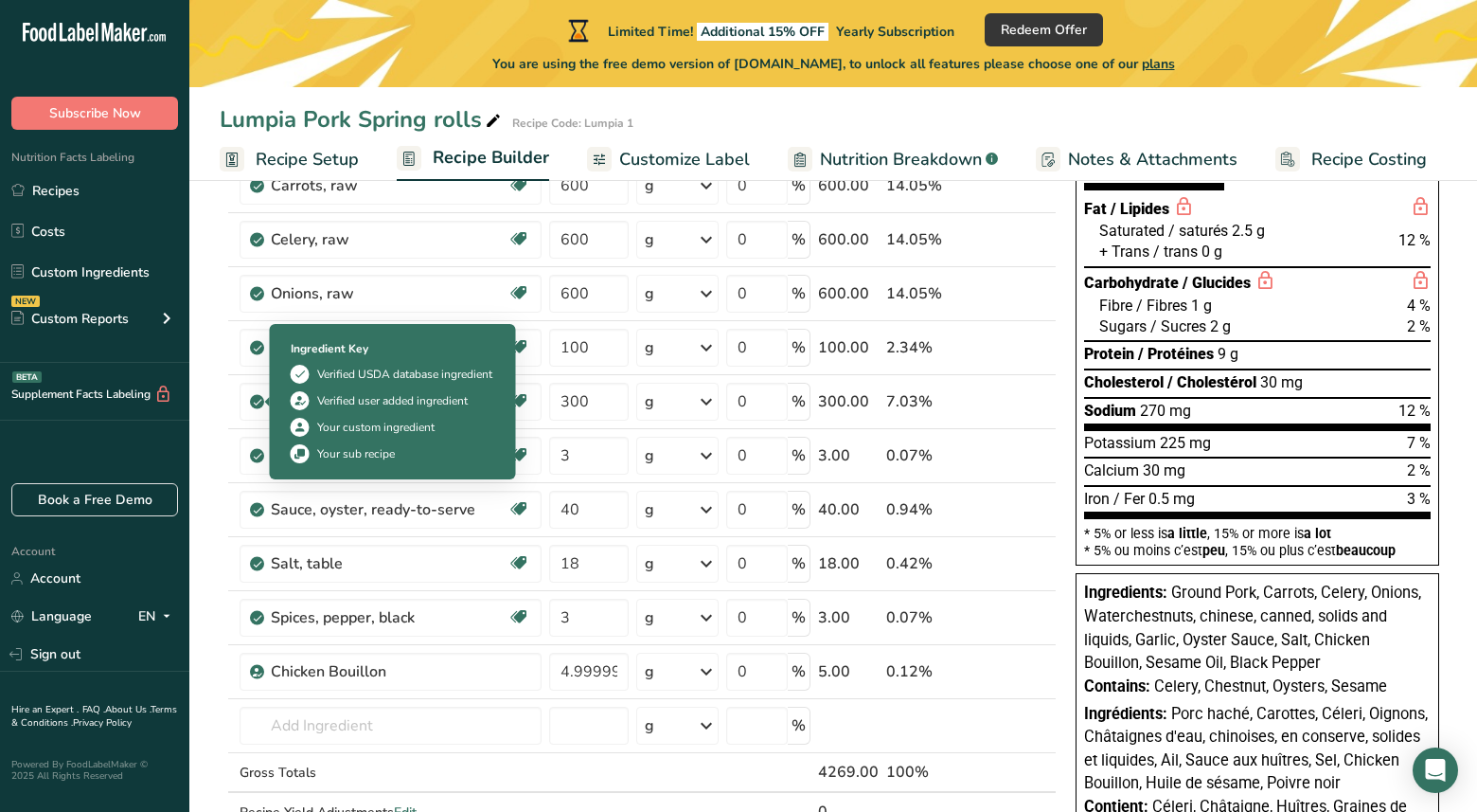
click at [258, 402] on icon at bounding box center [257, 401] width 11 height 17
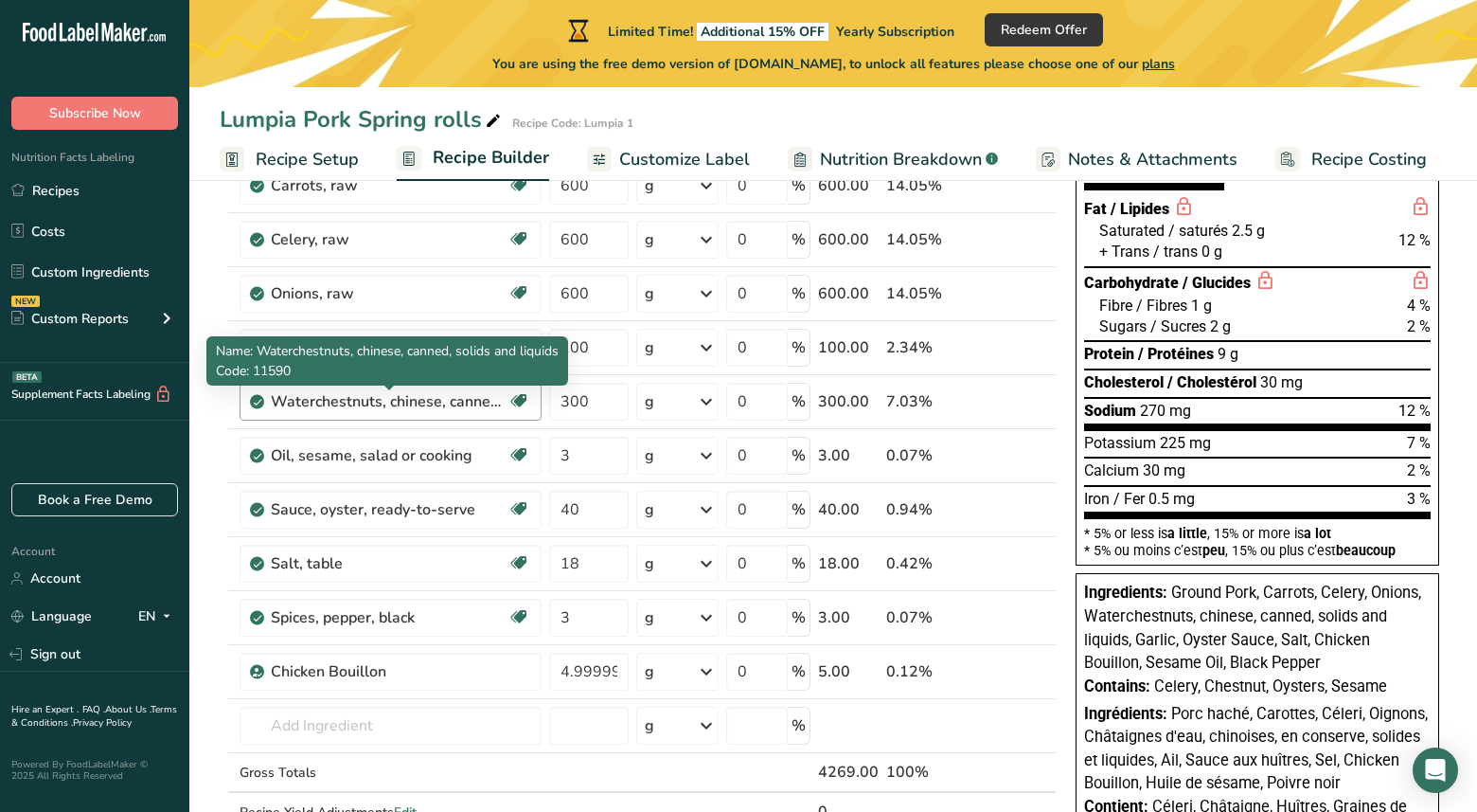
click at [289, 402] on div "Waterchestnuts, chinese, canned, solids and liquids" at bounding box center [389, 401] width 237 height 23
click at [499, 402] on div "Waterchestnuts, chinese, canned, solids and liquids" at bounding box center [389, 401] width 237 height 23
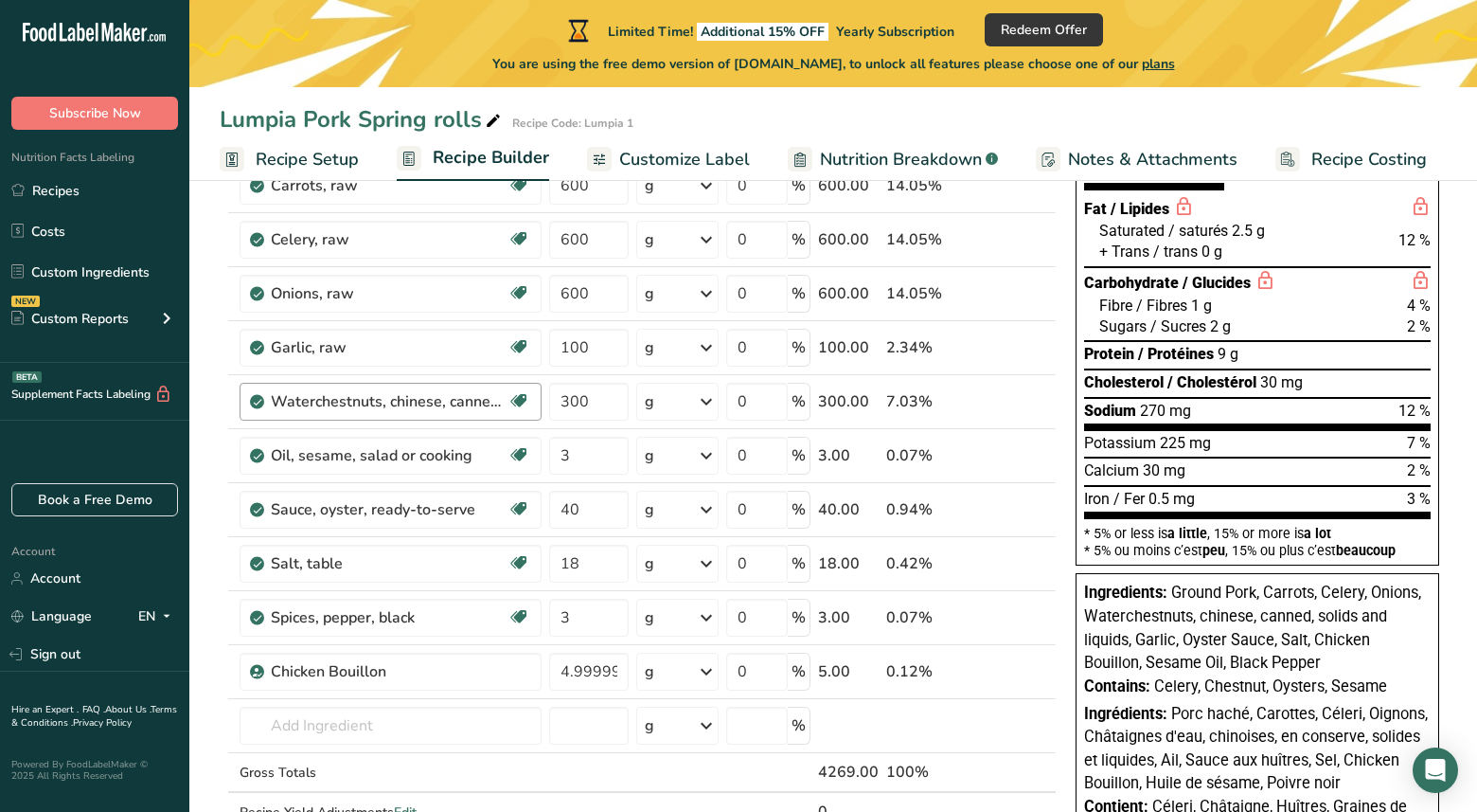
click at [499, 402] on div "Waterchestnuts, chinese, canned, solids and liquids" at bounding box center [389, 401] width 237 height 23
click at [985, 404] on link "i" at bounding box center [987, 402] width 24 height 24
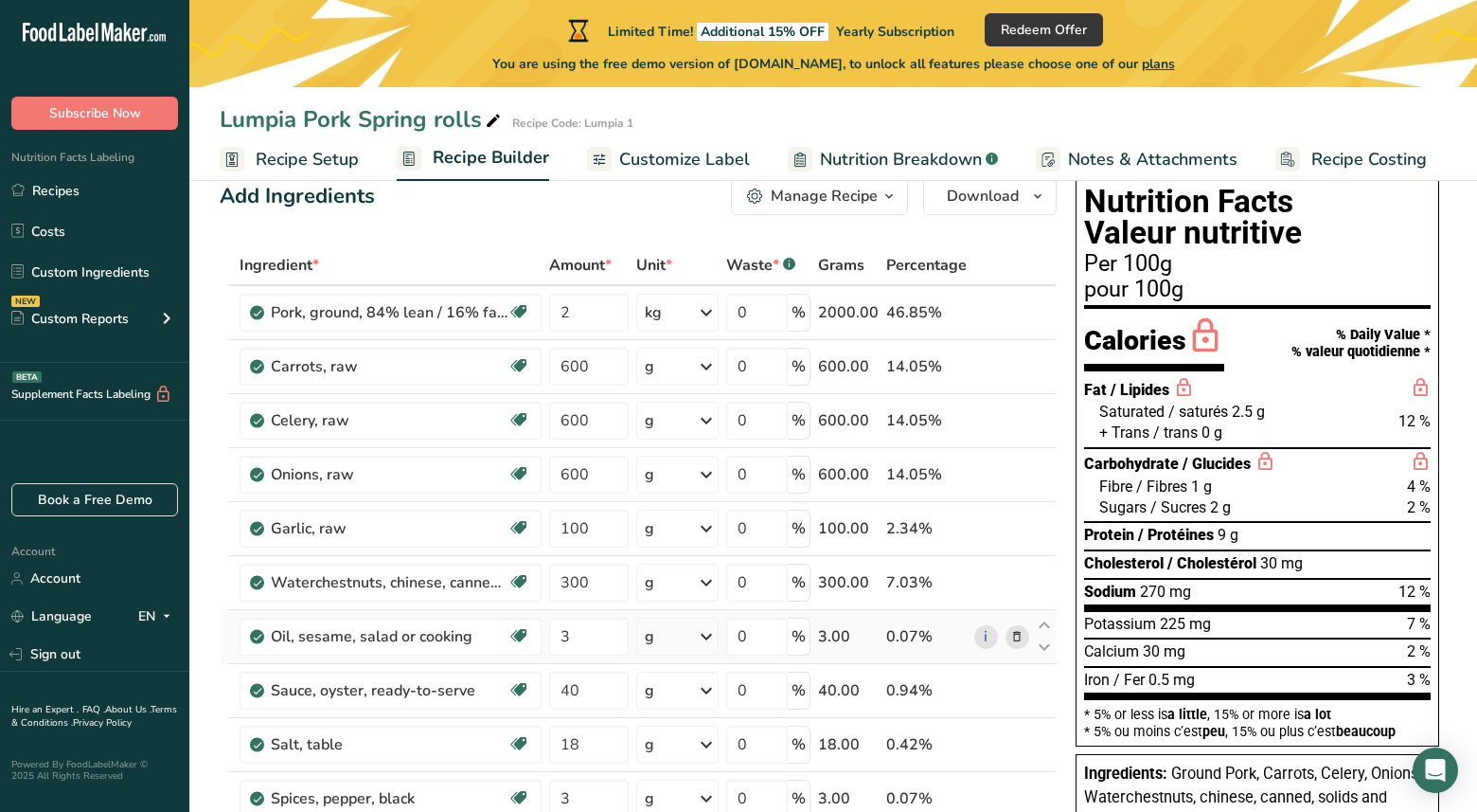
scroll to position [0, 0]
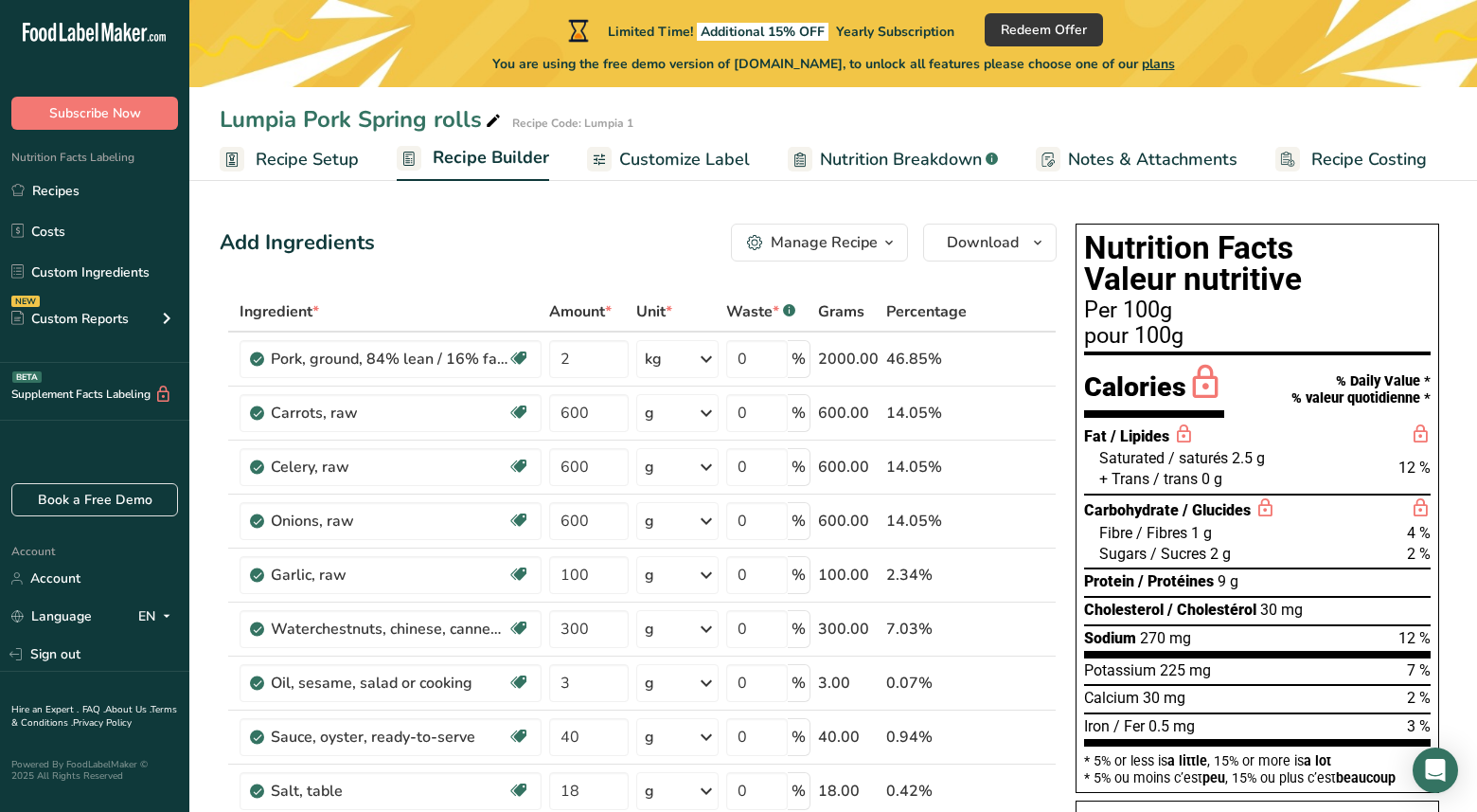
click at [884, 241] on icon "button" at bounding box center [888, 243] width 15 height 24
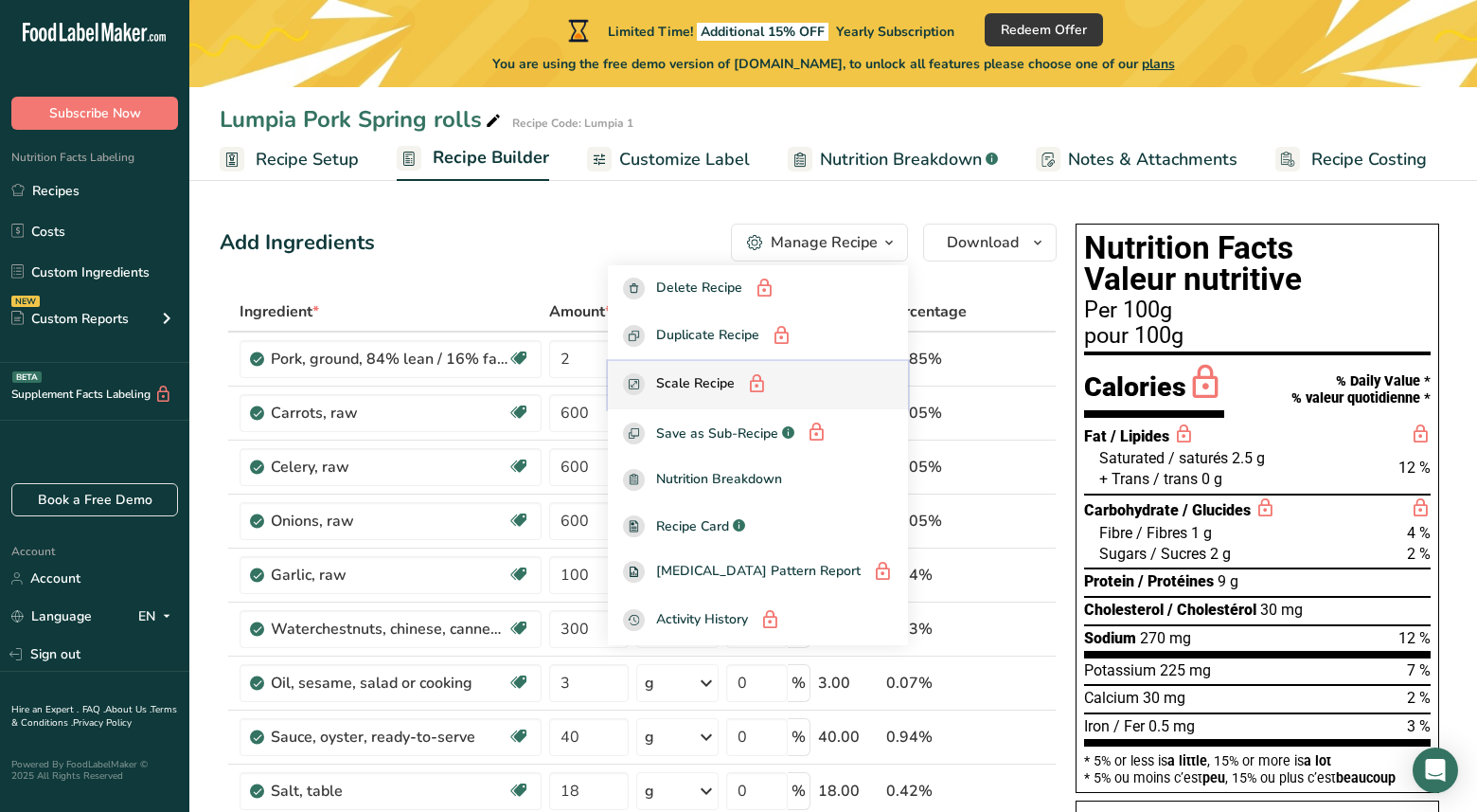
click at [735, 377] on span "Scale Recipe" at bounding box center [695, 385] width 78 height 24
click at [735, 385] on span "Scale Recipe" at bounding box center [695, 385] width 78 height 24
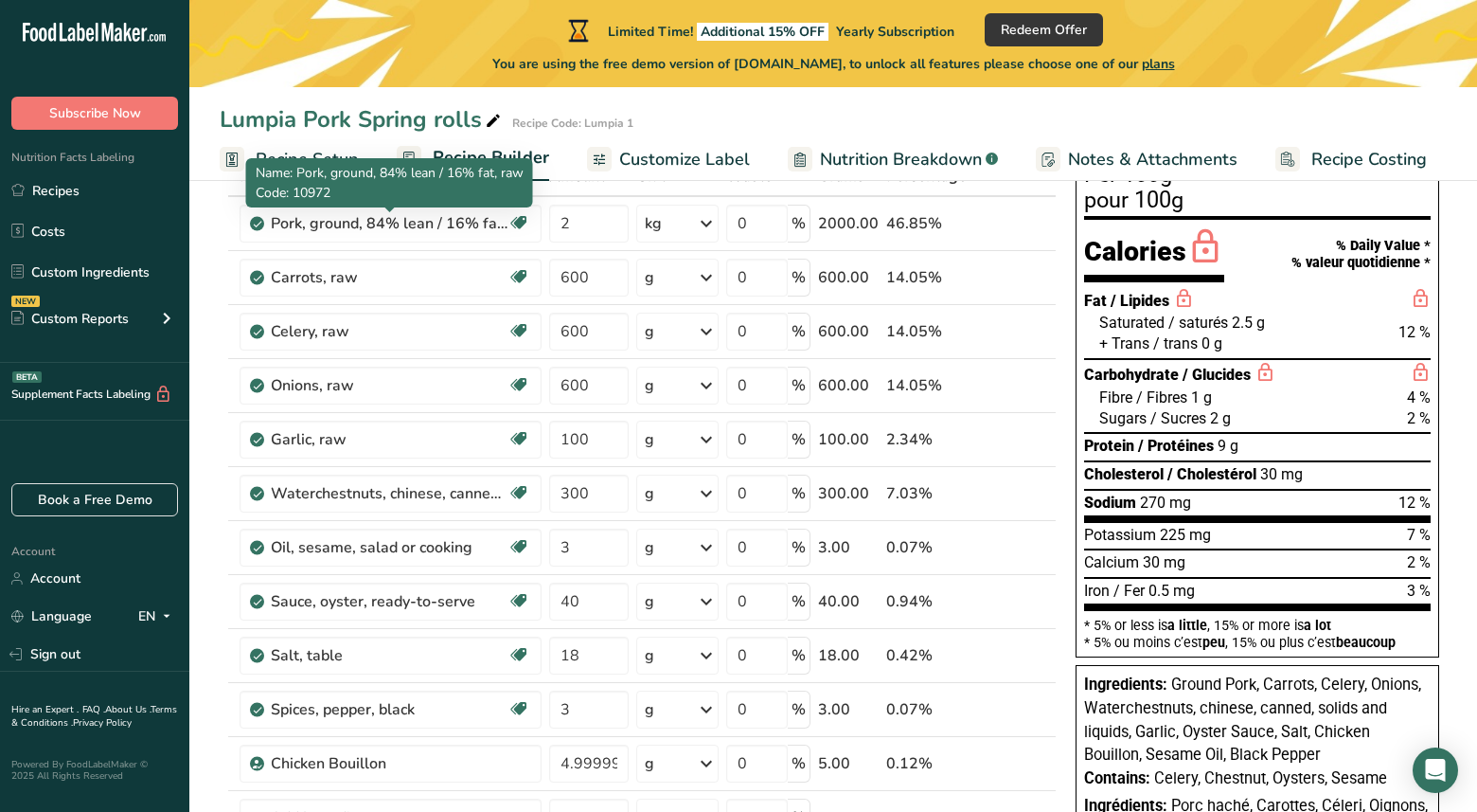
scroll to position [134, 0]
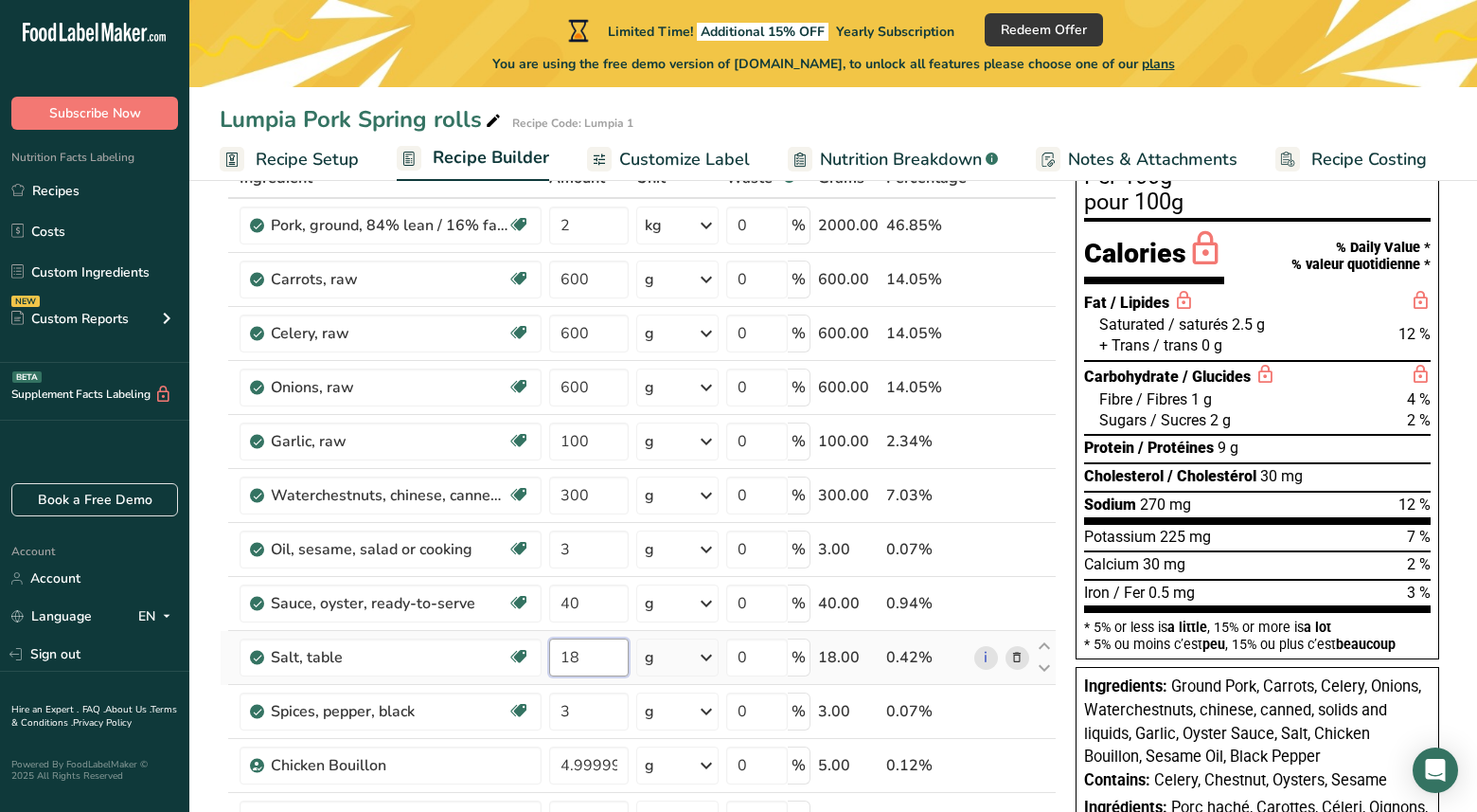
click at [604, 663] on input "18" at bounding box center [589, 657] width 79 height 38
type input "15"
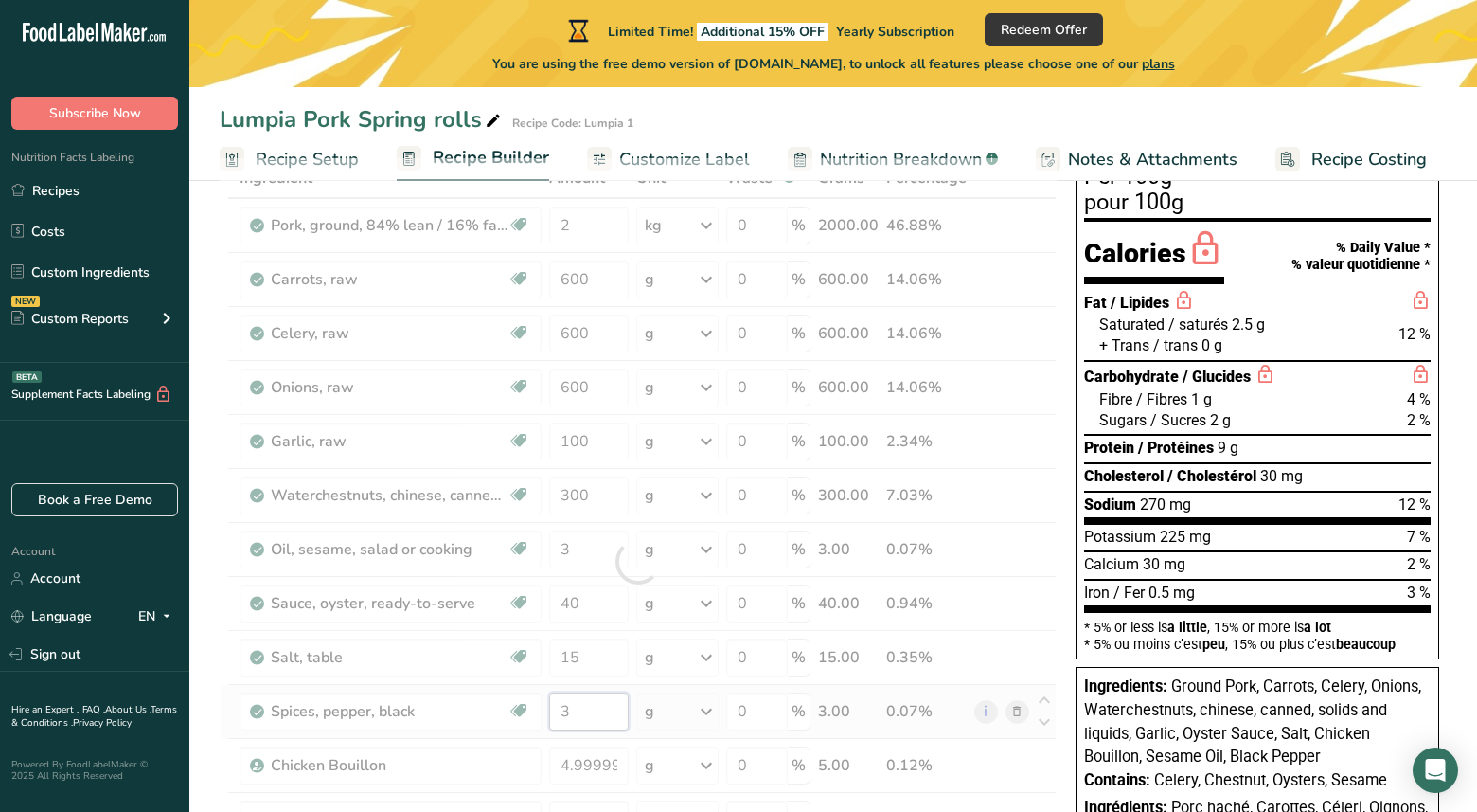
click at [601, 702] on div "Ingredient * Amount * Unit * Waste * .a-a{fill:#347362;}.b-a{fill:#fff;} Grams …" at bounding box center [637, 561] width 837 height 807
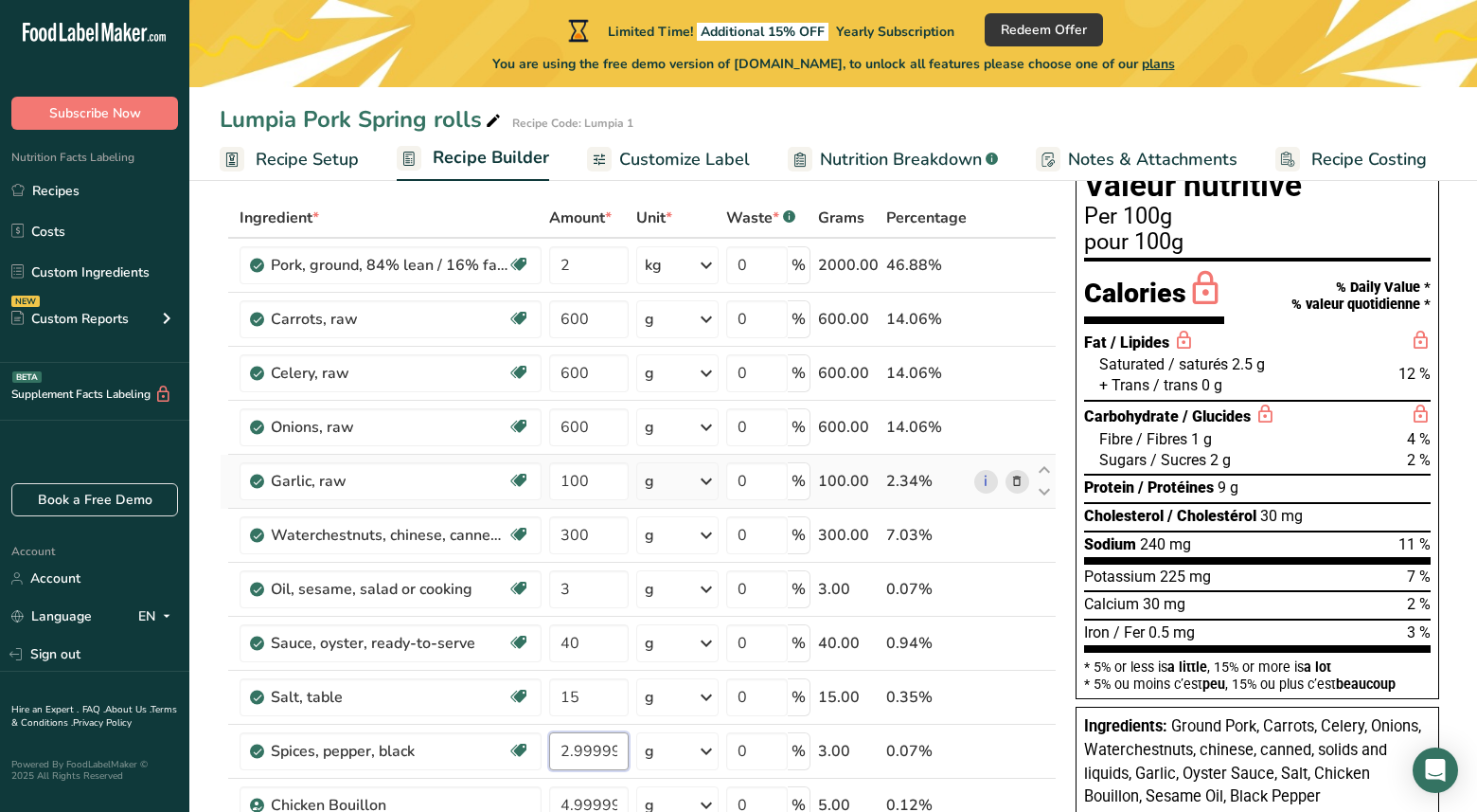
scroll to position [91, 0]
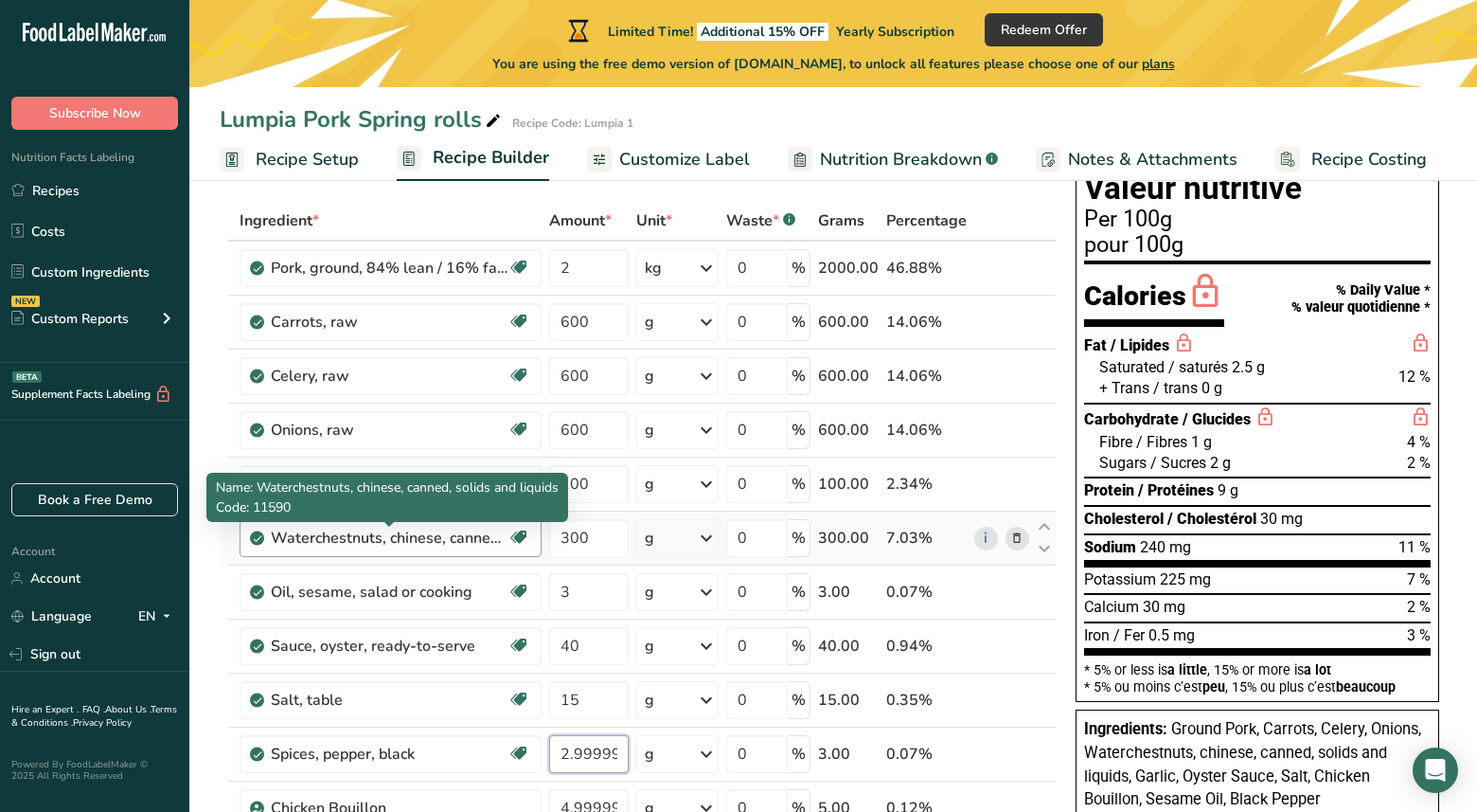
type input "2.999998"
click at [469, 535] on div "Ingredient * Amount * Unit * Waste * .a-a{fill:#347362;}.b-a{fill:#fff;} Grams …" at bounding box center [637, 604] width 837 height 807
click at [470, 541] on div "Waterchestnuts, chinese, canned, solids and liquids" at bounding box center [389, 537] width 237 height 23
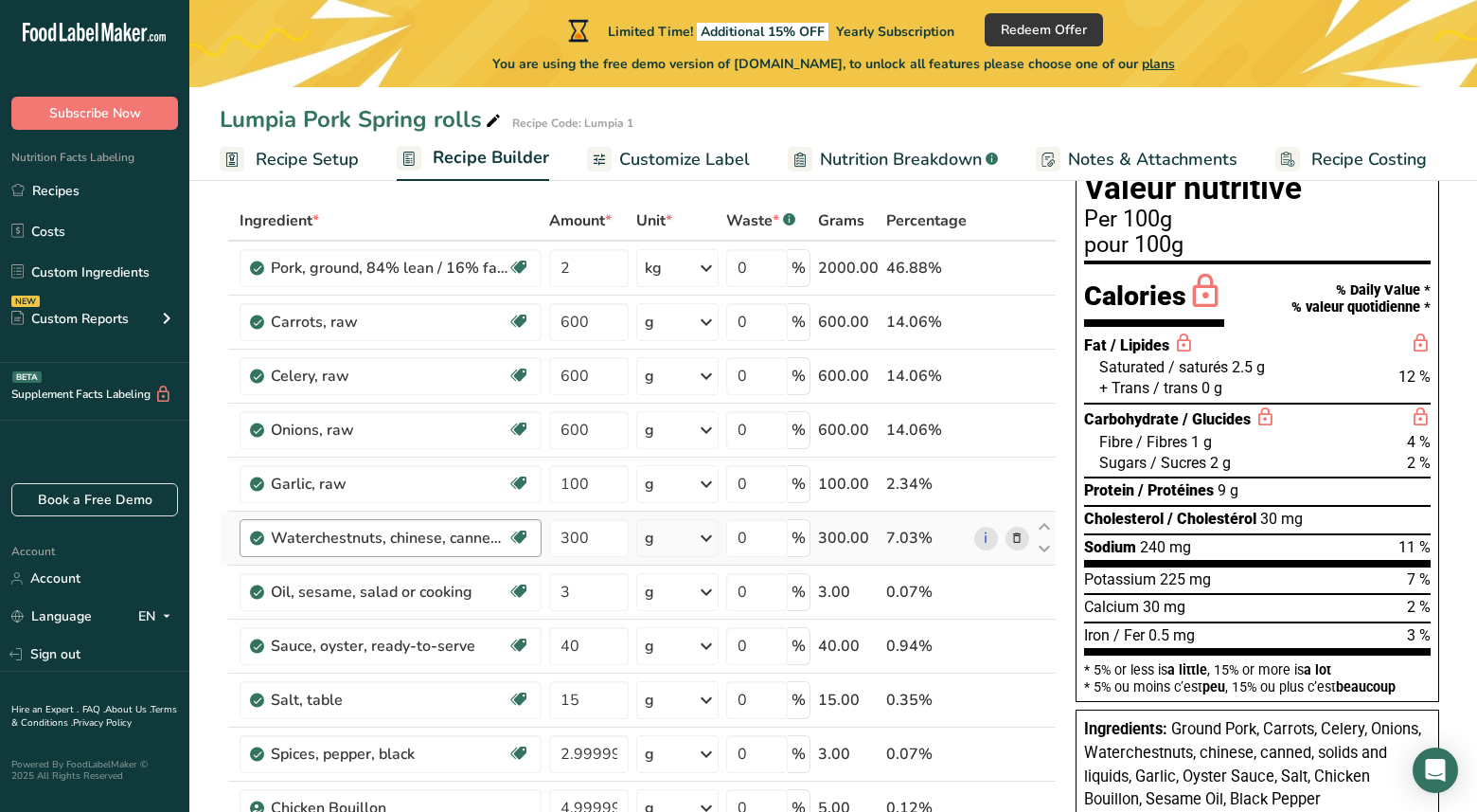
click at [434, 533] on div "Waterchestnuts, chinese, canned, solids and liquids" at bounding box center [389, 537] width 237 height 23
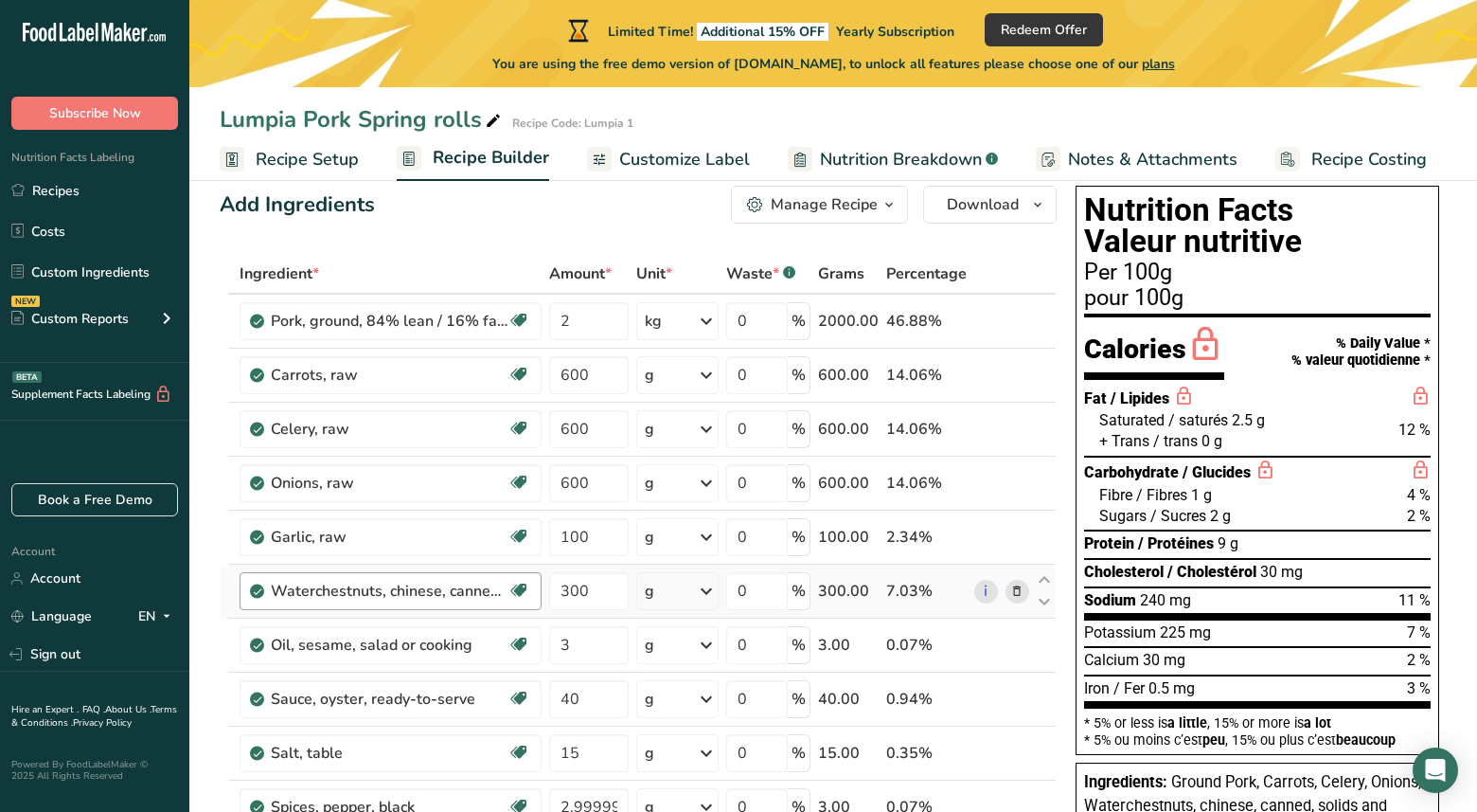
scroll to position [49, 0]
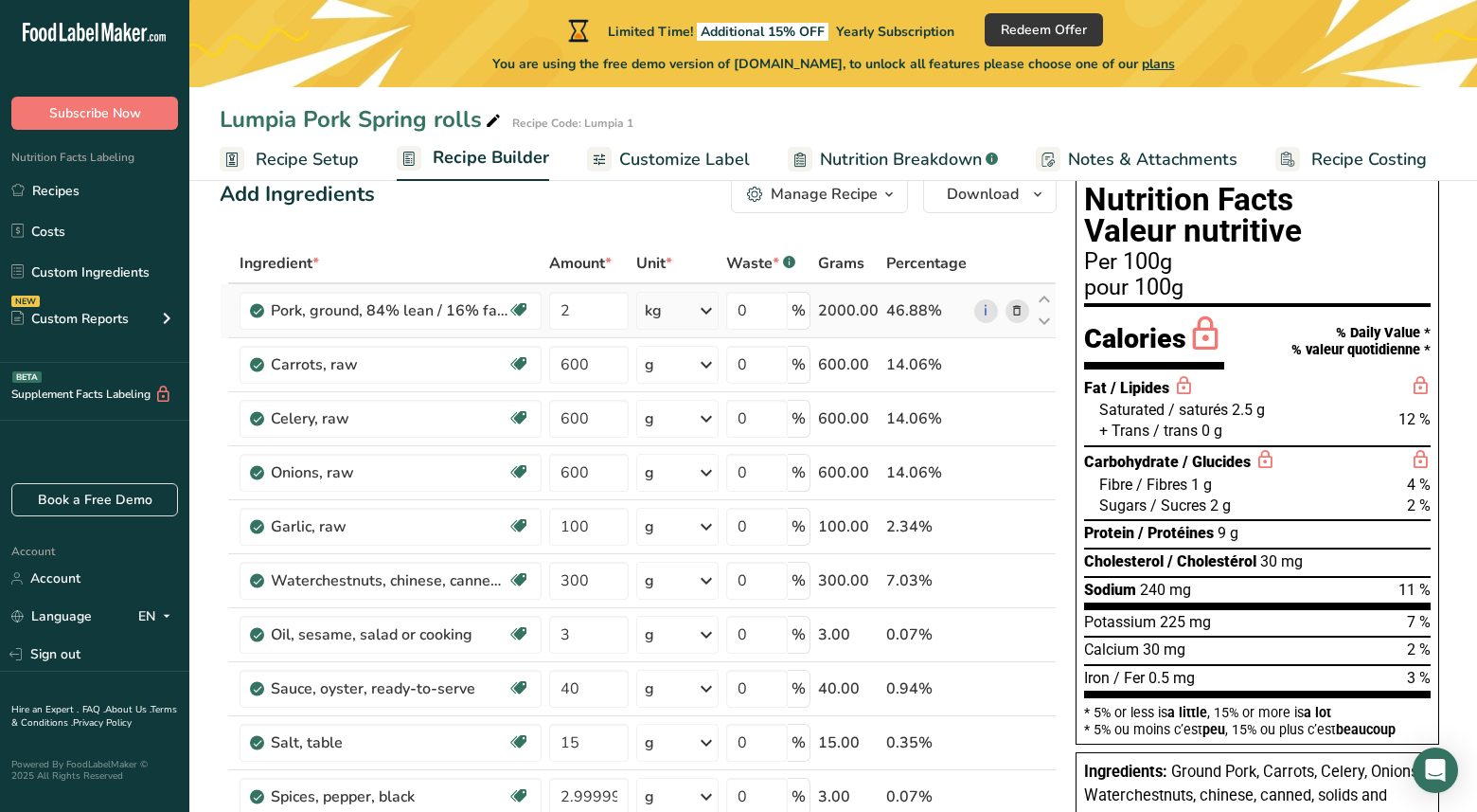
click at [714, 310] on icon at bounding box center [706, 311] width 23 height 34
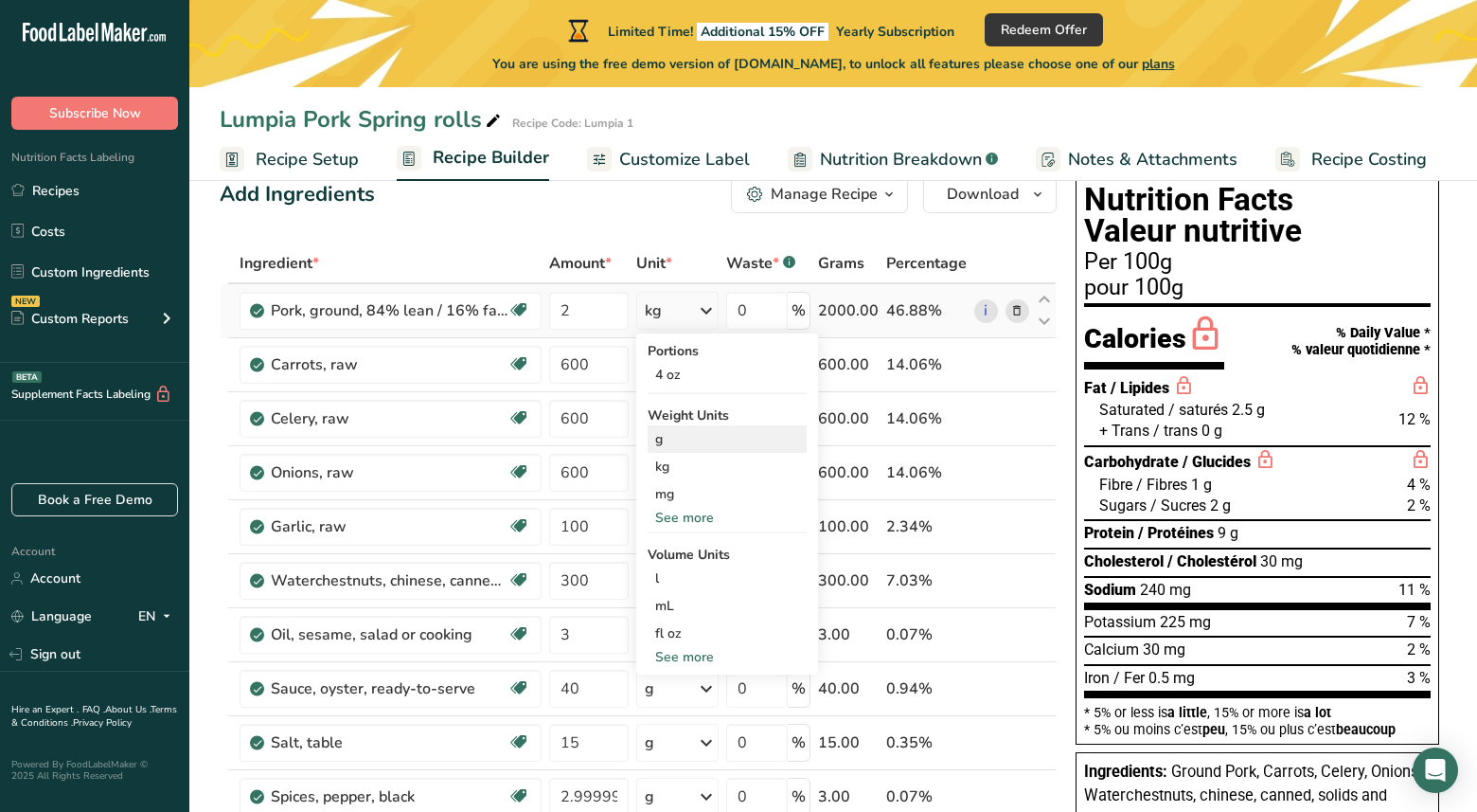
click at [681, 439] on div "g" at bounding box center [728, 439] width 159 height 28
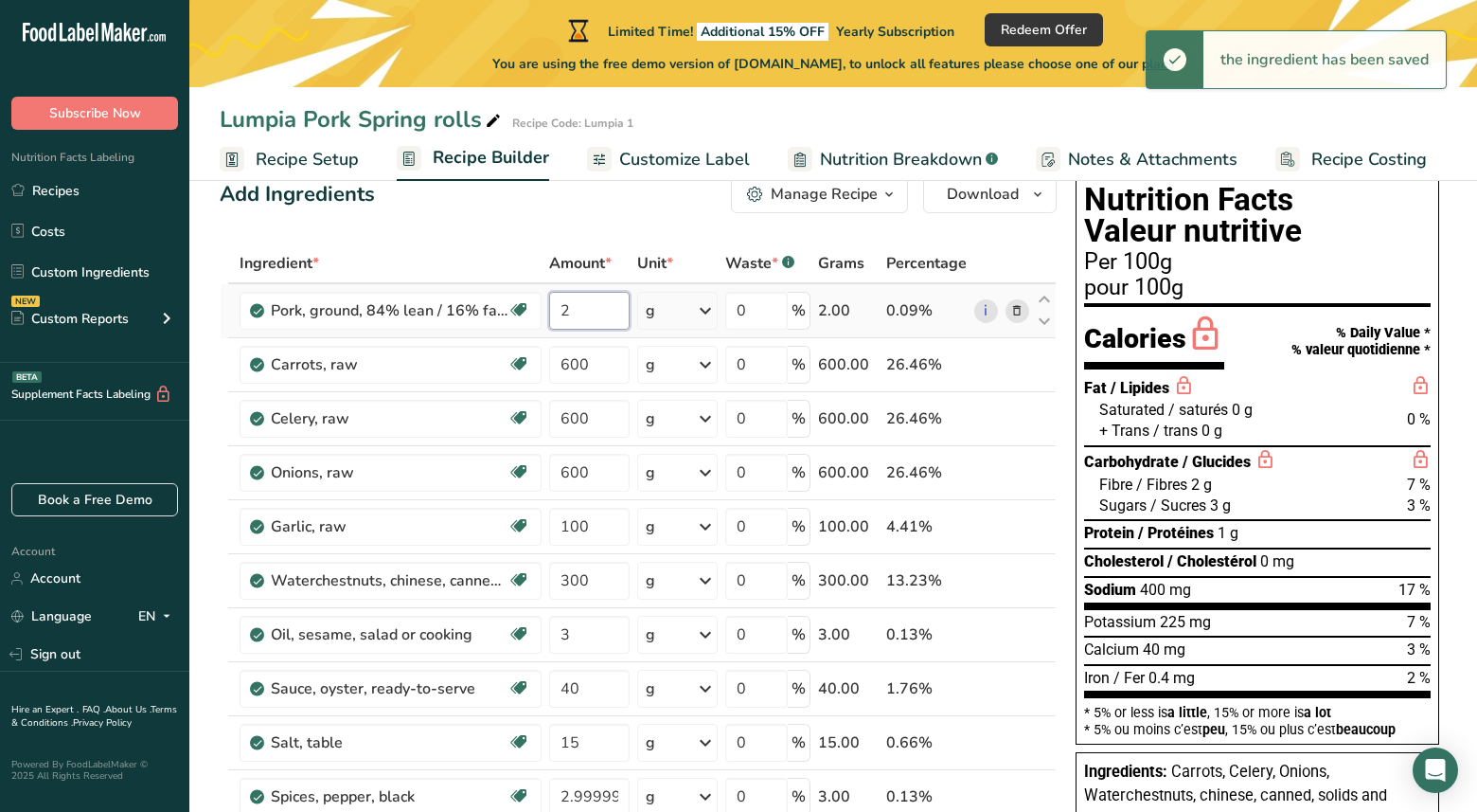
click at [599, 308] on input "2" at bounding box center [589, 311] width 80 height 38
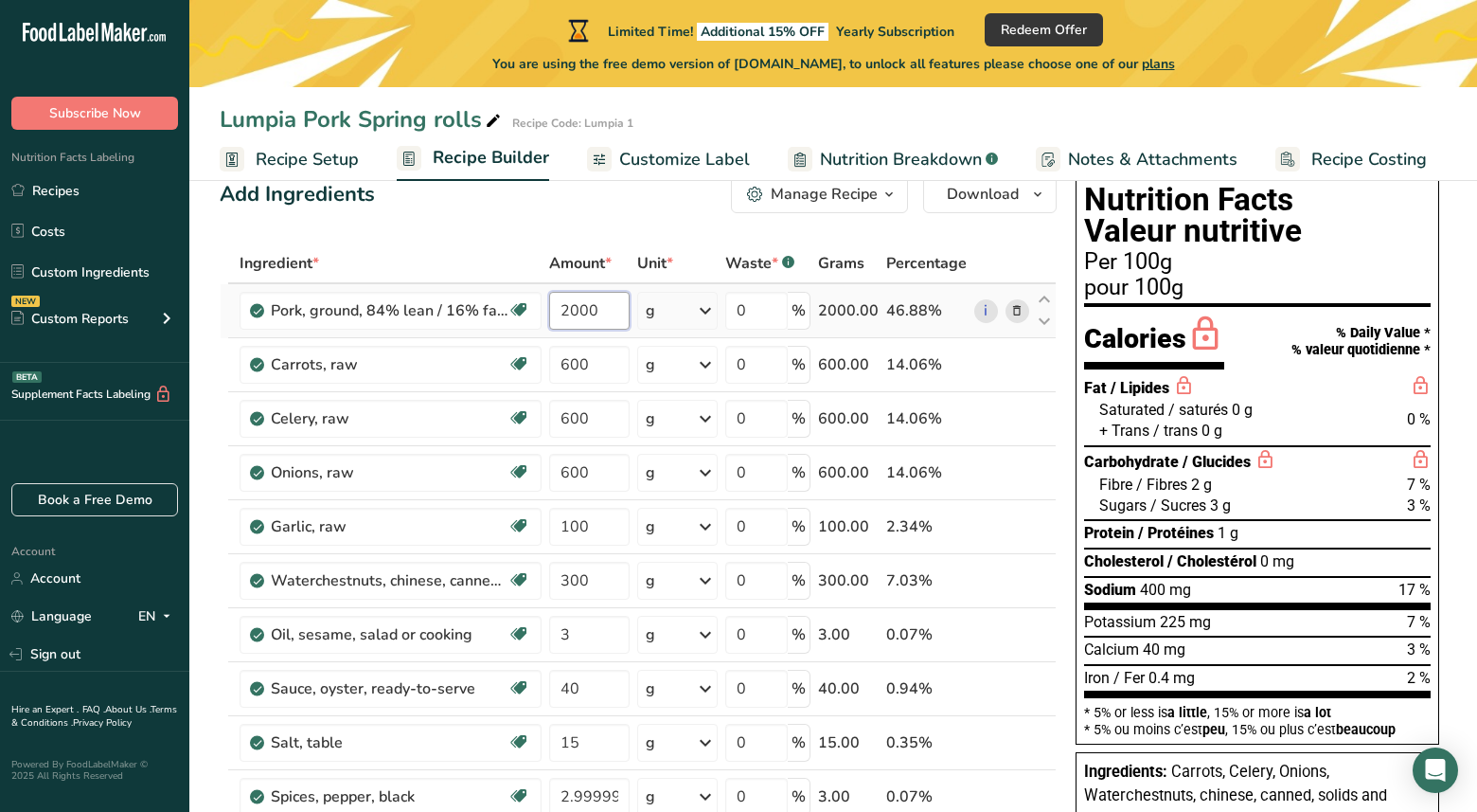
type input "2000"
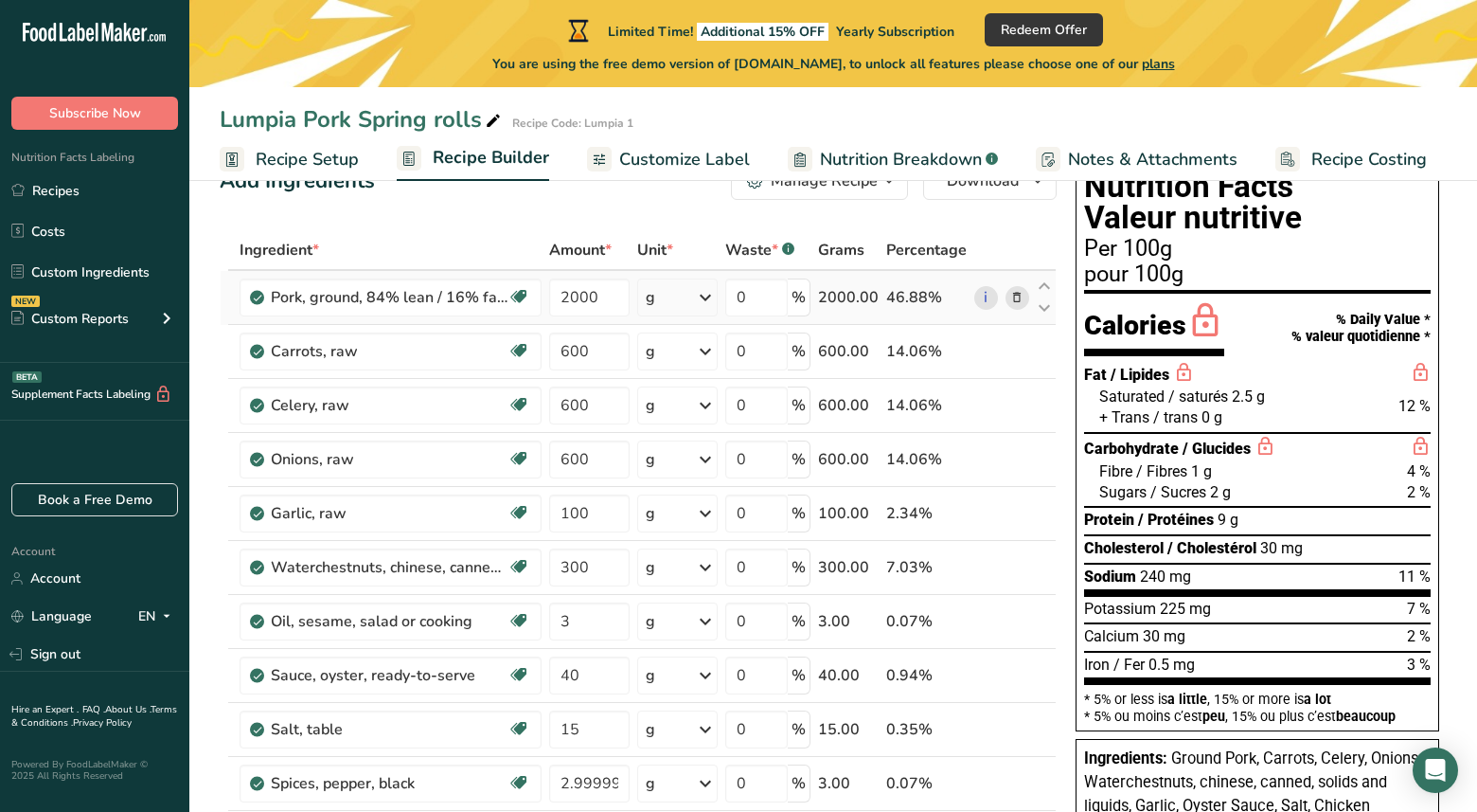
scroll to position [68, 0]
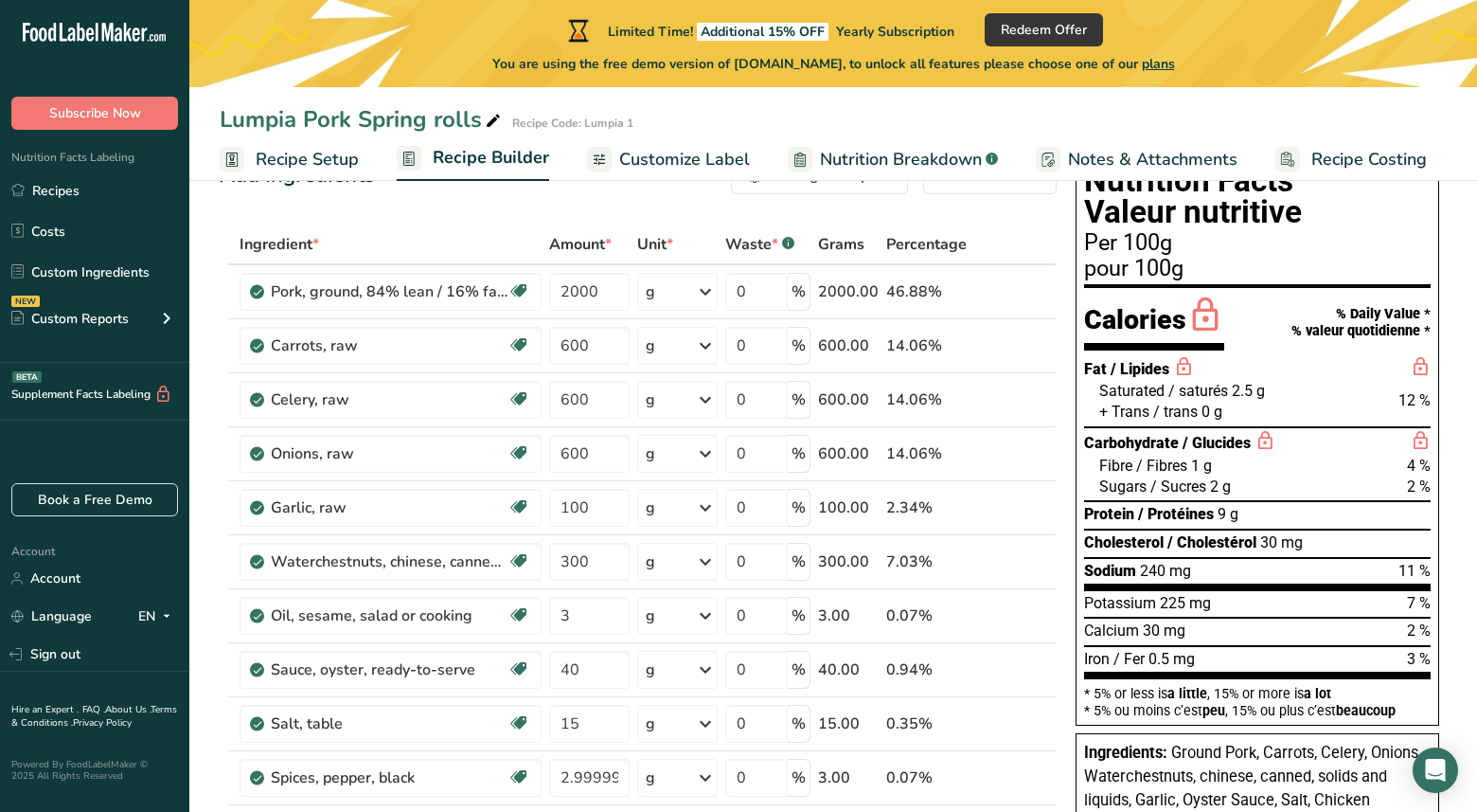
click at [291, 165] on span "Recipe Setup" at bounding box center [308, 160] width 103 height 26
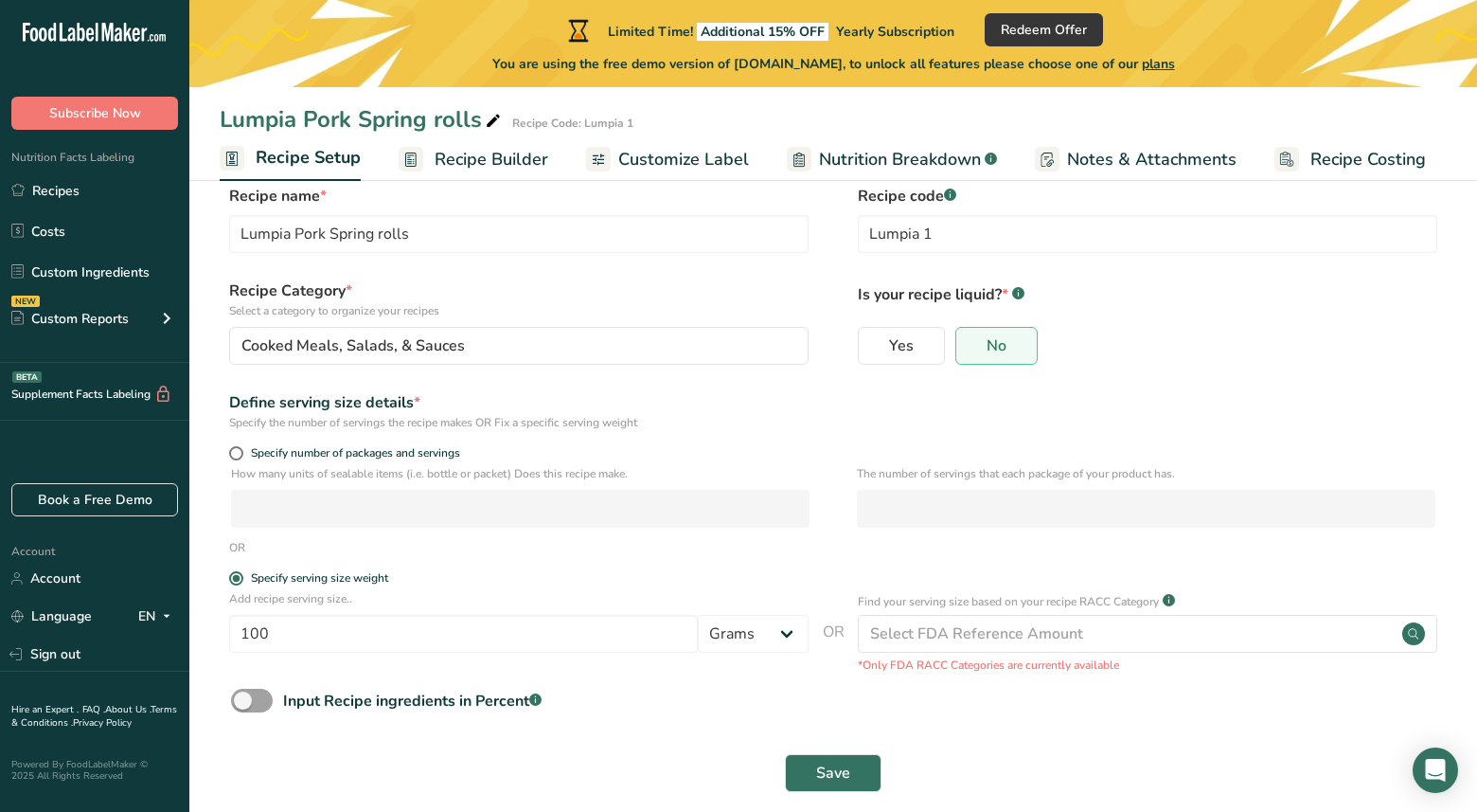
scroll to position [44, 0]
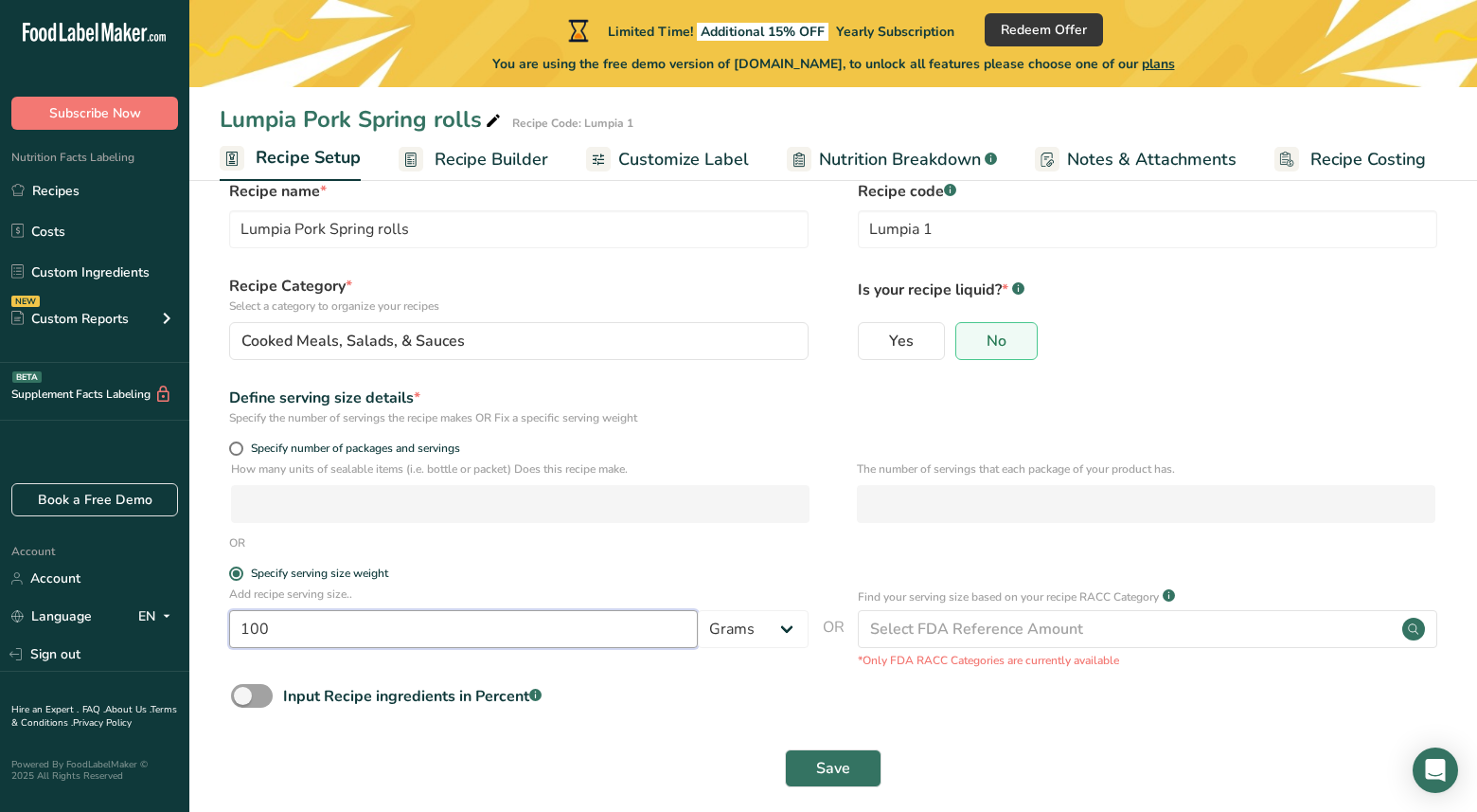
click at [294, 610] on input "100" at bounding box center [464, 628] width 469 height 38
click at [294, 622] on input "100" at bounding box center [464, 628] width 469 height 38
type input "1"
type input "75"
click at [812, 772] on button "Save" at bounding box center [833, 768] width 96 height 38
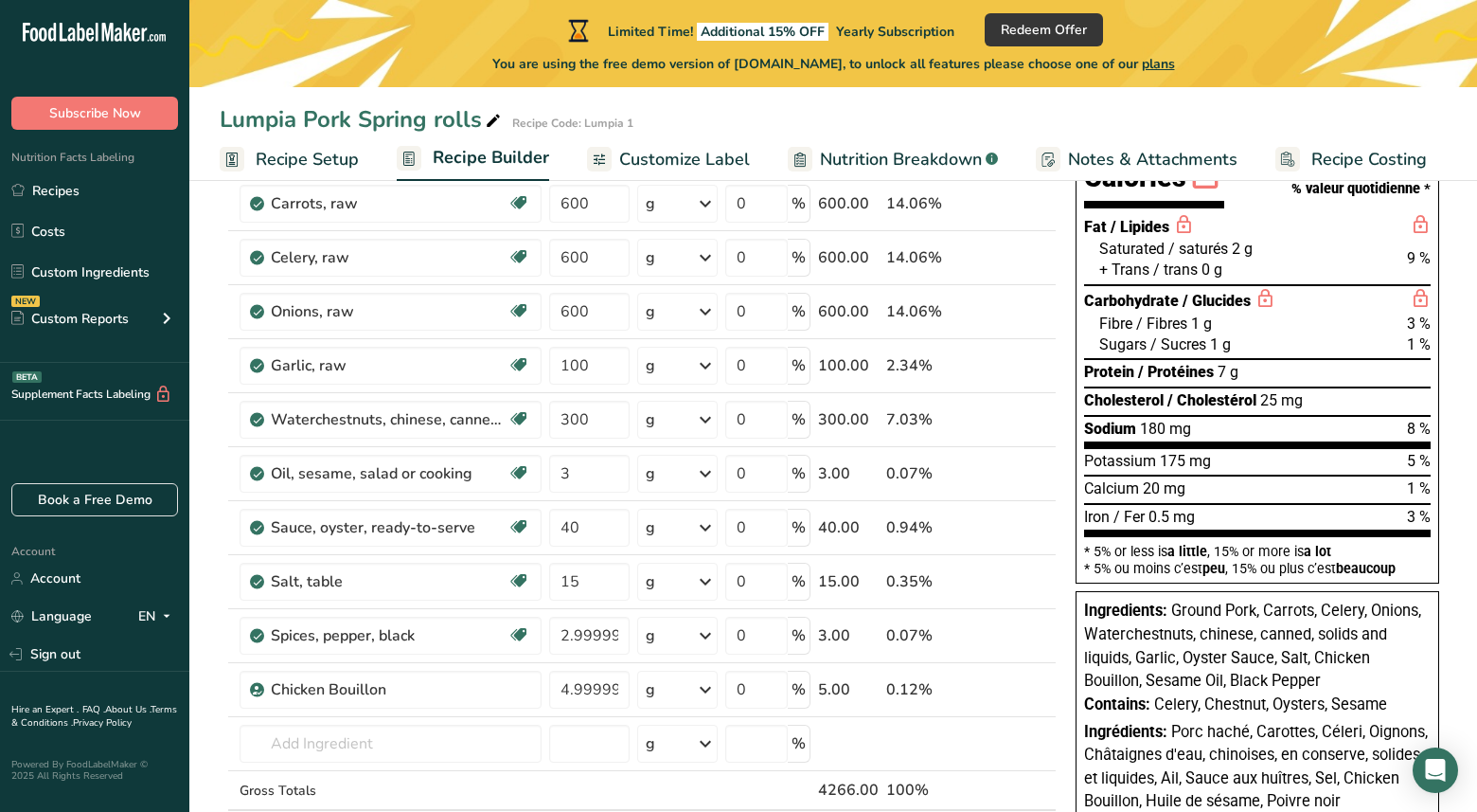
scroll to position [205, 0]
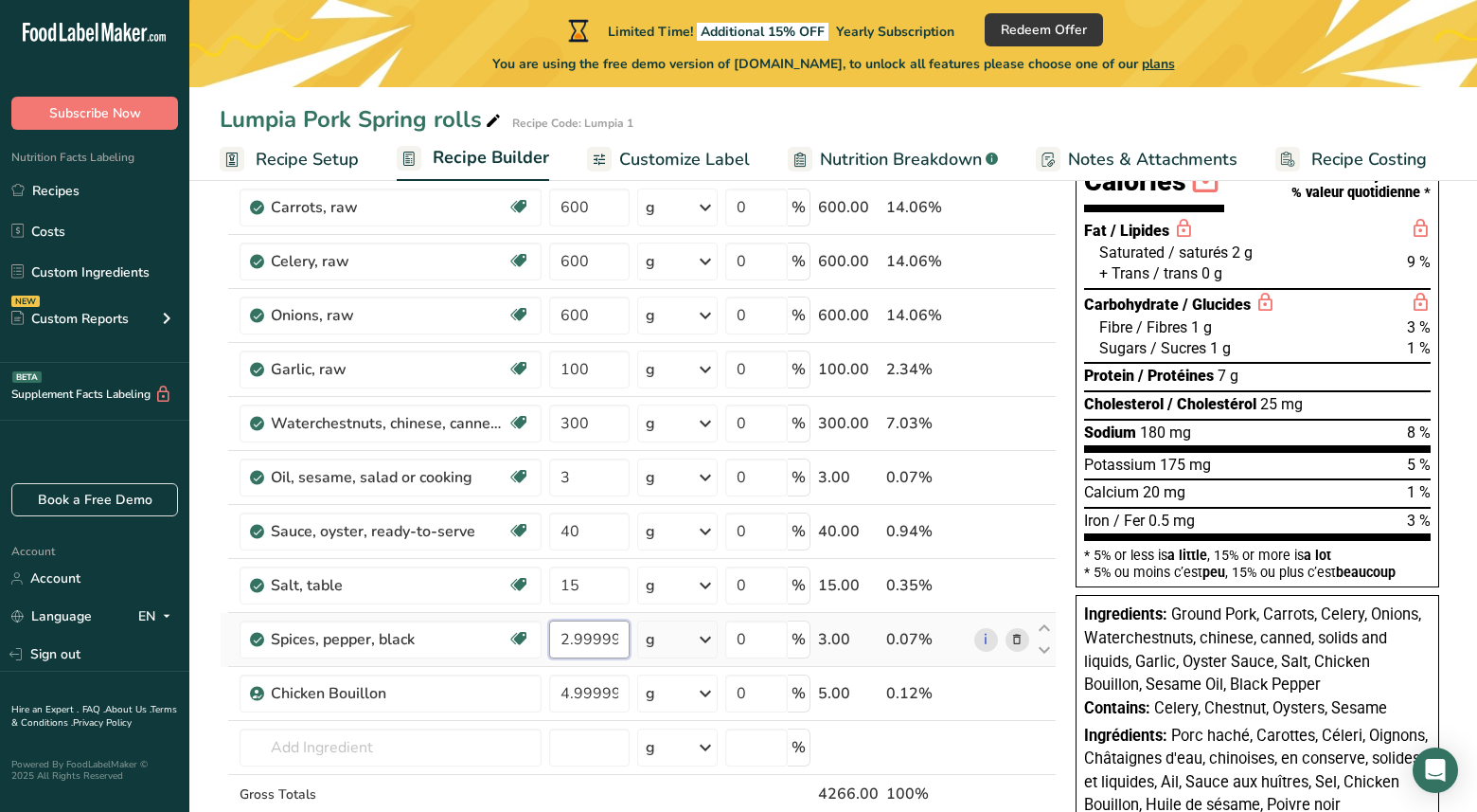
click at [603, 645] on input "2.999998" at bounding box center [589, 639] width 80 height 38
type input "9"
type input "5"
click at [628, 691] on div "Ingredient * Amount * Unit * Waste * .a-a{fill:#347362;}.b-a{fill:#fff;} Grams …" at bounding box center [637, 489] width 837 height 807
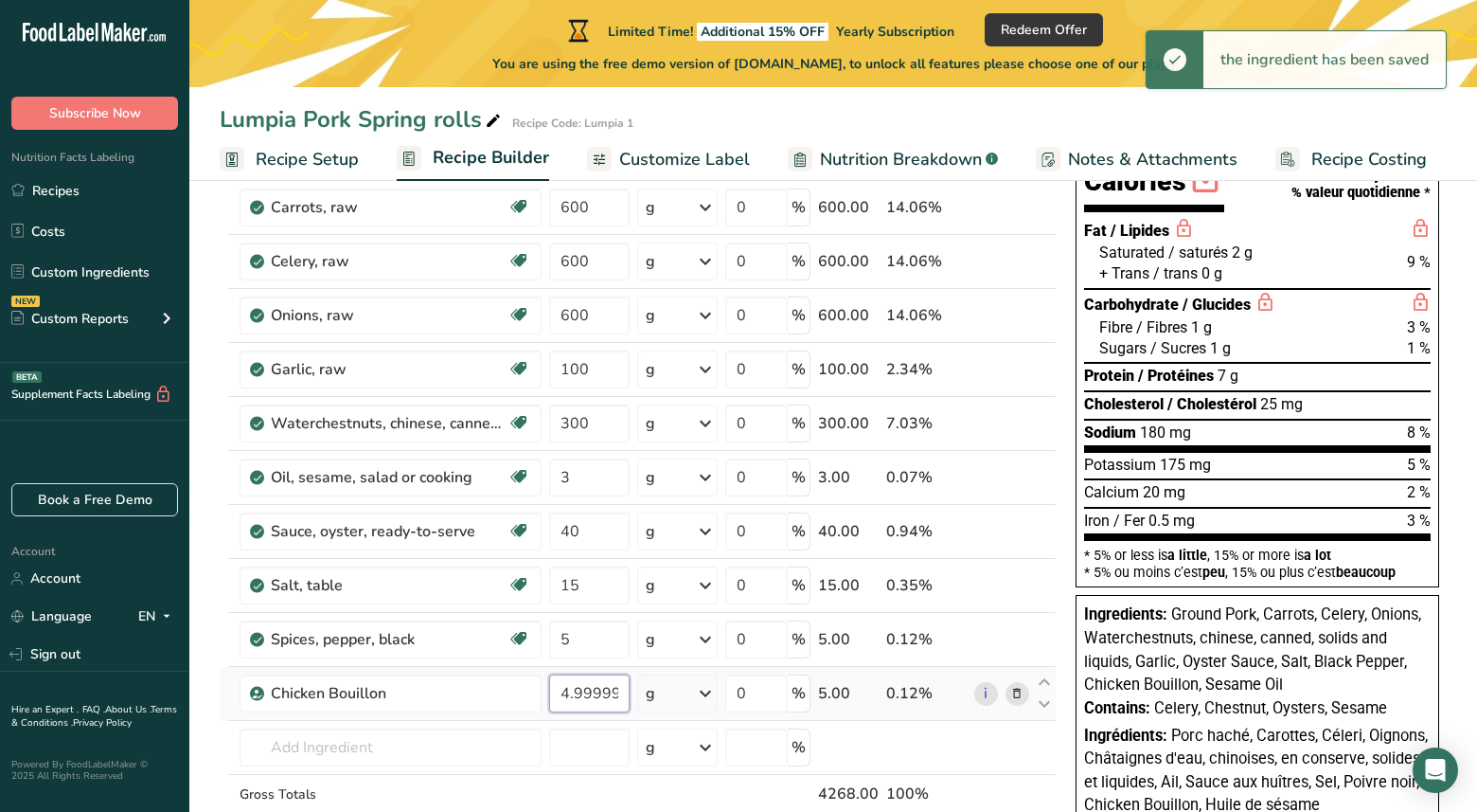
click at [614, 697] on input "4.999999" at bounding box center [589, 693] width 80 height 38
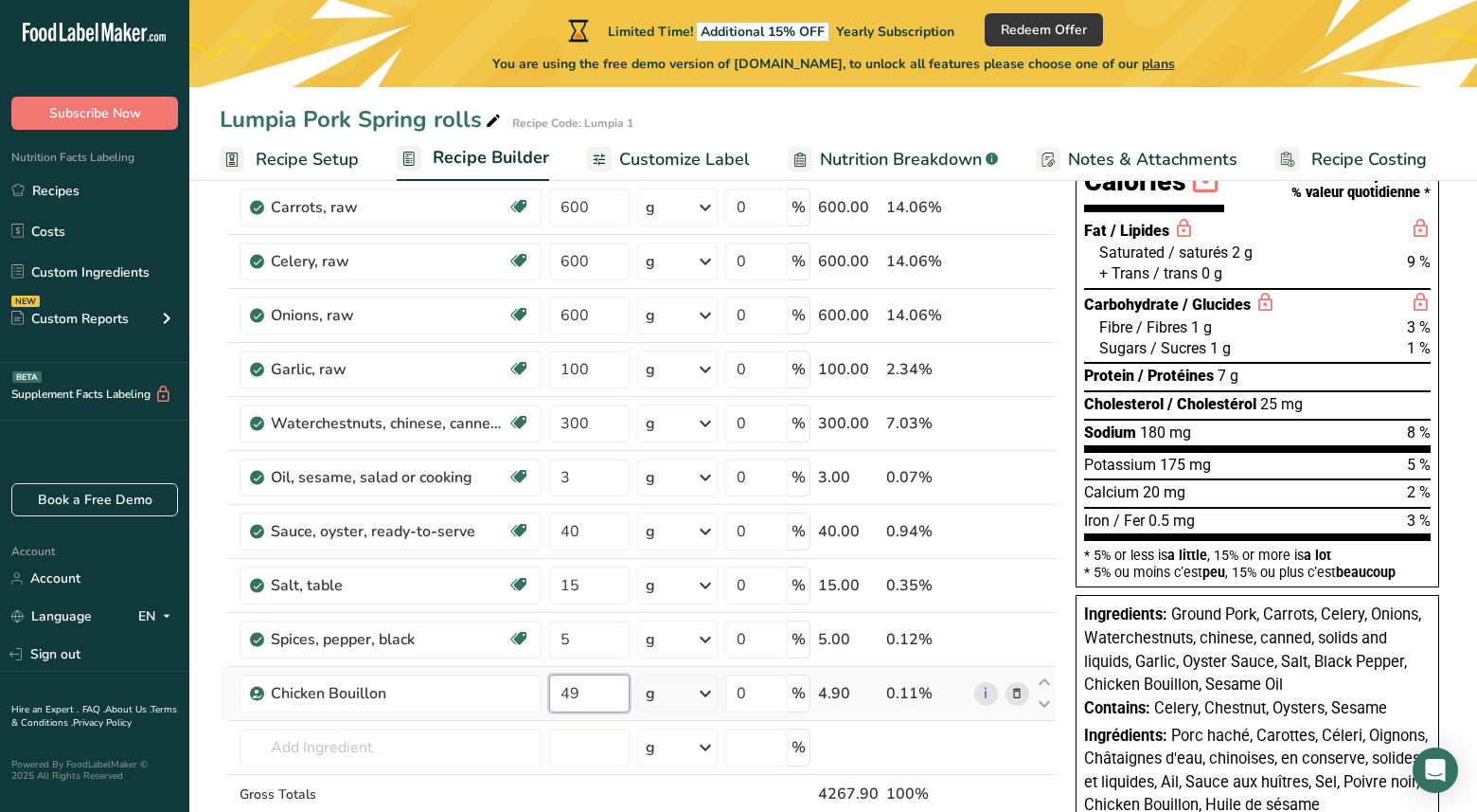
type input "9"
type input "5"
click at [478, 699] on div "Ingredient * Amount * Unit * Waste * .a-a{fill:#347362;}.b-a{fill:#fff;} Grams …" at bounding box center [637, 489] width 837 height 807
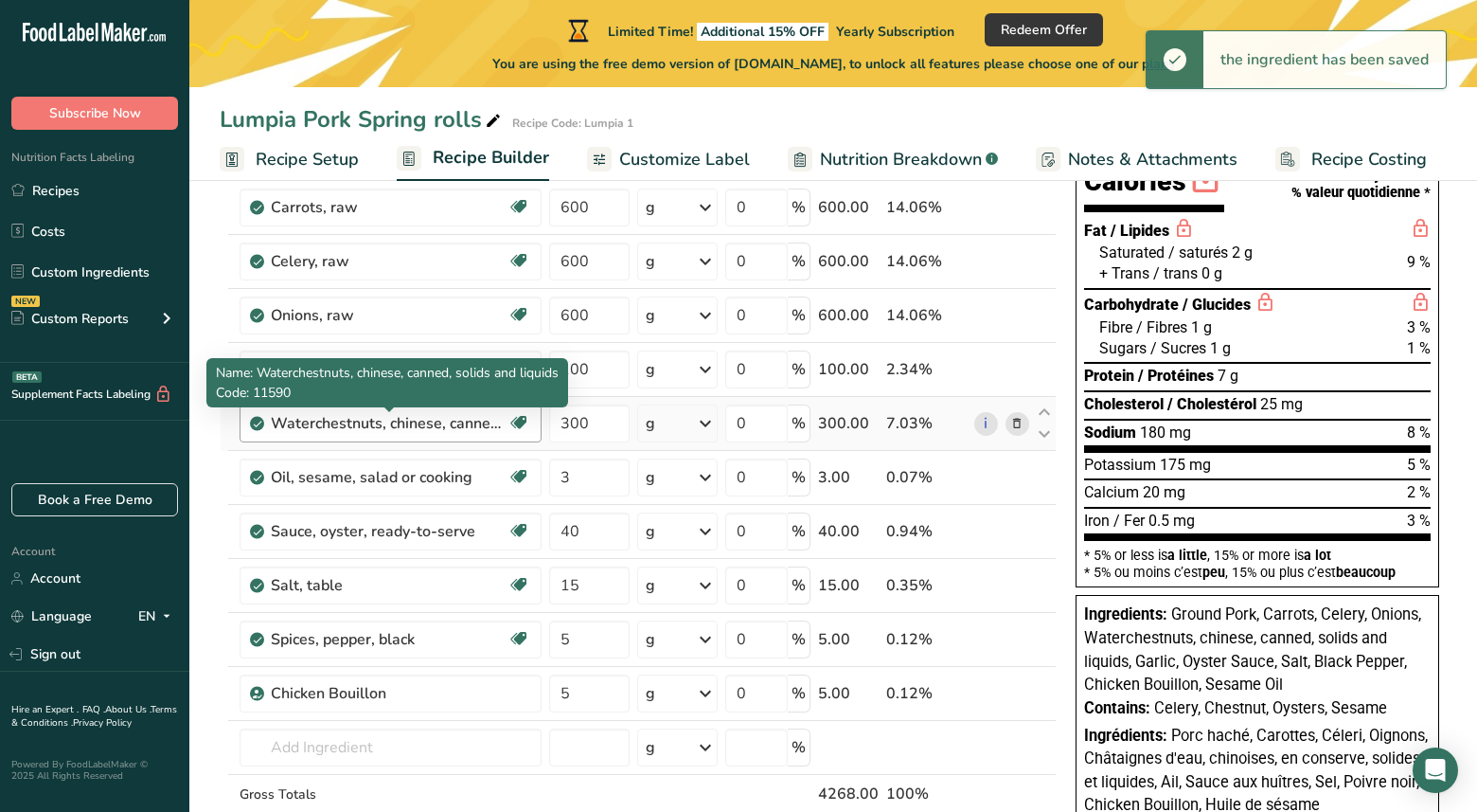
click at [446, 427] on div "Waterchestnuts, chinese, canned, solids and liquids" at bounding box center [389, 423] width 237 height 23
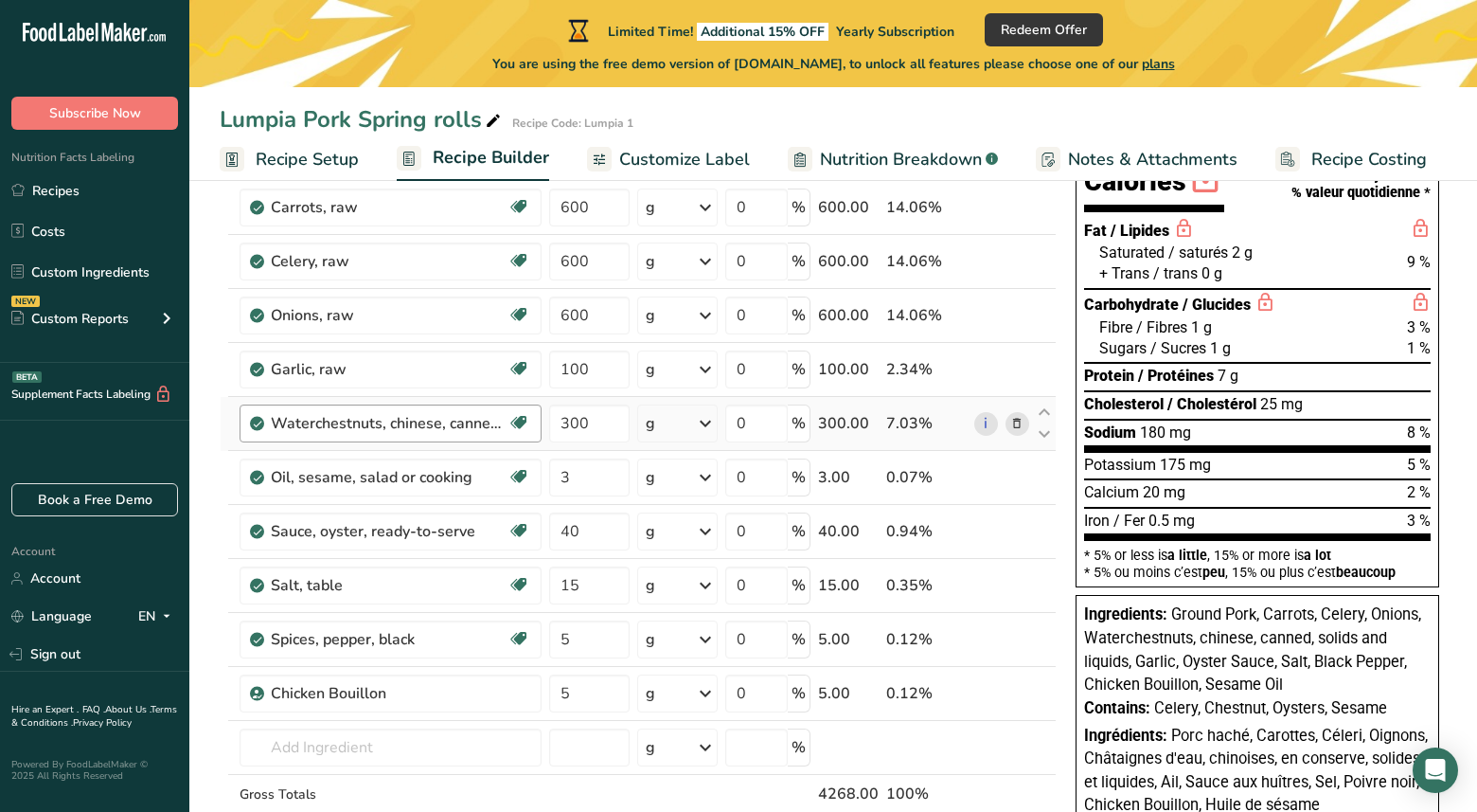
click at [488, 421] on div "Waterchestnuts, chinese, canned, solids and liquids" at bounding box center [389, 423] width 237 height 23
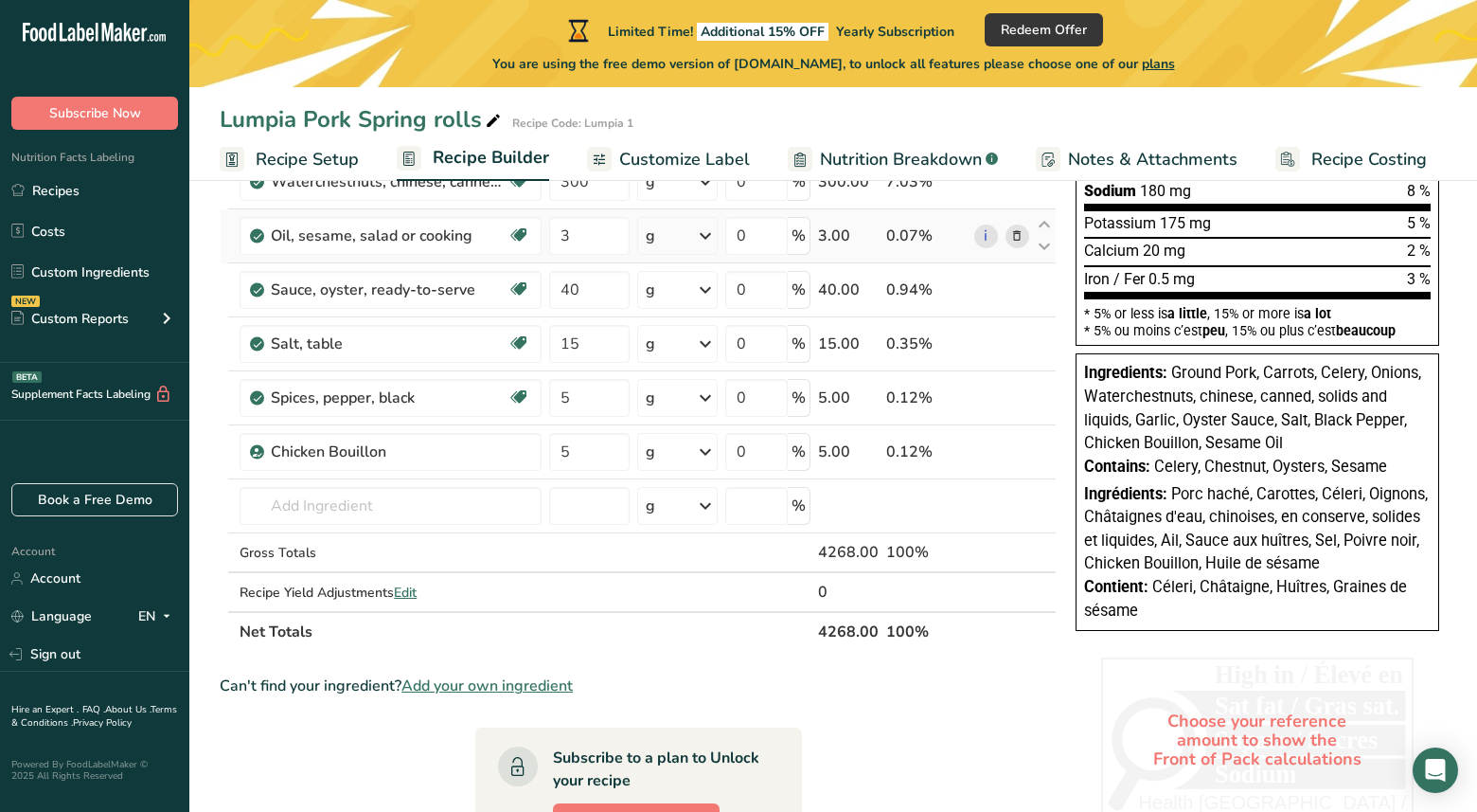
scroll to position [451, 0]
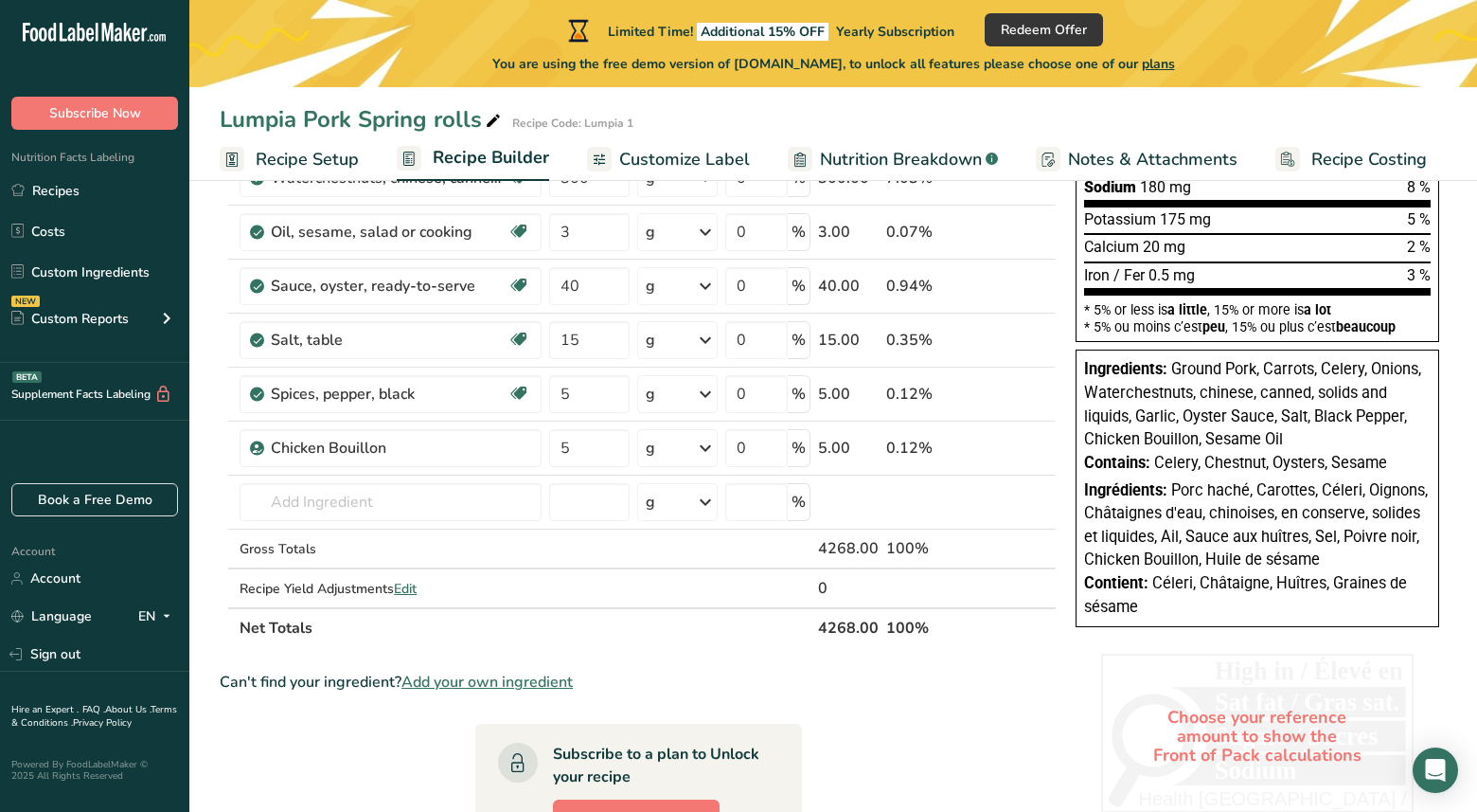
click at [1310, 388] on span "Ground Pork, Carrots, Celery, Onions, Waterchestnuts, chinese, canned, solids a…" at bounding box center [1253, 404] width 337 height 88
click at [1311, 398] on span "Ground Pork, Carrots, Celery, Onions, Waterchestnuts, chinese, canned, solids a…" at bounding box center [1253, 404] width 337 height 88
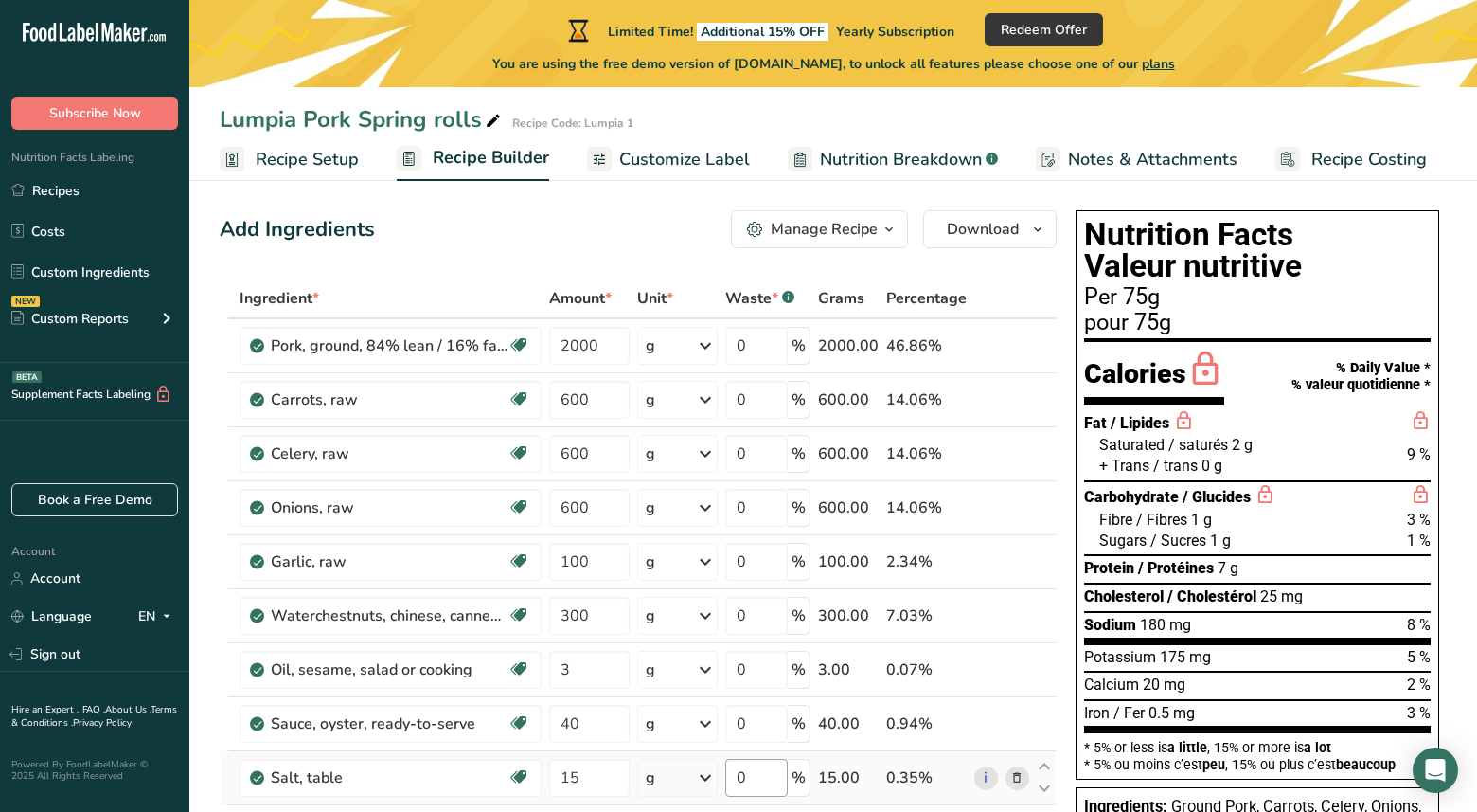
scroll to position [0, 0]
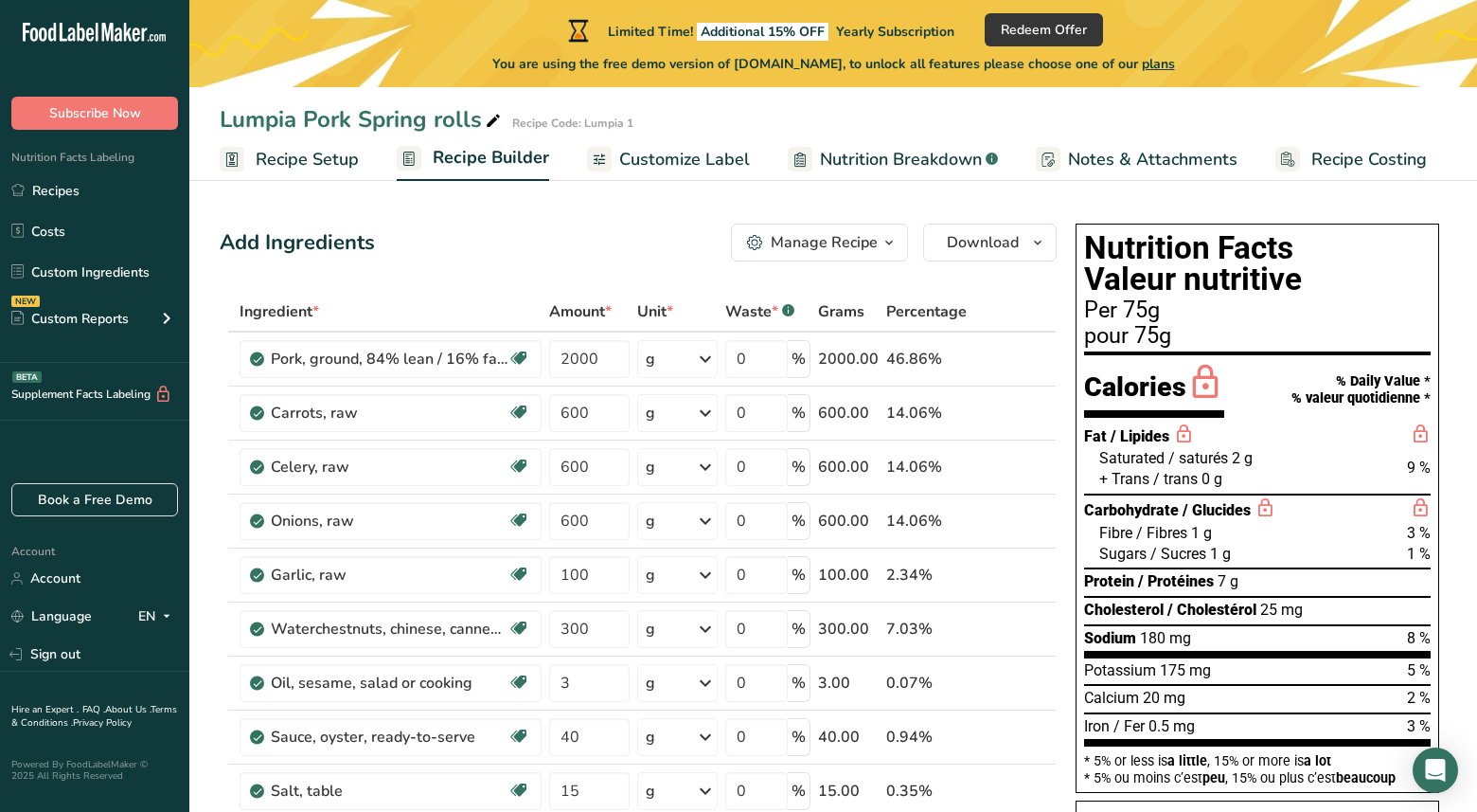
click at [866, 241] on div "Manage Recipe" at bounding box center [825, 242] width 107 height 23
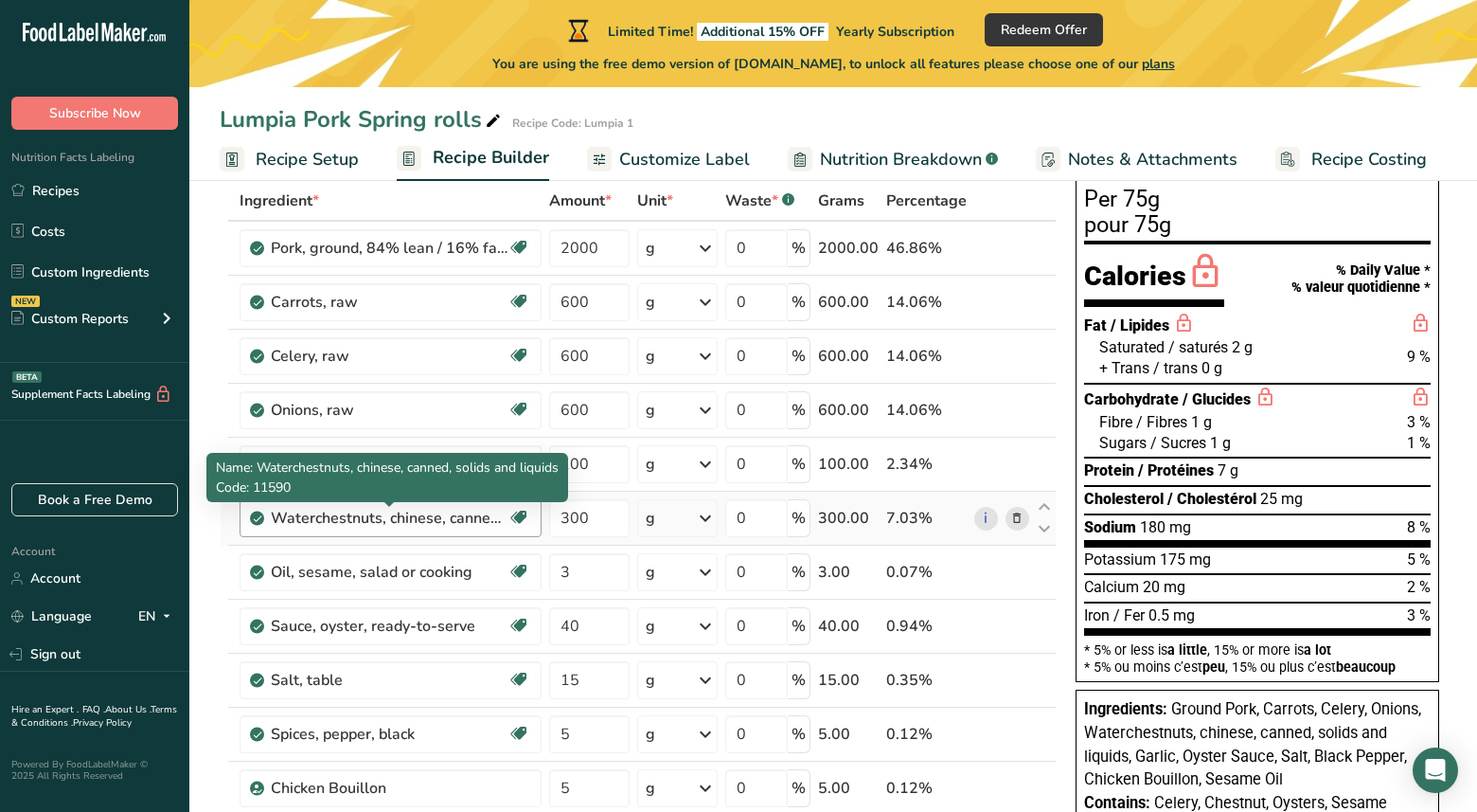
scroll to position [137, 0]
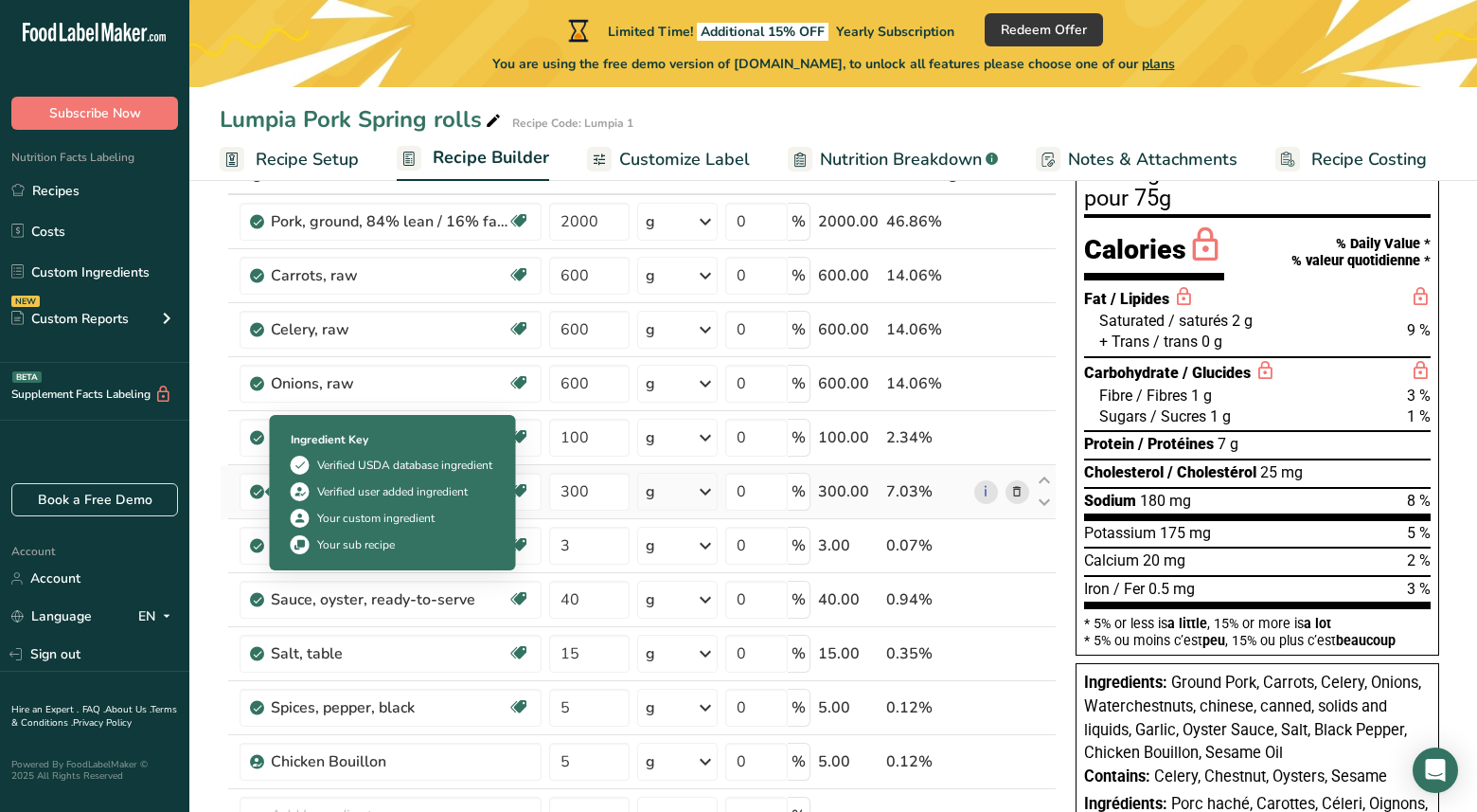
click at [256, 491] on icon at bounding box center [257, 491] width 11 height 17
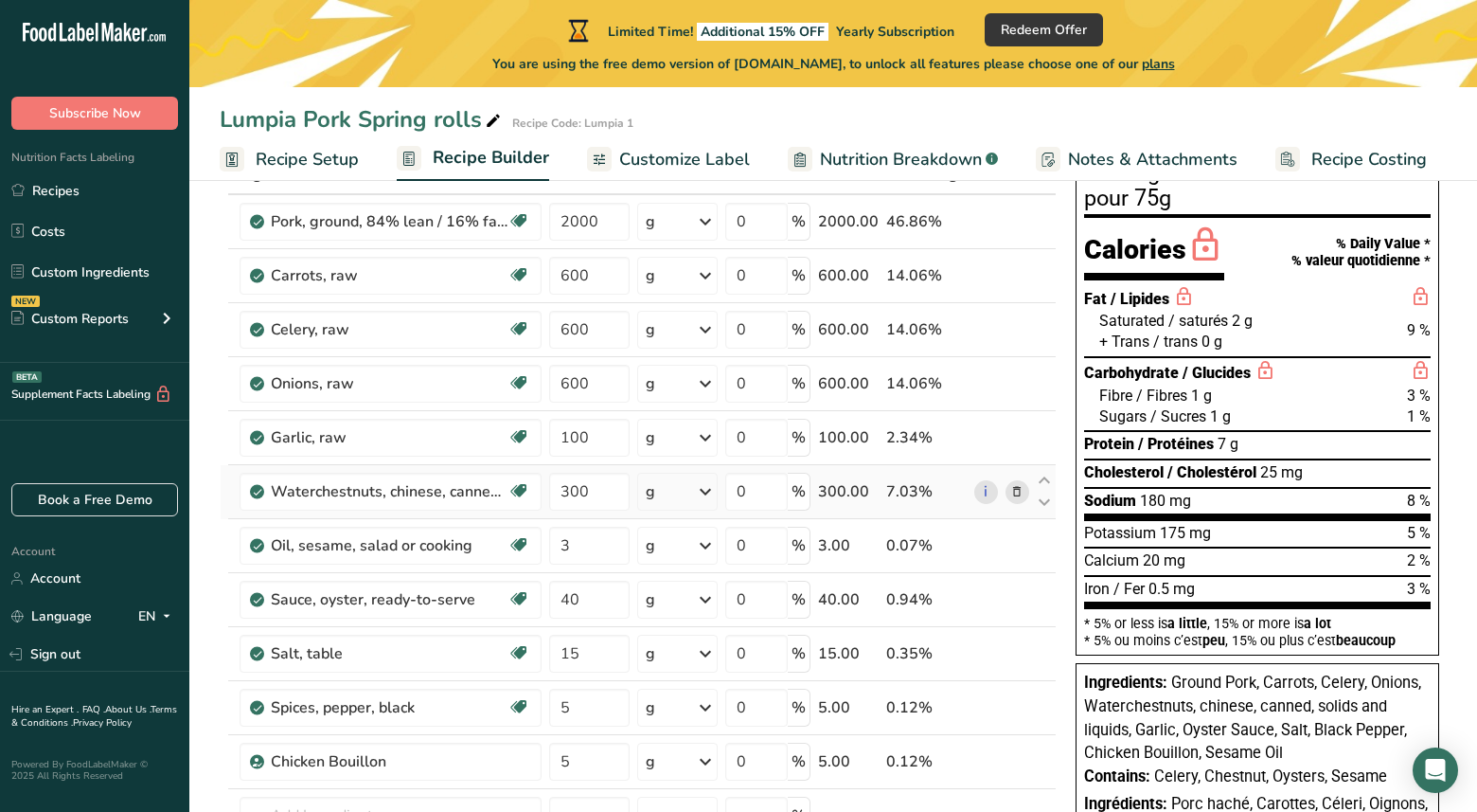
click at [256, 491] on icon at bounding box center [257, 491] width 11 height 17
click at [1017, 495] on icon at bounding box center [1016, 492] width 13 height 20
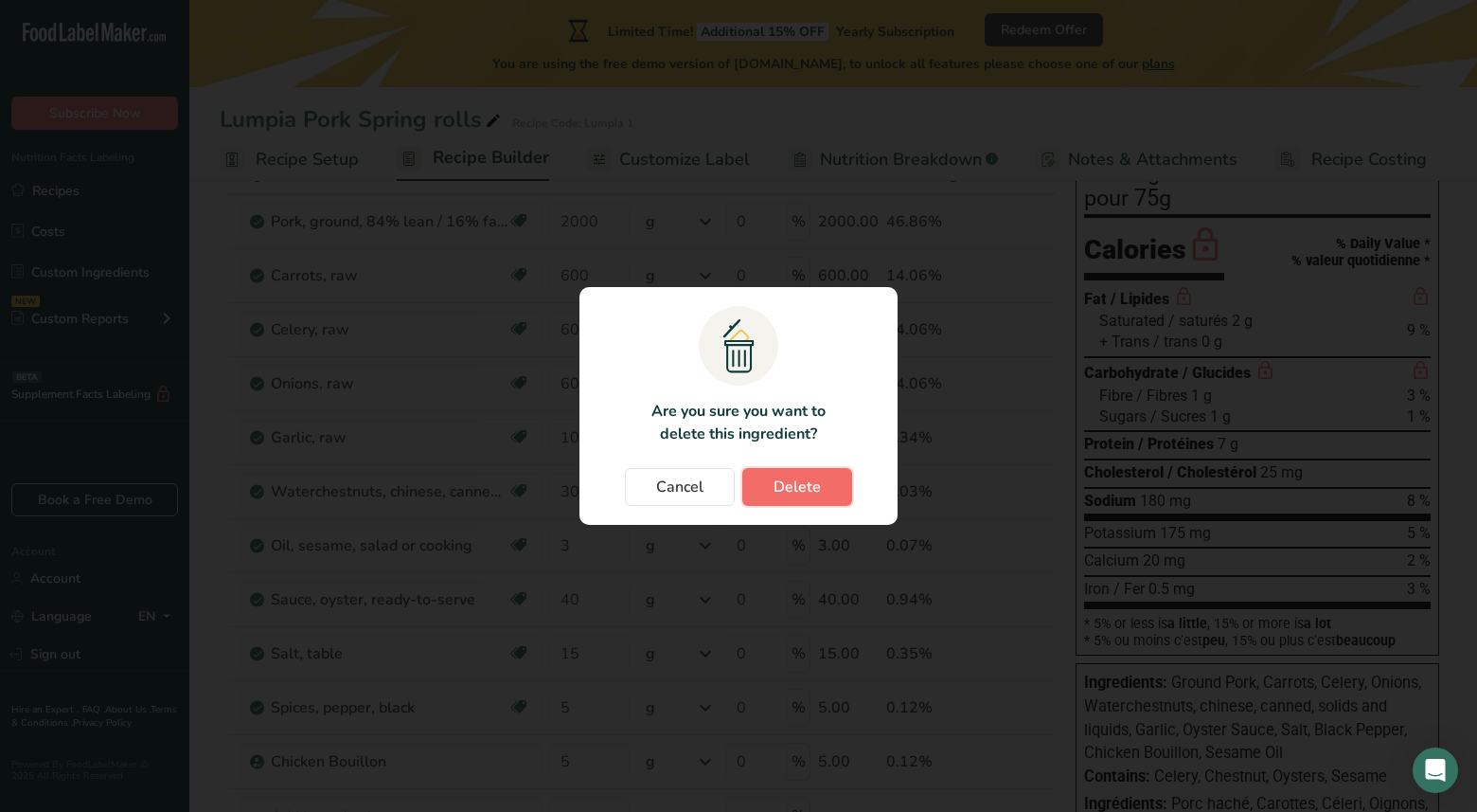
click at [823, 496] on button "Delete" at bounding box center [797, 486] width 110 height 38
type input "3"
type input "40"
type input "15"
type input "5"
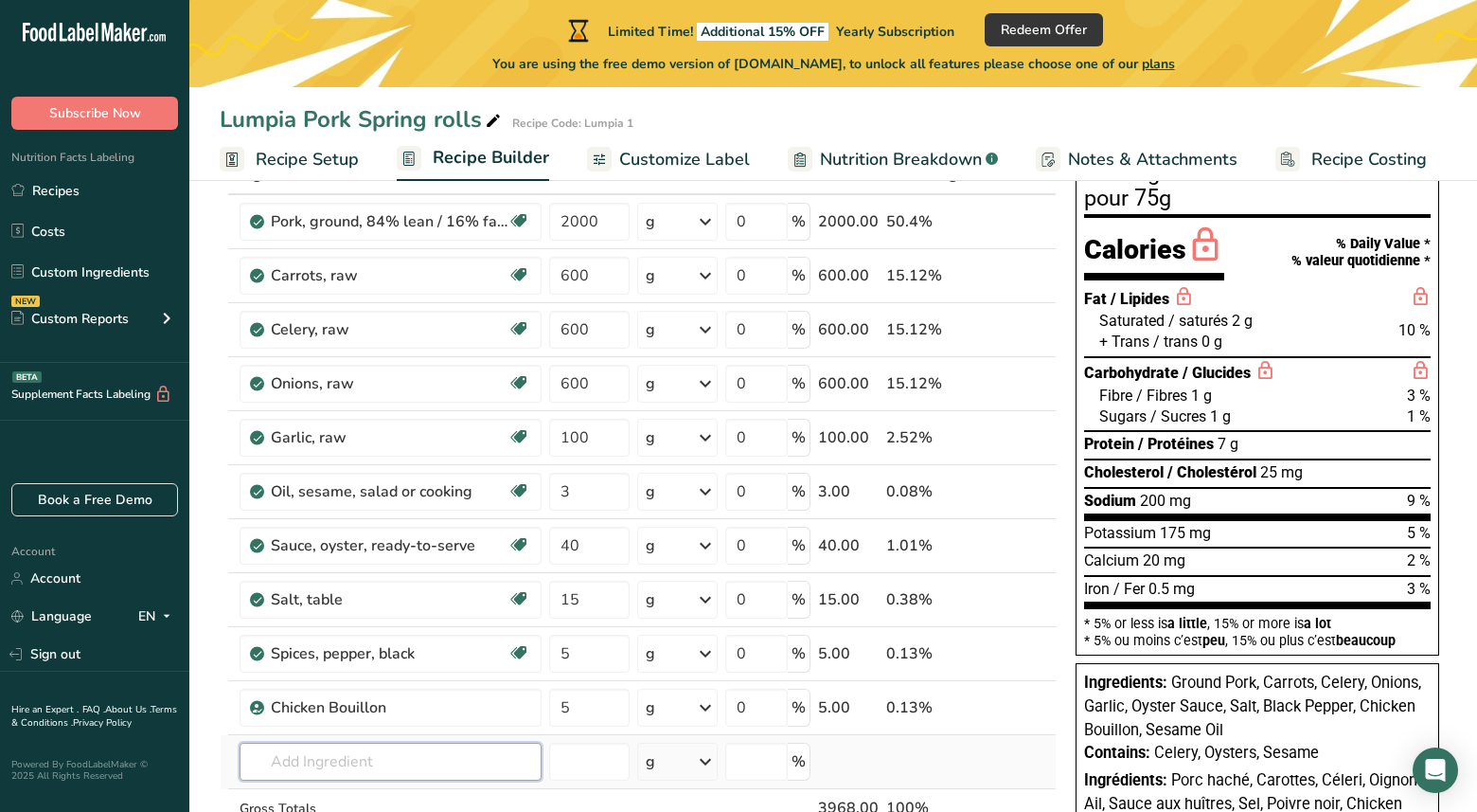
click at [279, 753] on input "text" at bounding box center [390, 761] width 302 height 38
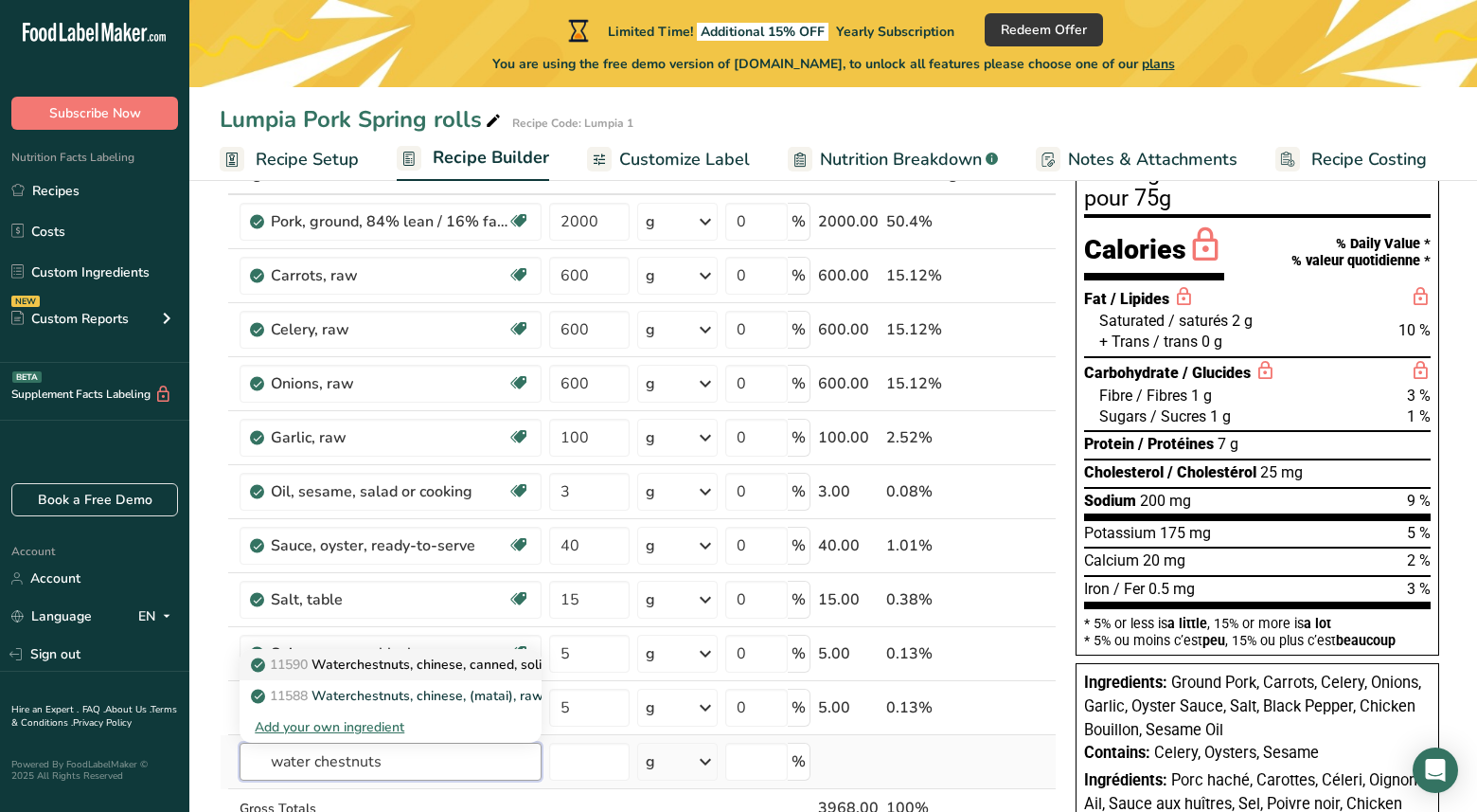
type input "water chestnuts"
click at [417, 668] on p "11590 Waterchestnuts, chinese, canned, solids and liquids" at bounding box center [440, 664] width 370 height 20
type input "Waterchestnuts, chinese, canned, solids and liquids"
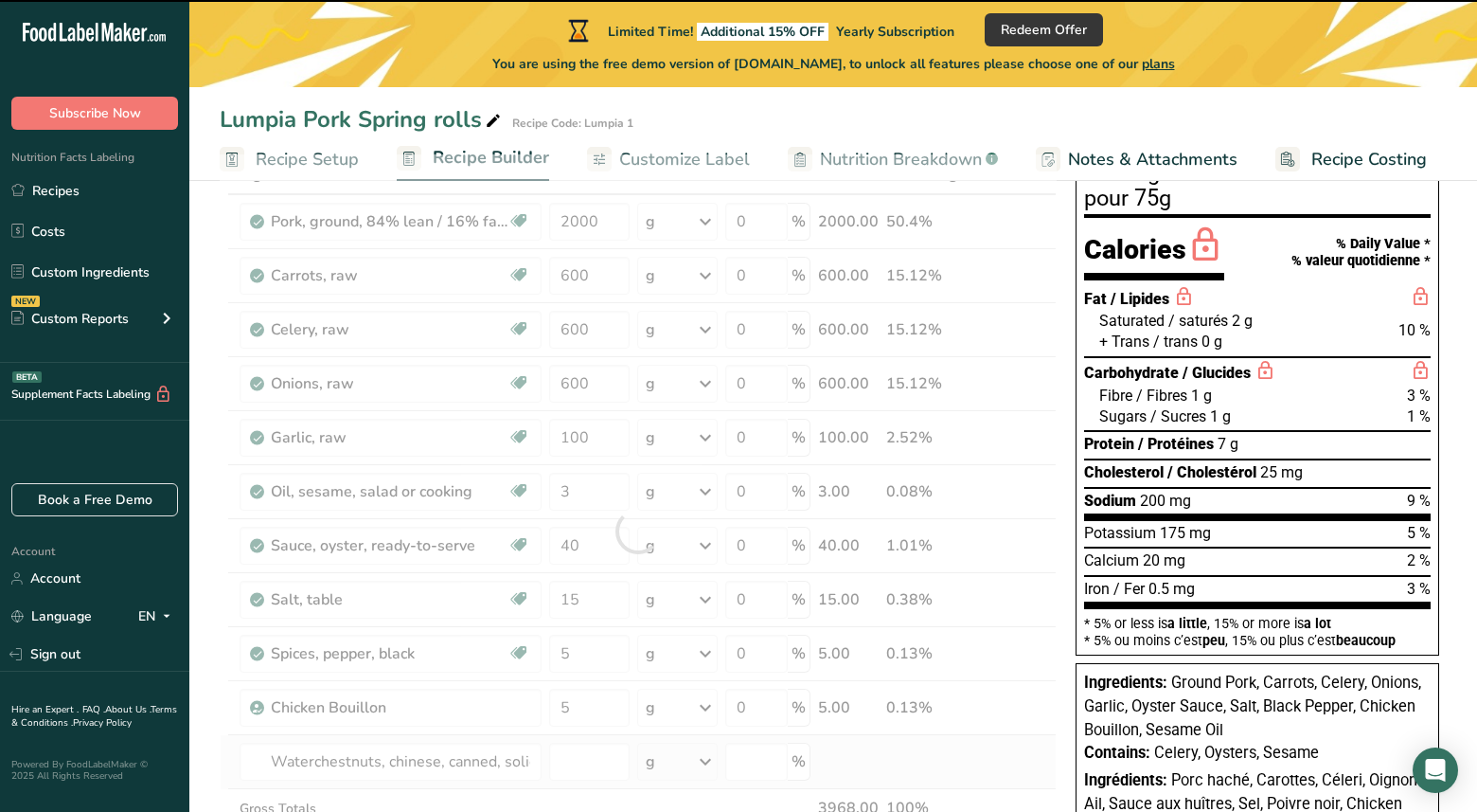
type input "0"
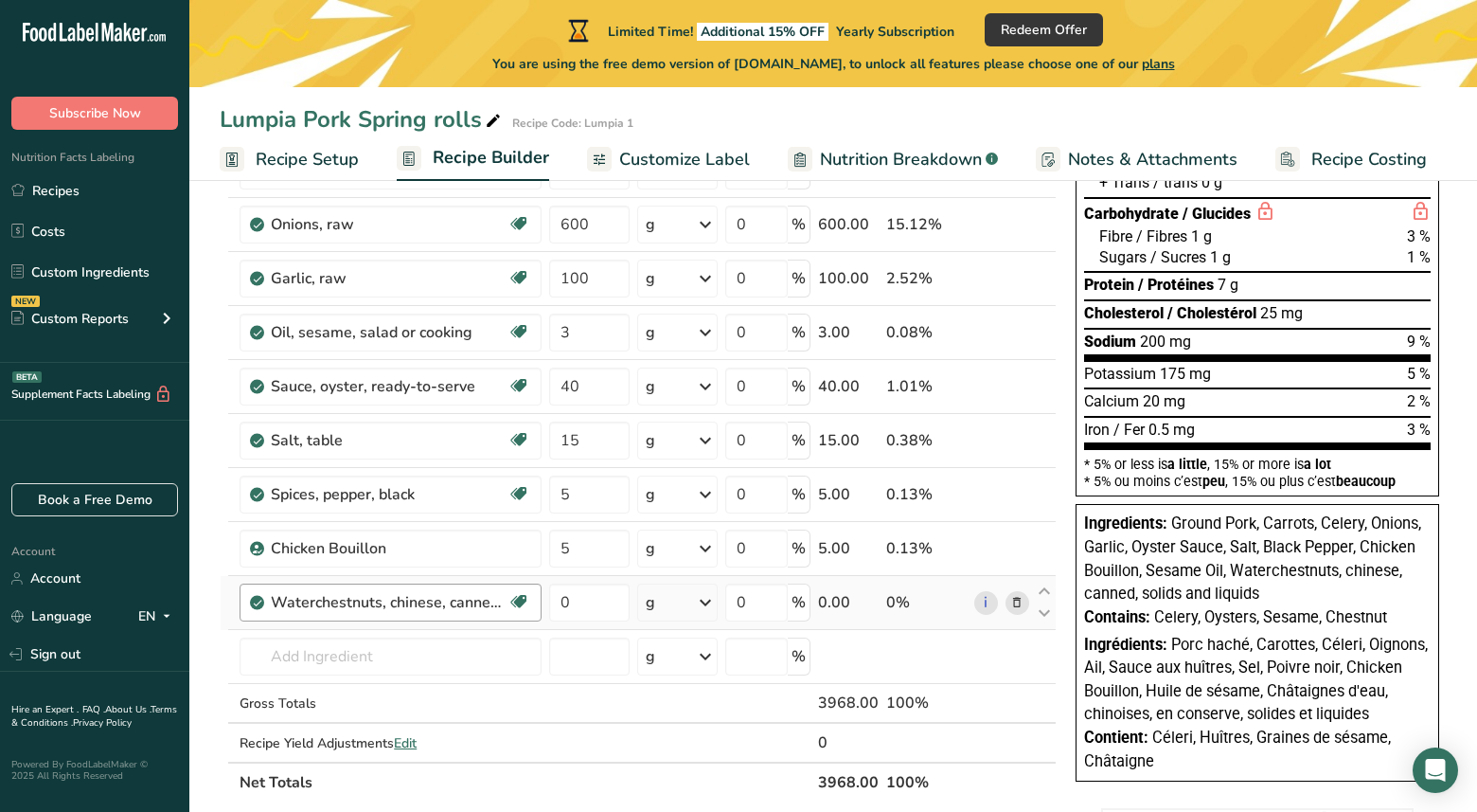
scroll to position [298, 0]
click at [1017, 602] on icon at bounding box center [1016, 602] width 13 height 20
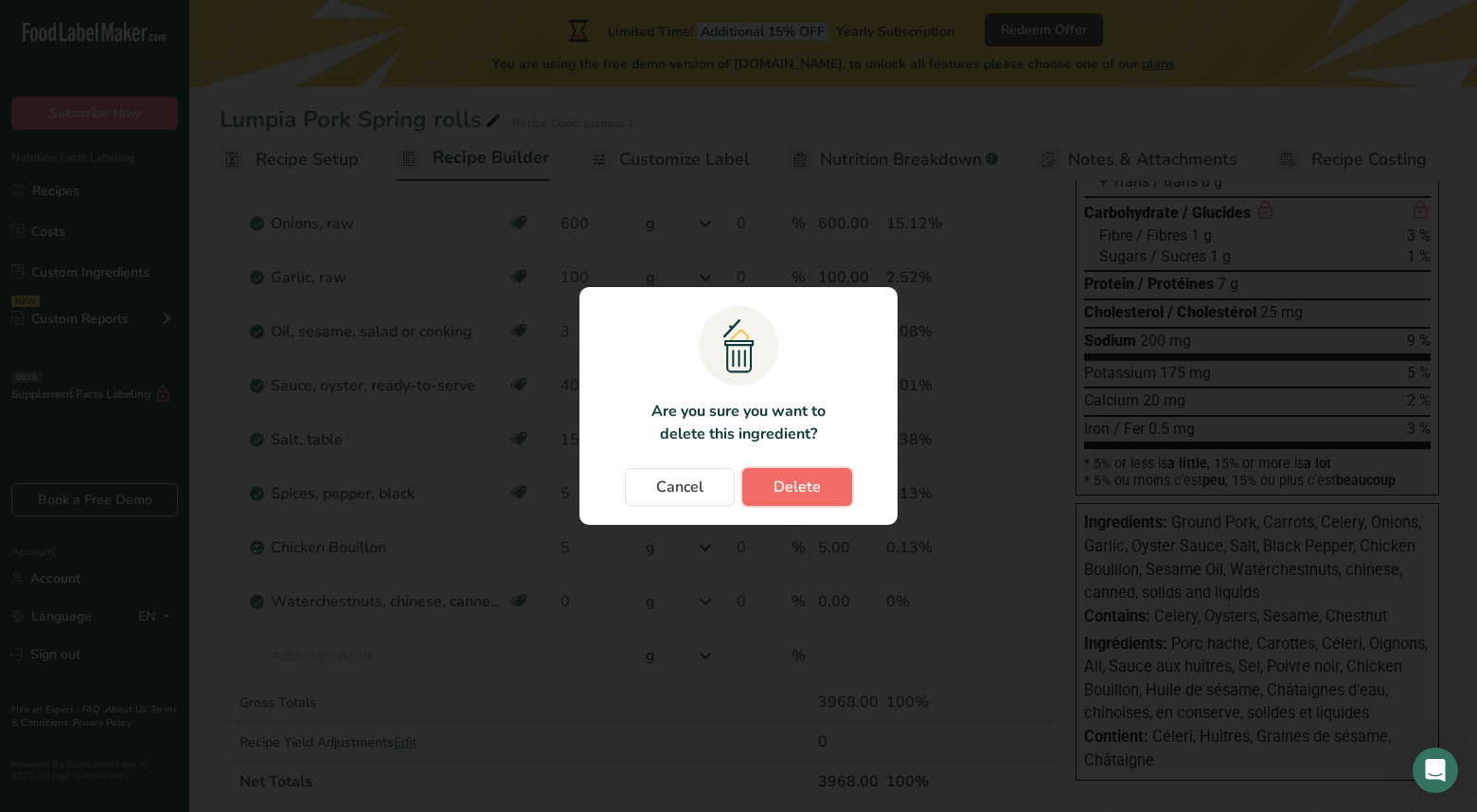
click at [771, 473] on button "Delete" at bounding box center [797, 486] width 110 height 38
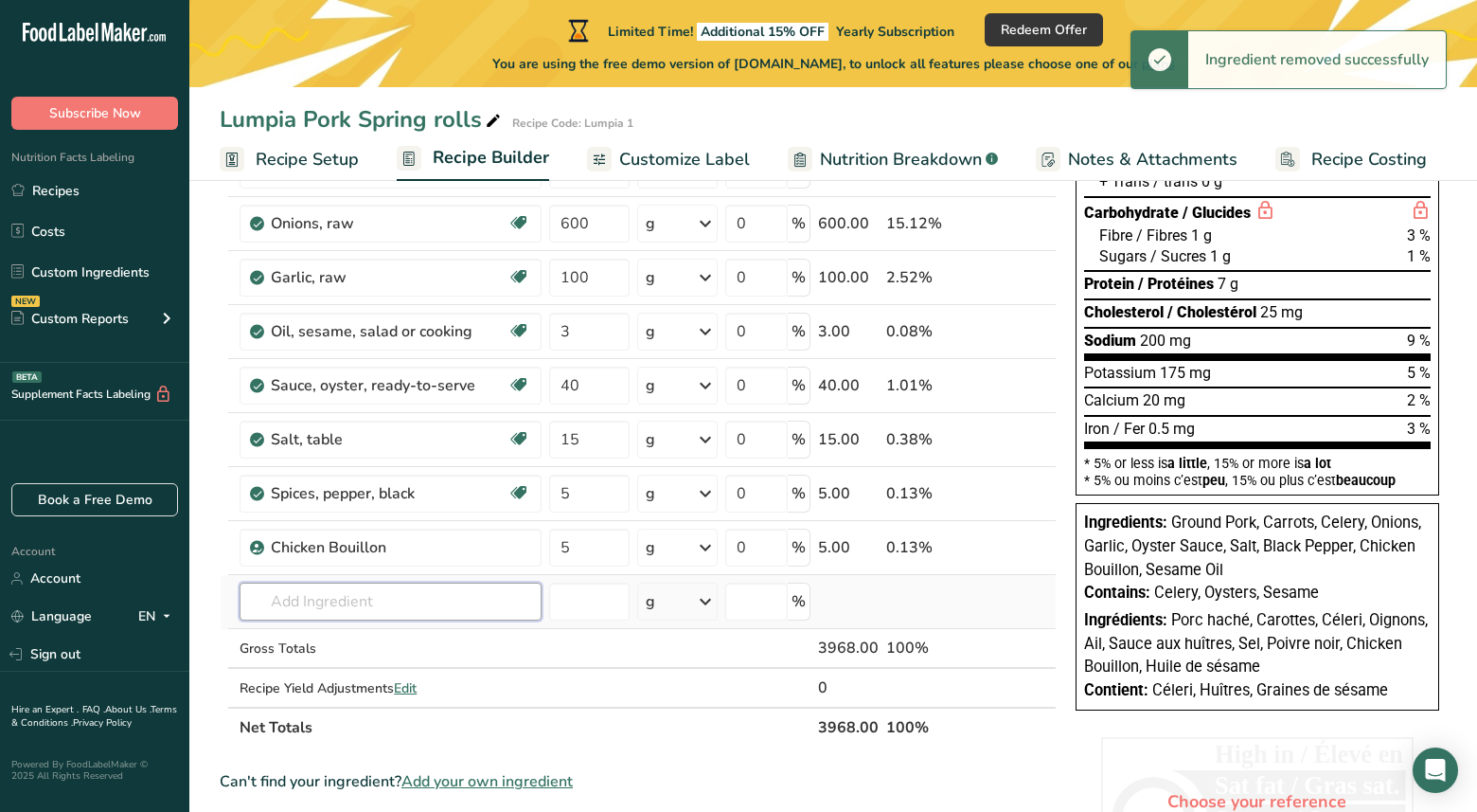
click at [336, 600] on input "text" at bounding box center [390, 602] width 302 height 38
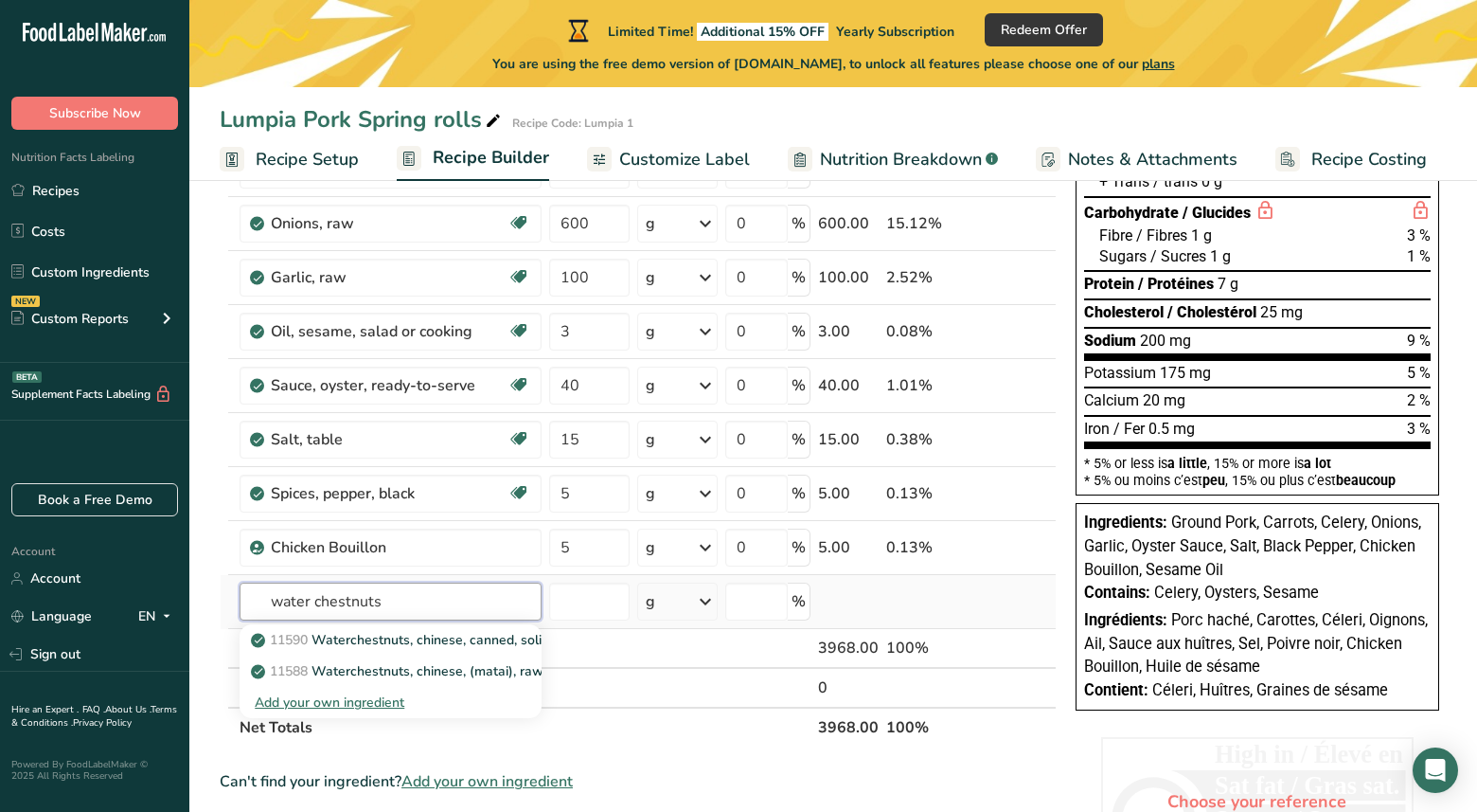
type input "water chestnuts"
click at [313, 699] on div "Add your own ingredient" at bounding box center [391, 702] width 272 height 20
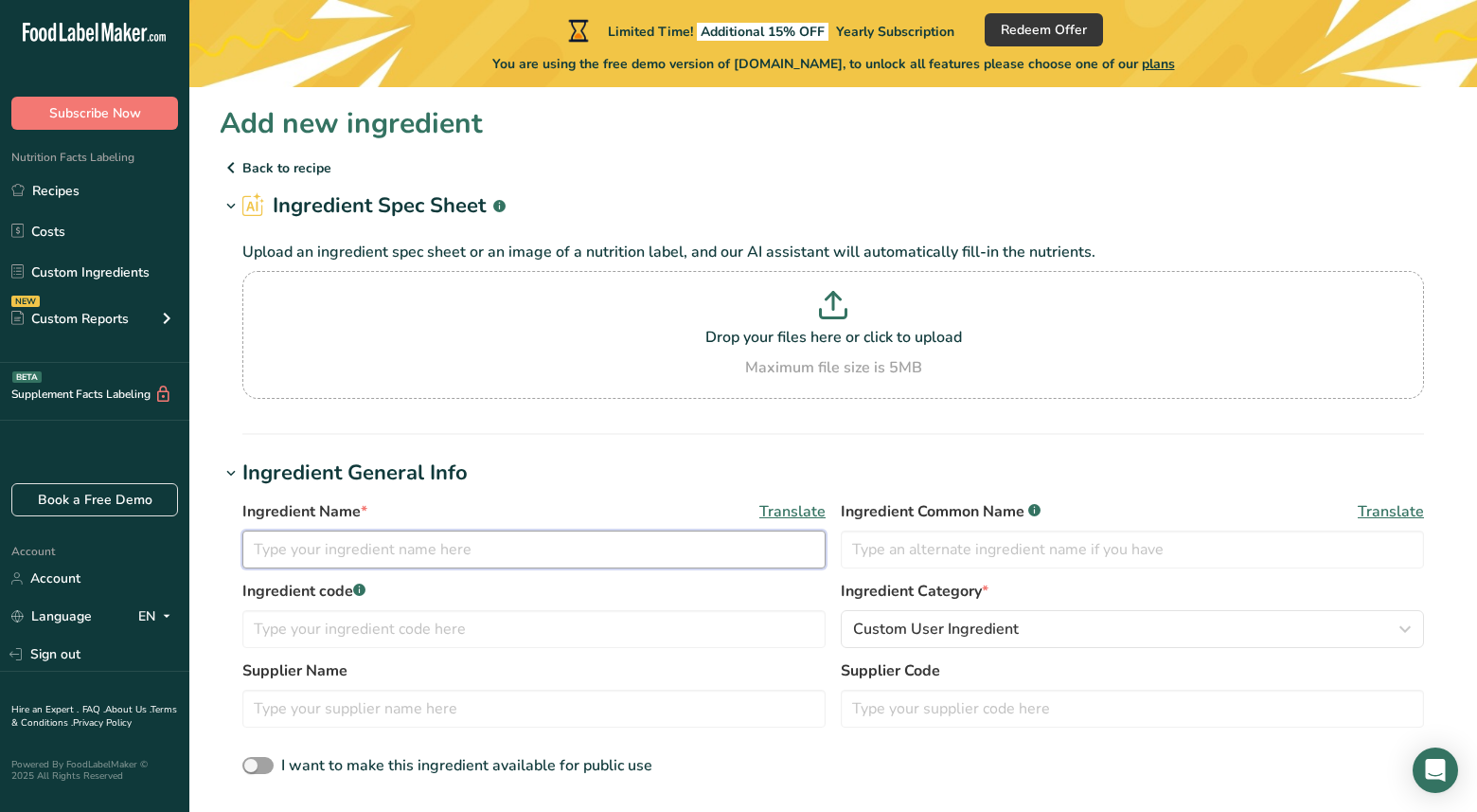
click at [295, 559] on input "text" at bounding box center [534, 549] width 584 height 38
type input "water chestnuts"
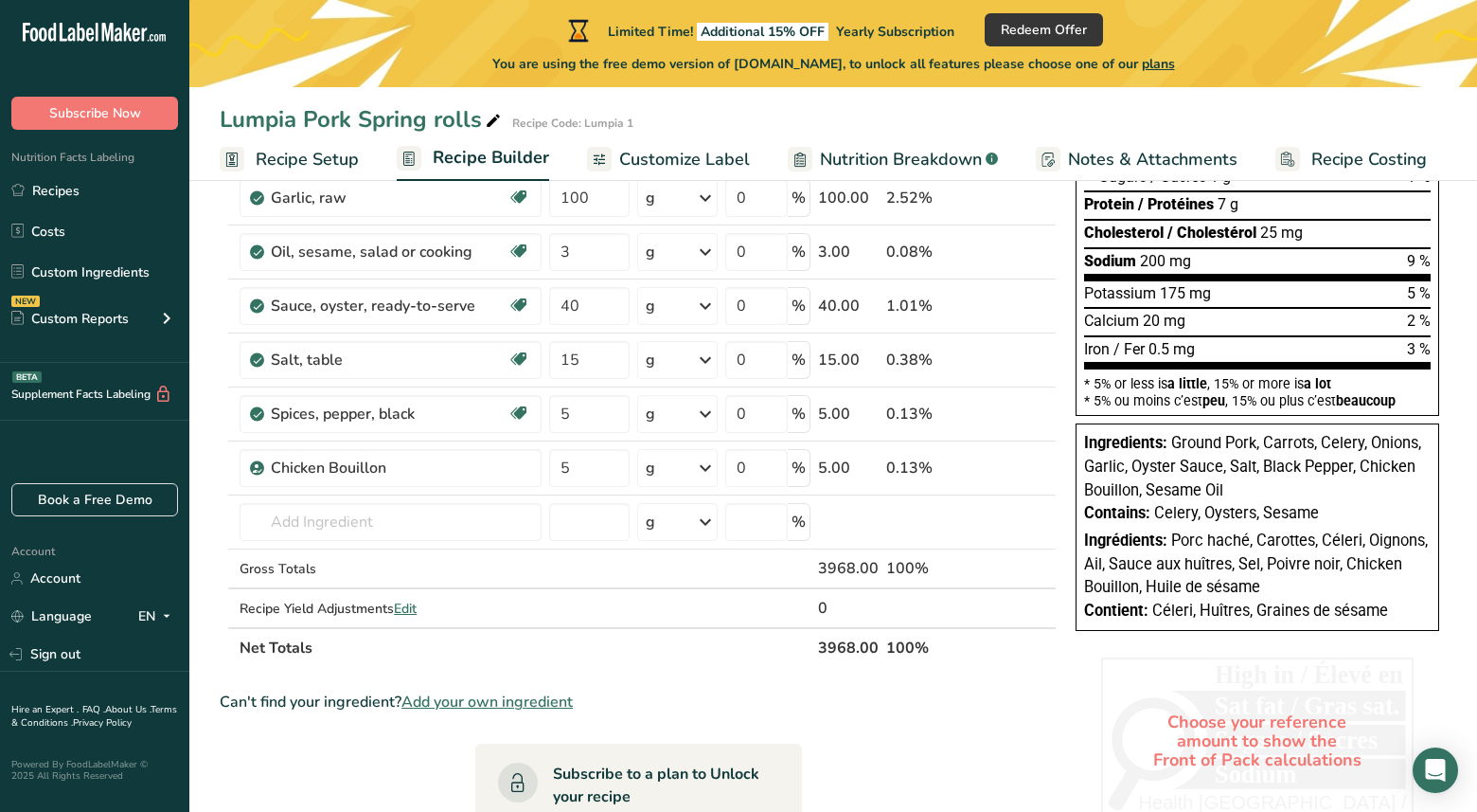
scroll to position [380, 0]
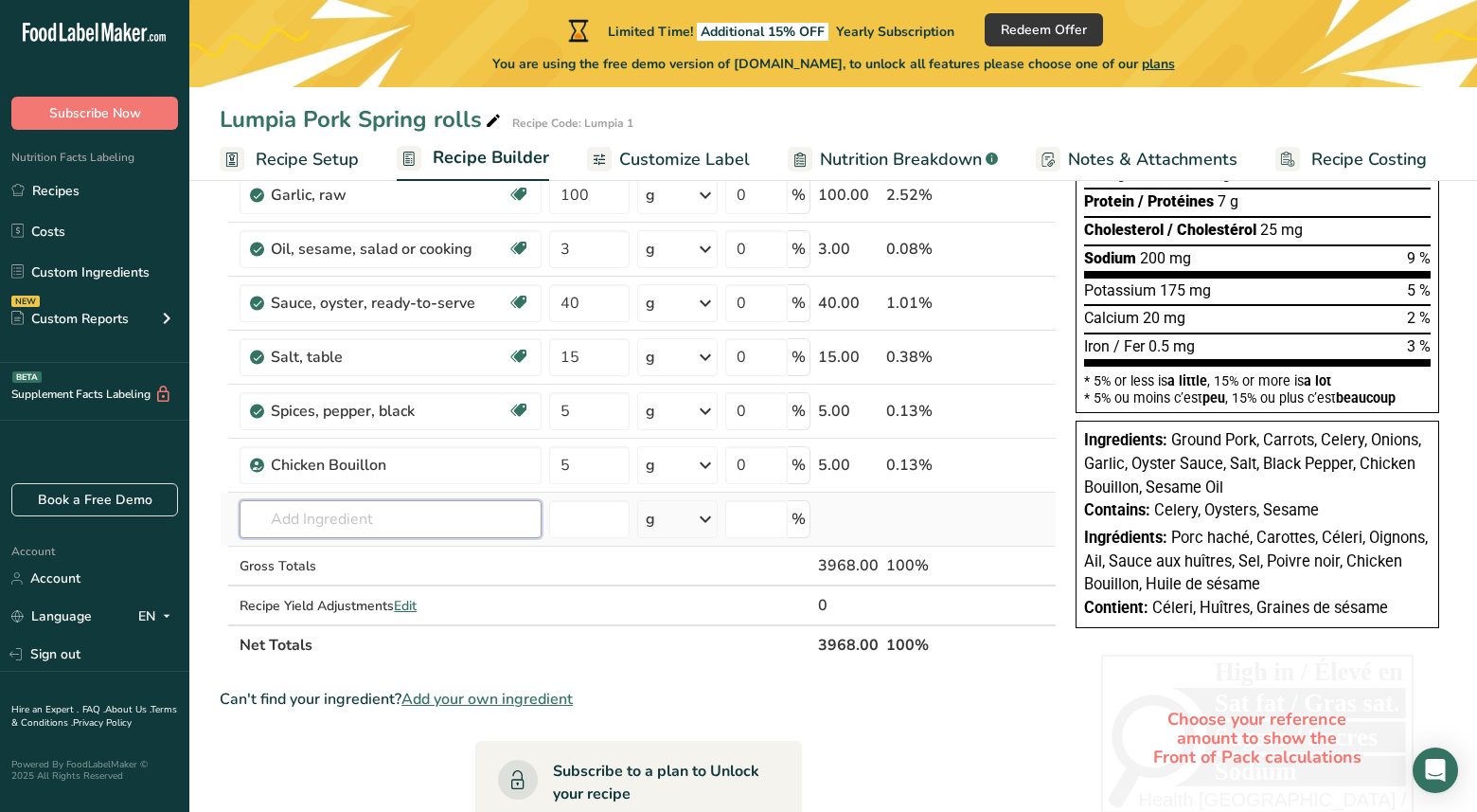
click at [336, 523] on input "text" at bounding box center [390, 519] width 302 height 38
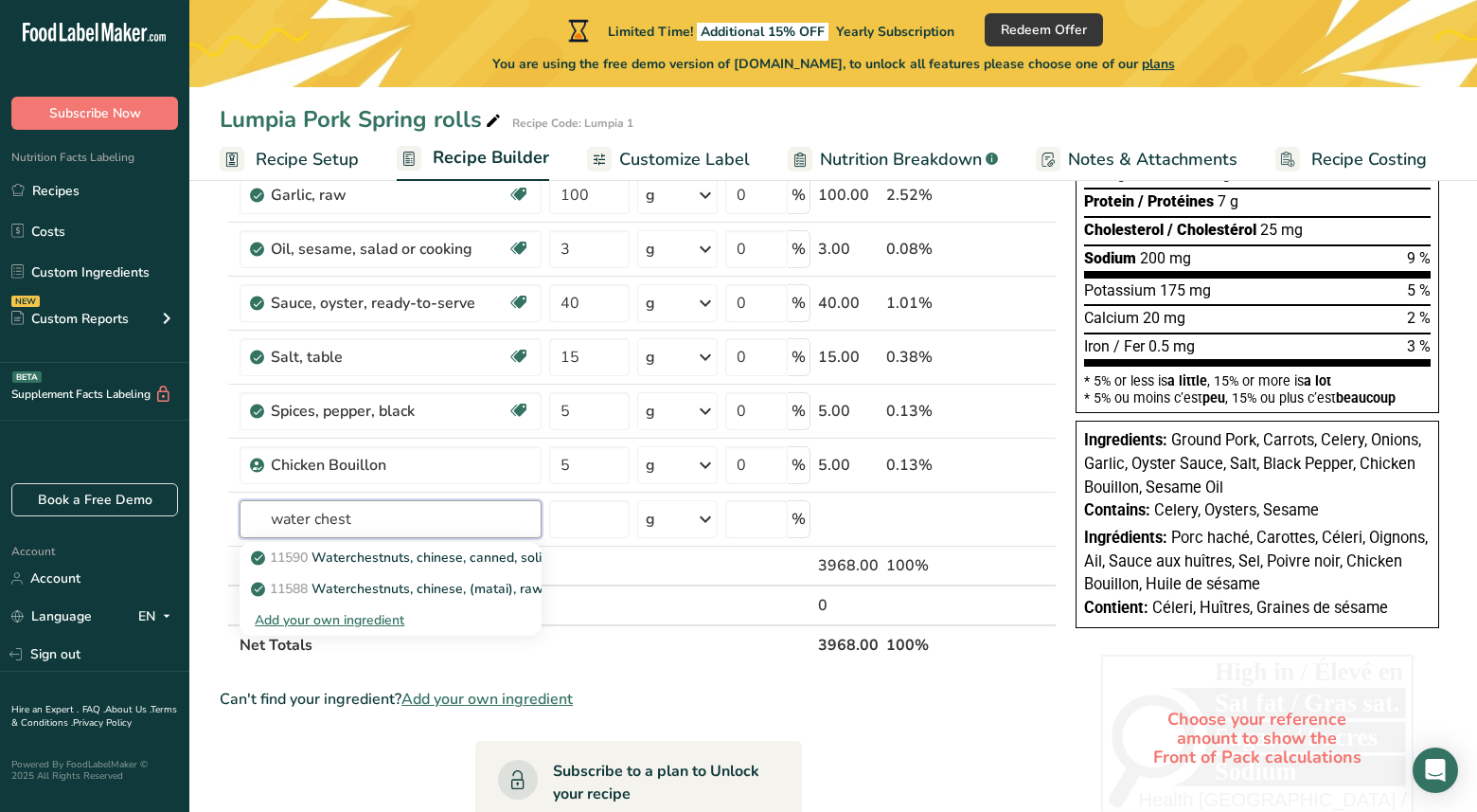
type input "water chest"
click at [689, 673] on section "Ingredient * Amount * Unit * Waste * .a-a{fill:#347362;}.b-a{fill:#fff;} Grams …" at bounding box center [637, 540] width 837 height 1258
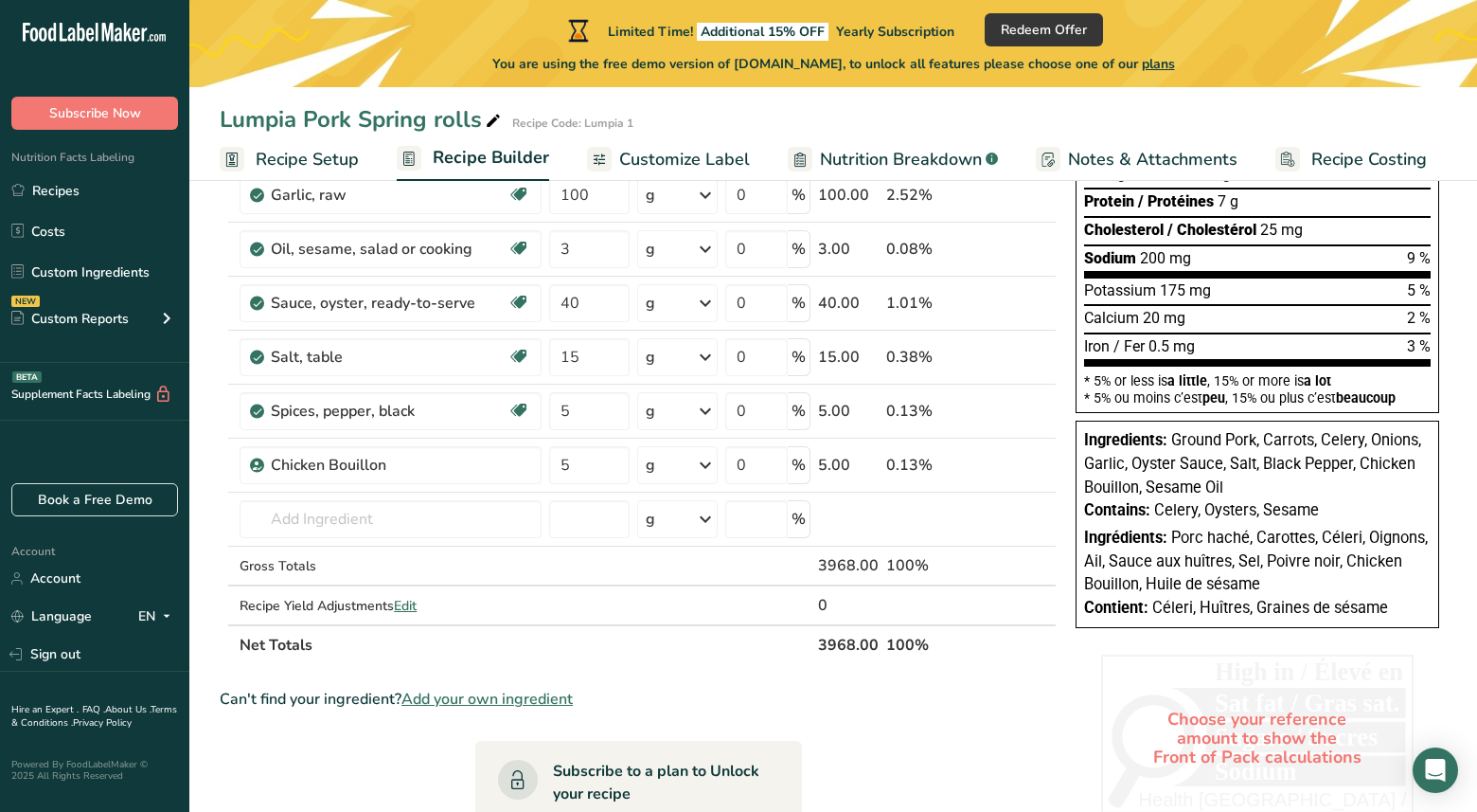
click at [535, 699] on span "Add your own ingredient" at bounding box center [487, 699] width 172 height 23
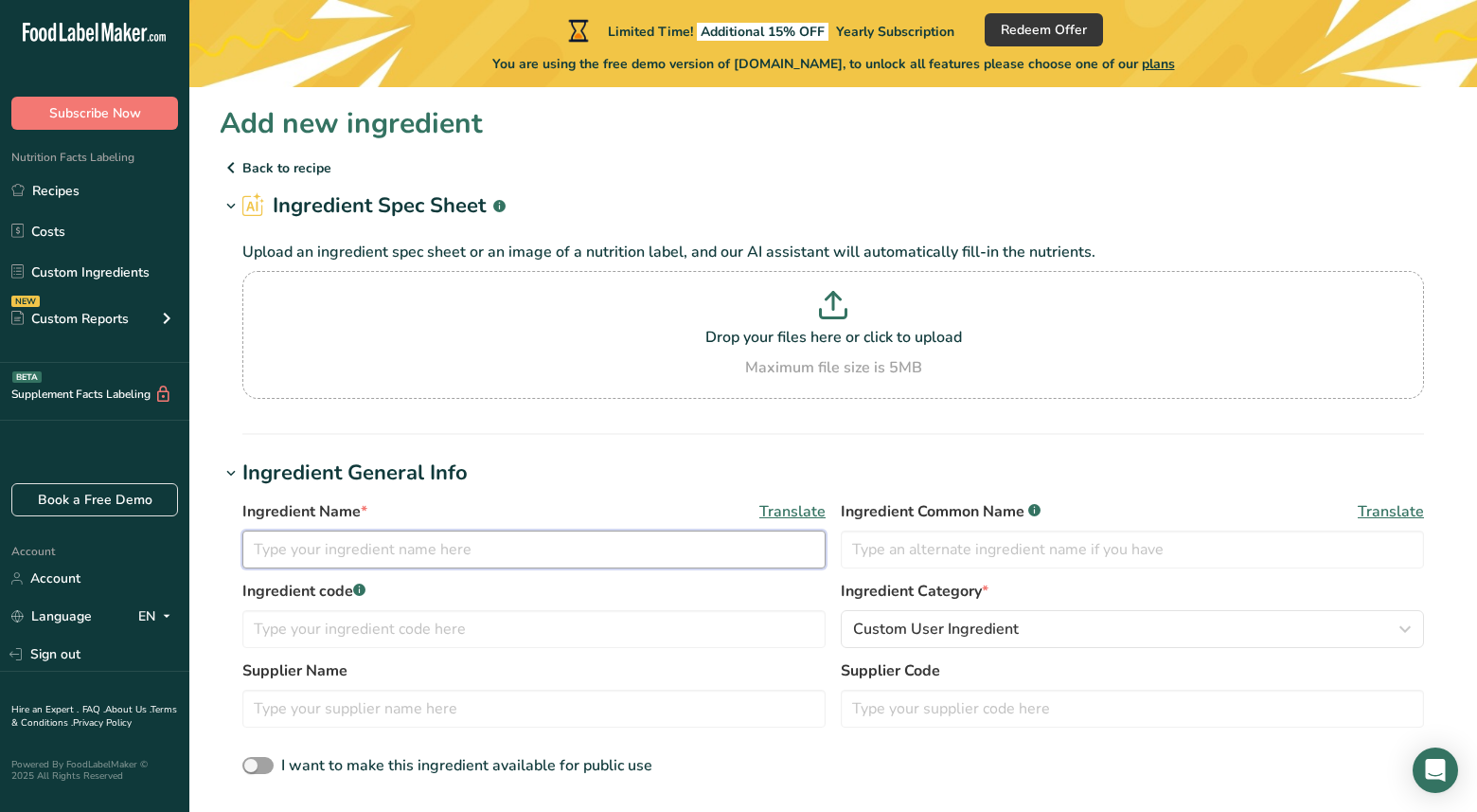
click at [539, 548] on input "text" at bounding box center [534, 549] width 584 height 38
type input "water chestnuts"
click at [509, 627] on input "text" at bounding box center [534, 628] width 584 height 38
type input "chestnuts"
click at [568, 724] on input "text" at bounding box center [534, 709] width 584 height 38
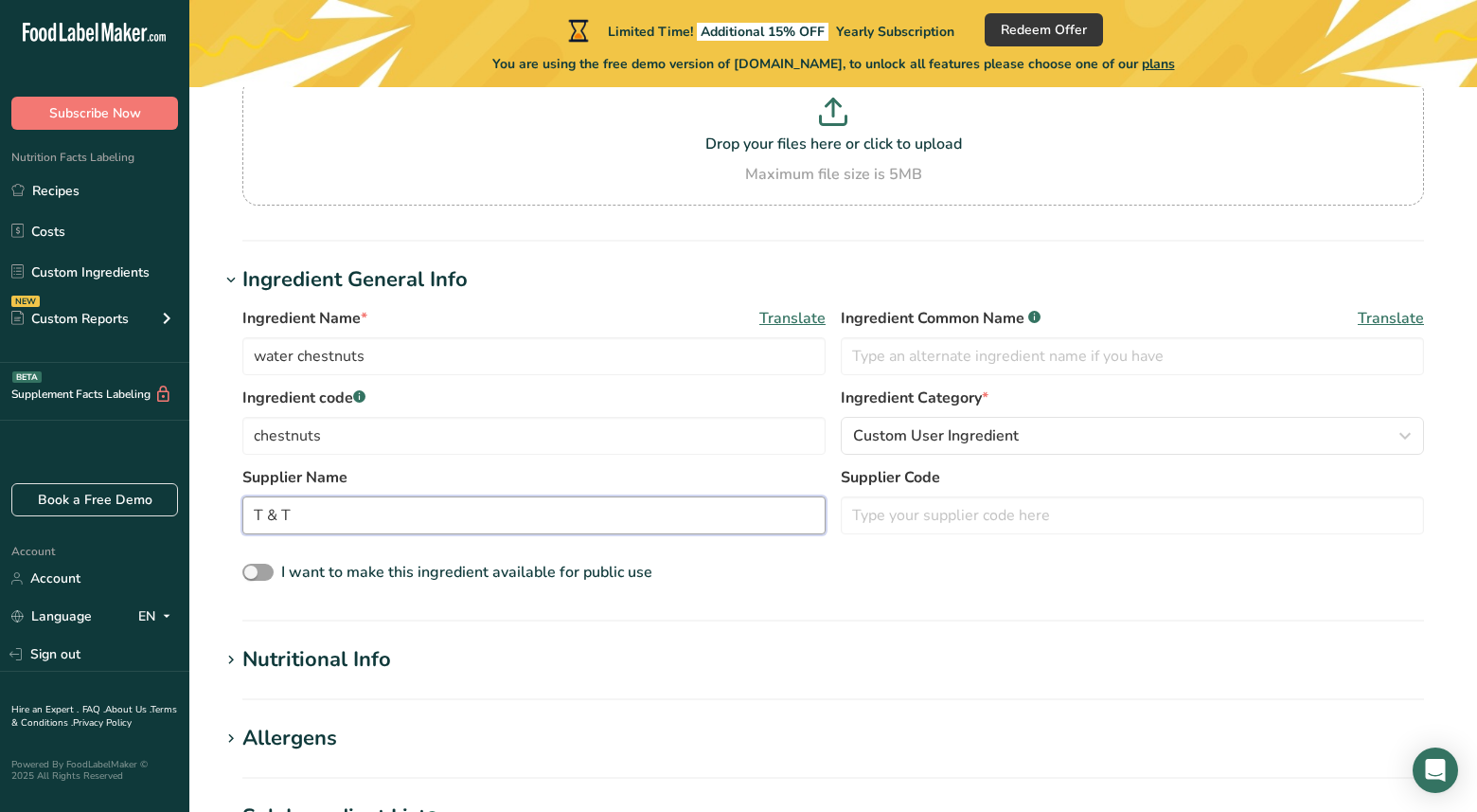
scroll to position [195, 0]
type input "T & T"
click at [270, 571] on span at bounding box center [257, 572] width 31 height 18
click at [255, 571] on input "I want to make this ingredient available for public use" at bounding box center [248, 572] width 12 height 12
checkbox input "true"
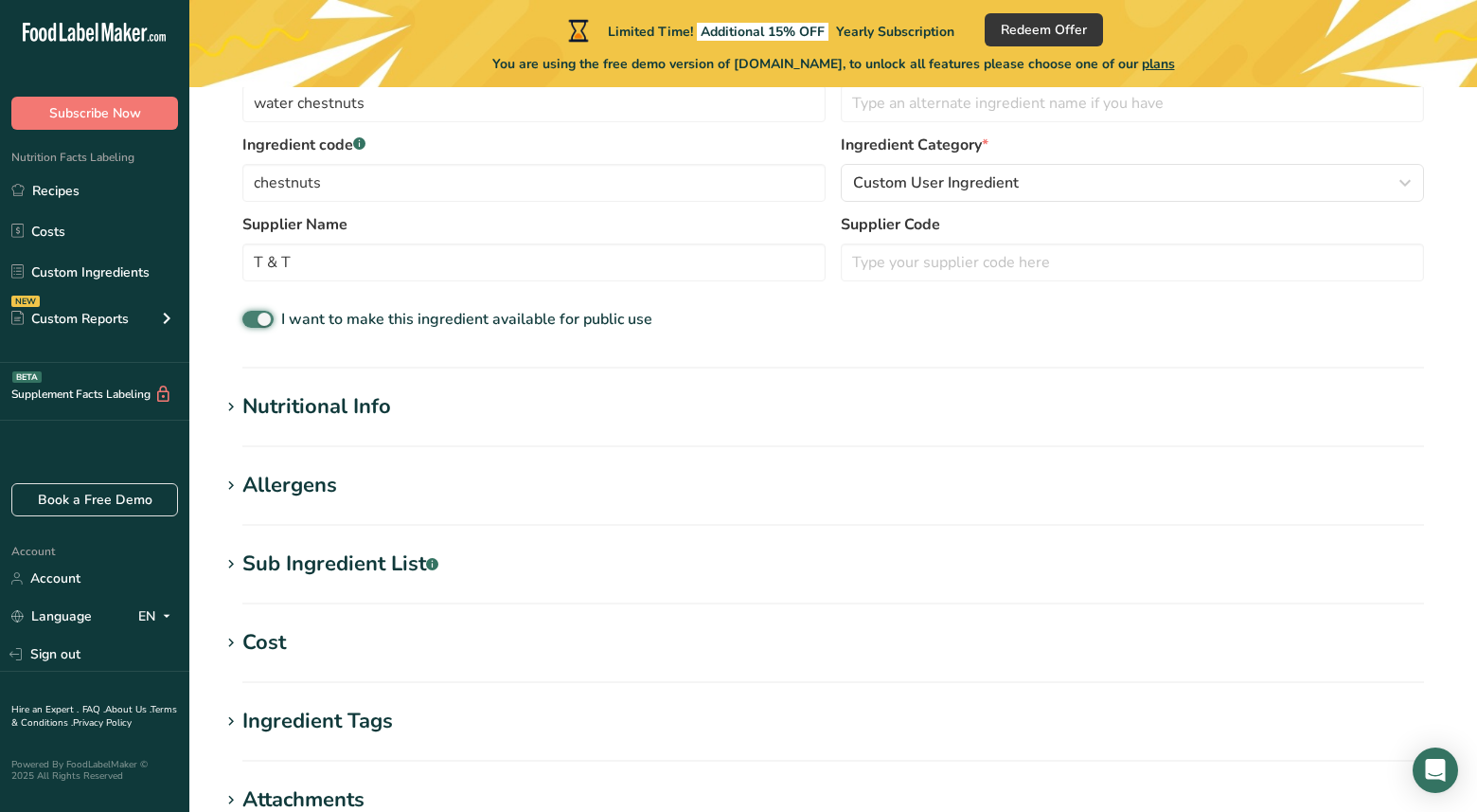
scroll to position [447, 0]
click at [297, 411] on div "Nutritional Info" at bounding box center [317, 405] width 149 height 31
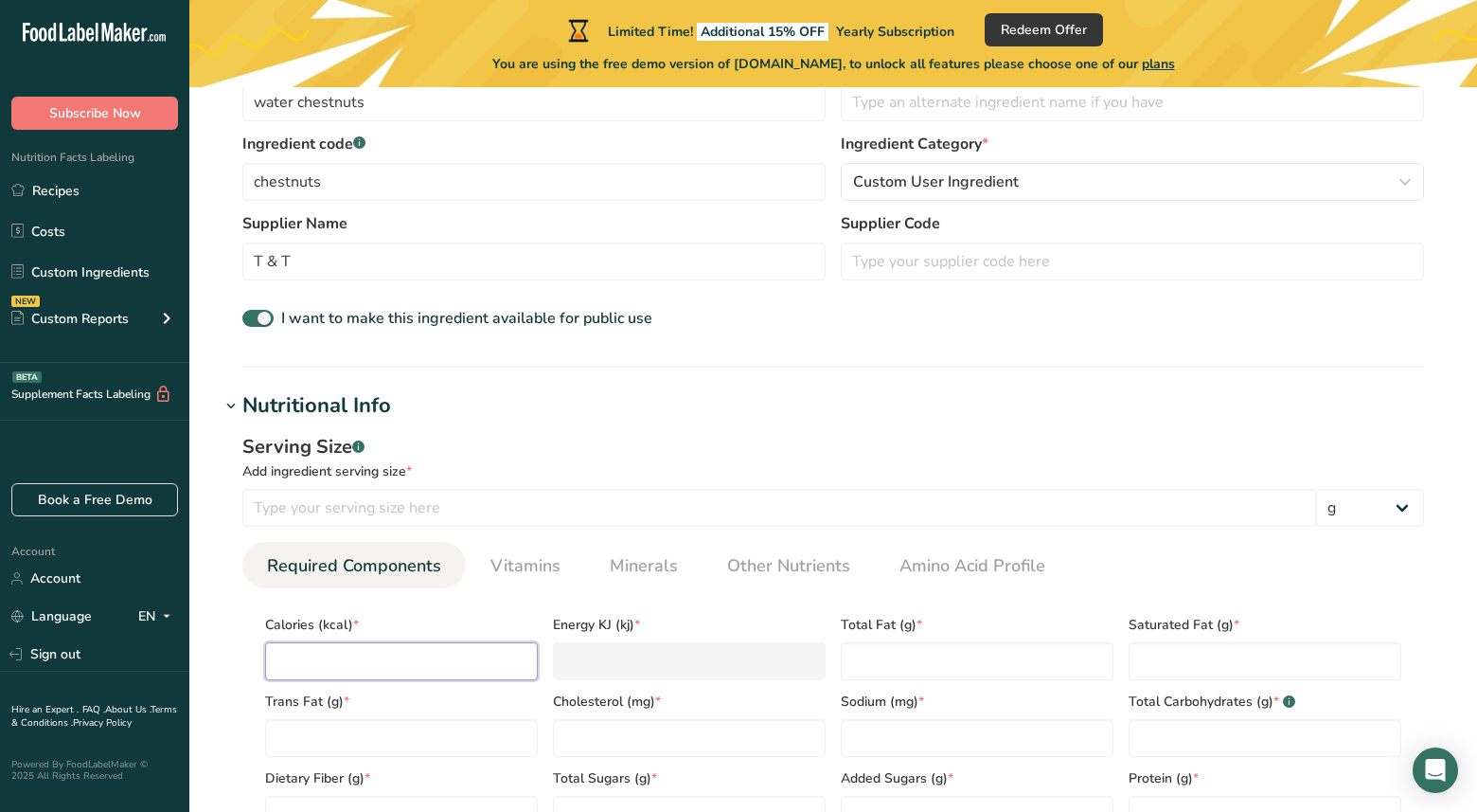
click at [387, 663] on input "number" at bounding box center [401, 661] width 273 height 38
type input "4"
type KJ "16.7"
type input "40"
type KJ "167.4"
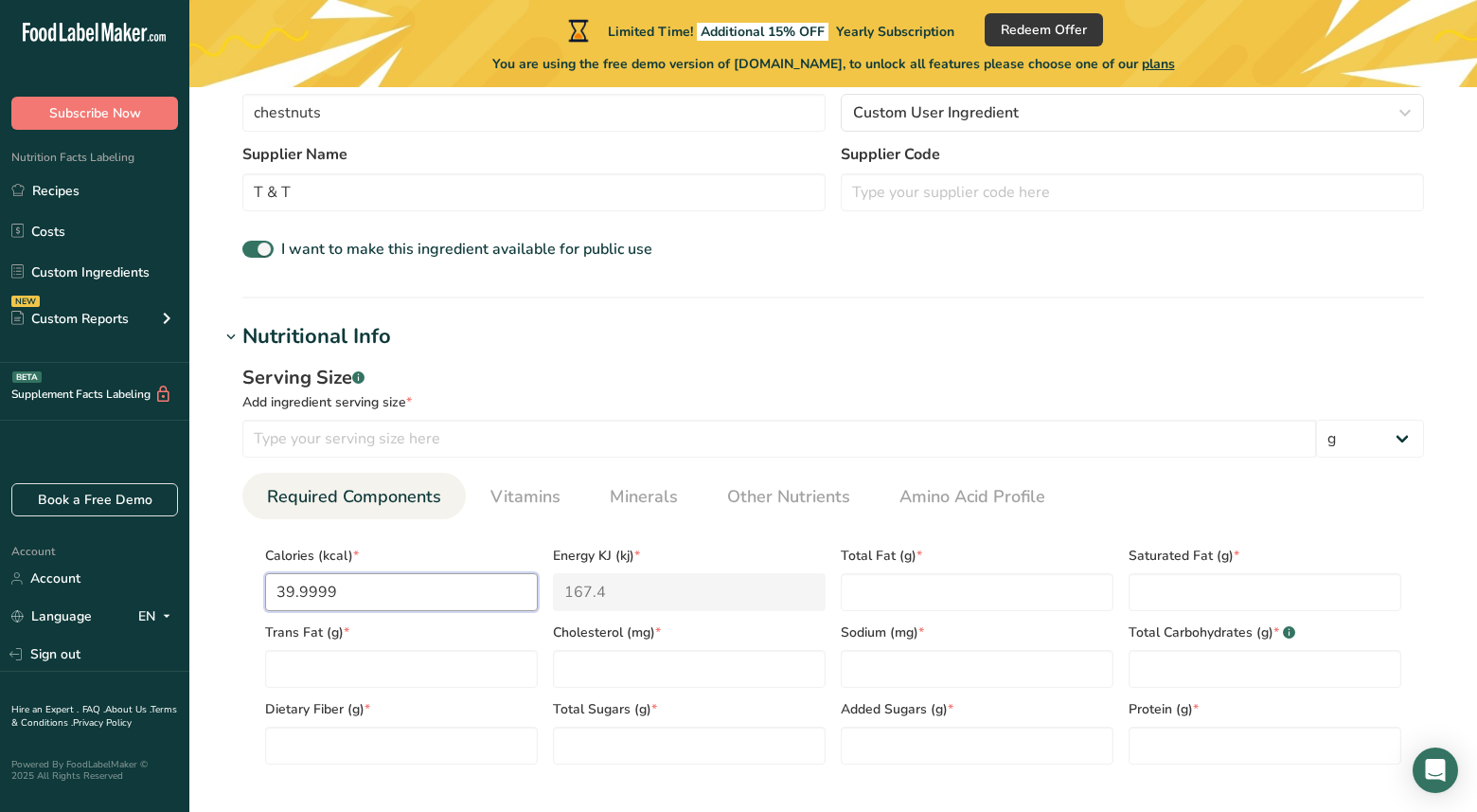
scroll to position [523, 0]
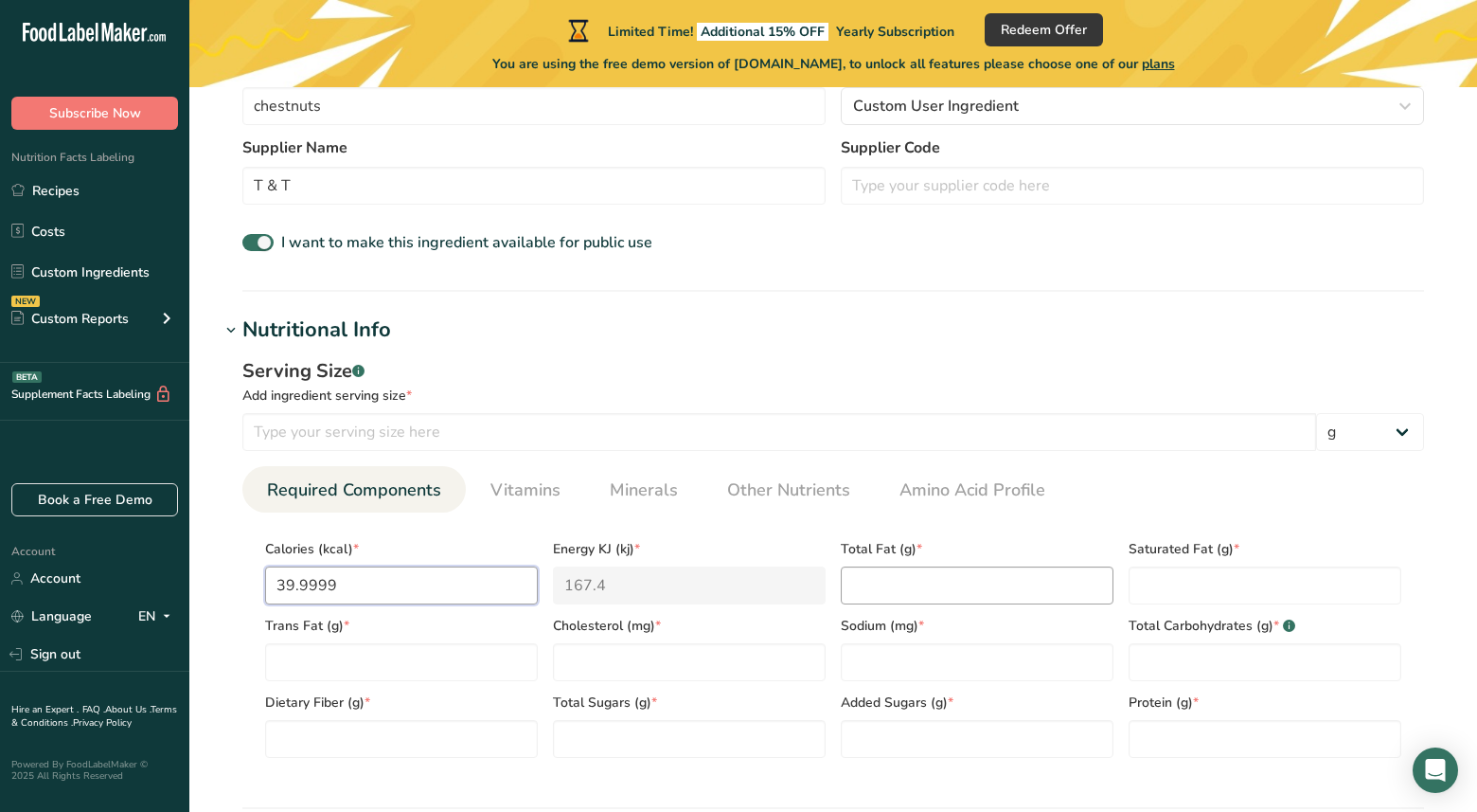
type input "39.9999"
click at [982, 575] on Fat "number" at bounding box center [977, 586] width 273 height 38
type Fat "0"
click at [1144, 585] on Fat "number" at bounding box center [1265, 586] width 273 height 38
type Fat "0"
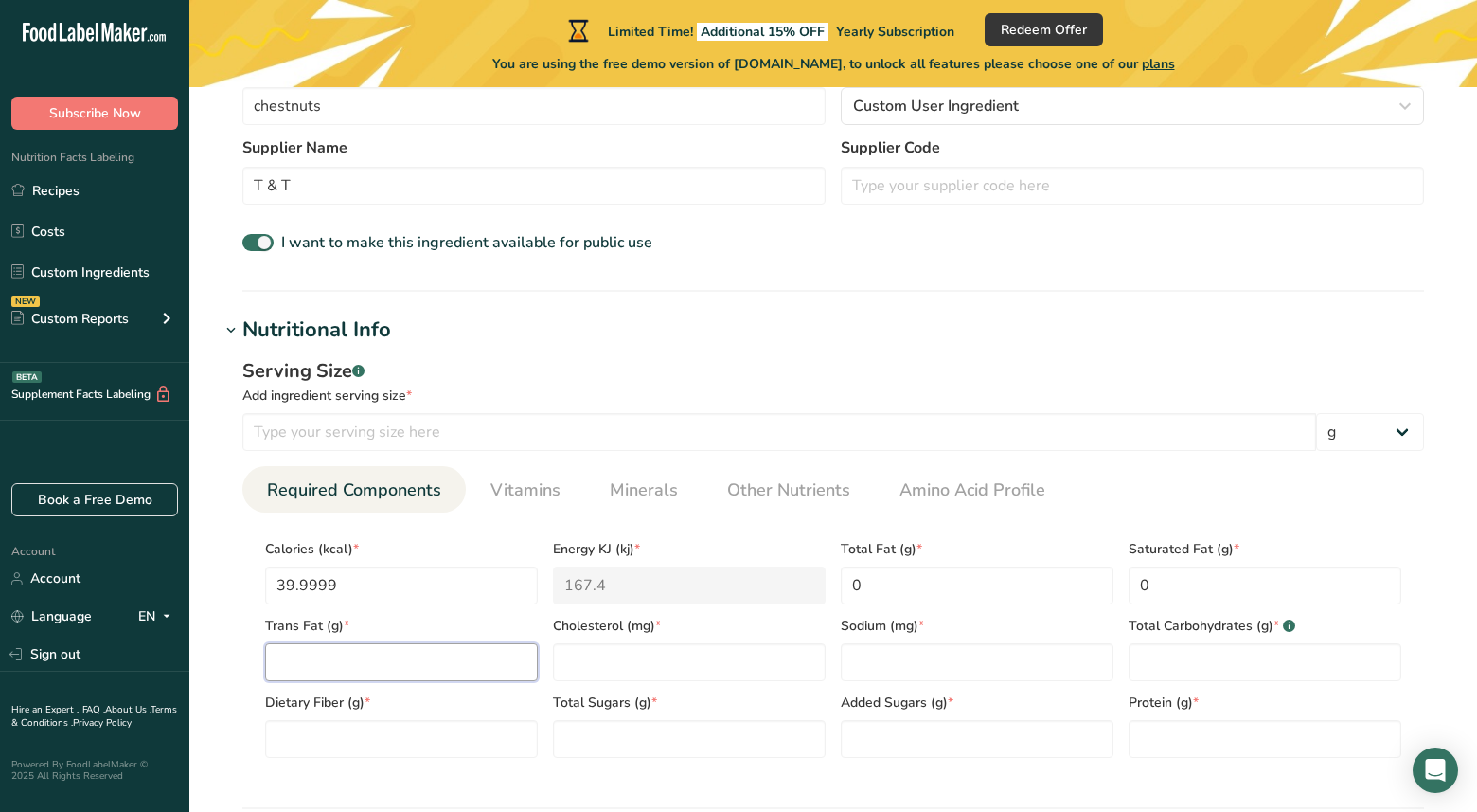
click at [517, 669] on Fat "number" at bounding box center [401, 662] width 273 height 38
type Fat "0"
click at [707, 672] on input "number" at bounding box center [689, 662] width 273 height 38
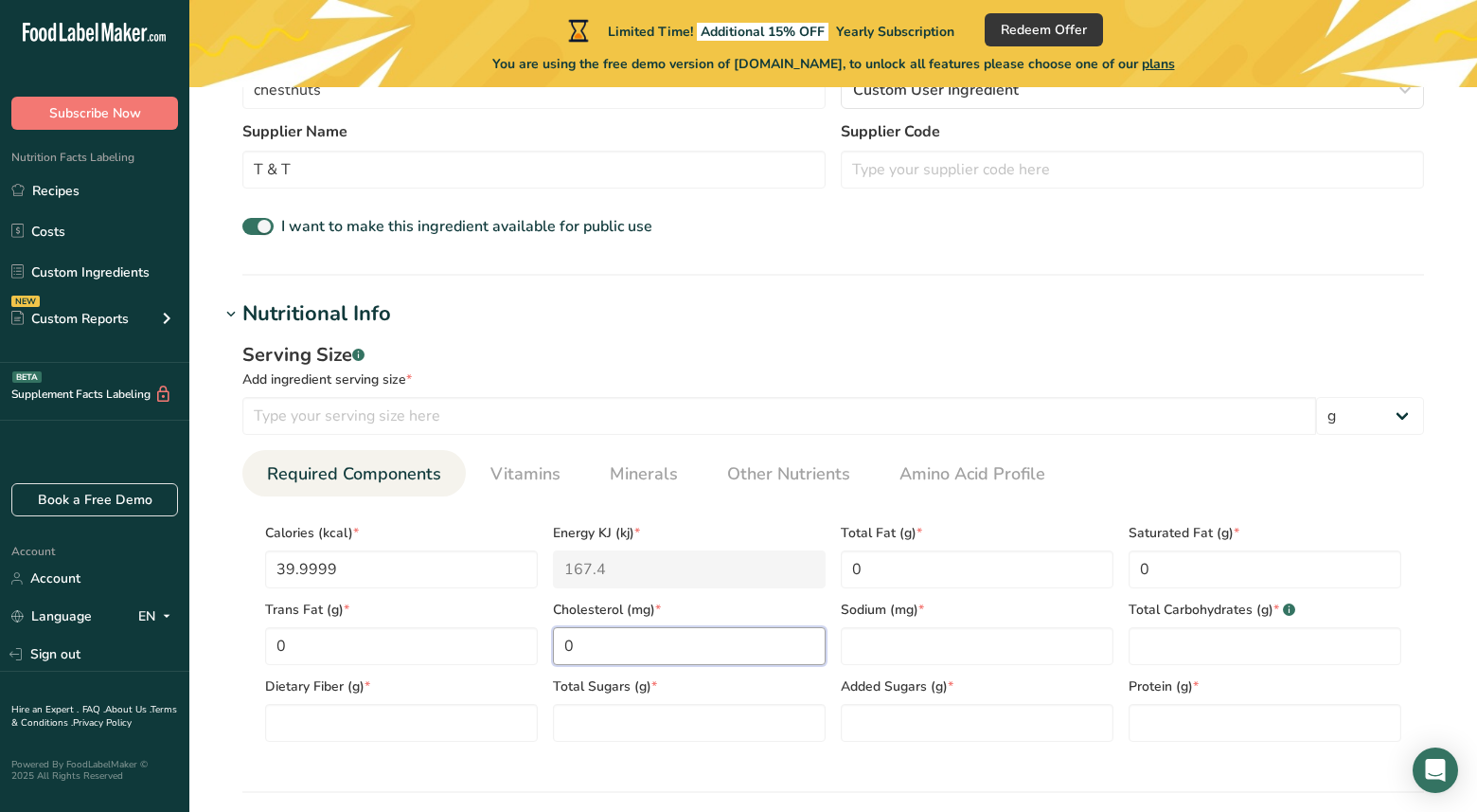
scroll to position [540, 0]
type input "0"
click at [890, 645] on input "number" at bounding box center [977, 645] width 273 height 38
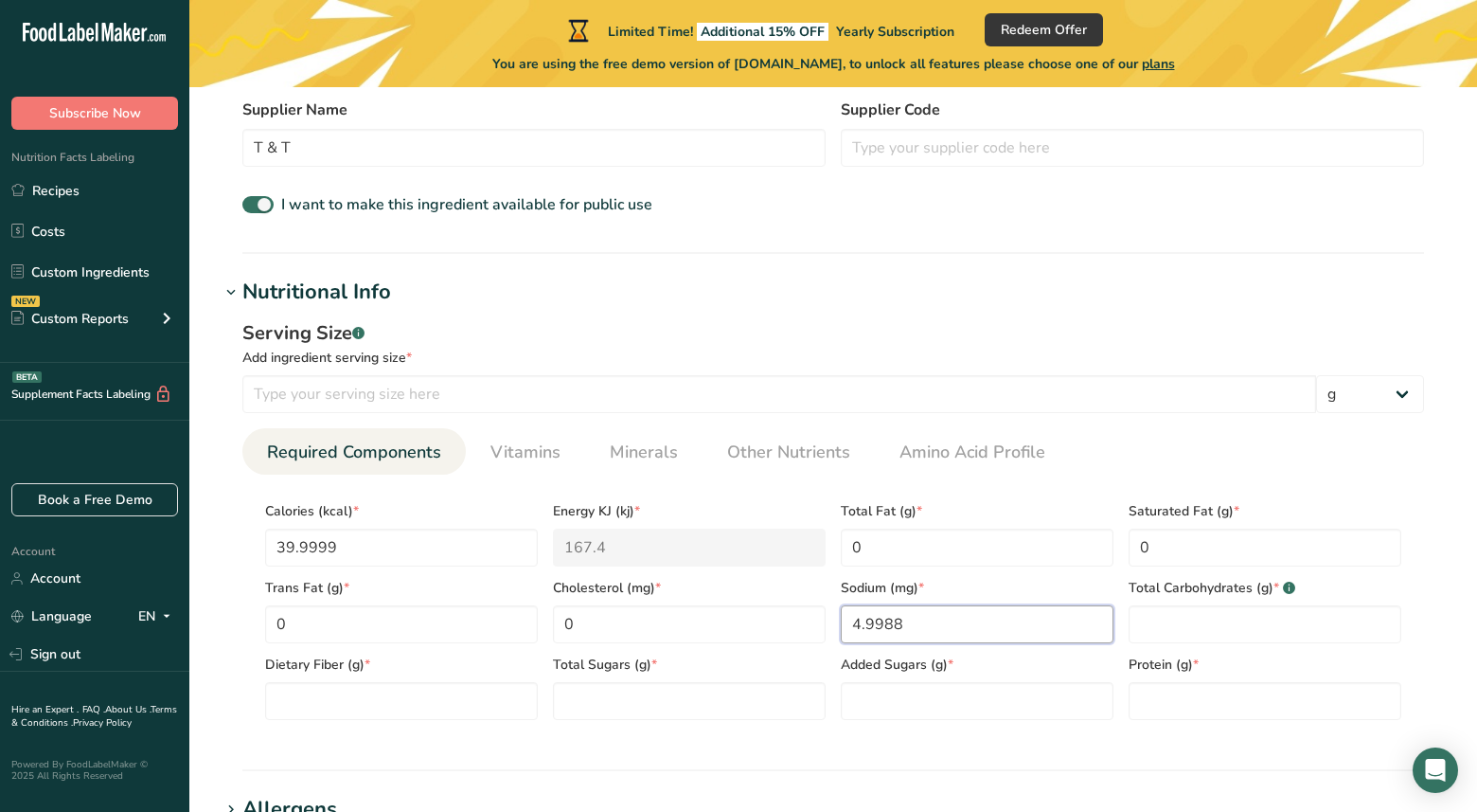
scroll to position [564, 0]
type input "4.9988"
click at [1194, 626] on Carbohydrates "number" at bounding box center [1265, 621] width 273 height 38
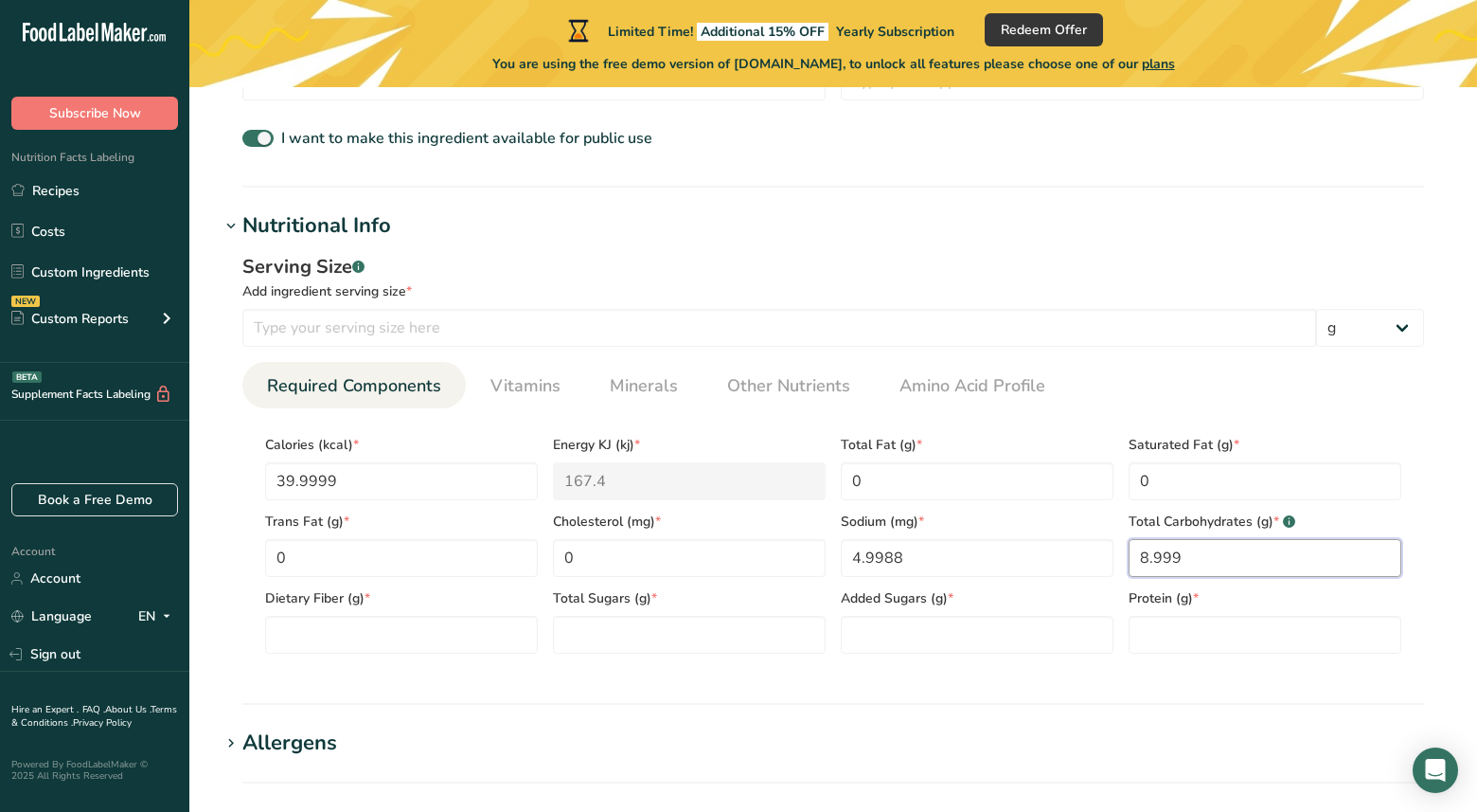
scroll to position [628, 0]
type Carbohydrates "8.999"
click at [468, 632] on Fiber "number" at bounding box center [401, 633] width 273 height 38
type Fiber "2"
click at [715, 648] on Sugars "number" at bounding box center [689, 633] width 273 height 38
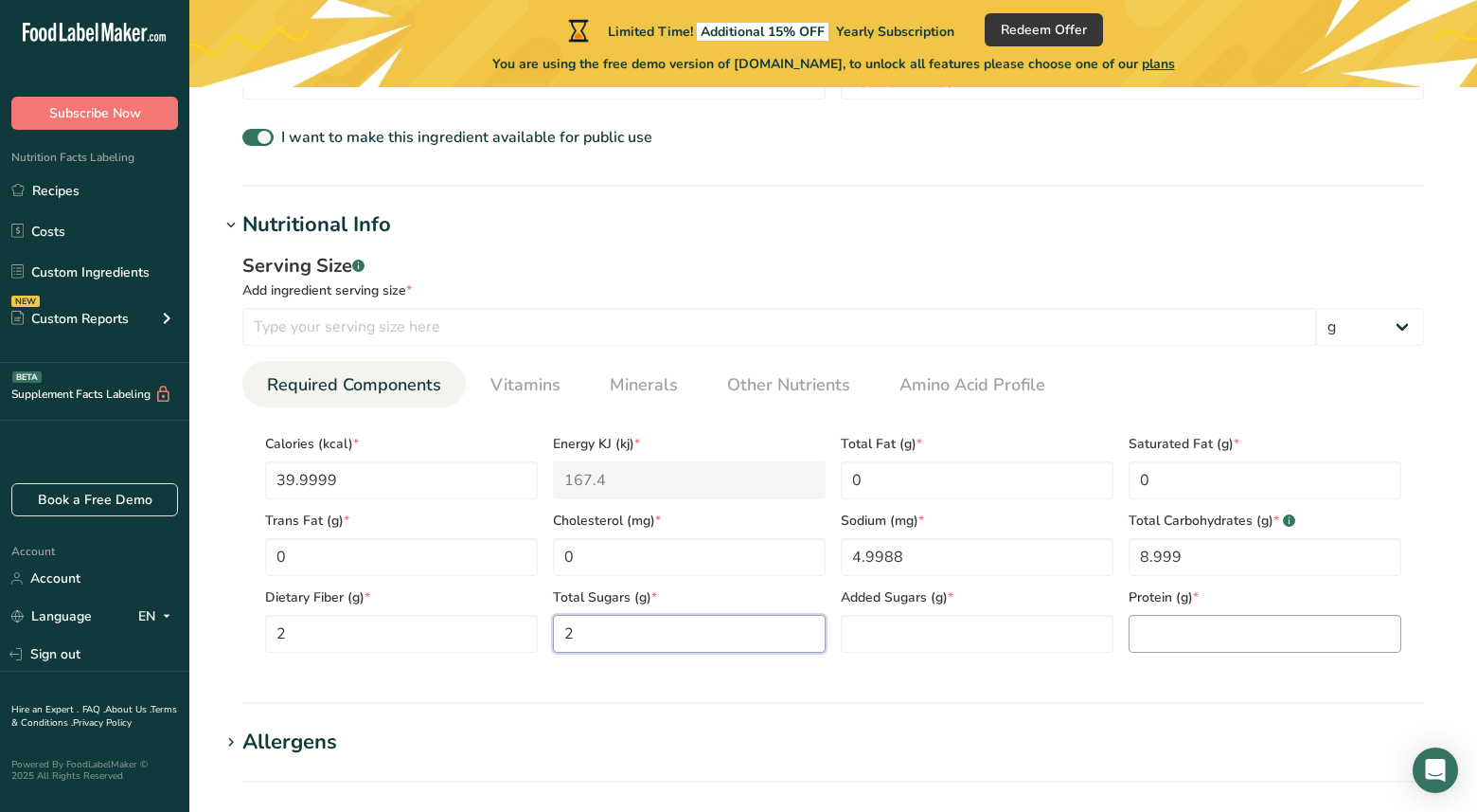
type Sugars "2"
click at [1182, 627] on input "number" at bounding box center [1265, 633] width 273 height 38
type input "1"
click at [943, 629] on Sugars "number" at bounding box center [977, 633] width 273 height 38
type Sugars "0"
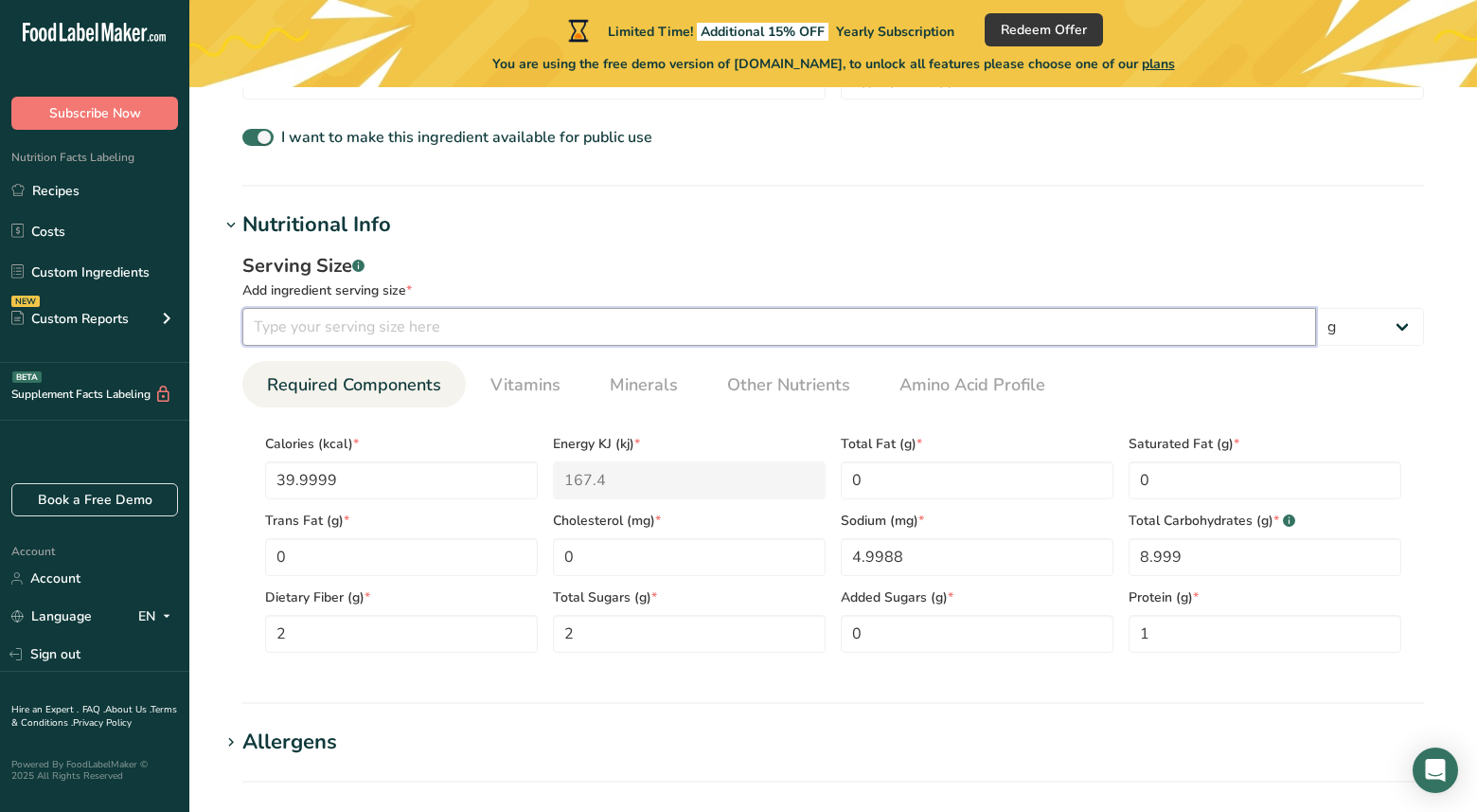
click at [540, 326] on input "number" at bounding box center [779, 327] width 1074 height 38
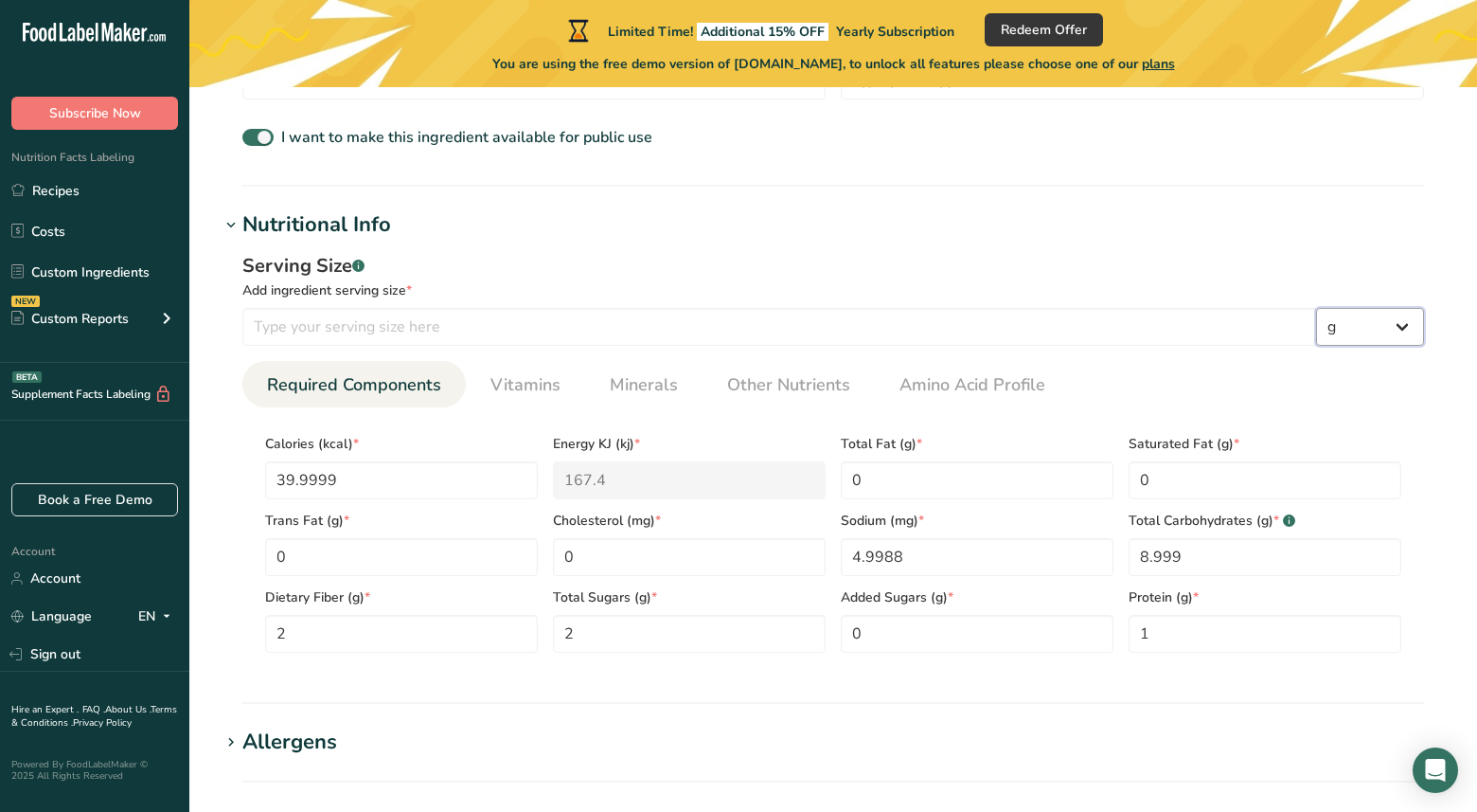
click at [1401, 323] on select "g kg mg mcg lb oz l mL fl oz tbsp tsp cup qt gallon" at bounding box center [1370, 327] width 108 height 38
select select "17"
select select "22"
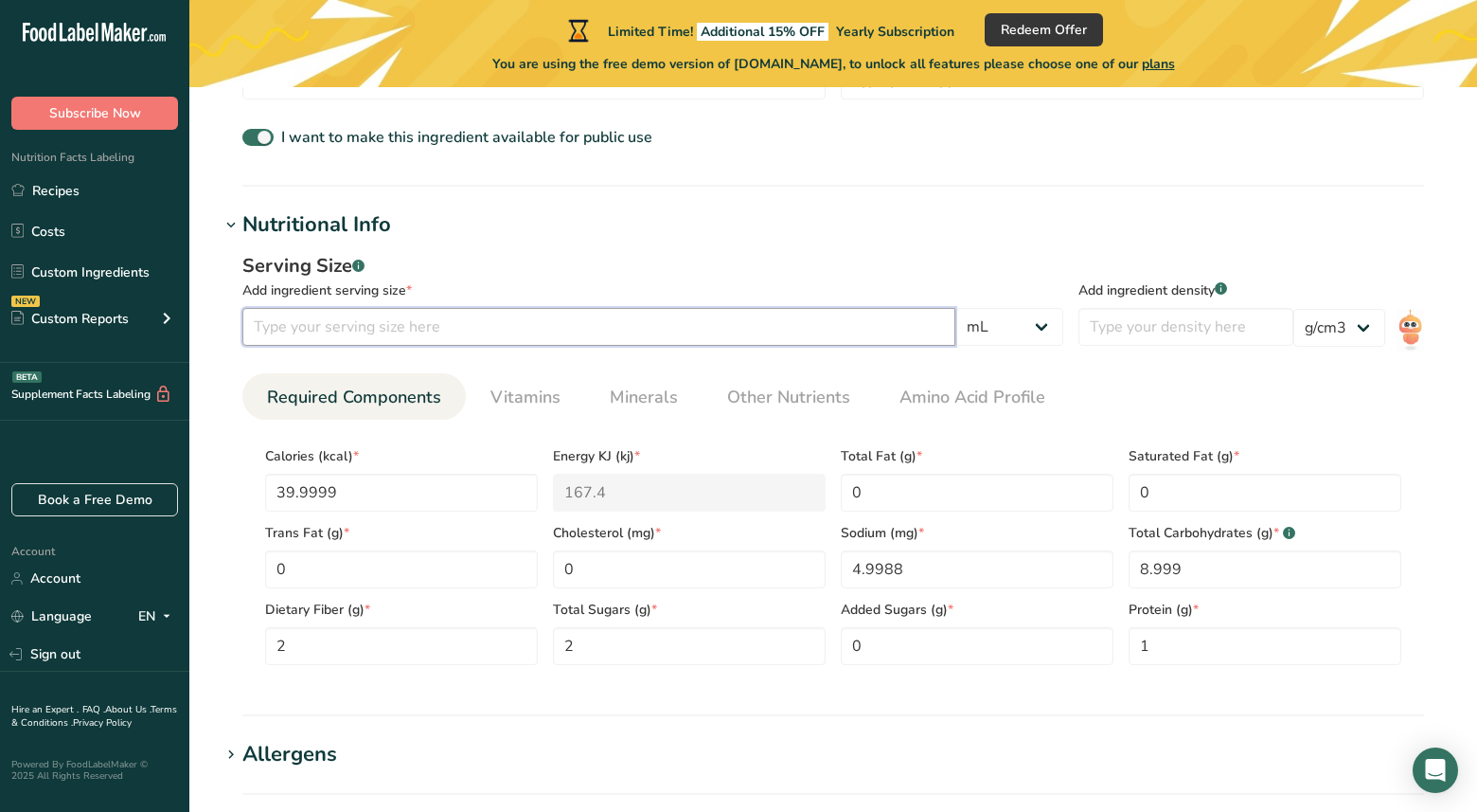
click at [857, 318] on input "number" at bounding box center [599, 327] width 713 height 38
type input "125"
click at [1391, 423] on section "Calories (kcal) * 39.9999 Energy KJ (kj) * 167.4 Total Fat (g) * 0 Saturated Fa…" at bounding box center [833, 550] width 1182 height 260
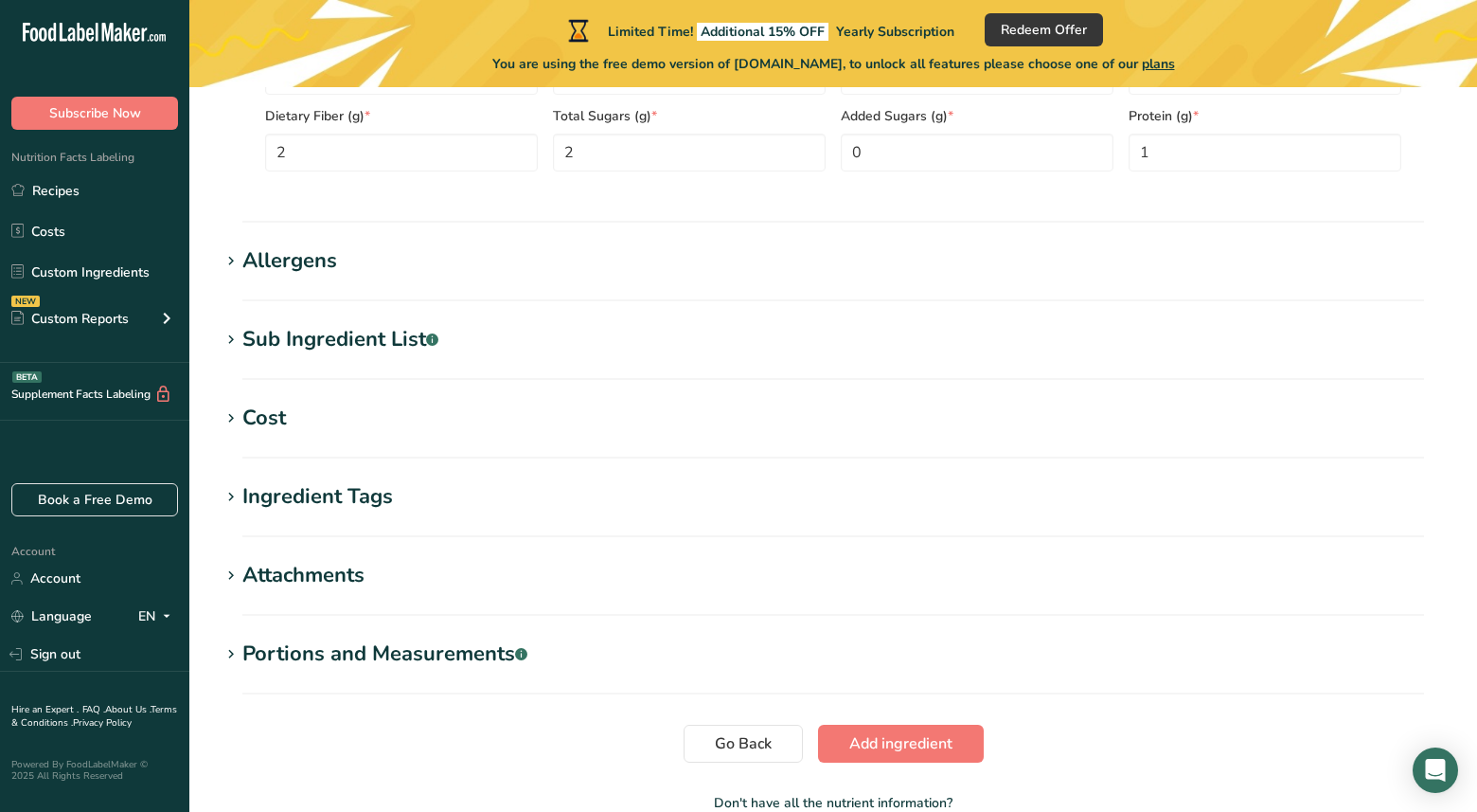
scroll to position [1233, 0]
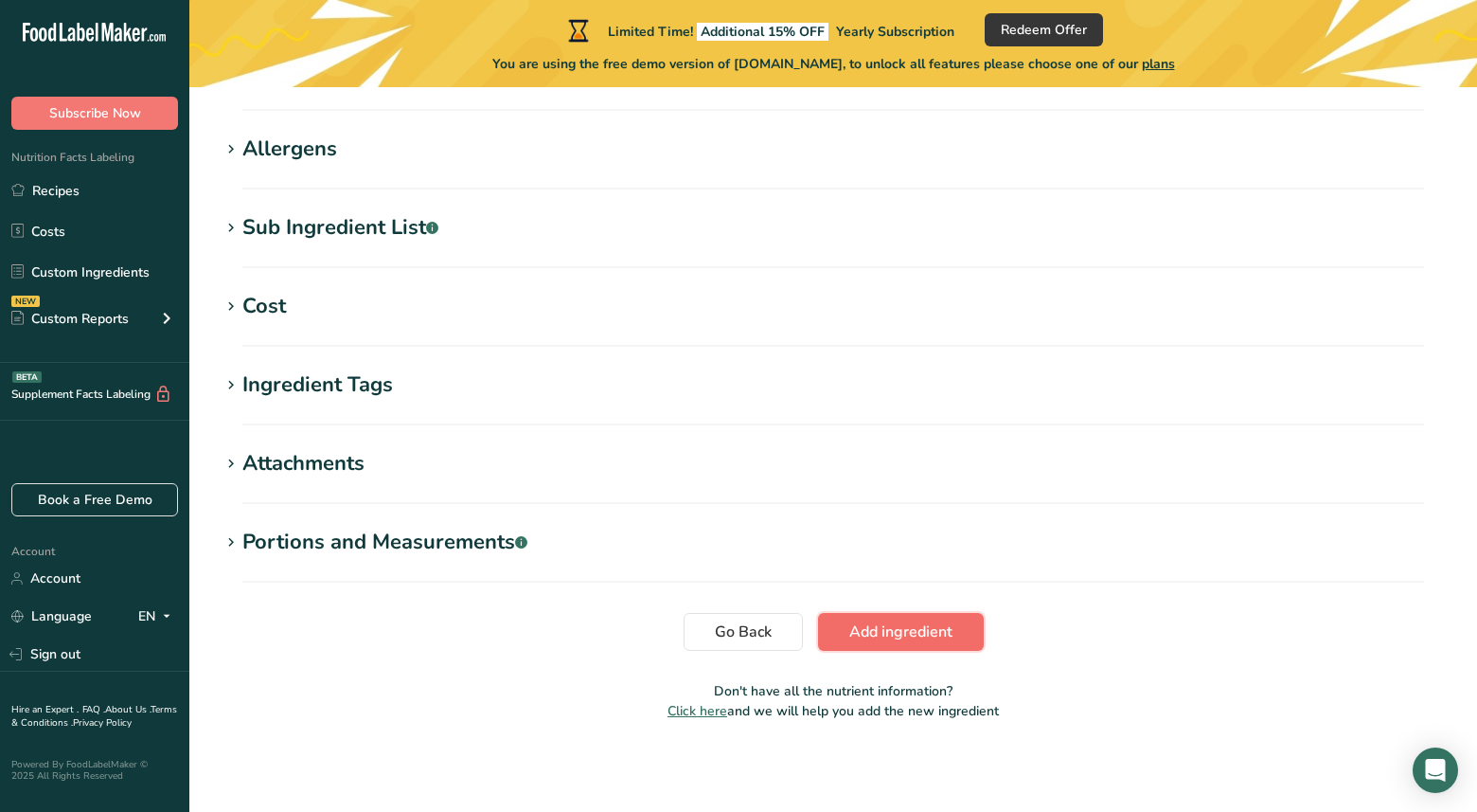
click at [882, 639] on span "Add ingredient" at bounding box center [901, 631] width 103 height 23
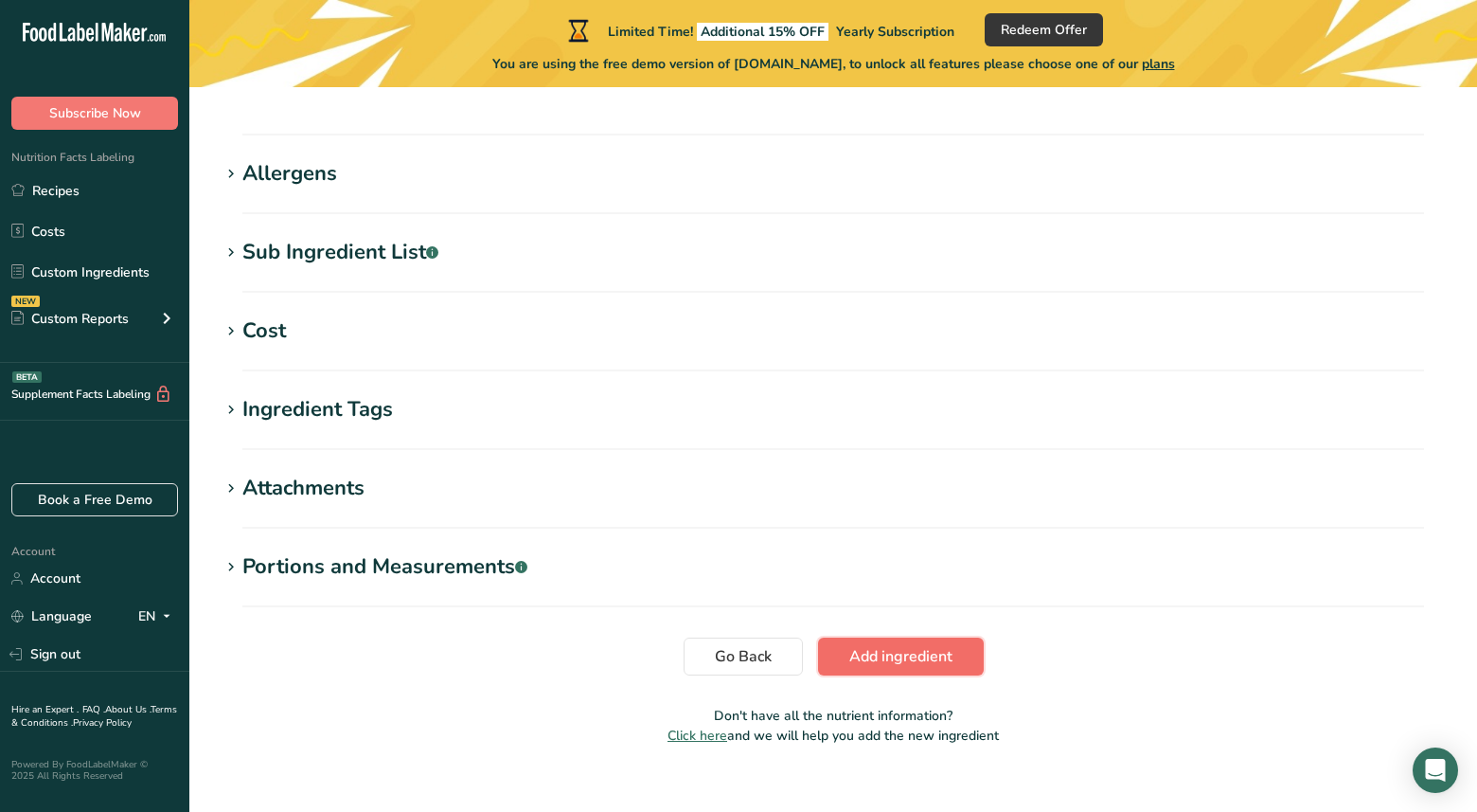
scroll to position [763, 0]
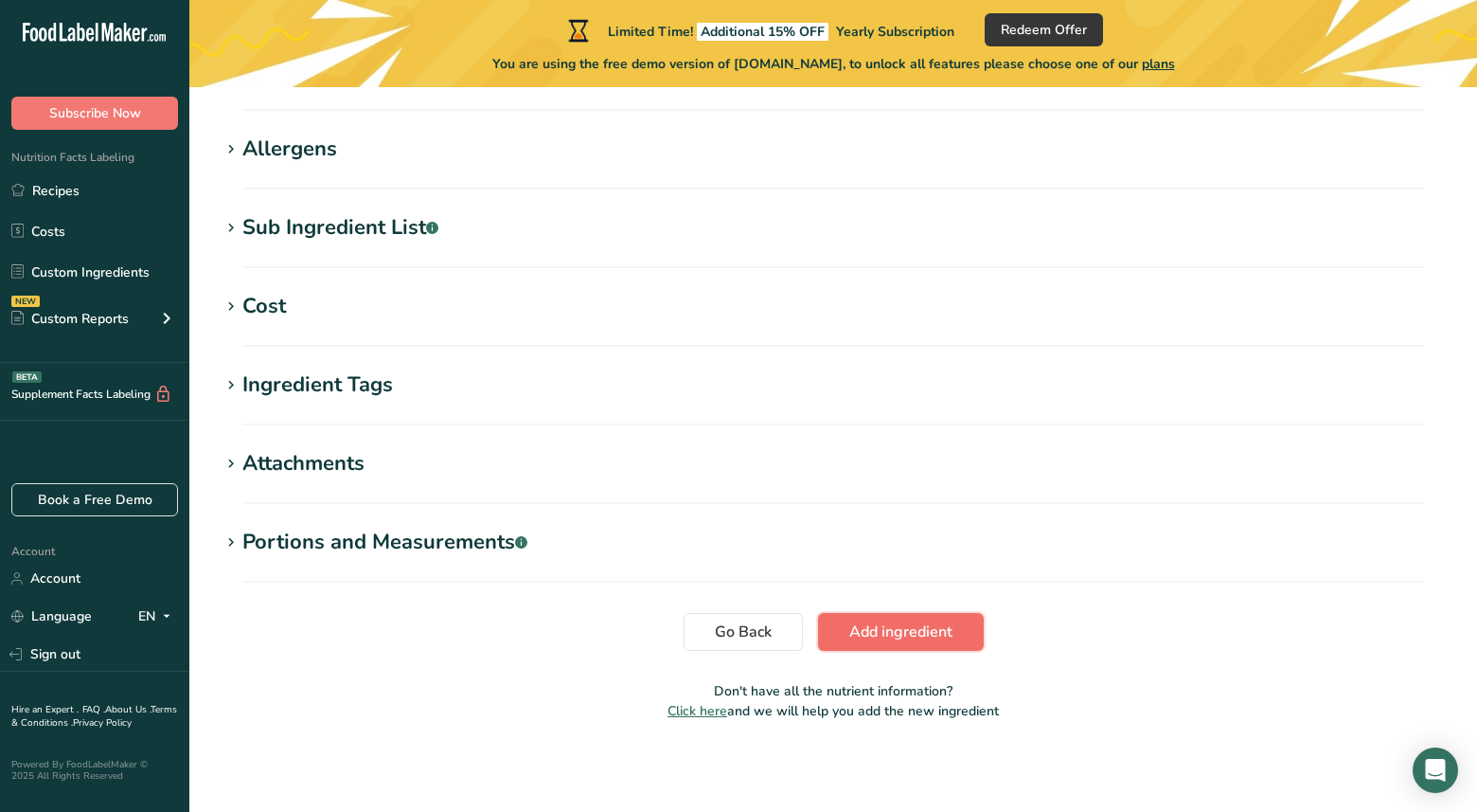
click at [882, 639] on span "Add ingredient" at bounding box center [901, 631] width 103 height 23
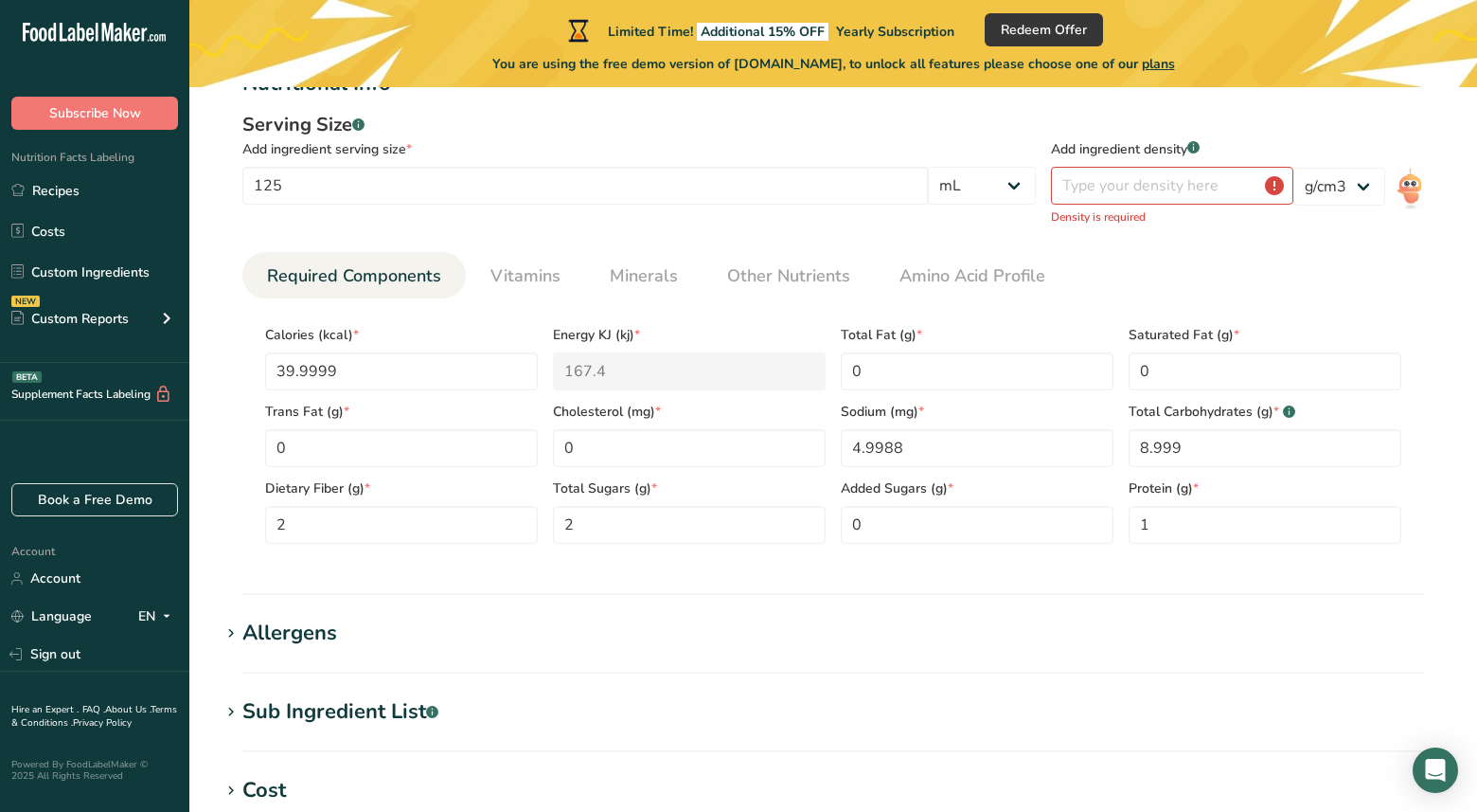
scroll to position [261, 0]
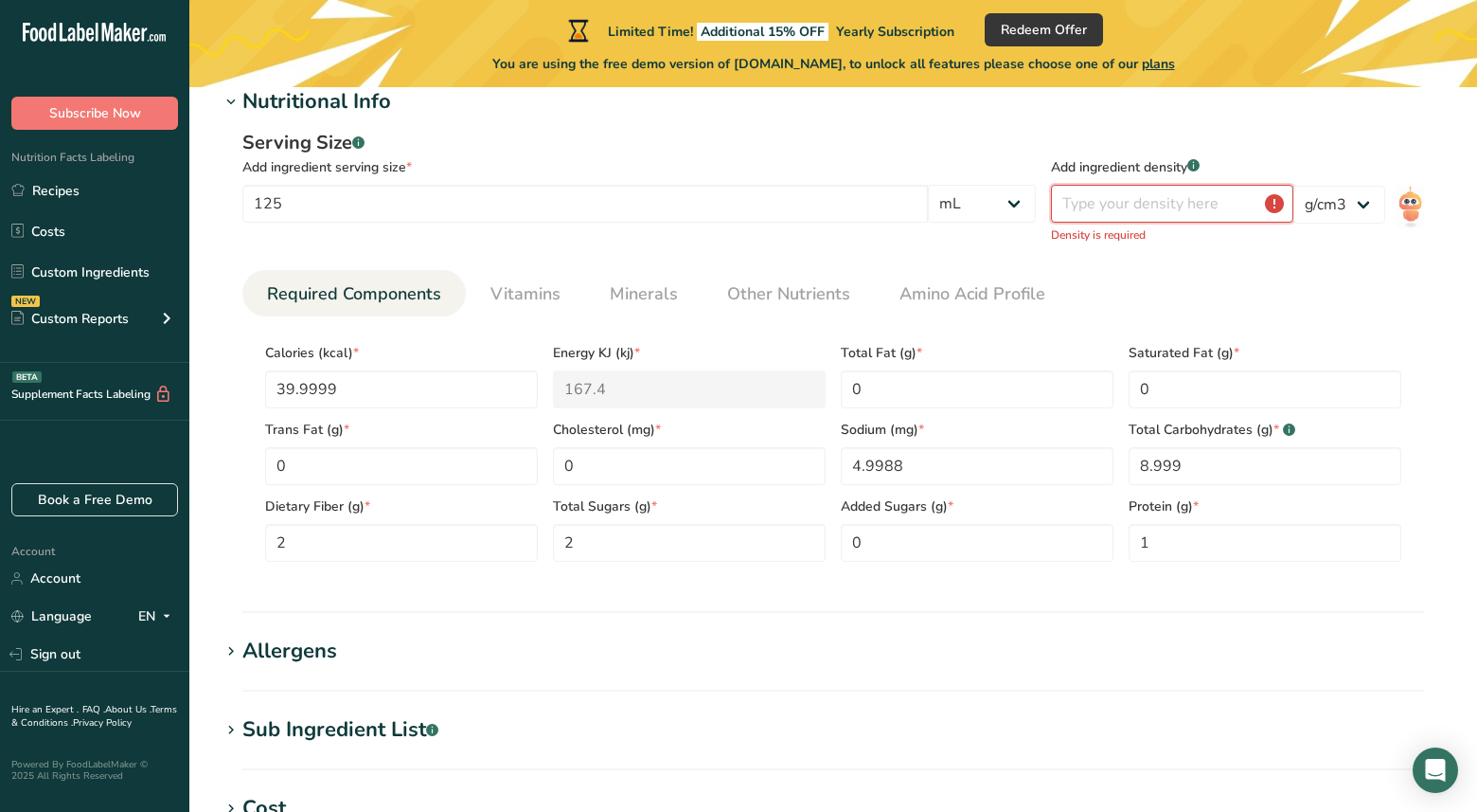
click at [1276, 201] on input "number" at bounding box center [1172, 203] width 242 height 38
click at [1359, 198] on select "lb/ft3 g/cm3" at bounding box center [1339, 204] width 92 height 38
click at [1215, 203] on input "number" at bounding box center [1172, 203] width 242 height 38
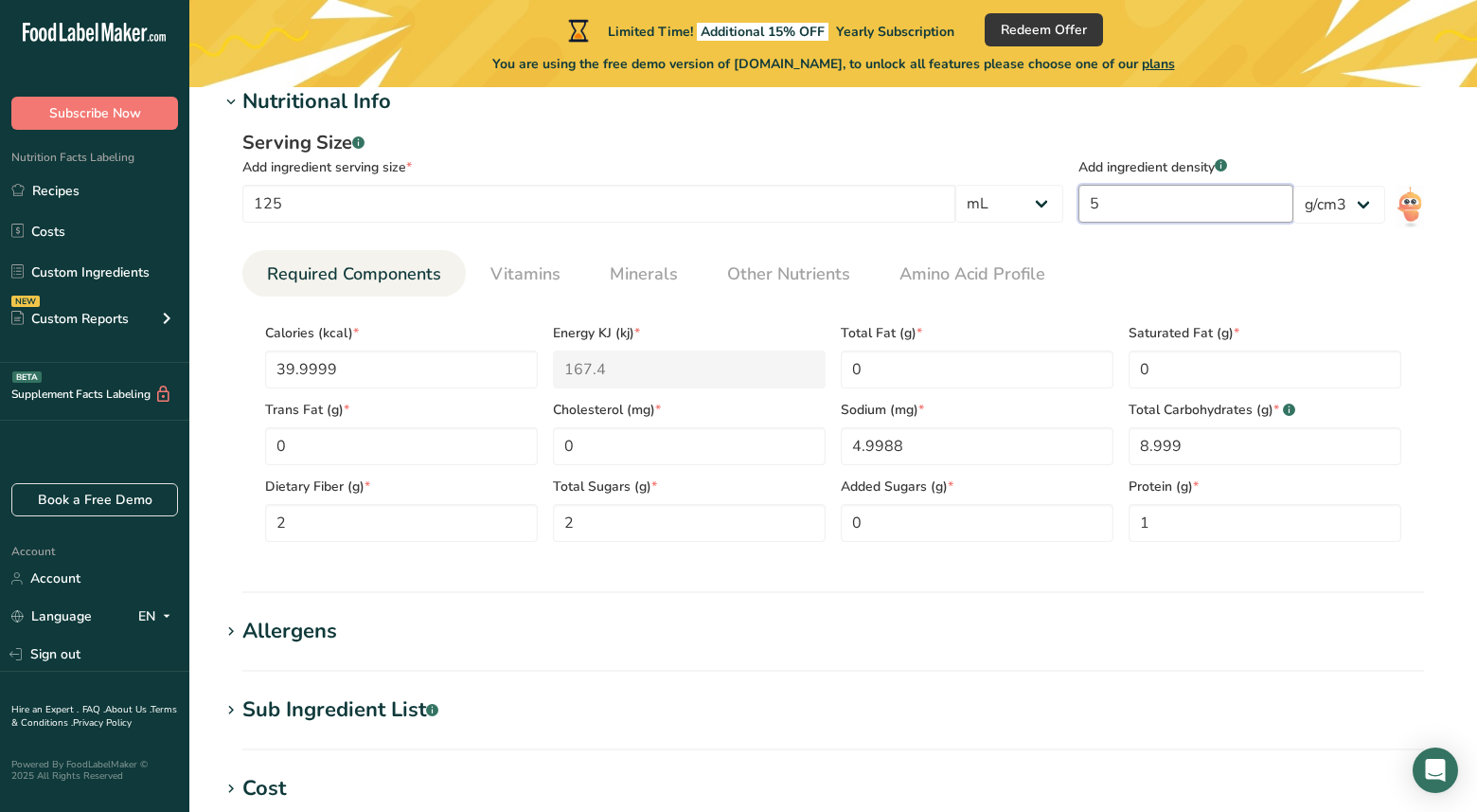
type input "1"
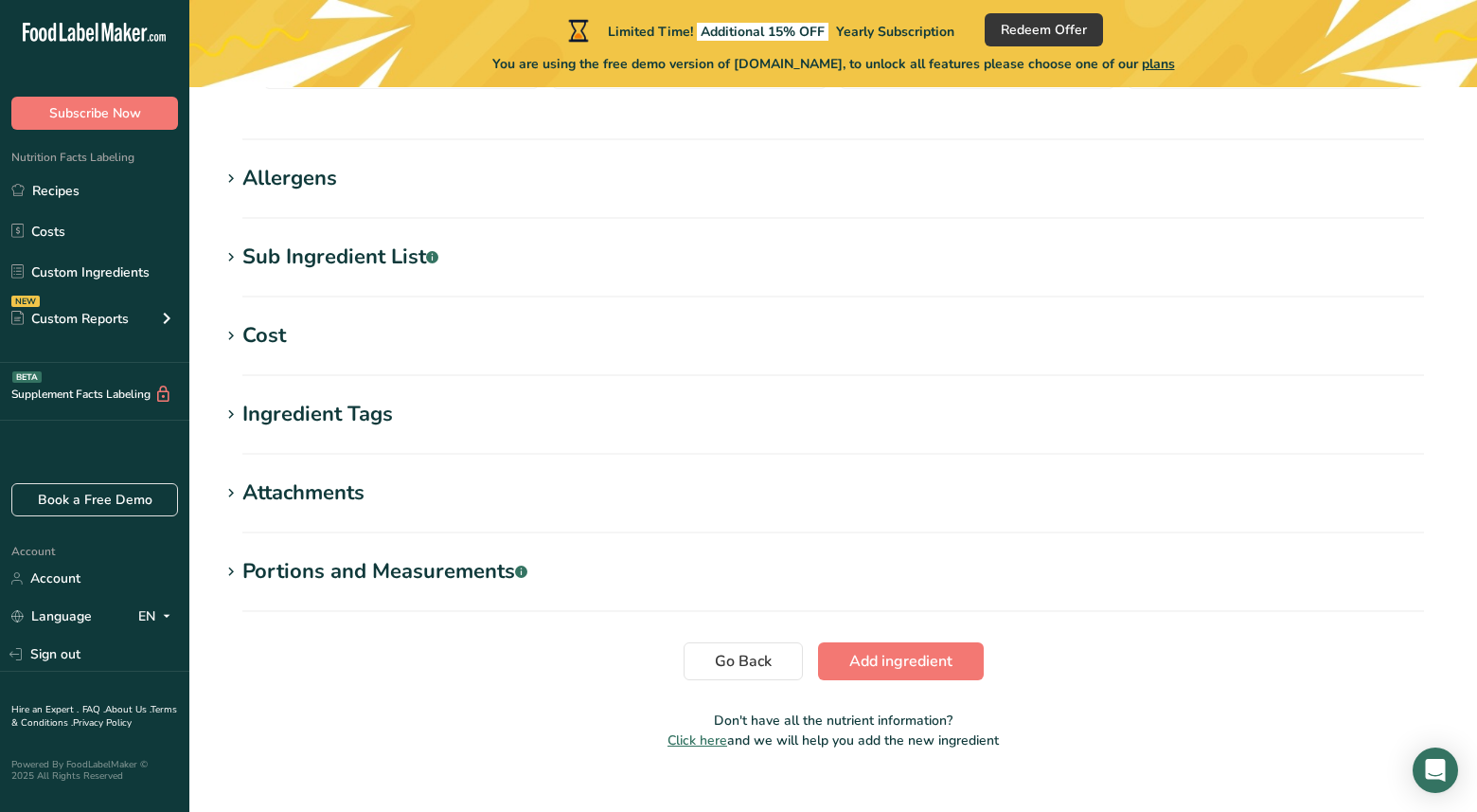
scroll to position [711, 0]
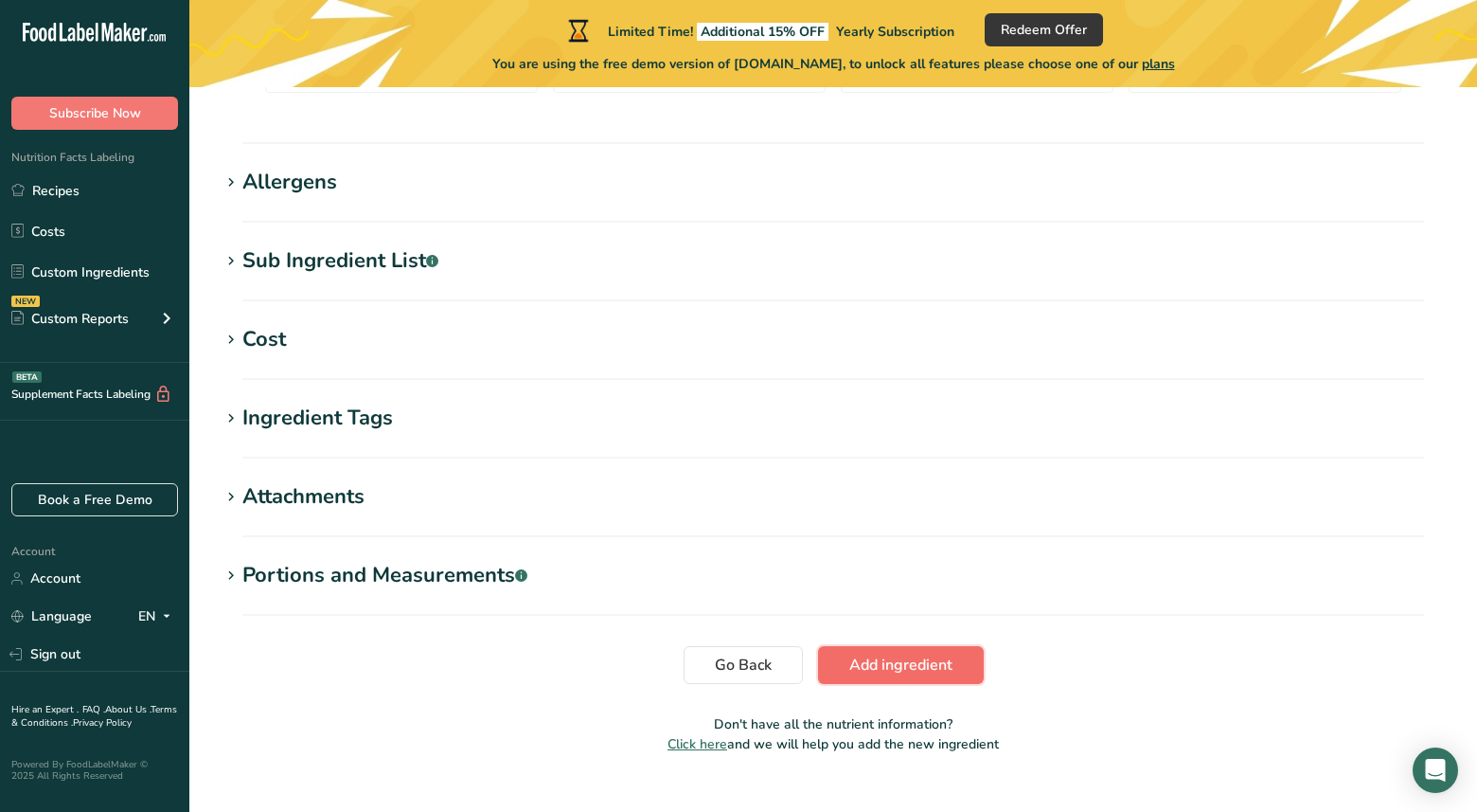
click at [904, 652] on button "Add ingredient" at bounding box center [900, 665] width 166 height 38
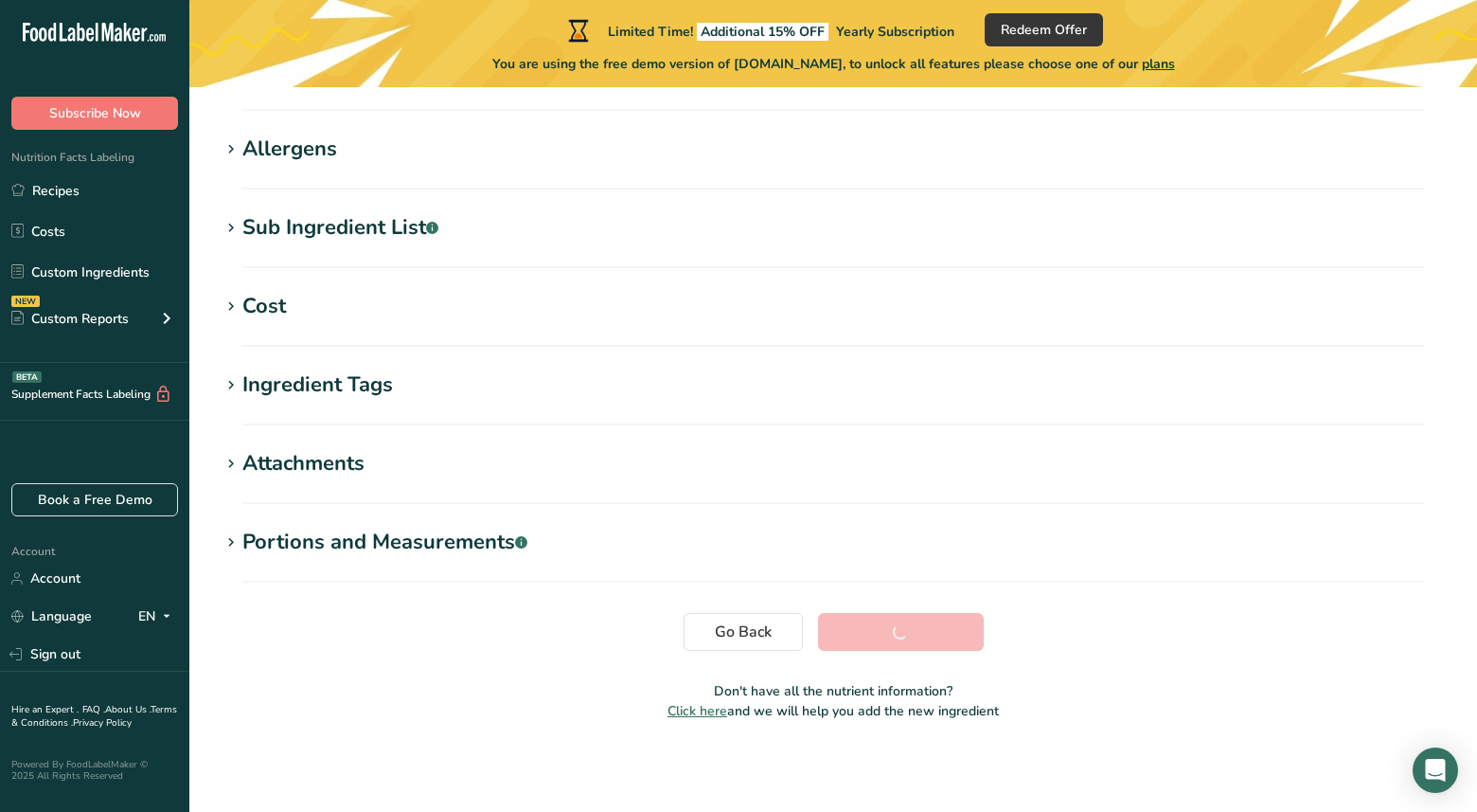
scroll to position [293, 0]
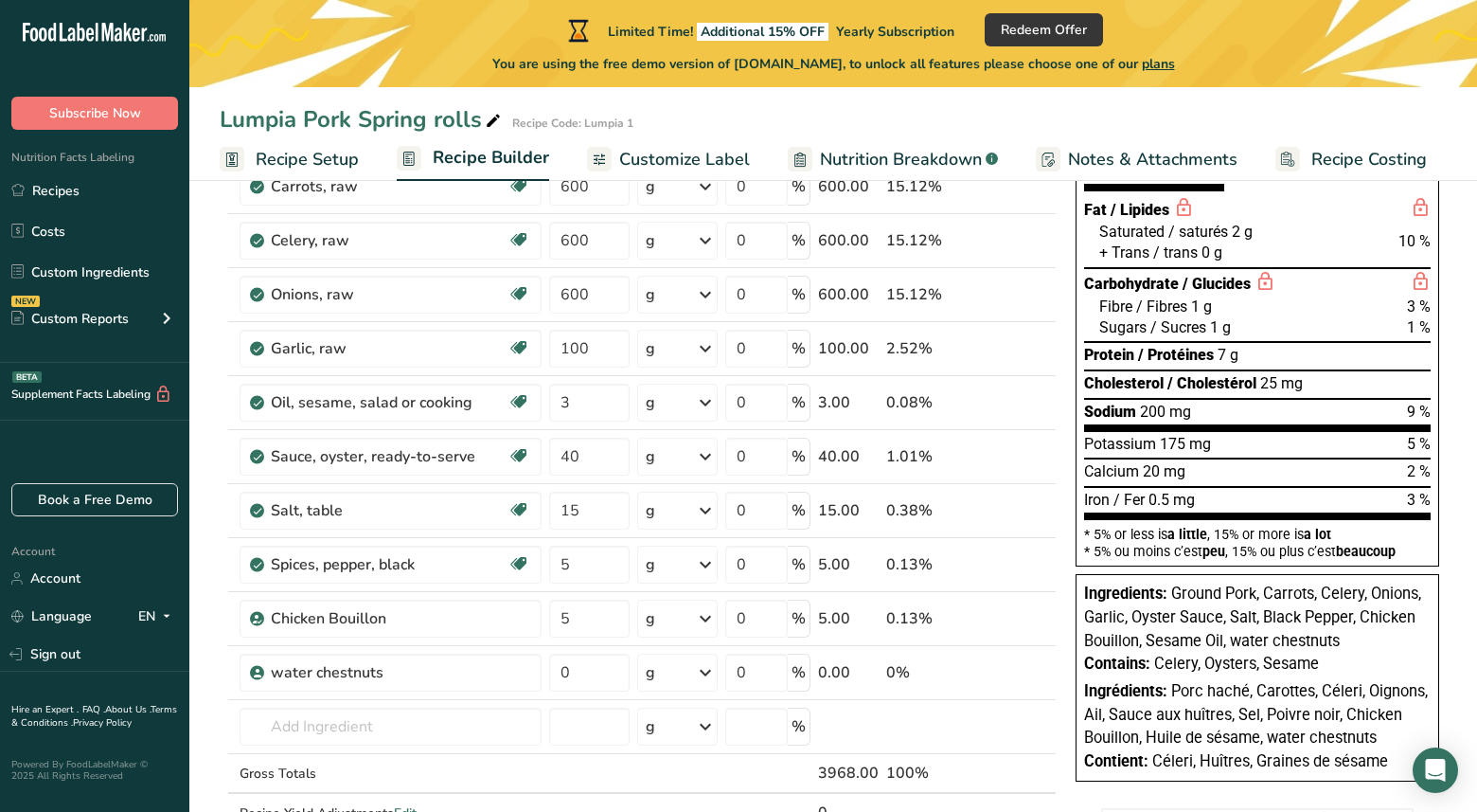
scroll to position [227, 0]
click at [607, 673] on input "0" at bounding box center [589, 671] width 80 height 38
click at [607, 673] on input "300" at bounding box center [589, 671] width 80 height 38
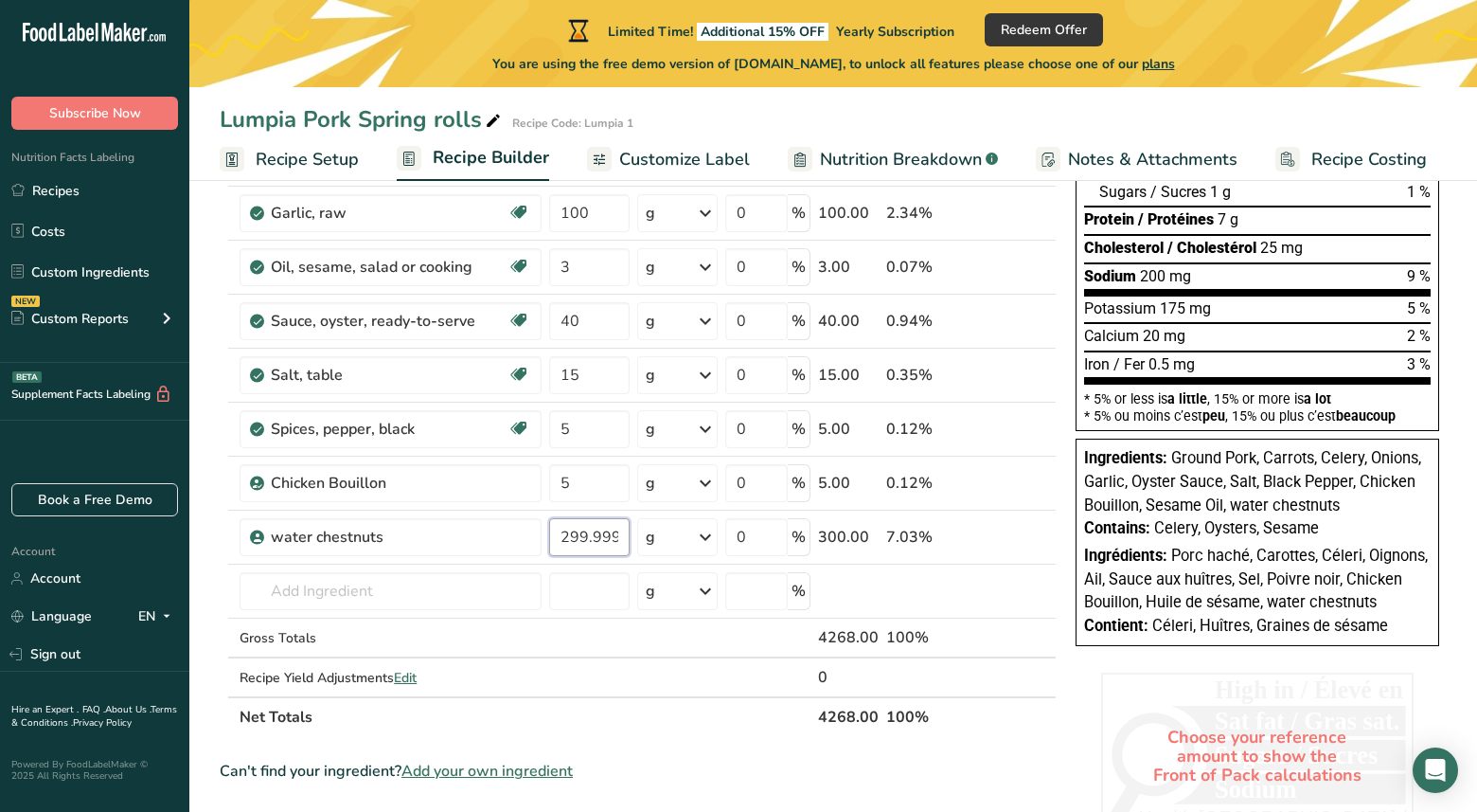
scroll to position [360, 0]
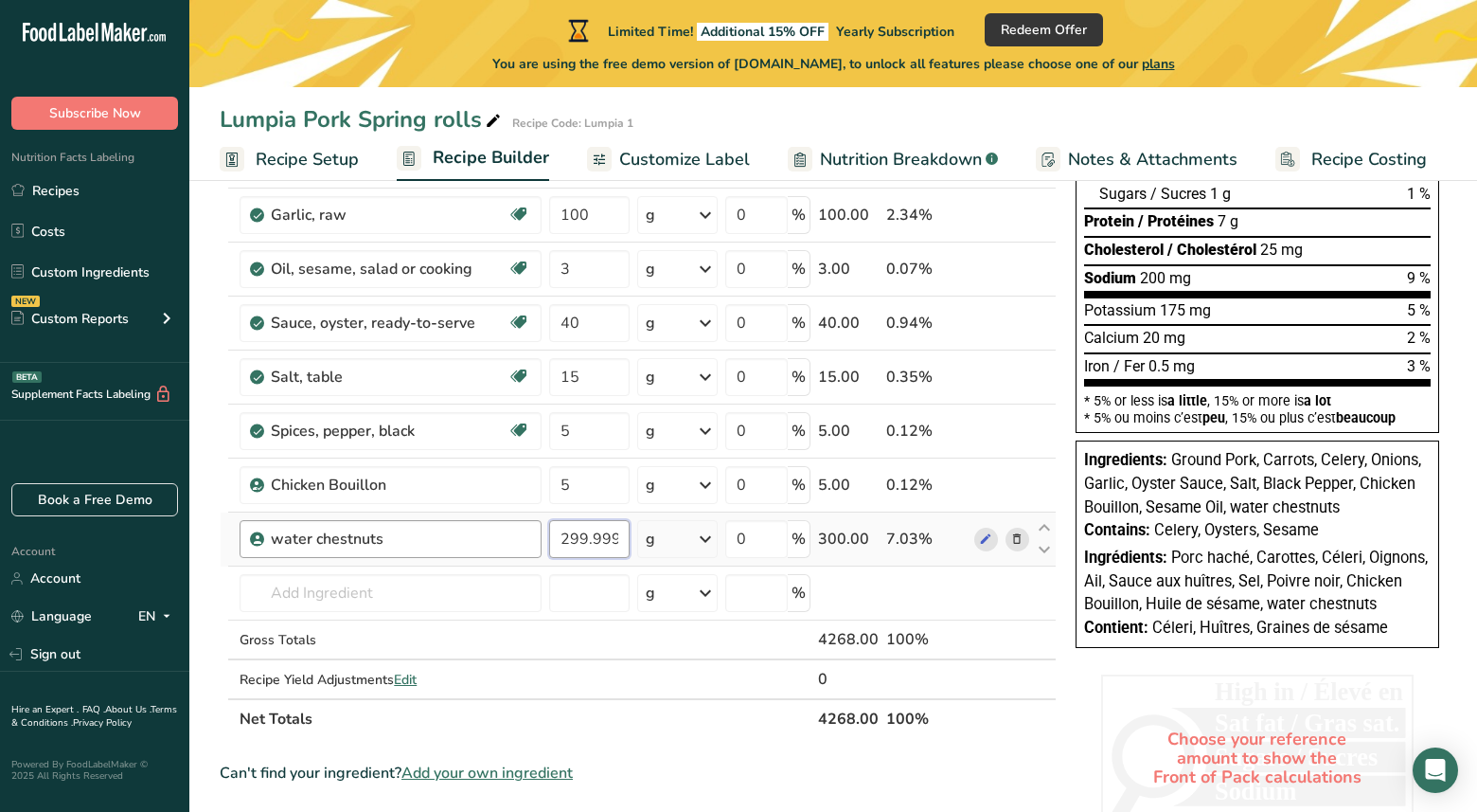
type input "299.999998"
click at [461, 526] on div "Ingredient * Amount * Unit * Waste * .a-a{fill:#347362;}.b-a{fill:#fff;} Grams …" at bounding box center [637, 335] width 837 height 807
click at [201, 402] on section "Add Ingredients Manage Recipe Delete Recipe Duplicate Recipe Scale Recipe Save …" at bounding box center [834, 564] width 1288 height 1478
click at [587, 382] on input "15" at bounding box center [589, 377] width 80 height 38
type input "10"
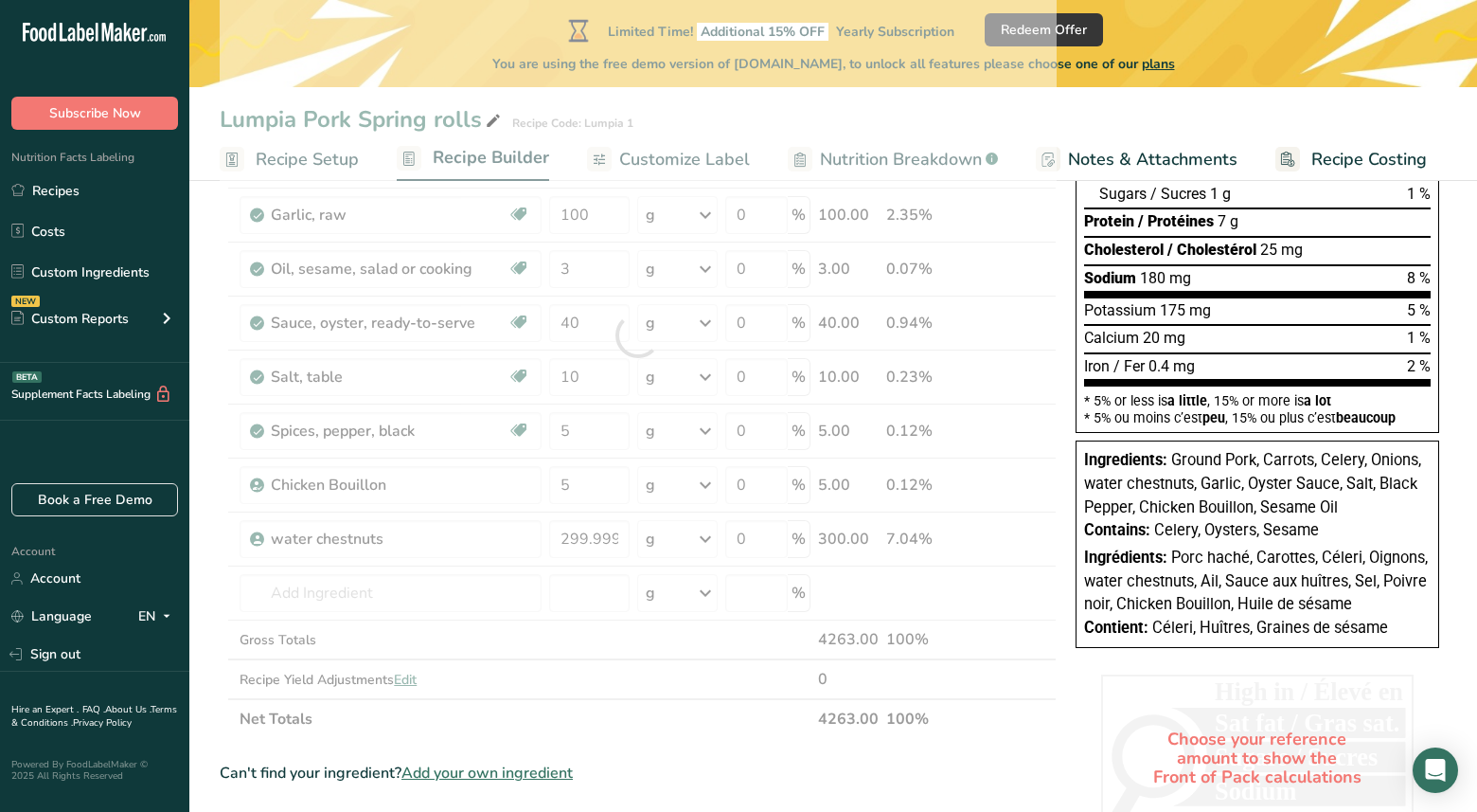
click at [211, 399] on section "Add Ingredients Manage Recipe Delete Recipe Duplicate Recipe Scale Recipe Save …" at bounding box center [834, 564] width 1288 height 1478
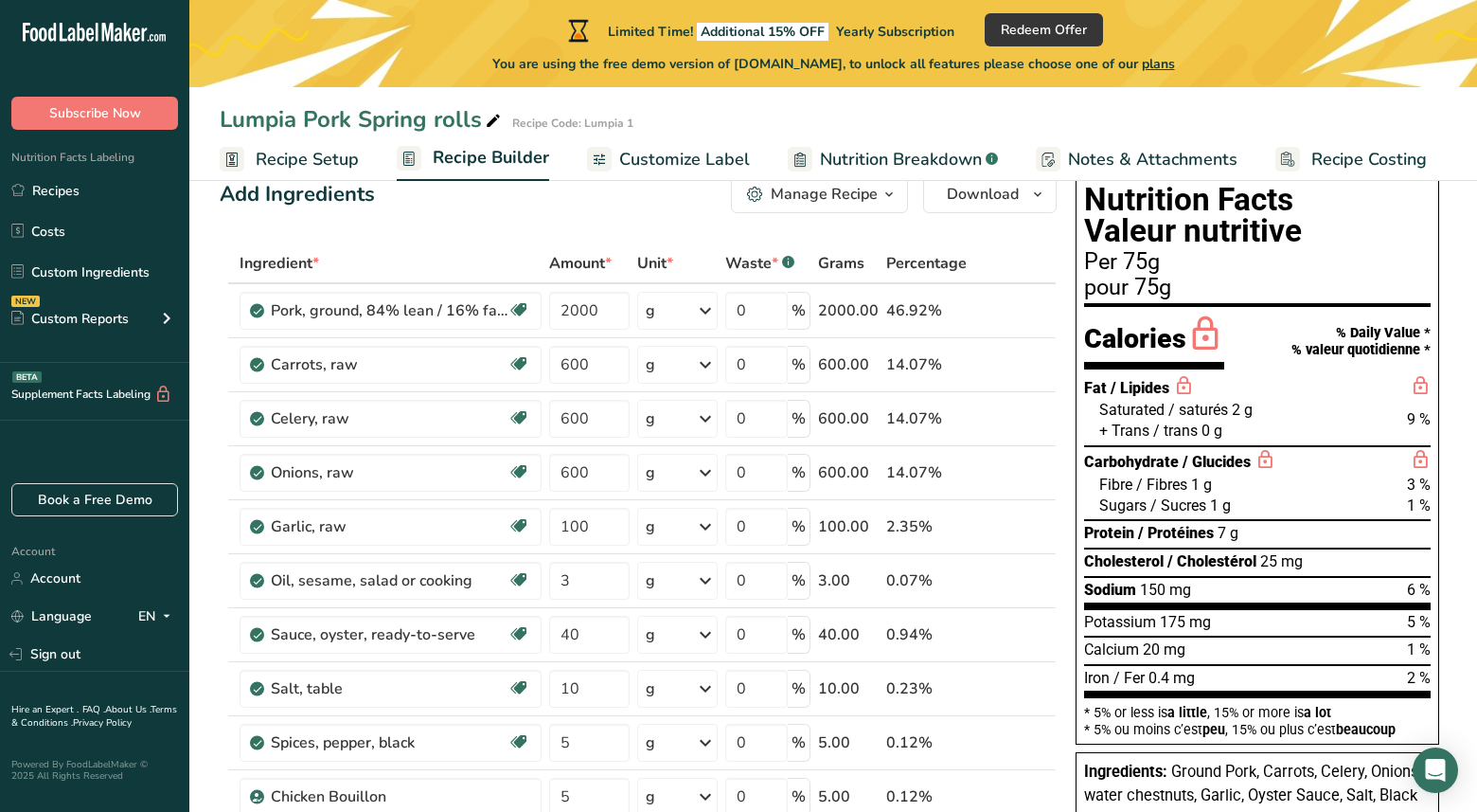
scroll to position [44, 0]
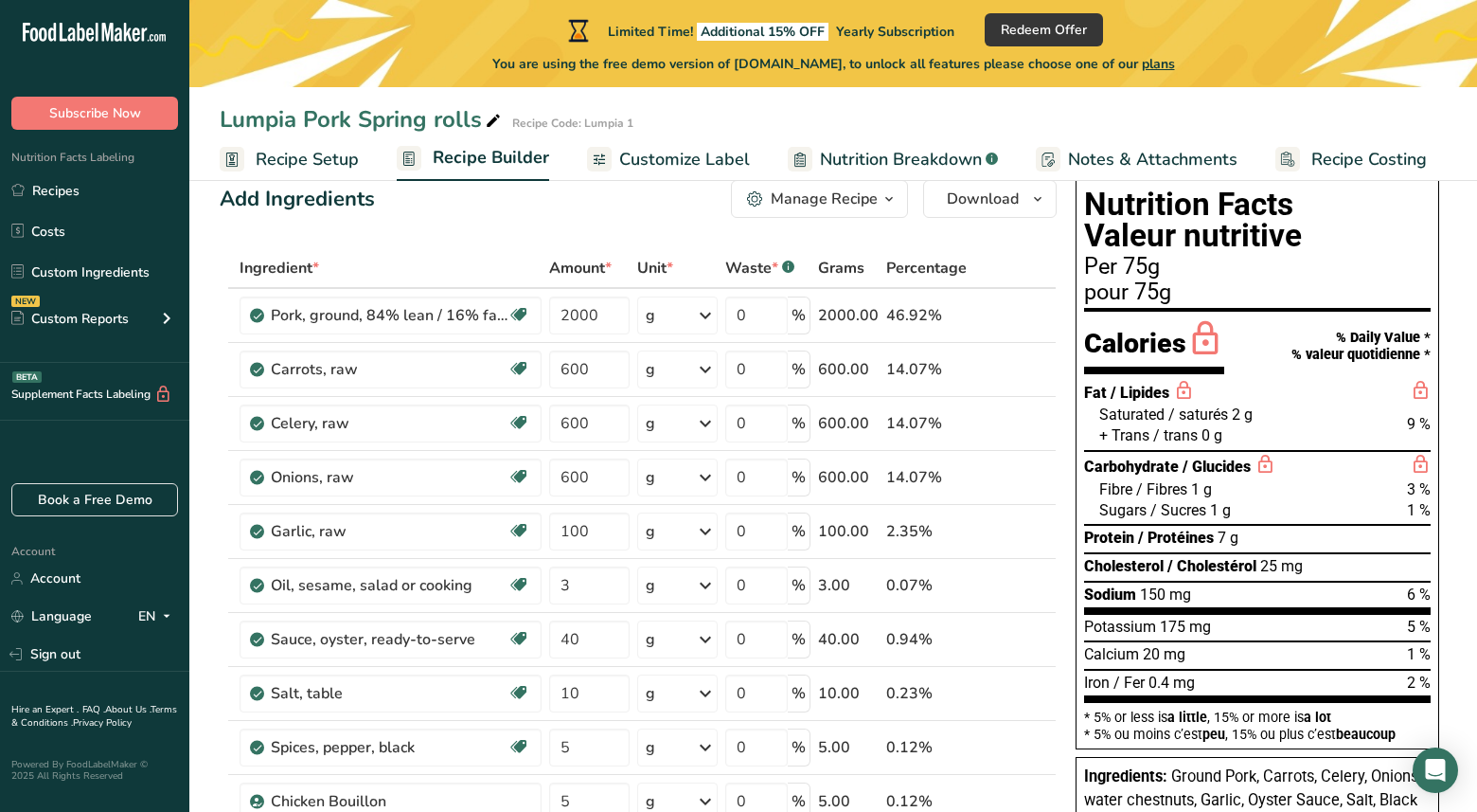
click at [1319, 397] on div "Fat / Lipides" at bounding box center [1257, 392] width 346 height 24
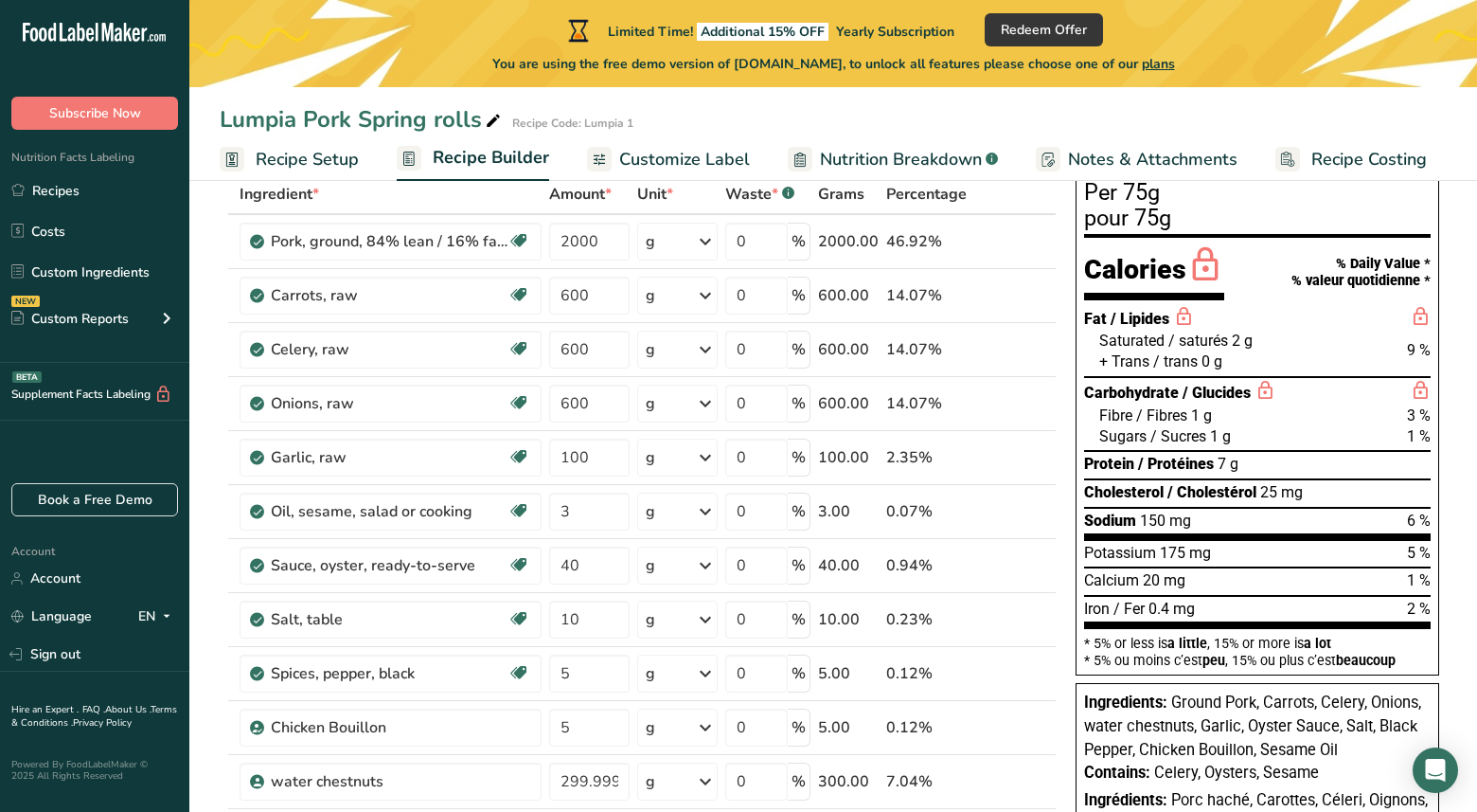
scroll to position [119, 0]
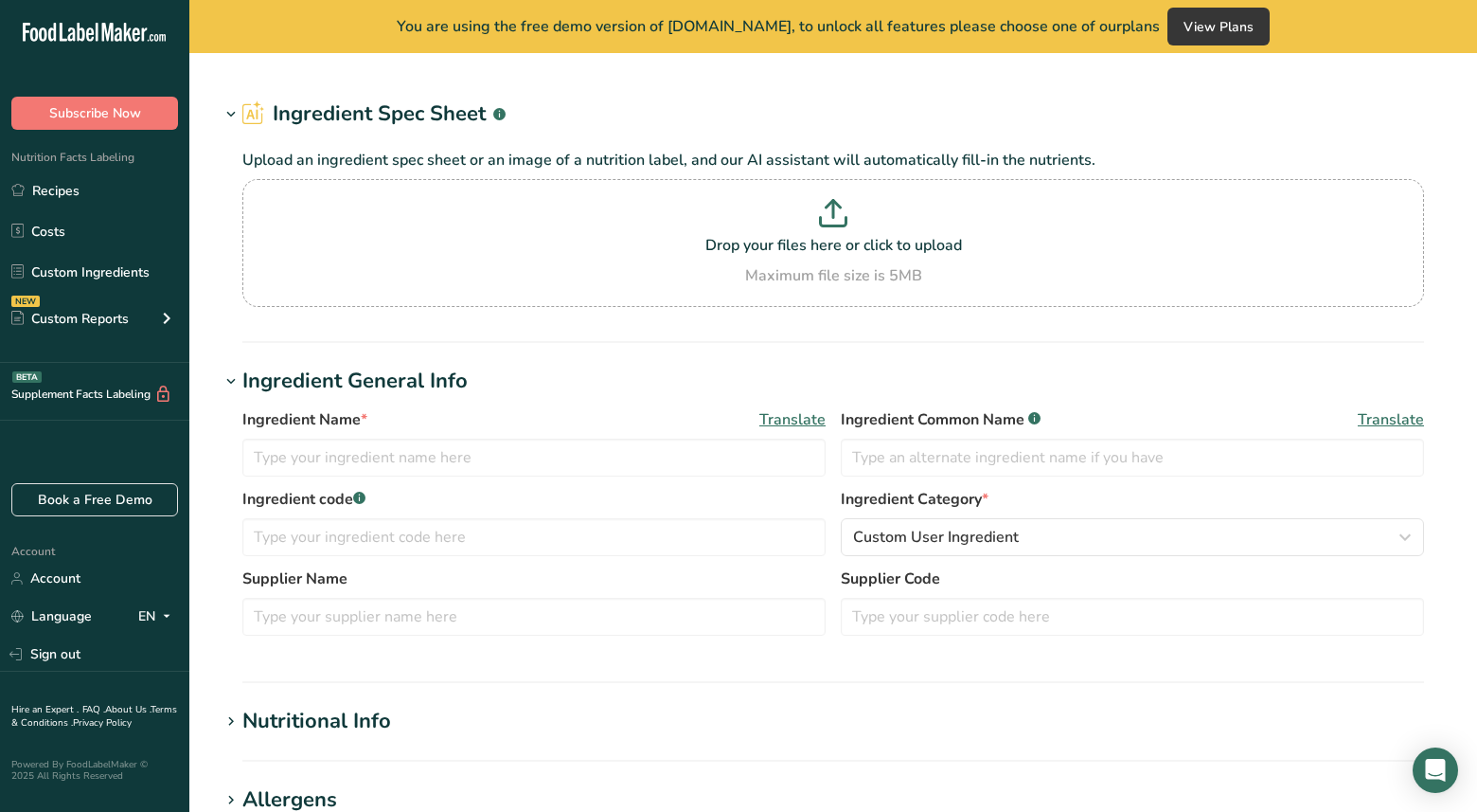
type input "Waterchestnuts, chinese, canned, solids and liquids"
